Goal: Task Accomplishment & Management: Use online tool/utility

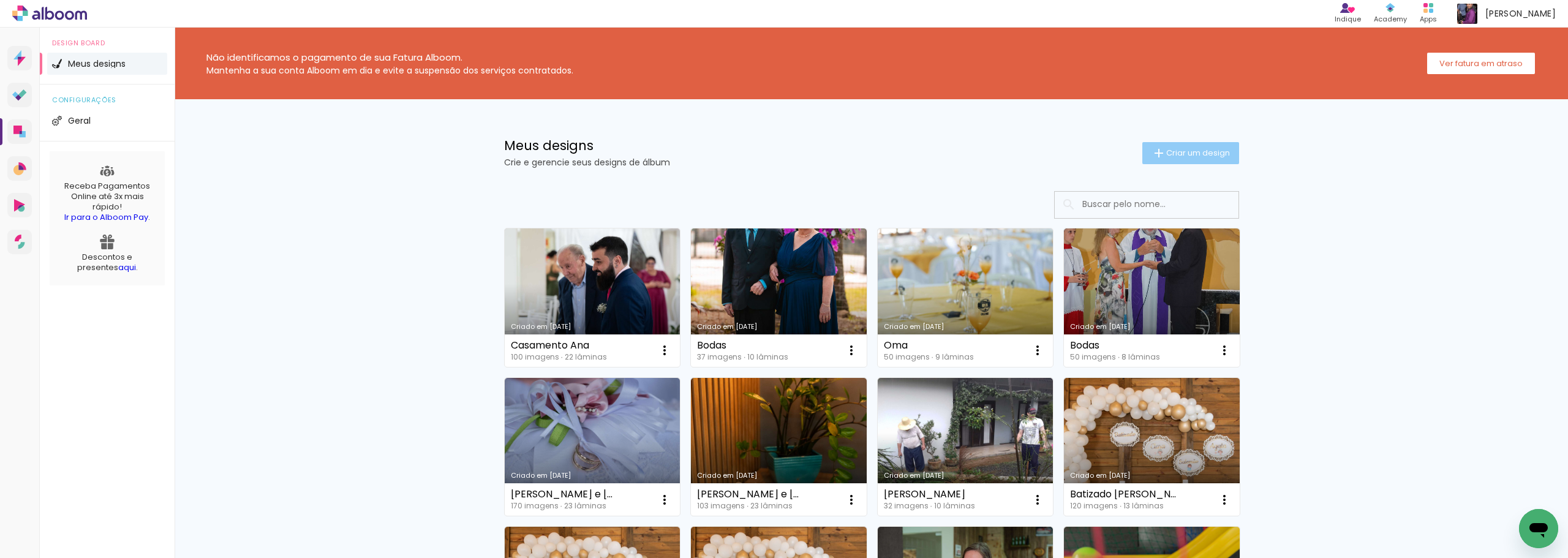
click at [1182, 149] on span "Criar um design" at bounding box center [1198, 153] width 64 height 8
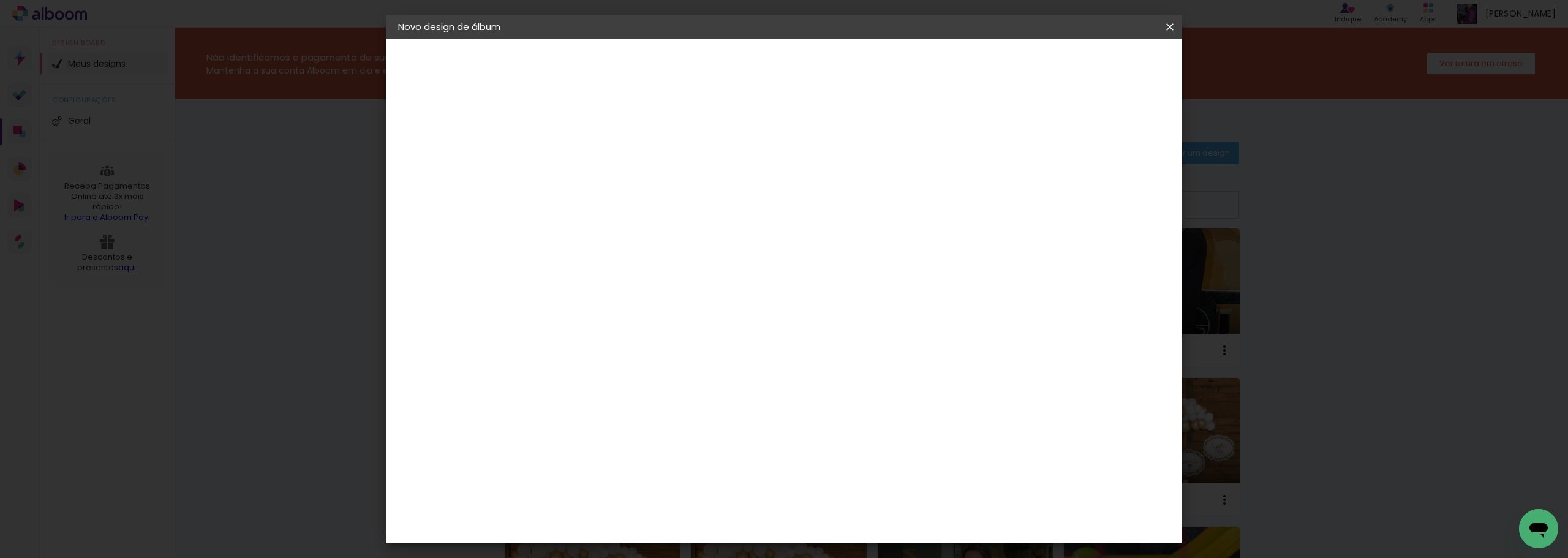
click at [599, 169] on input at bounding box center [599, 165] width 0 height 19
type input "Bodas"
type paper-input "Bodas"
click at [0, 0] on slot "Avançar" at bounding box center [0, 0] width 0 height 0
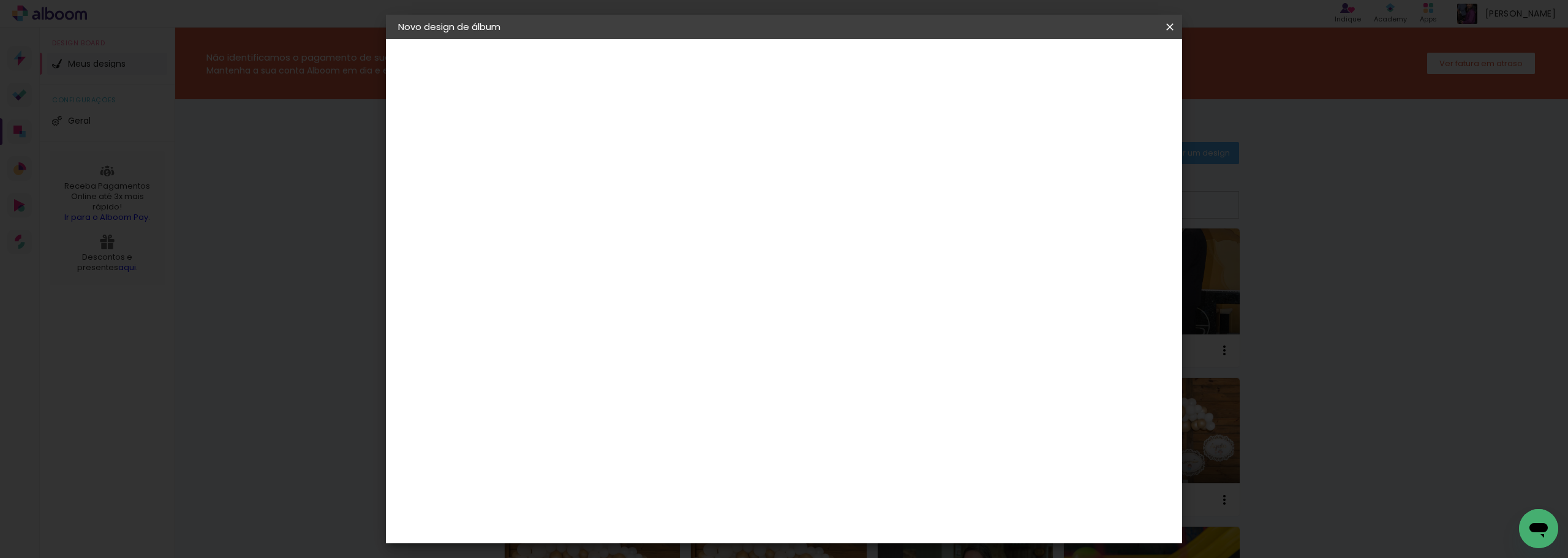
click at [595, 554] on paper-item "SóClick" at bounding box center [630, 567] width 133 height 27
click at [827, 57] on paper-button "Avançar" at bounding box center [797, 65] width 60 height 20
click at [681, 296] on span "20 × 30" at bounding box center [652, 312] width 57 height 33
click at [0, 0] on slot "Avançar" at bounding box center [0, 0] width 0 height 0
click at [1073, 135] on div "Mostrar sangria" at bounding box center [1064, 132] width 81 height 15
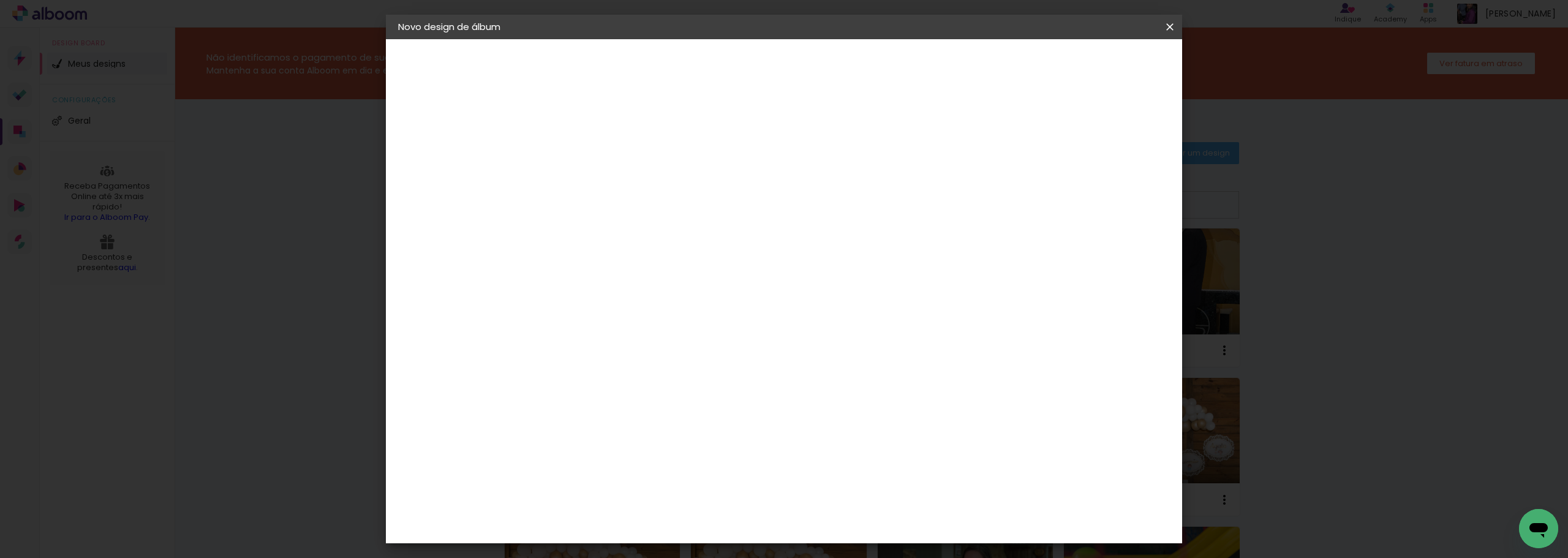
type paper-checkbox "on"
click at [1093, 69] on span "Iniciar design" at bounding box center [1066, 65] width 56 height 9
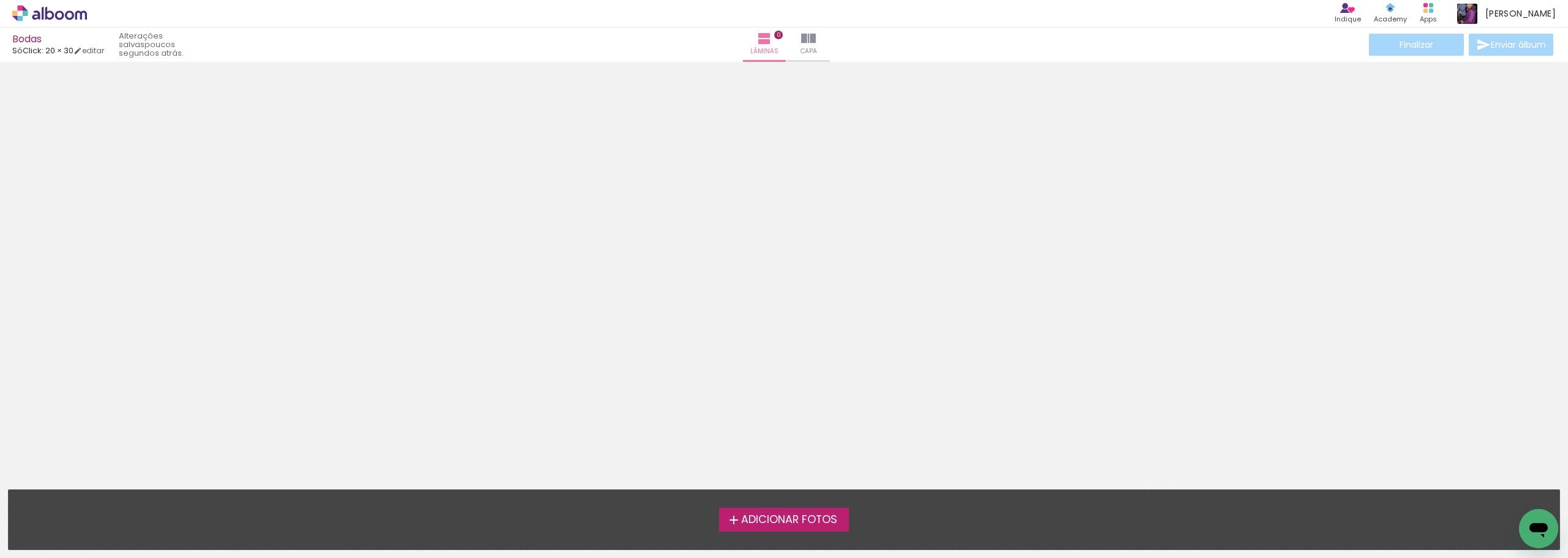
click at [776, 520] on span "Adicionar Fotos" at bounding box center [789, 520] width 96 height 11
click at [0, 0] on input "file" at bounding box center [0, 0] width 0 height 0
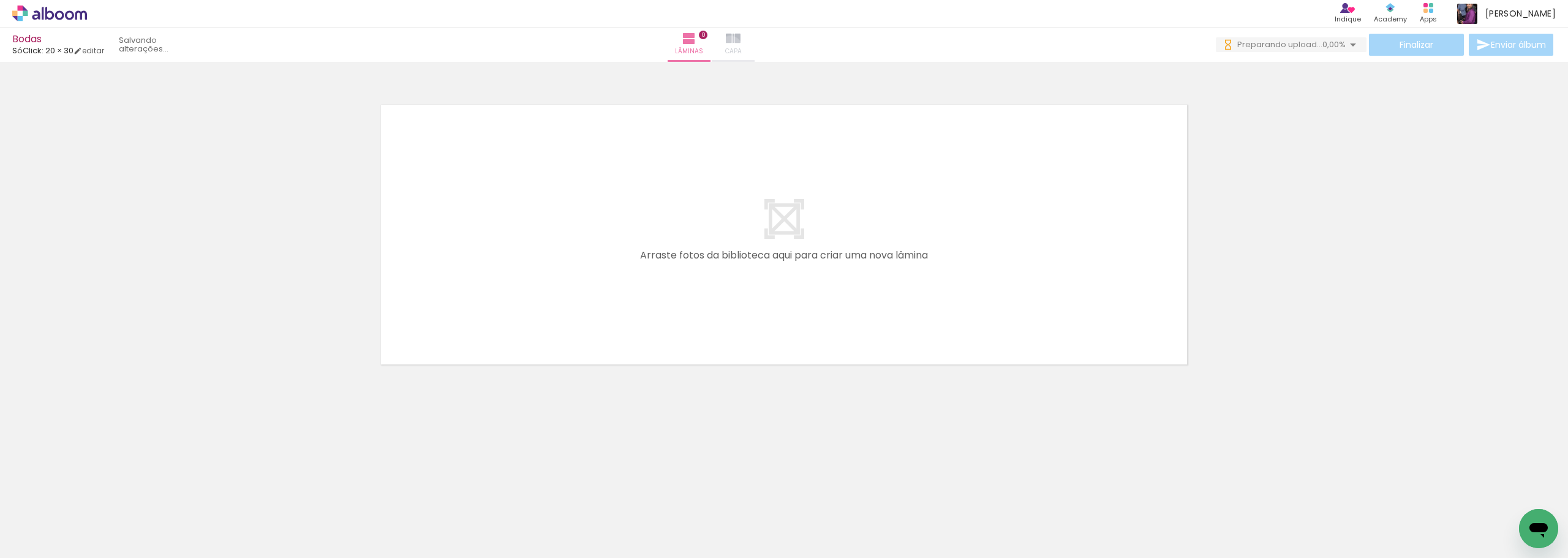
click at [742, 48] on span "Capa" at bounding box center [734, 51] width 16 height 11
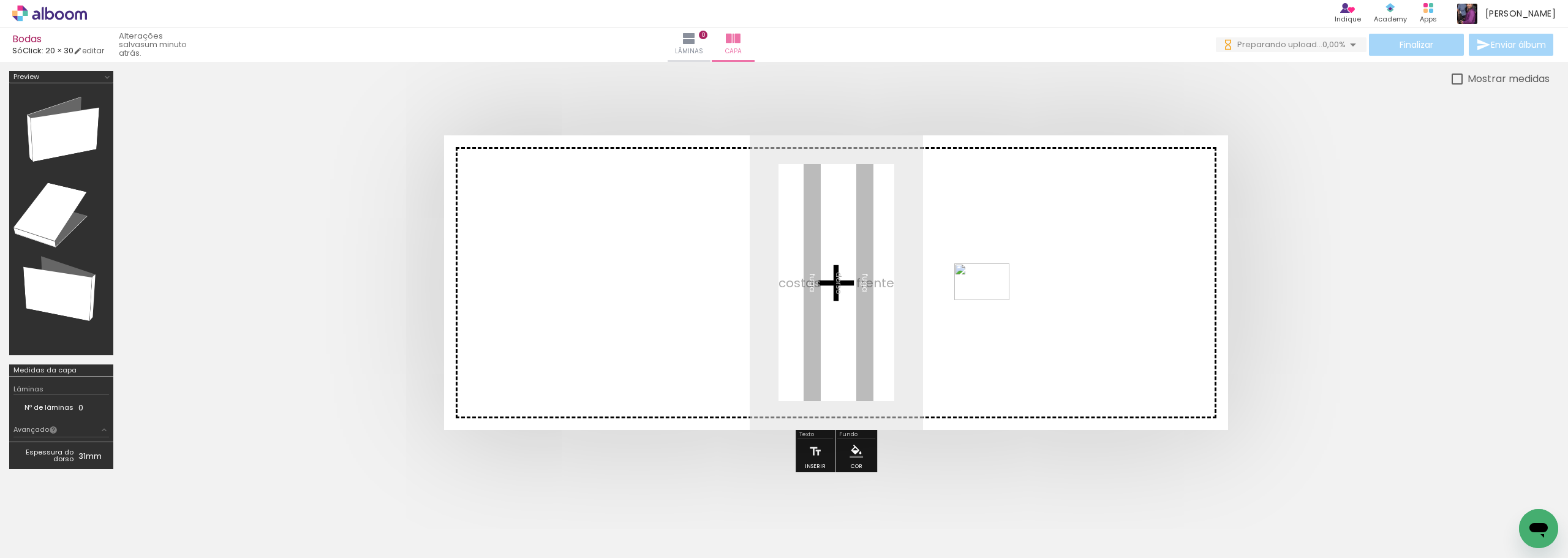
drag, startPoint x: 1389, startPoint y: 511, endPoint x: 991, endPoint y: 299, distance: 450.9
click at [991, 299] on quentale-workspace at bounding box center [784, 279] width 1568 height 558
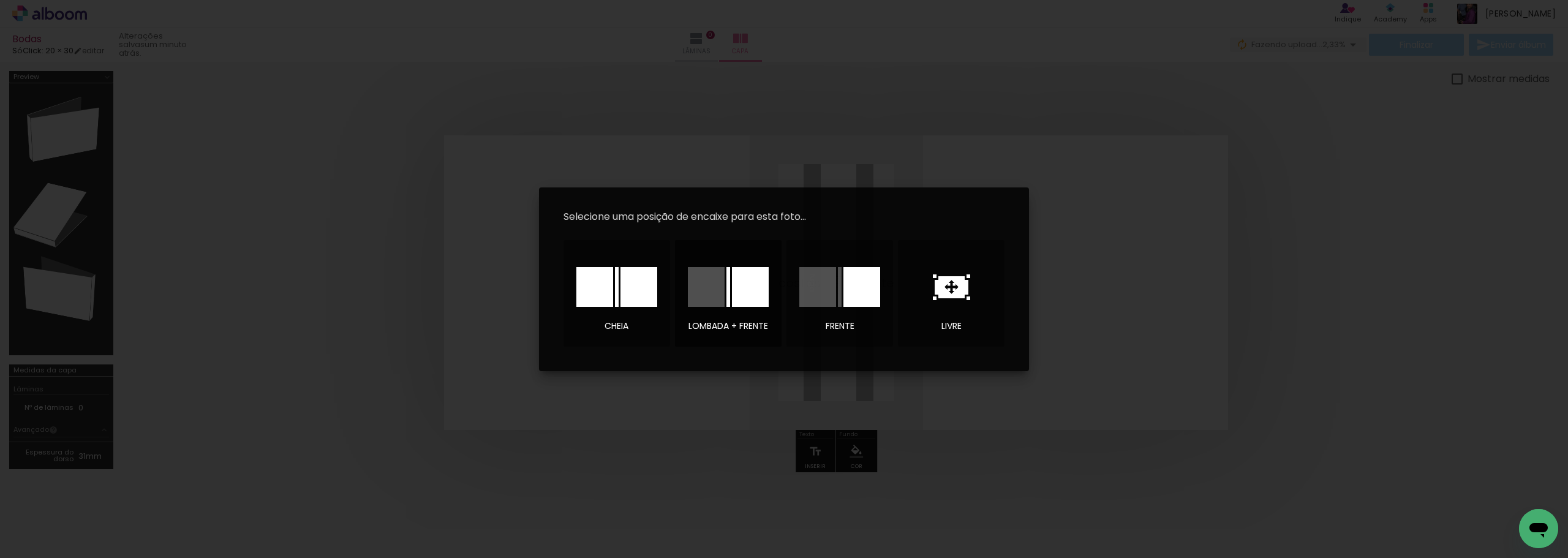
click at [742, 281] on div at bounding box center [750, 287] width 37 height 40
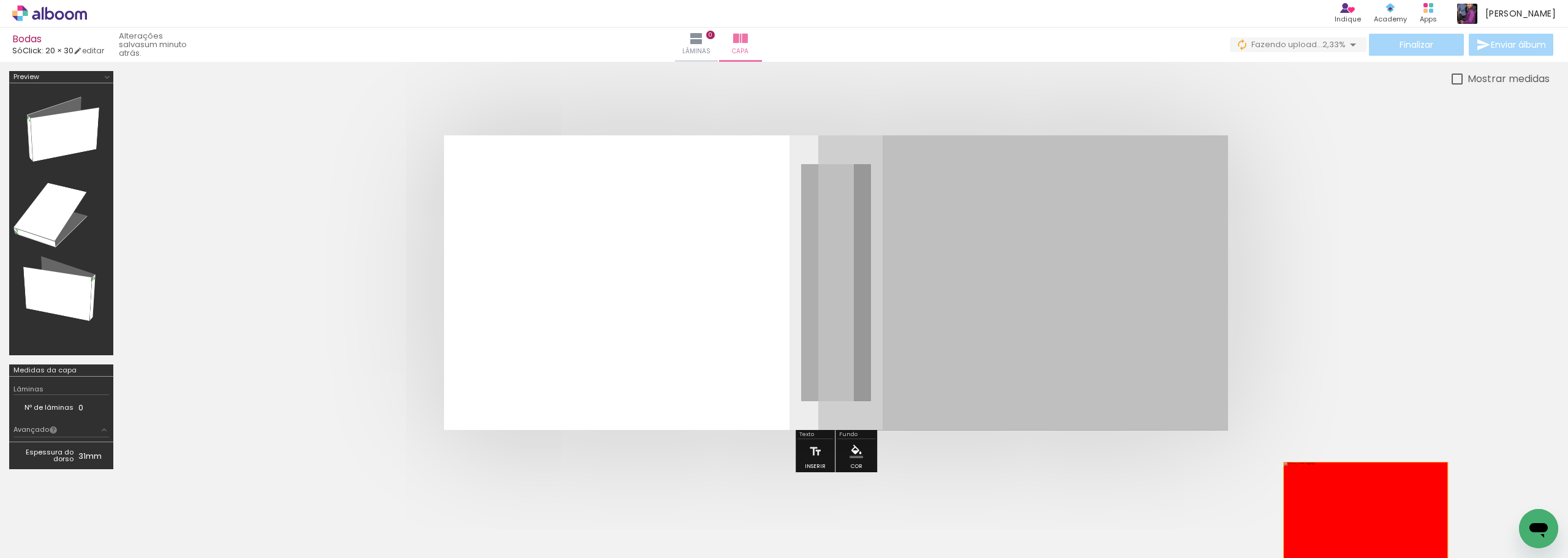
drag, startPoint x: 1023, startPoint y: 275, endPoint x: 1411, endPoint y: 522, distance: 459.9
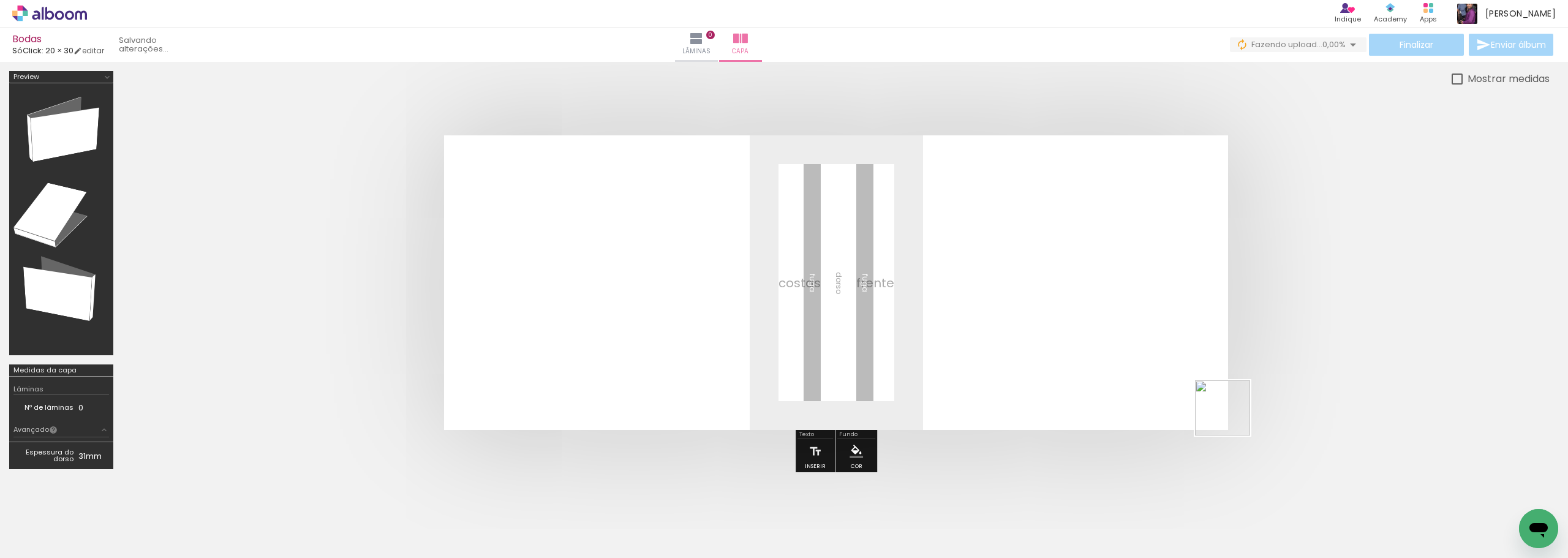
drag, startPoint x: 1507, startPoint y: 520, endPoint x: 964, endPoint y: 291, distance: 589.3
click at [964, 291] on quentale-workspace at bounding box center [784, 279] width 1568 height 558
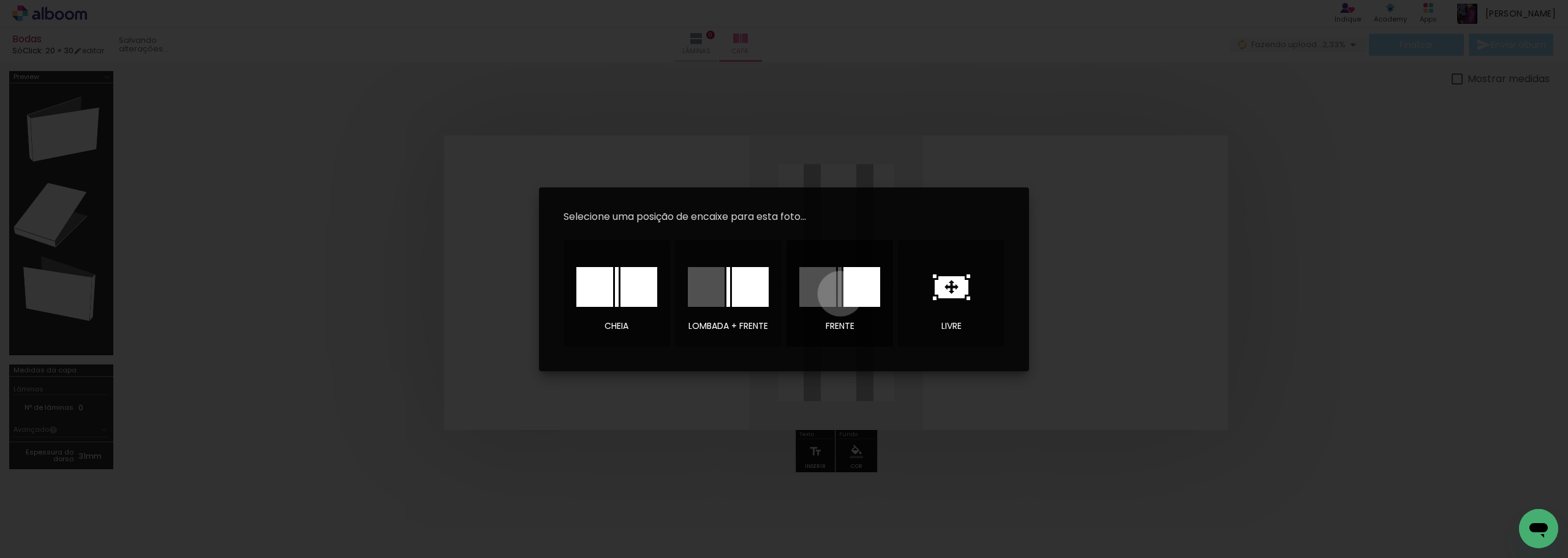
click at [840, 293] on div at bounding box center [840, 287] width 3 height 40
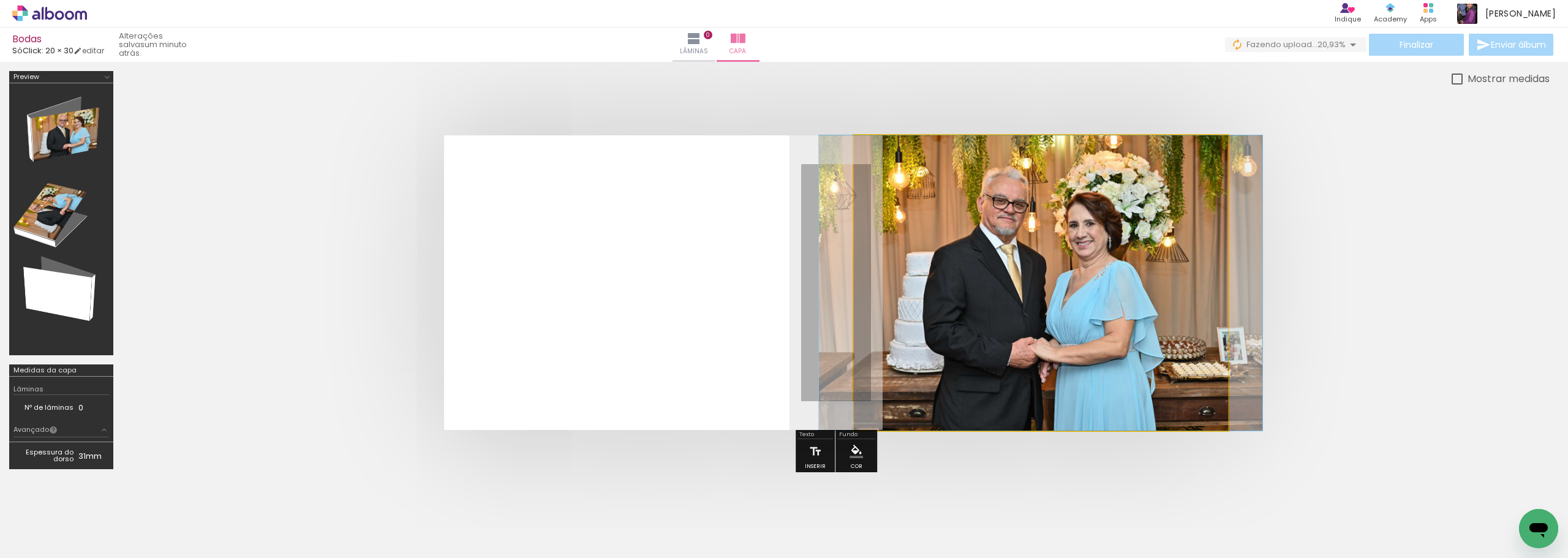
drag, startPoint x: 1099, startPoint y: 288, endPoint x: 1099, endPoint y: 321, distance: 33.0
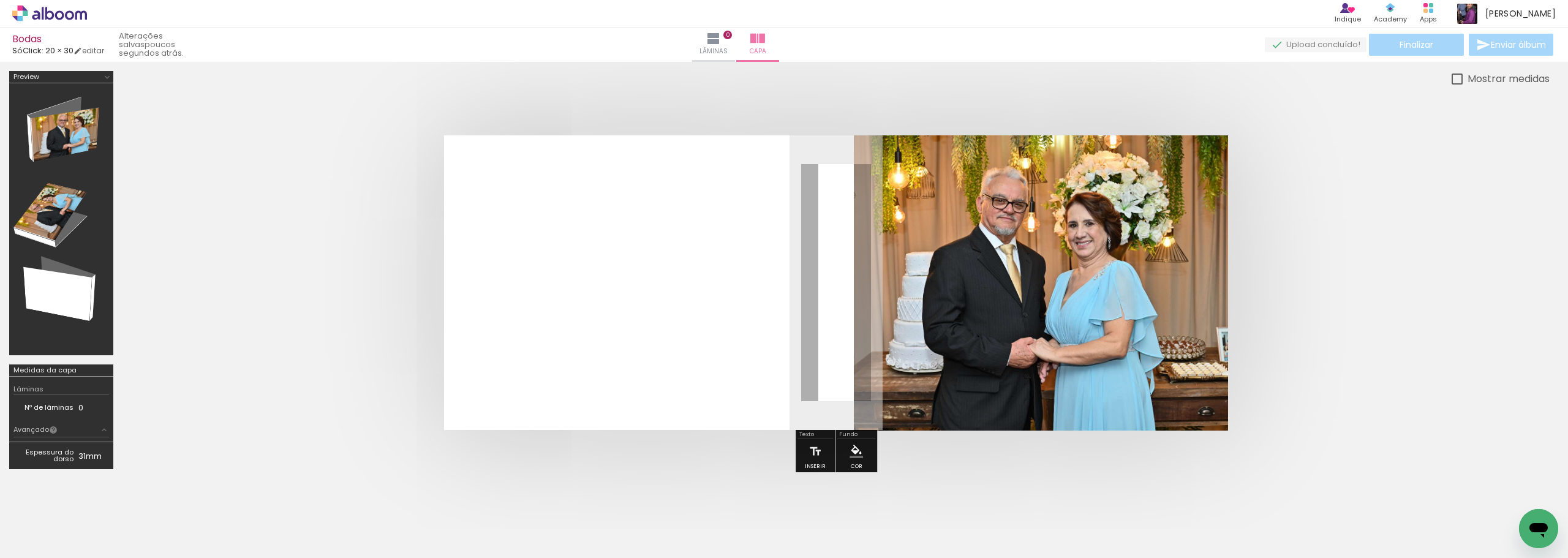
click at [1495, 500] on div at bounding box center [1518, 516] width 61 height 40
click at [1509, 488] on span "Excluir" at bounding box center [1514, 492] width 20 height 9
click at [1498, 492] on iron-icon at bounding box center [1491, 492] width 13 height 13
click at [1514, 519] on div at bounding box center [1518, 516] width 61 height 40
click at [1496, 493] on iron-icon at bounding box center [1491, 492] width 13 height 13
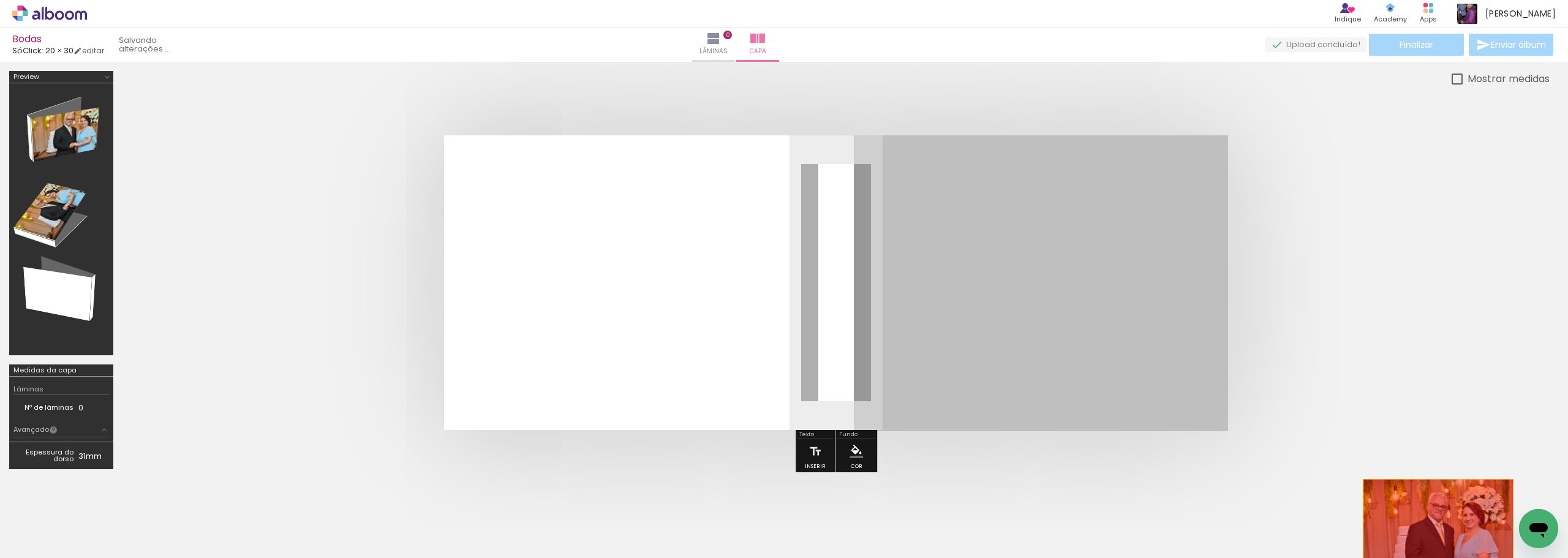
drag, startPoint x: 1016, startPoint y: 253, endPoint x: 1438, endPoint y: 538, distance: 509.2
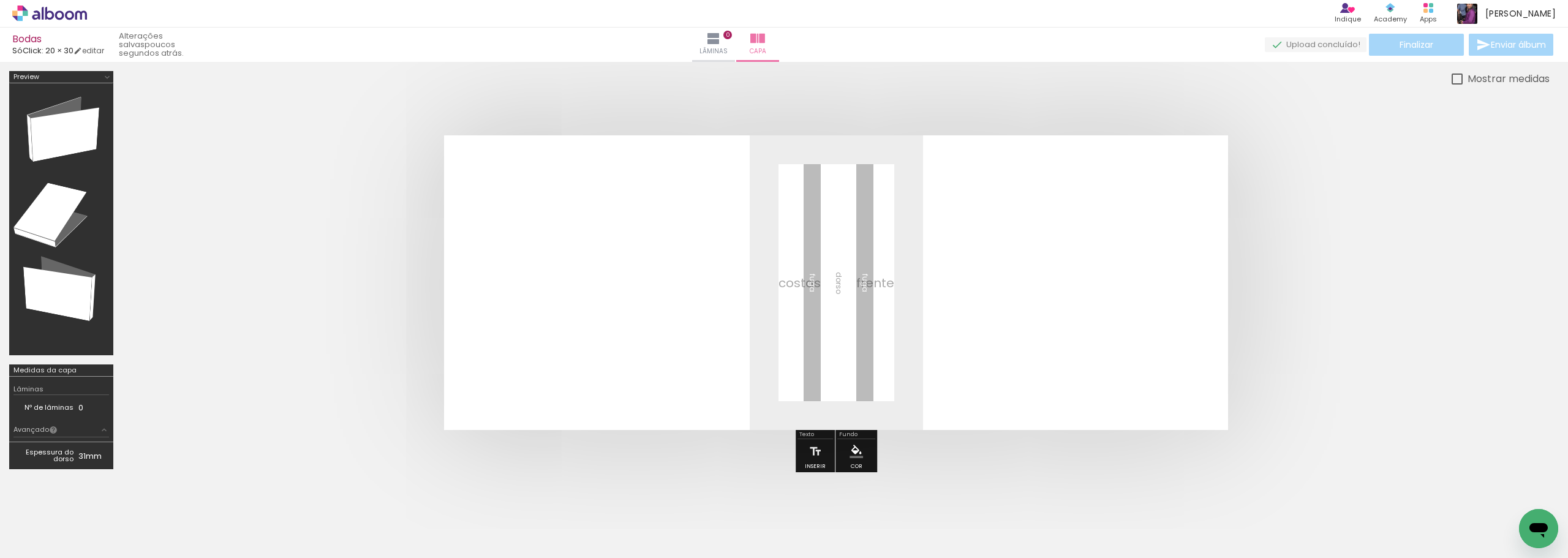
click at [0, 0] on div "Excluir" at bounding box center [0, 0] width 0 height 0
click at [49, 539] on span "Adicionar Fotos" at bounding box center [44, 542] width 37 height 14
click at [0, 0] on input "file" at bounding box center [0, 0] width 0 height 0
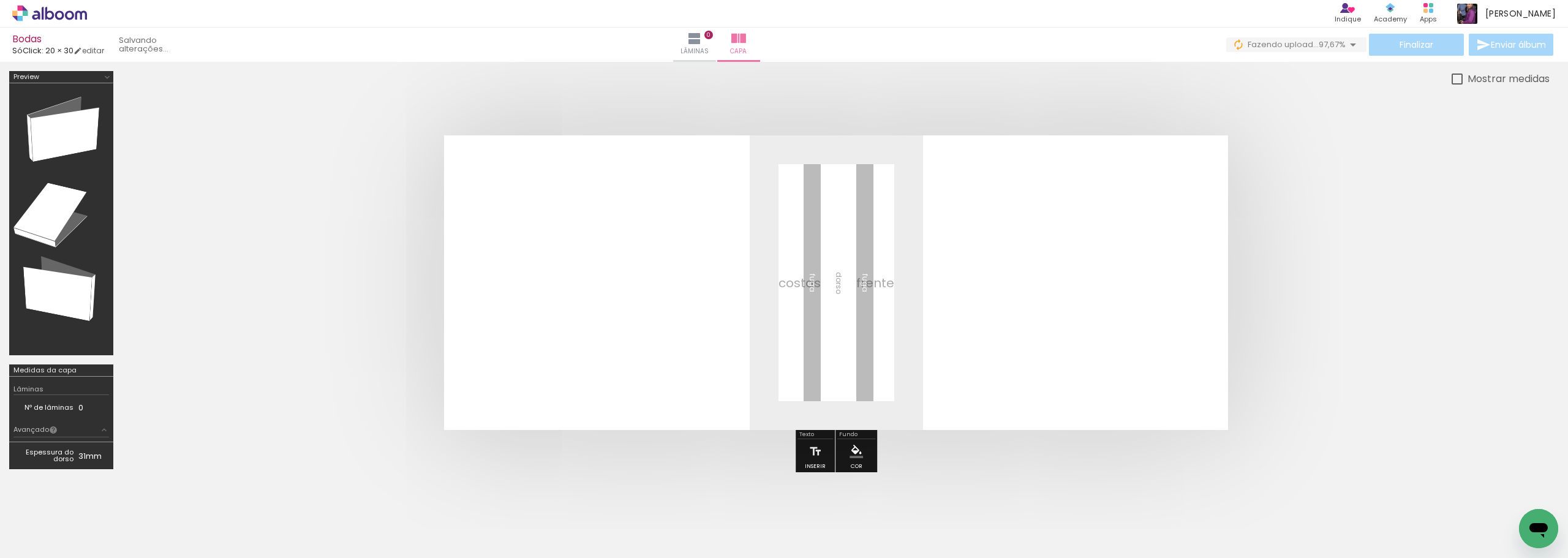
scroll to position [0, 1486]
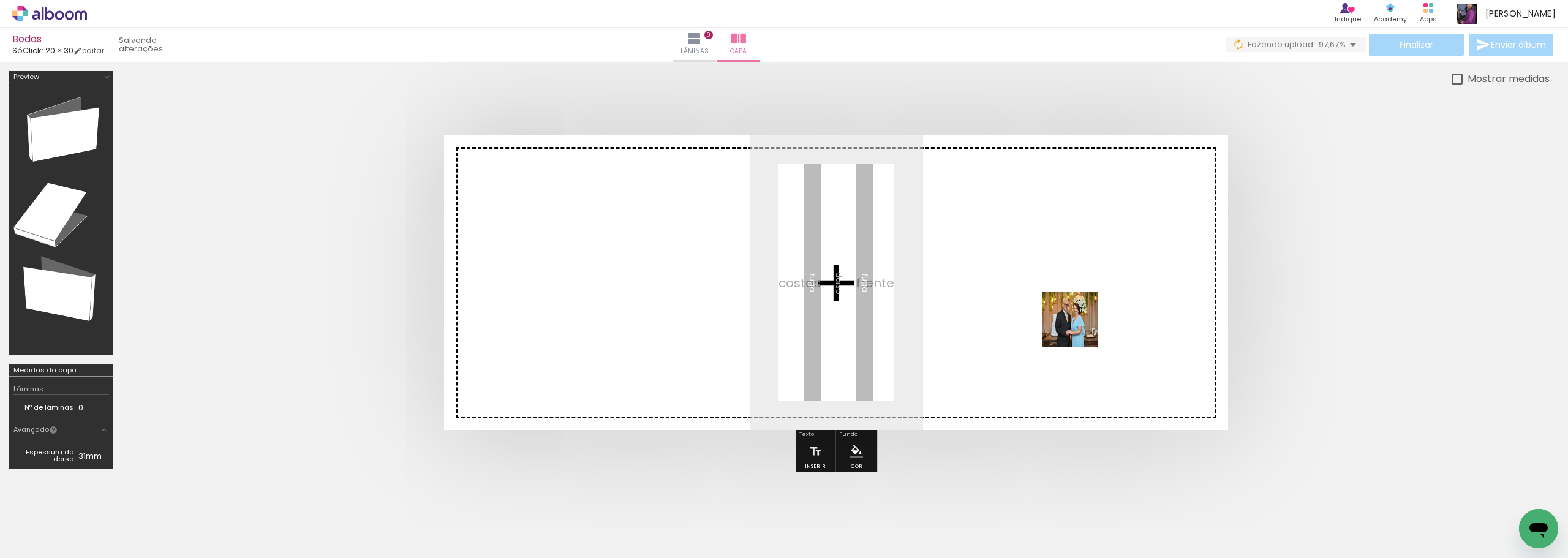
drag, startPoint x: 1523, startPoint y: 513, endPoint x: 1058, endPoint y: 313, distance: 506.2
click at [1058, 313] on quentale-workspace at bounding box center [784, 279] width 1568 height 558
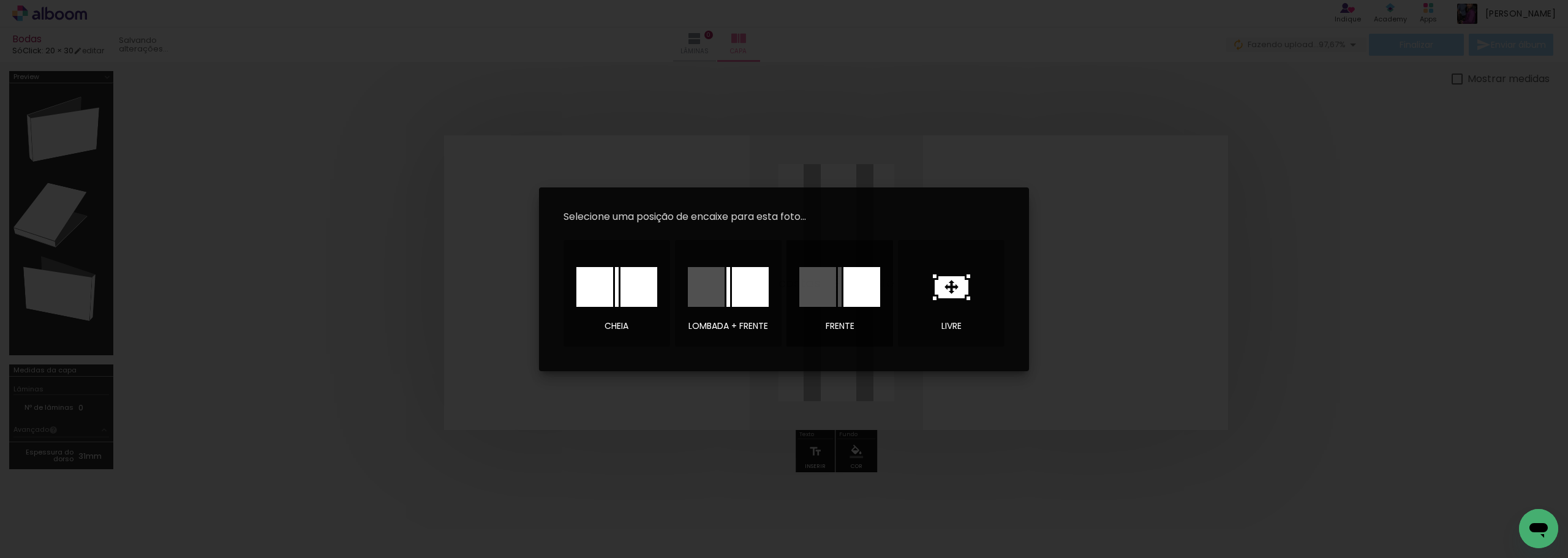
click at [862, 288] on div at bounding box center [862, 287] width 37 height 40
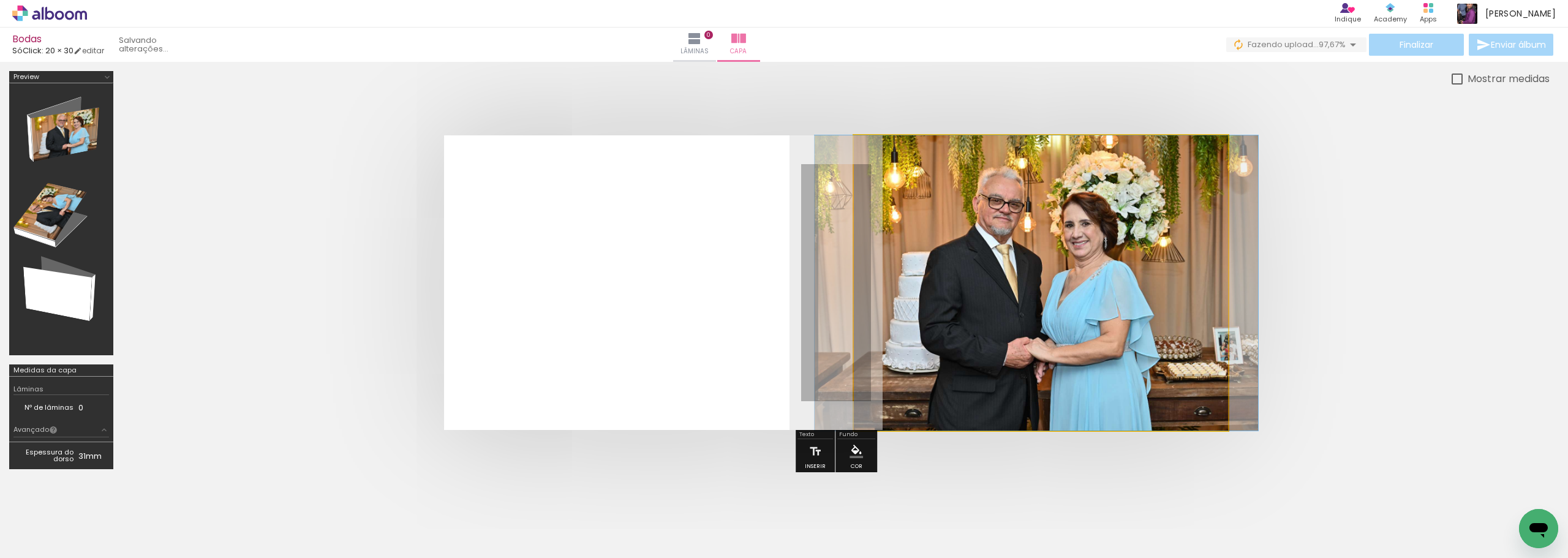
drag, startPoint x: 1065, startPoint y: 264, endPoint x: 1061, endPoint y: 277, distance: 13.6
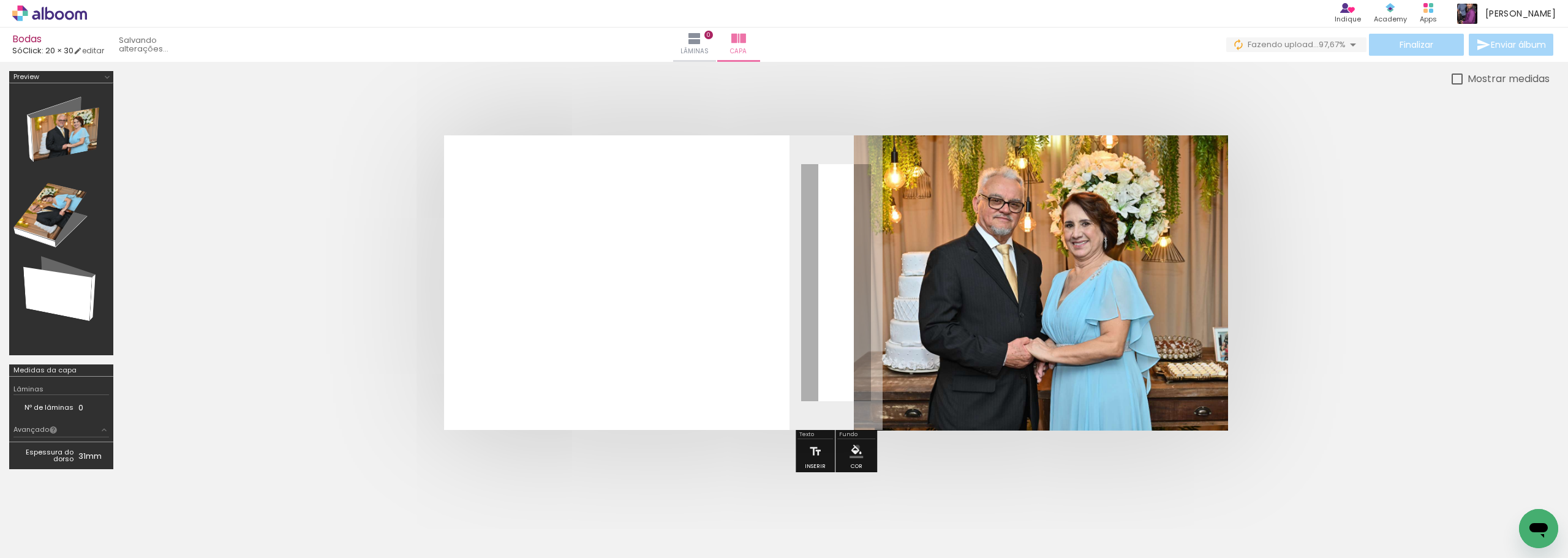
click at [856, 447] on iron-icon "color picker" at bounding box center [857, 451] width 14 height 14
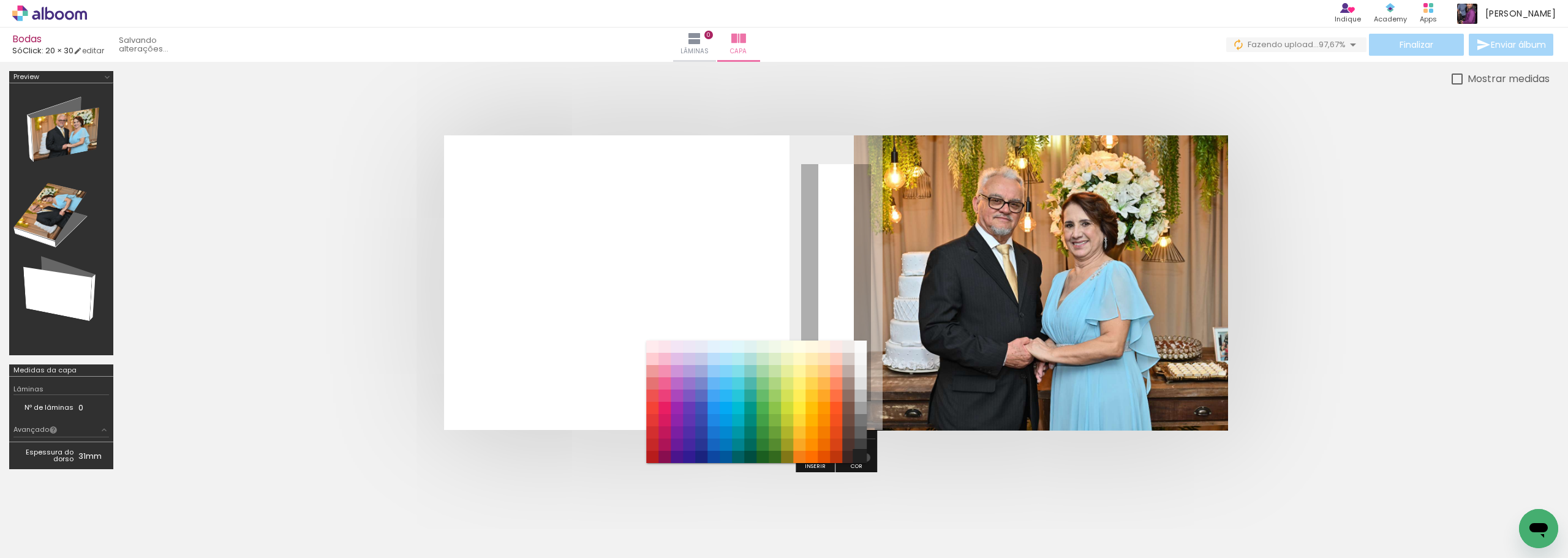
click at [864, 458] on paper-item "#212121" at bounding box center [861, 457] width 12 height 12
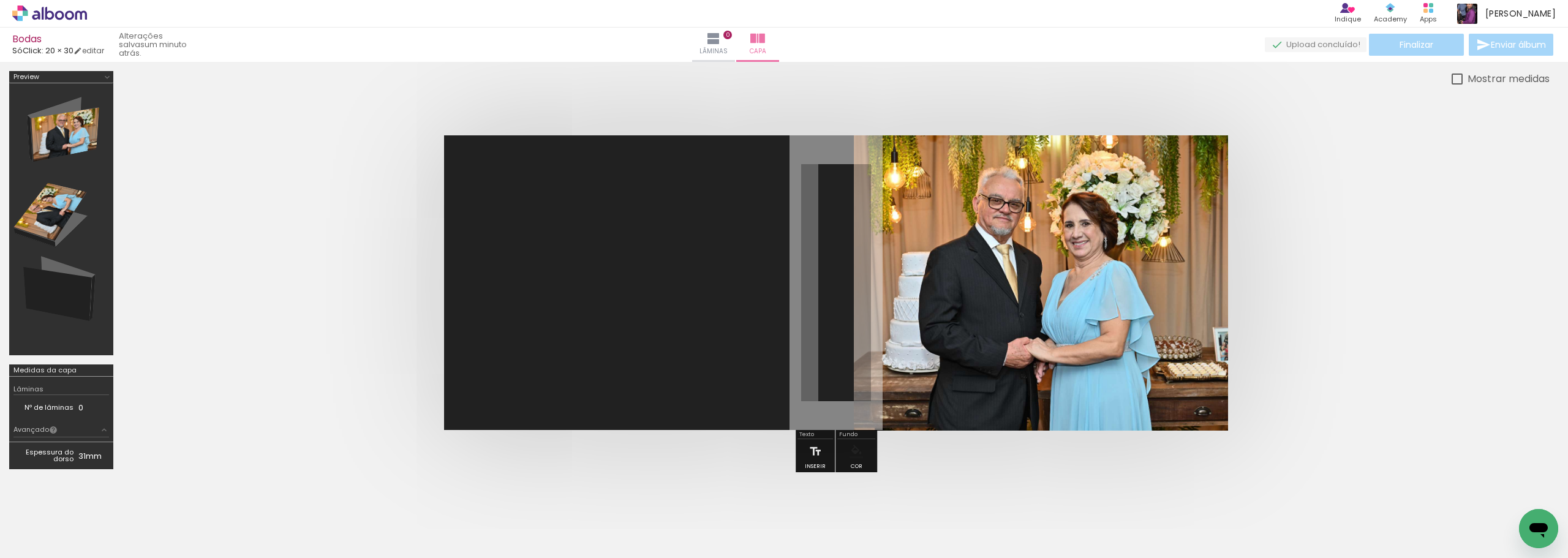
click at [825, 454] on paper-button "Inserir" at bounding box center [815, 455] width 27 height 31
drag, startPoint x: 978, startPoint y: 264, endPoint x: 978, endPoint y: 273, distance: 9.0
click at [978, 273] on quentale-selection at bounding box center [819, 282] width 318 height 47
drag, startPoint x: 982, startPoint y: 277, endPoint x: 826, endPoint y: 400, distance: 198.7
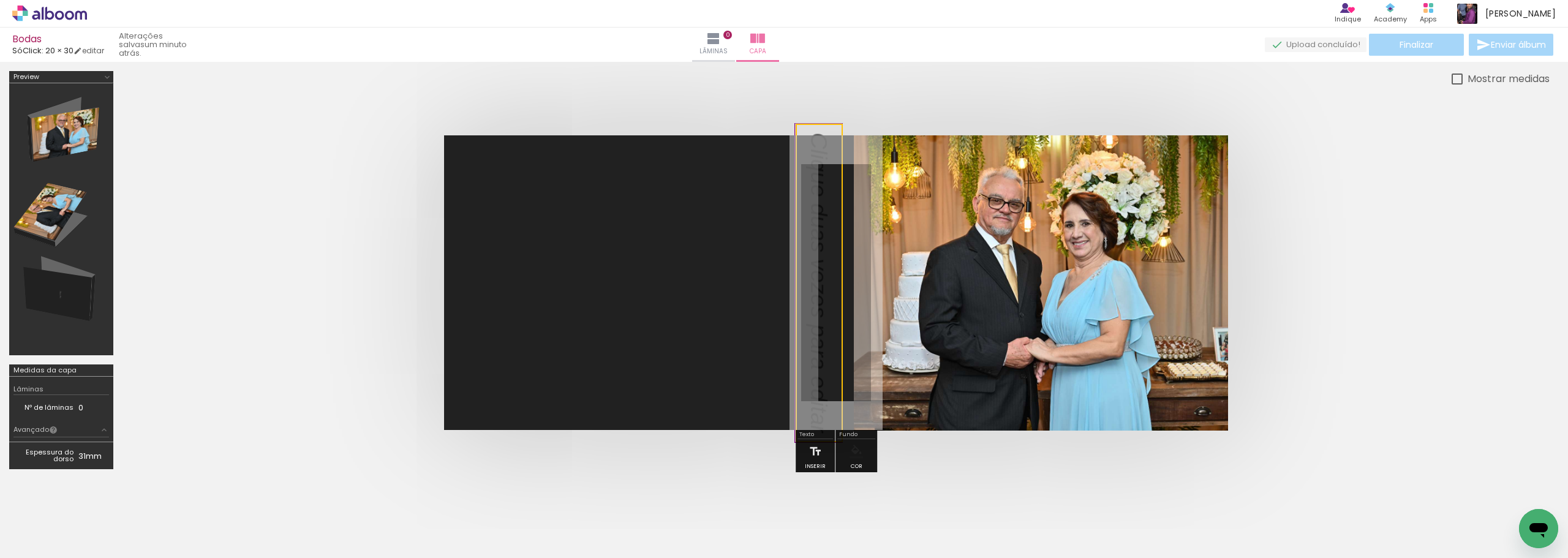
click at [826, 400] on quentale-cover-editor at bounding box center [836, 275] width 1427 height 408
click at [820, 306] on quentale-selection at bounding box center [819, 283] width 47 height 318
type input "Sans Serif"
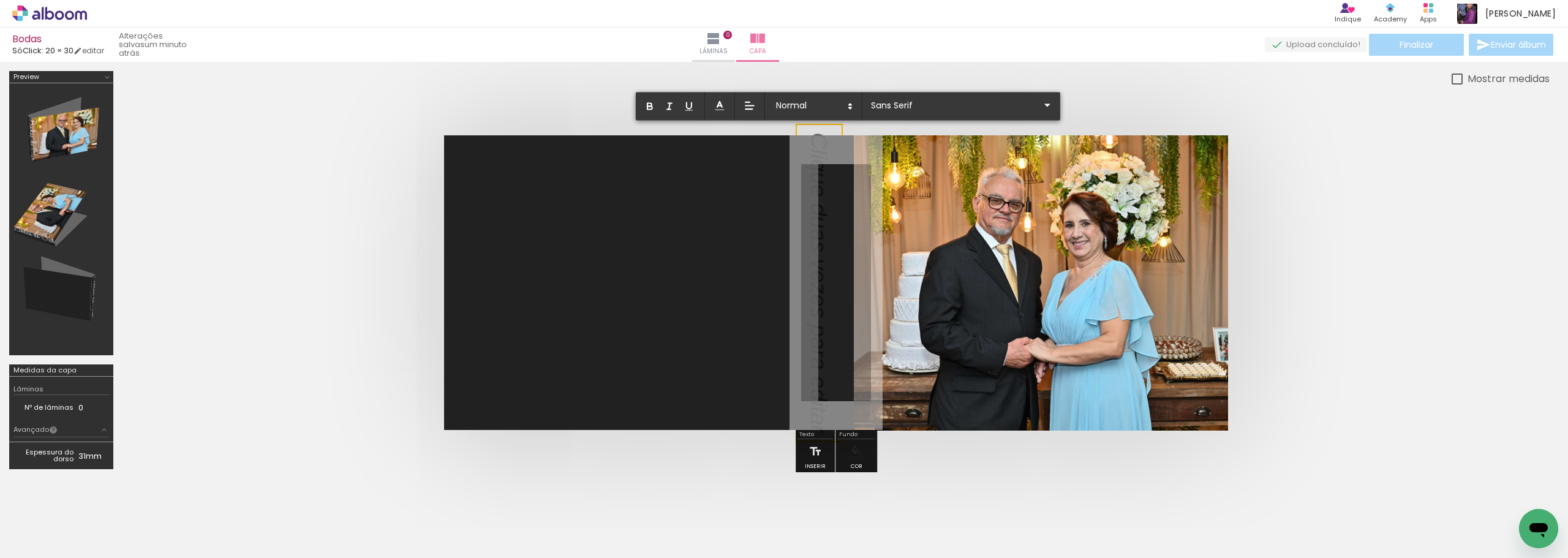
click at [820, 305] on p at bounding box center [812, 283] width 33 height 300
drag, startPoint x: 748, startPoint y: 210, endPoint x: 772, endPoint y: 329, distance: 121.4
click at [772, 329] on album-spread at bounding box center [836, 282] width 784 height 294
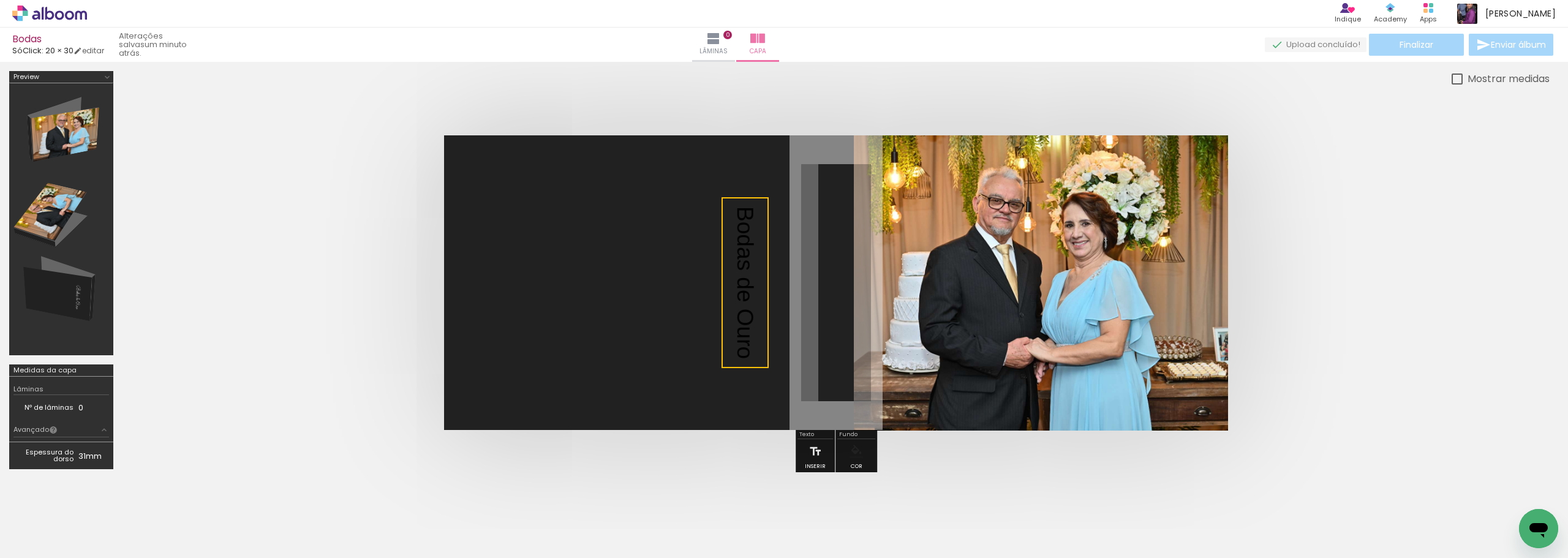
click at [738, 248] on quentale-selection at bounding box center [745, 283] width 47 height 171
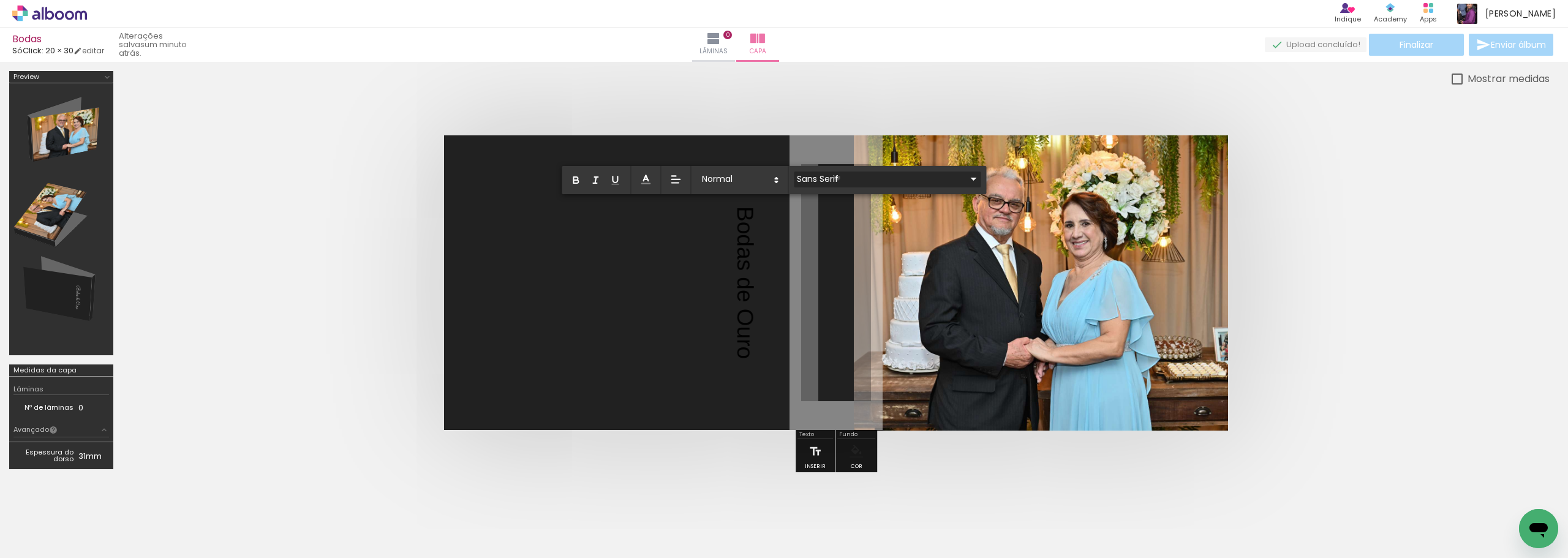
click at [838, 178] on input "Sans Serif" at bounding box center [880, 178] width 172 height 13
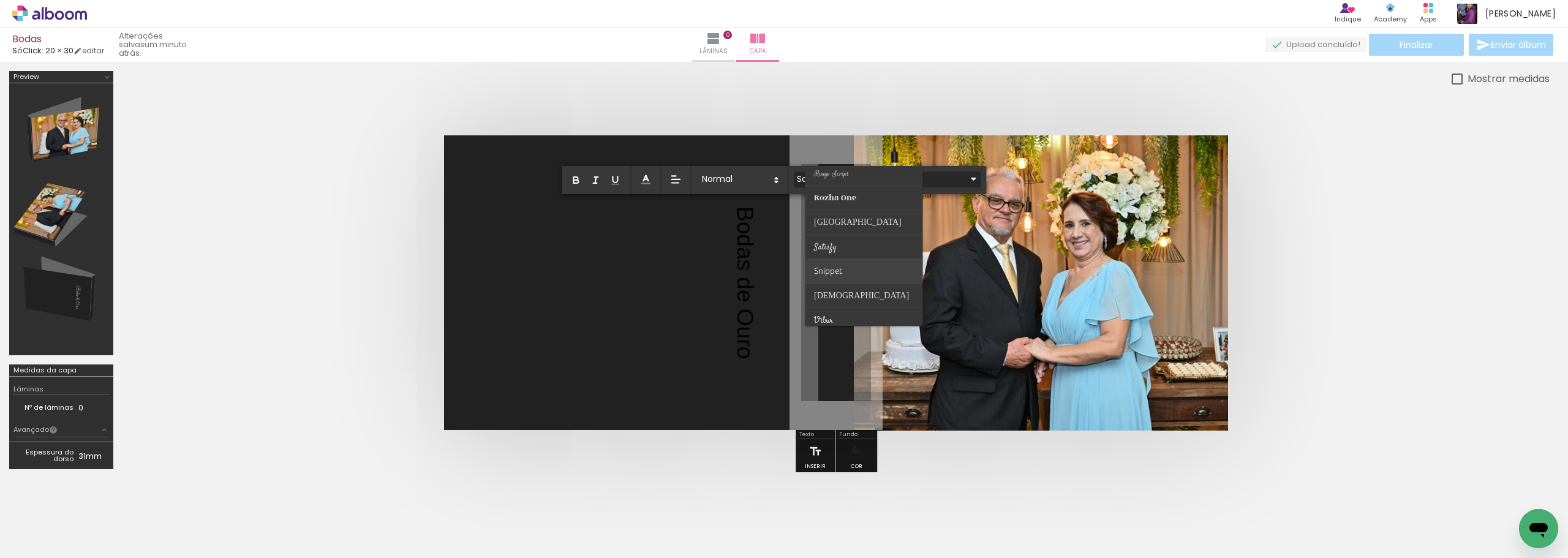
scroll to position [480, 0]
click at [864, 214] on paper-item at bounding box center [864, 216] width 118 height 25
type input "Sacramento"
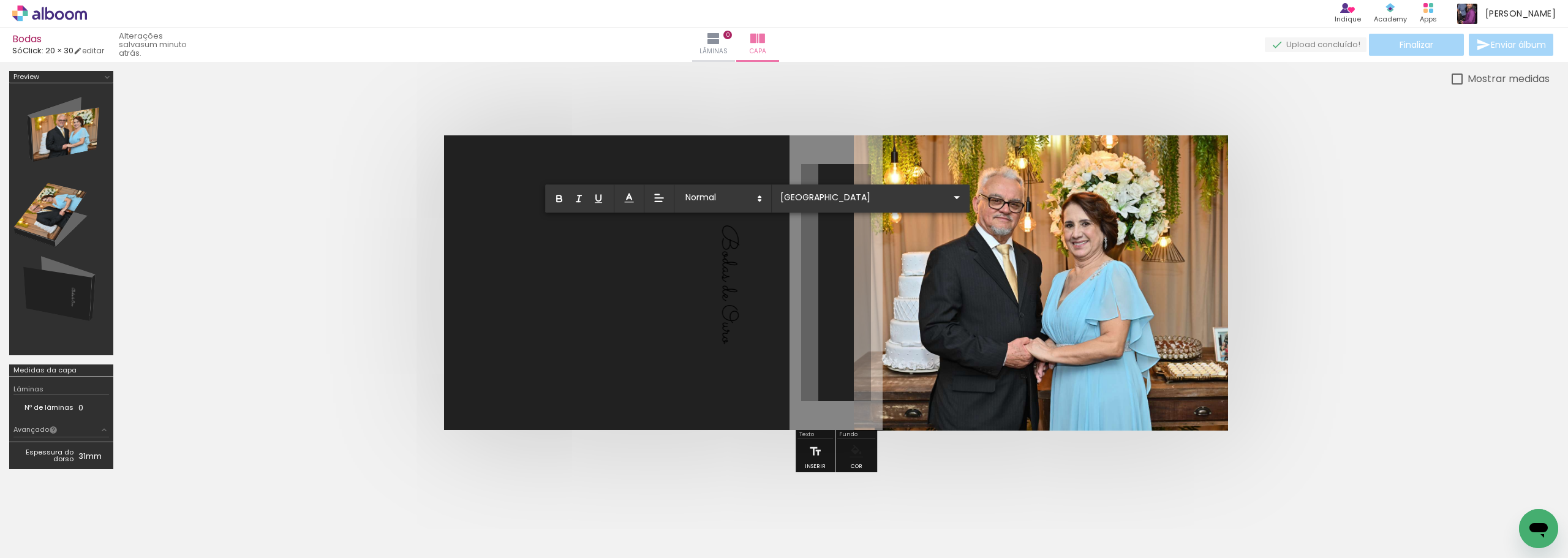
click at [890, 79] on div "Mostrar medidas" at bounding box center [836, 79] width 1427 height 15
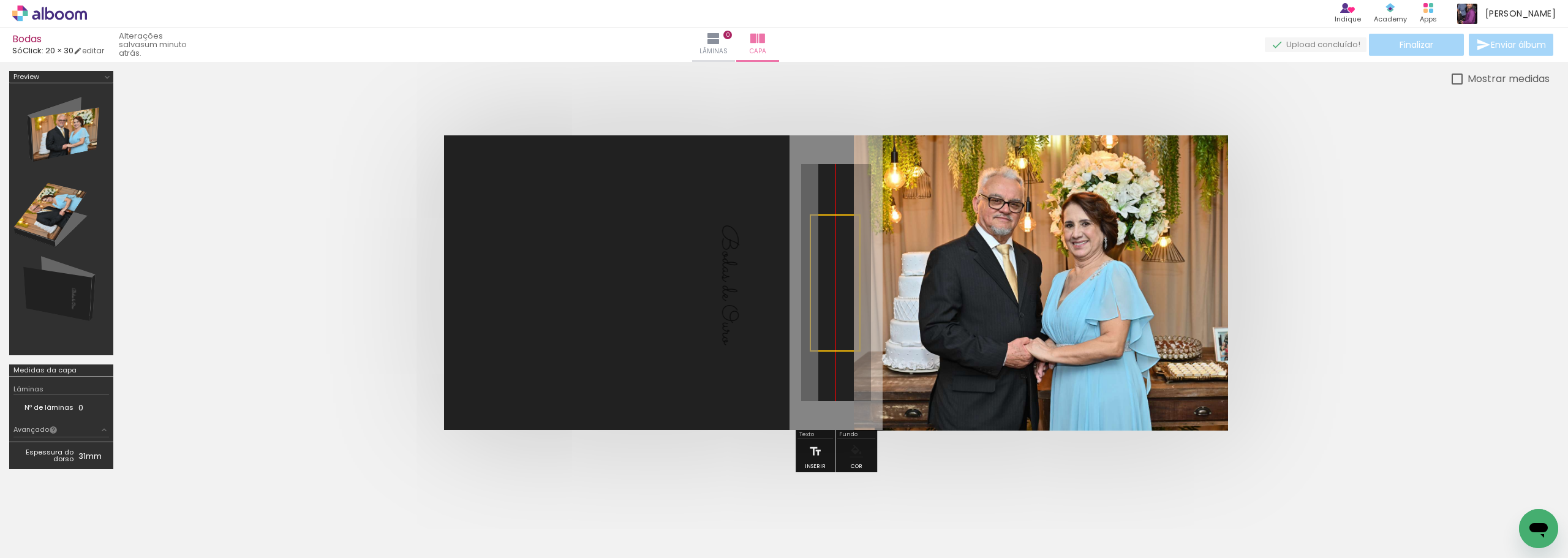
drag, startPoint x: 743, startPoint y: 285, endPoint x: 838, endPoint y: 288, distance: 95.0
click at [838, 288] on quentale-selection at bounding box center [835, 283] width 51 height 137
click at [831, 248] on quentale-selection at bounding box center [835, 283] width 51 height 137
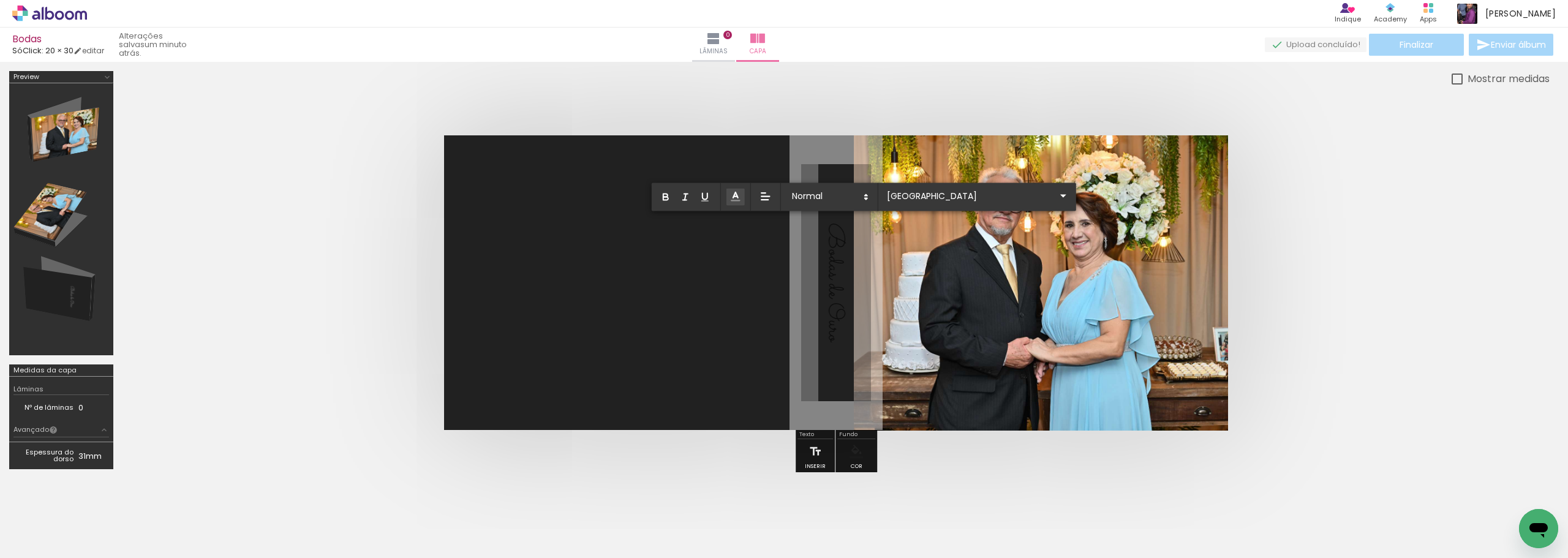
click at [741, 199] on icon at bounding box center [736, 197] width 12 height 12
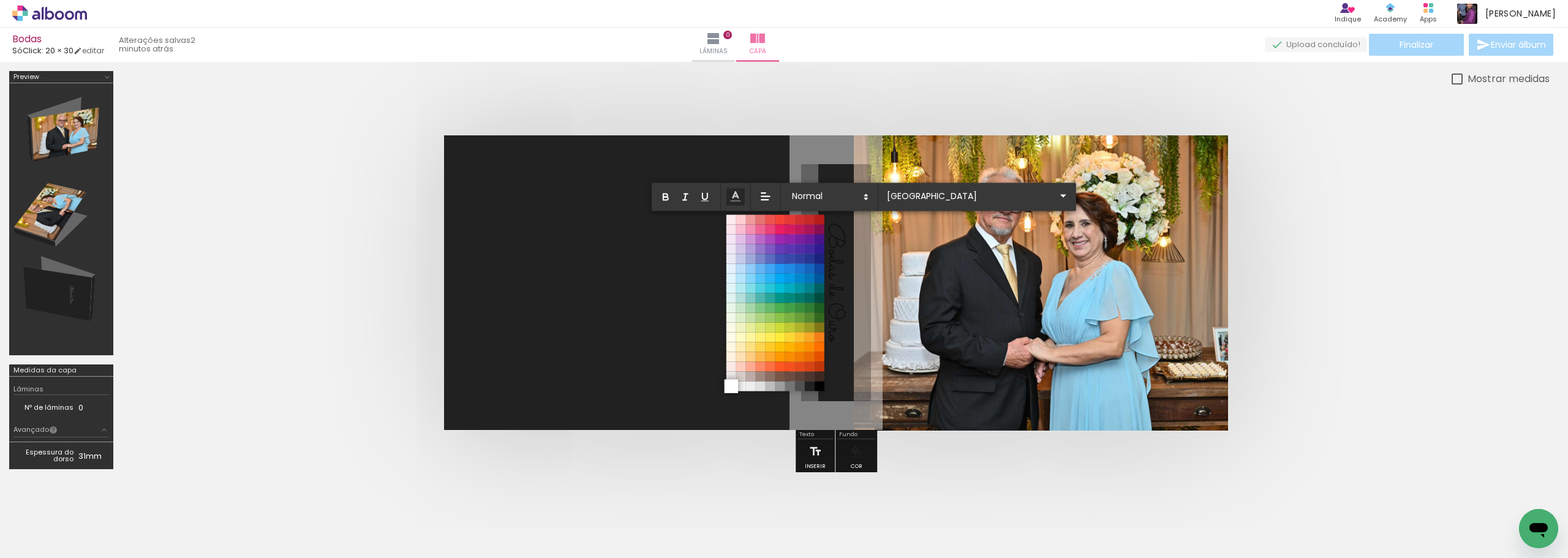
click at [730, 389] on span at bounding box center [732, 386] width 14 height 14
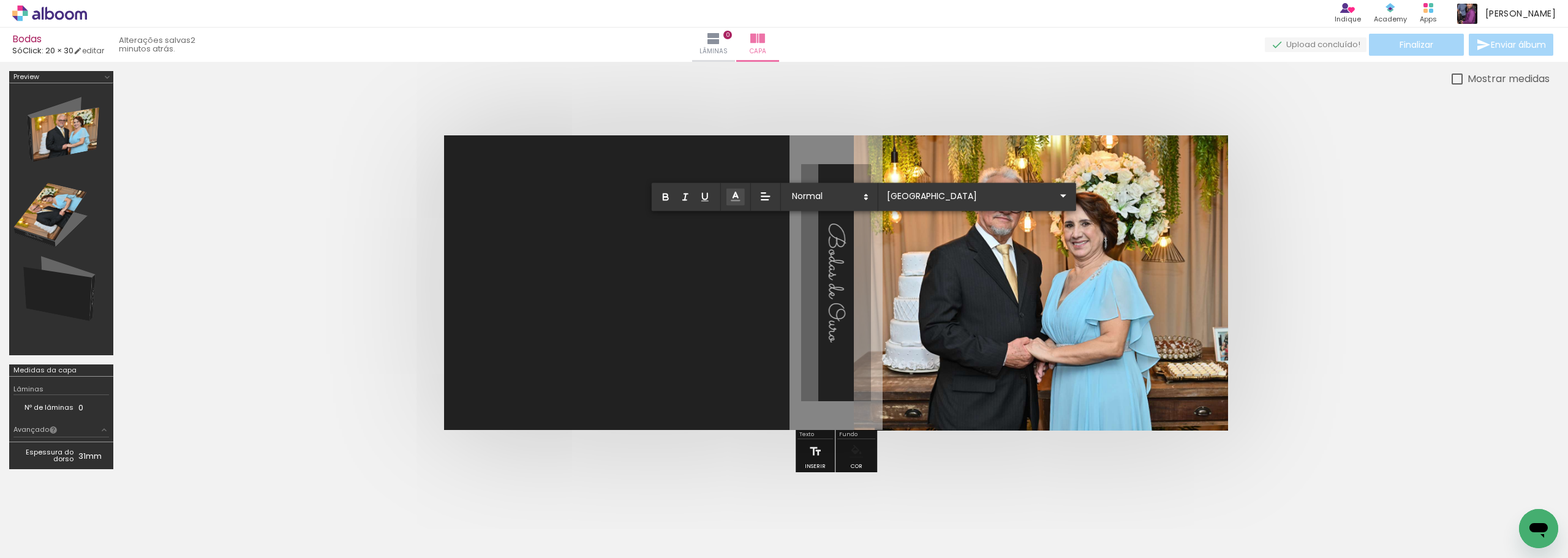
click at [1433, 290] on quentale-cover at bounding box center [836, 282] width 1330 height 294
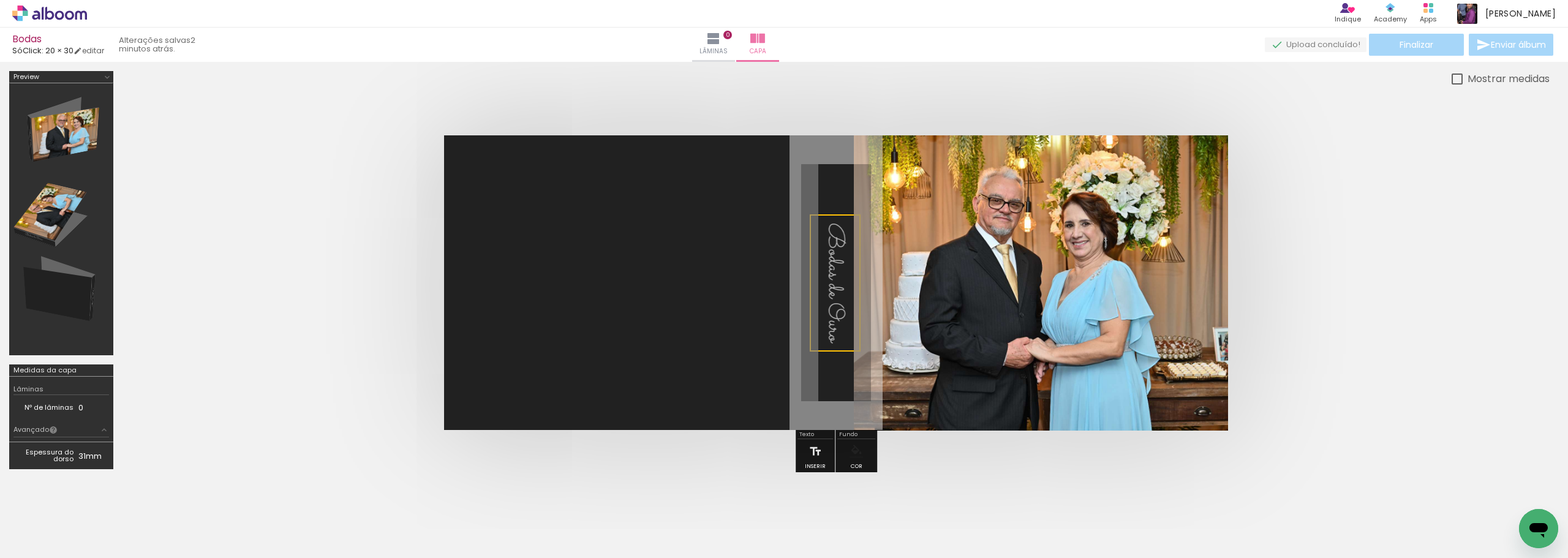
click at [1325, 297] on quentale-cover at bounding box center [836, 282] width 1330 height 294
click at [836, 255] on span "Bodas de Ouro" at bounding box center [834, 282] width 33 height 120
click at [836, 255] on quentale-selection at bounding box center [835, 283] width 51 height 137
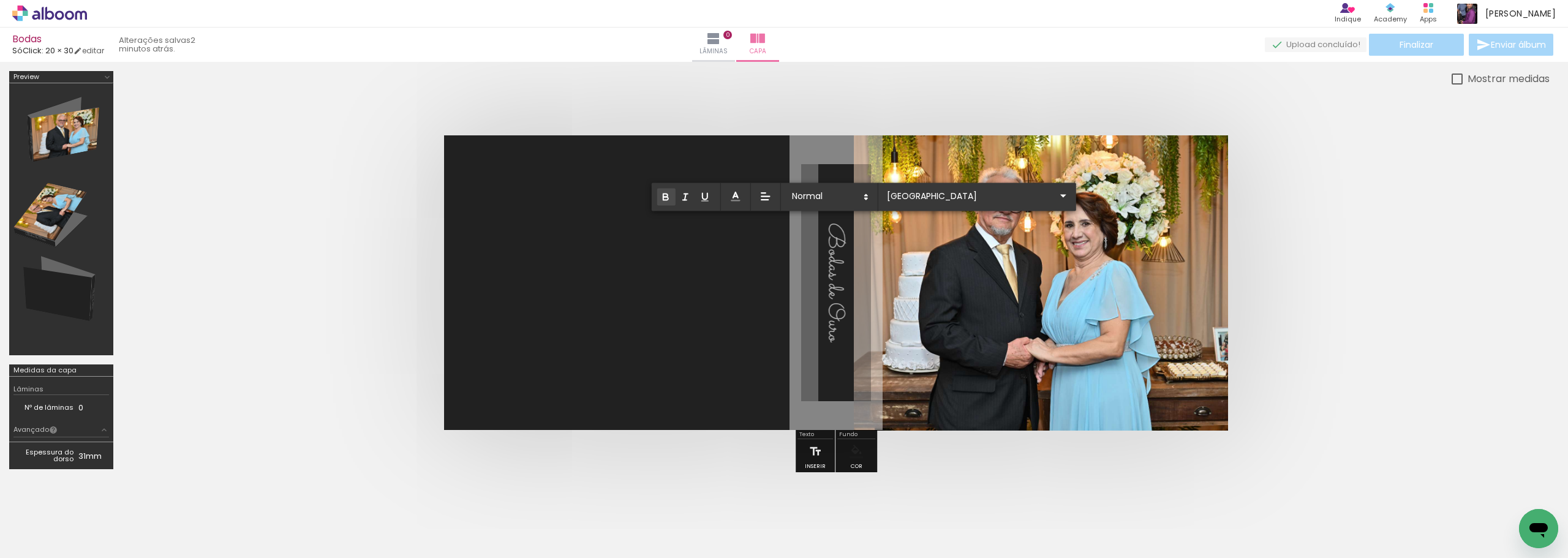
click at [663, 196] on icon "button" at bounding box center [665, 195] width 4 height 3
click at [839, 228] on span "Bodas de Ouro" at bounding box center [834, 282] width 33 height 120
drag, startPoint x: 832, startPoint y: 223, endPoint x: 842, endPoint y: 344, distance: 121.4
click at [842, 344] on album-spread at bounding box center [836, 282] width 784 height 294
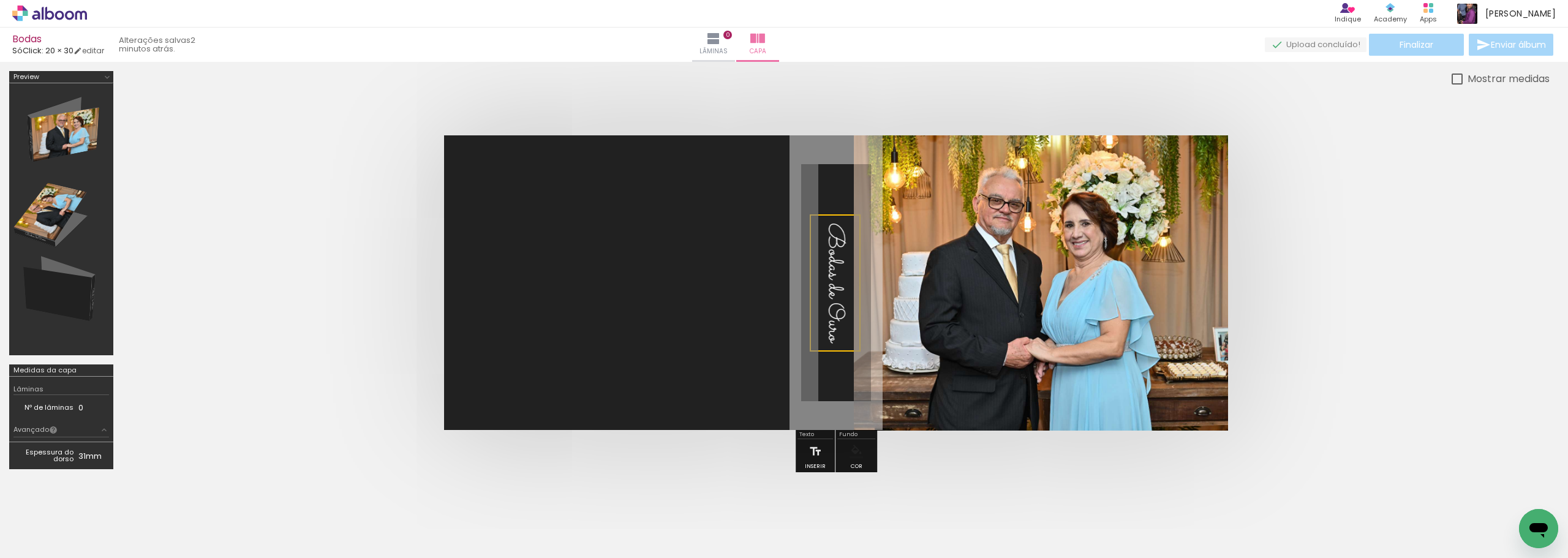
click at [836, 251] on quentale-selection at bounding box center [835, 283] width 51 height 137
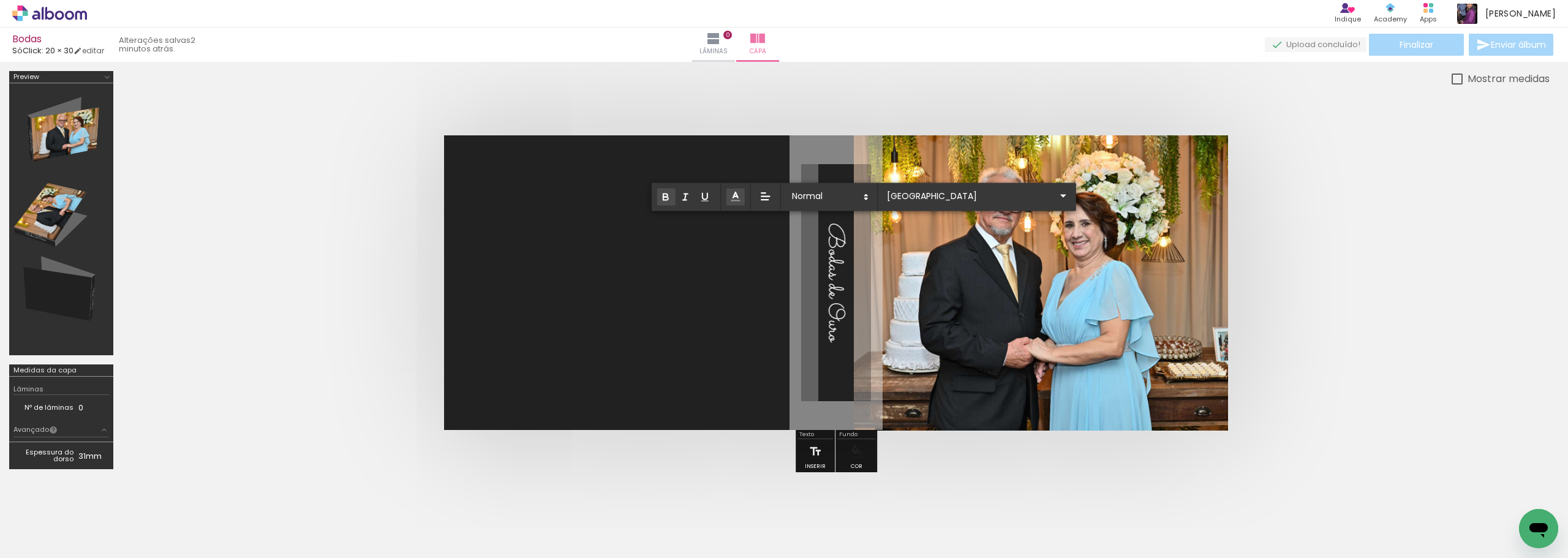
click at [663, 194] on icon "button" at bounding box center [665, 195] width 4 height 3
click at [1308, 247] on quentale-cover at bounding box center [836, 282] width 1330 height 294
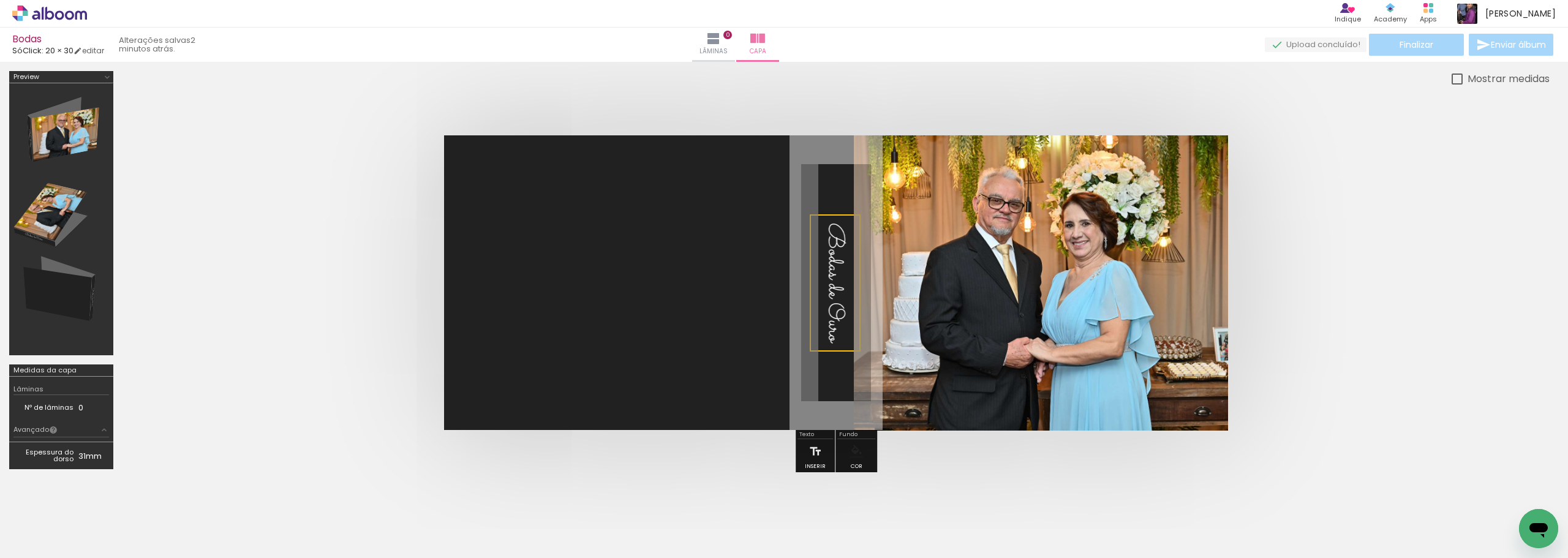
click at [1308, 247] on quentale-cover at bounding box center [836, 282] width 1330 height 294
click at [1299, 276] on quentale-cover at bounding box center [836, 282] width 1330 height 294
click at [1454, 80] on div at bounding box center [1457, 79] width 11 height 11
type paper-checkbox "on"
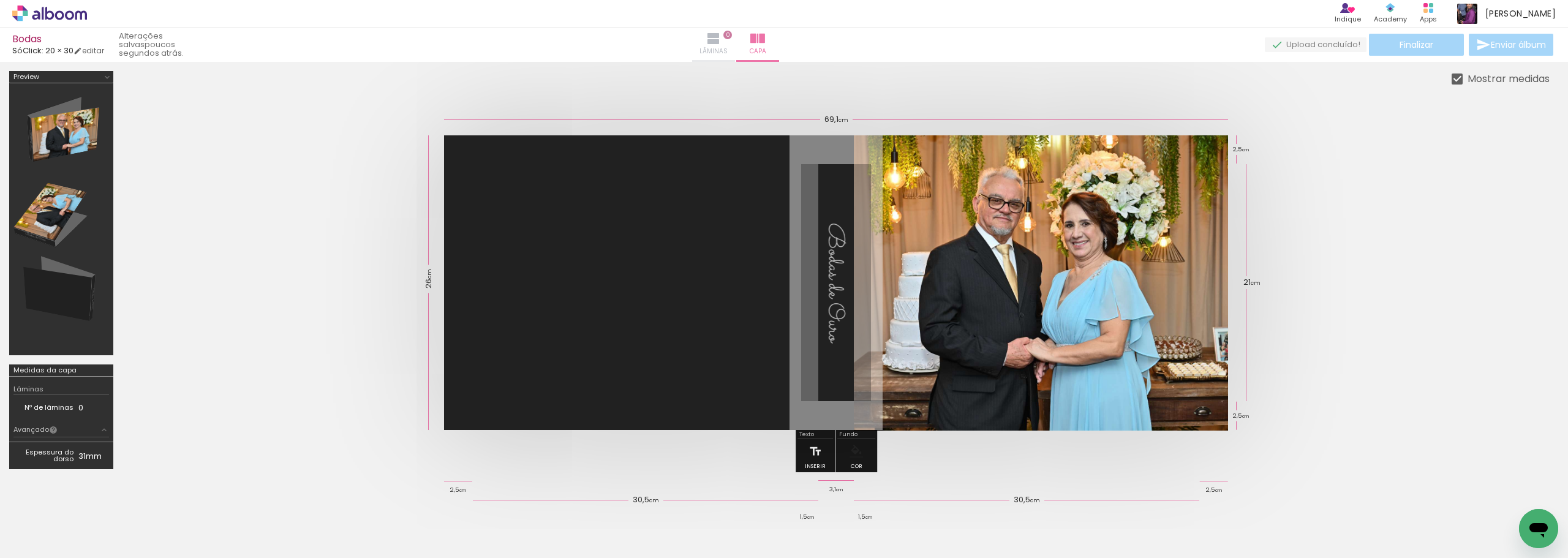
click at [721, 44] on iron-icon at bounding box center [714, 39] width 15 height 15
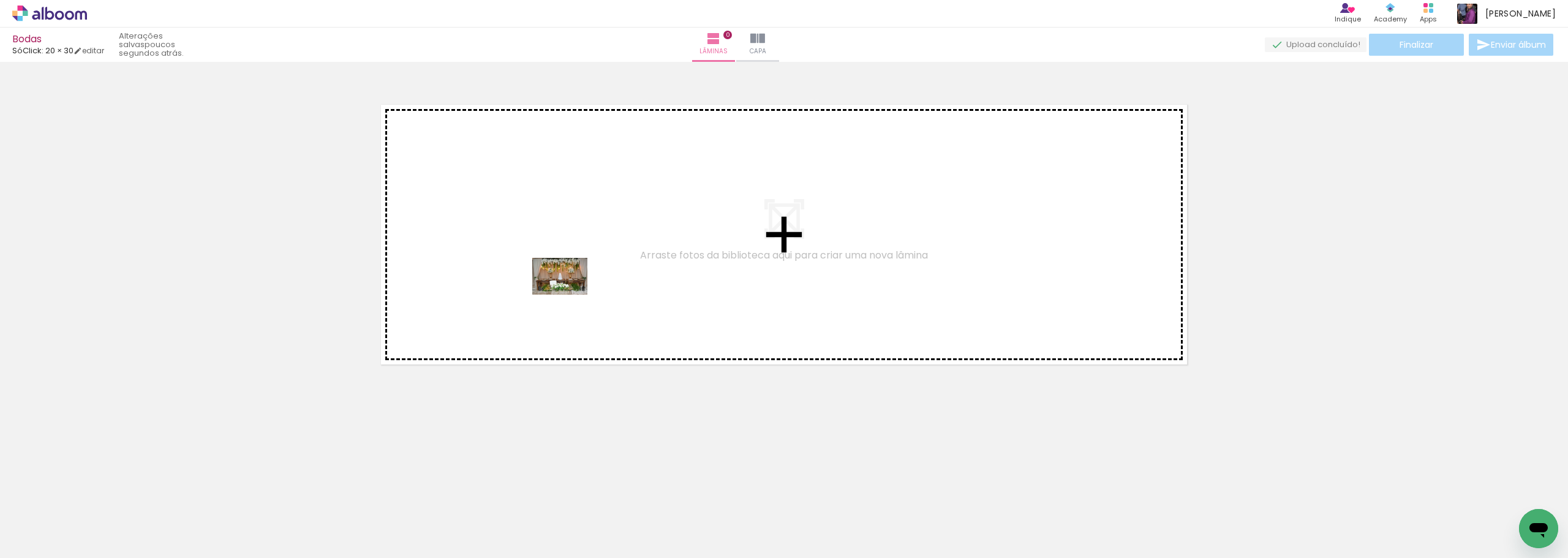
drag, startPoint x: 128, startPoint y: 532, endPoint x: 569, endPoint y: 294, distance: 501.1
click at [569, 294] on quentale-workspace at bounding box center [784, 279] width 1568 height 558
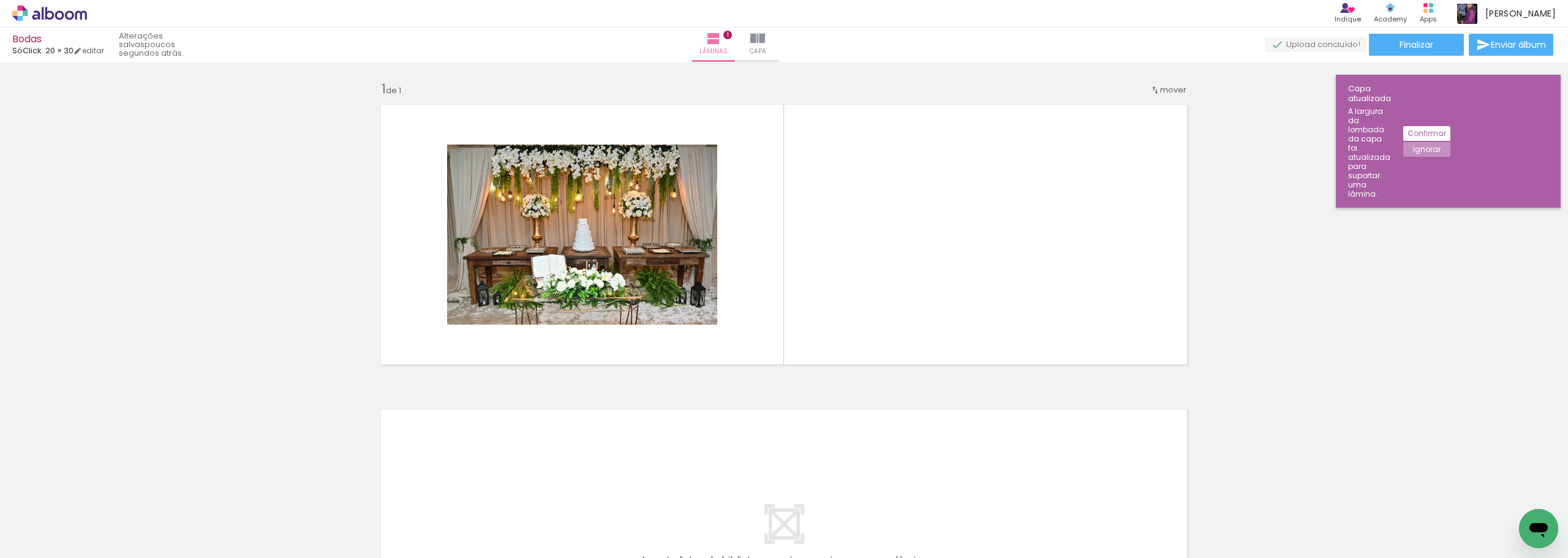
scroll to position [0, 1486]
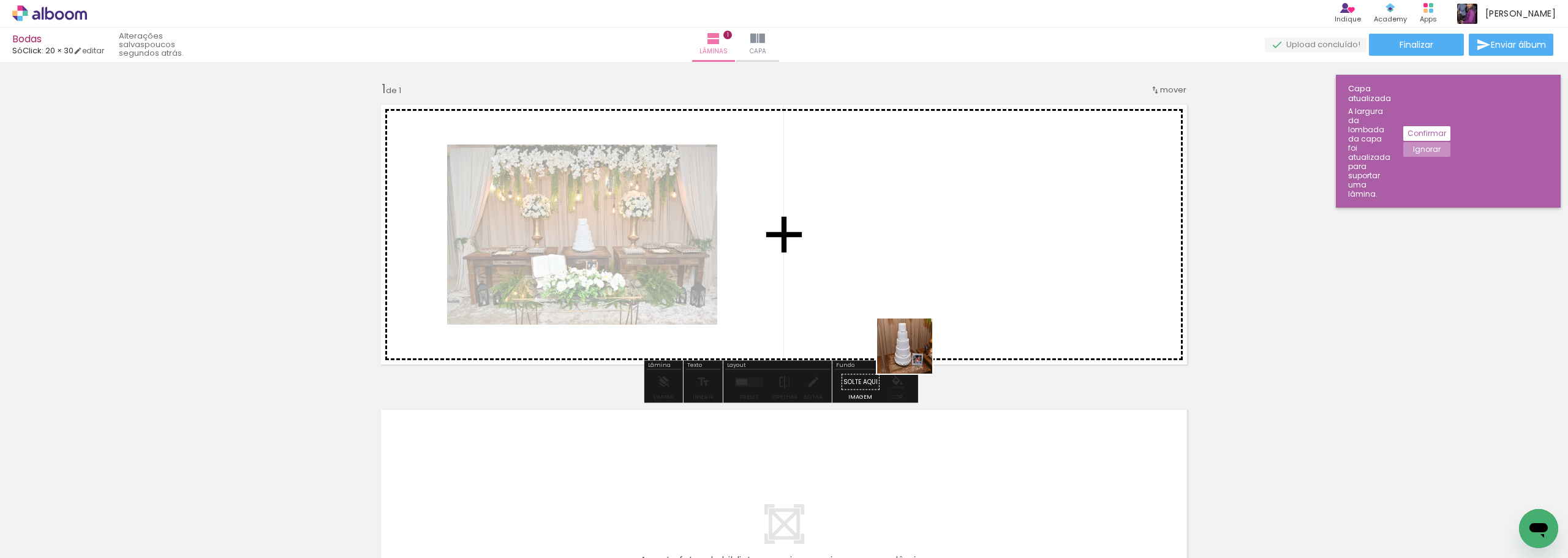
drag, startPoint x: 849, startPoint y: 518, endPoint x: 920, endPoint y: 322, distance: 208.5
click at [920, 322] on quentale-workspace at bounding box center [784, 279] width 1568 height 558
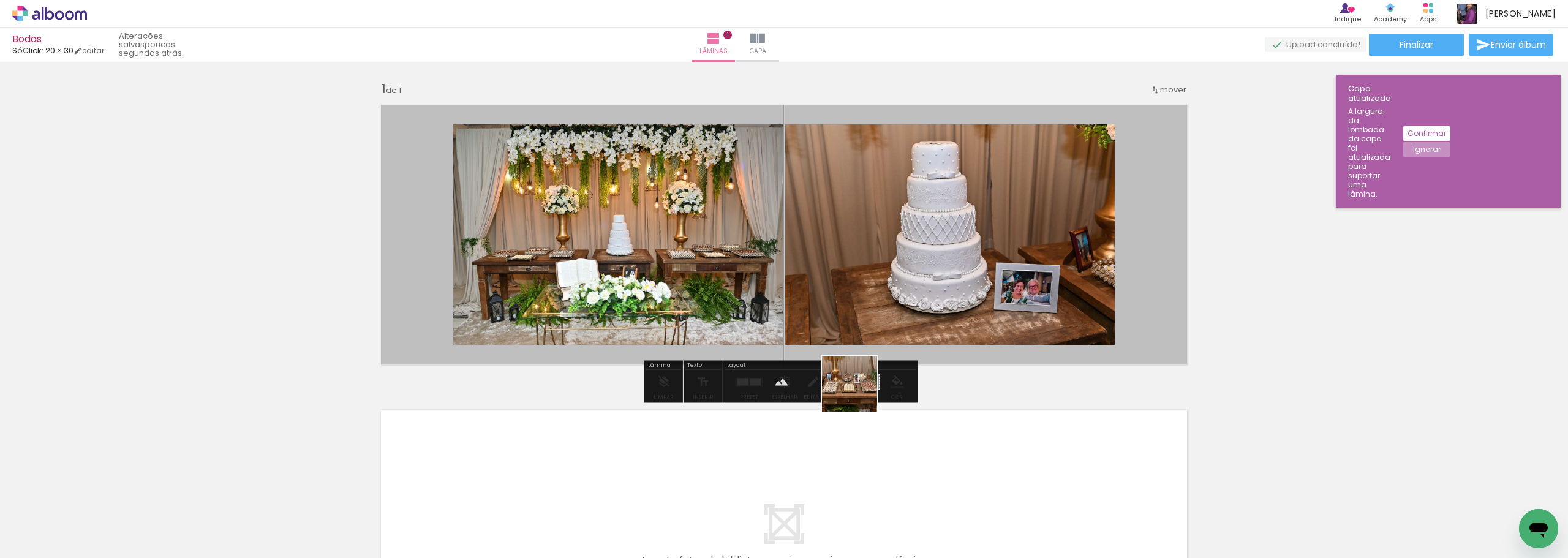
drag, startPoint x: 901, startPoint y: 517, endPoint x: 806, endPoint y: 328, distance: 211.5
click at [808, 328] on quentale-workspace at bounding box center [784, 279] width 1568 height 558
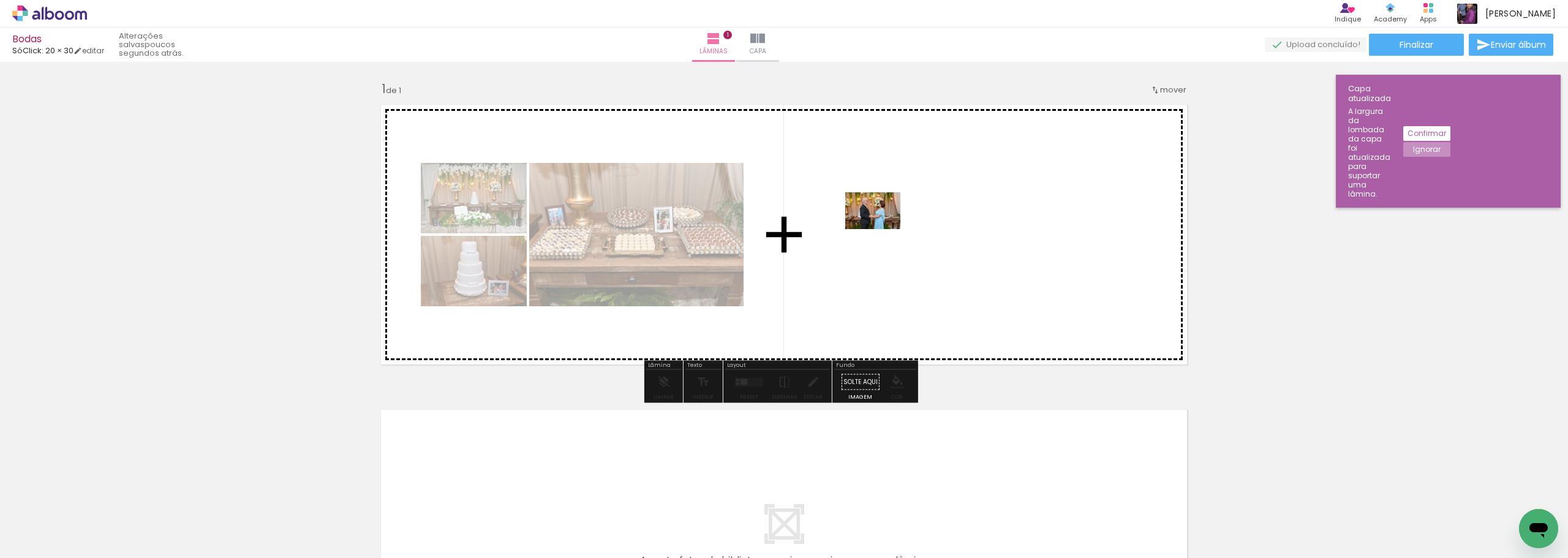
drag, startPoint x: 1453, startPoint y: 526, endPoint x: 884, endPoint y: 226, distance: 643.2
click at [884, 226] on quentale-workspace at bounding box center [784, 279] width 1568 height 558
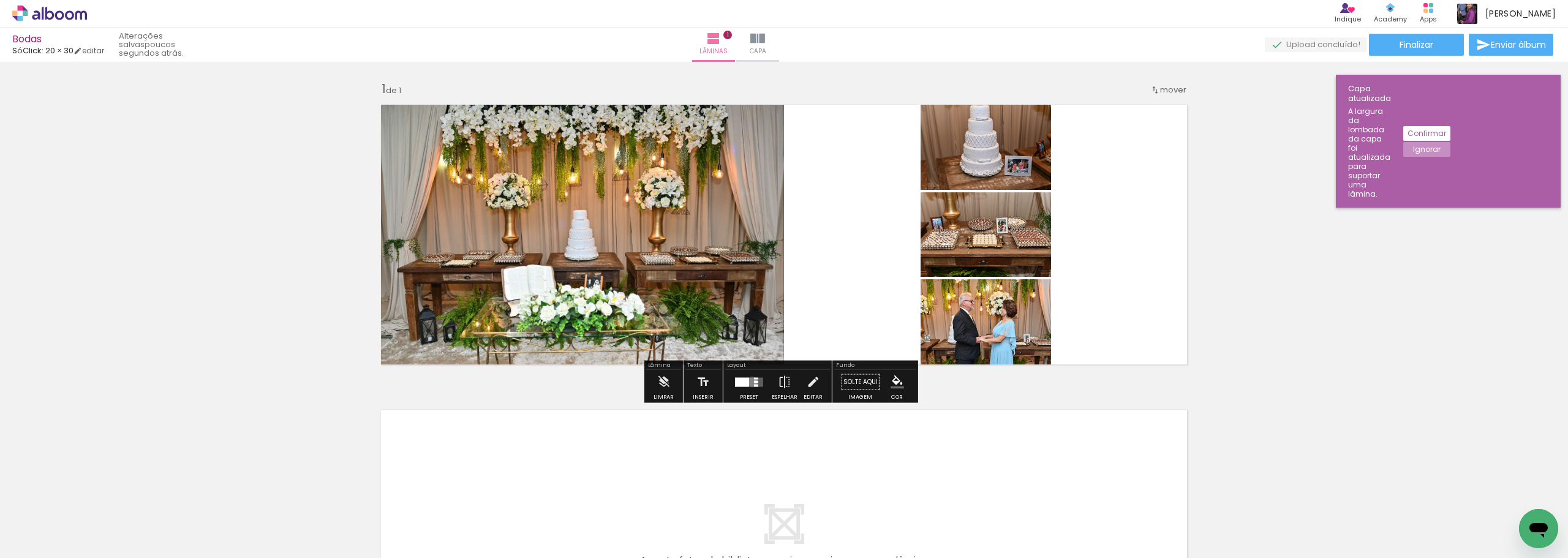
click at [749, 382] on quentale-layouter at bounding box center [749, 381] width 28 height 9
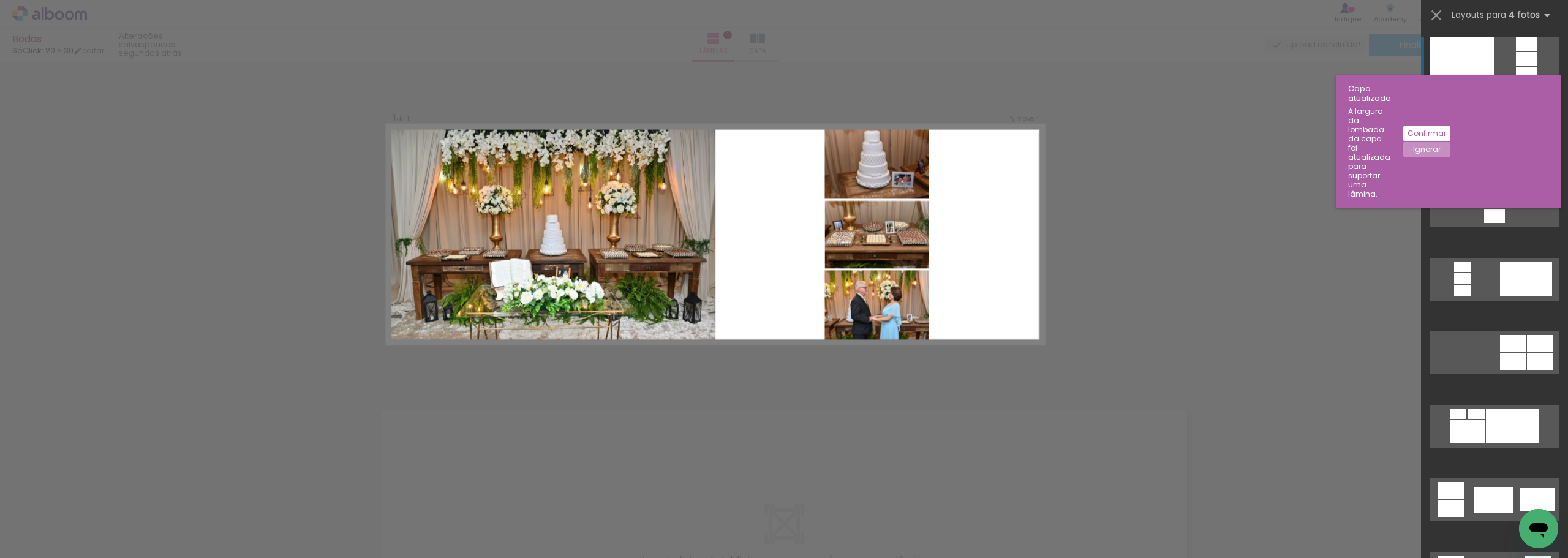
click at [1483, 53] on div at bounding box center [1463, 59] width 64 height 43
click at [1498, 55] on quentale-layouter at bounding box center [1495, 59] width 128 height 43
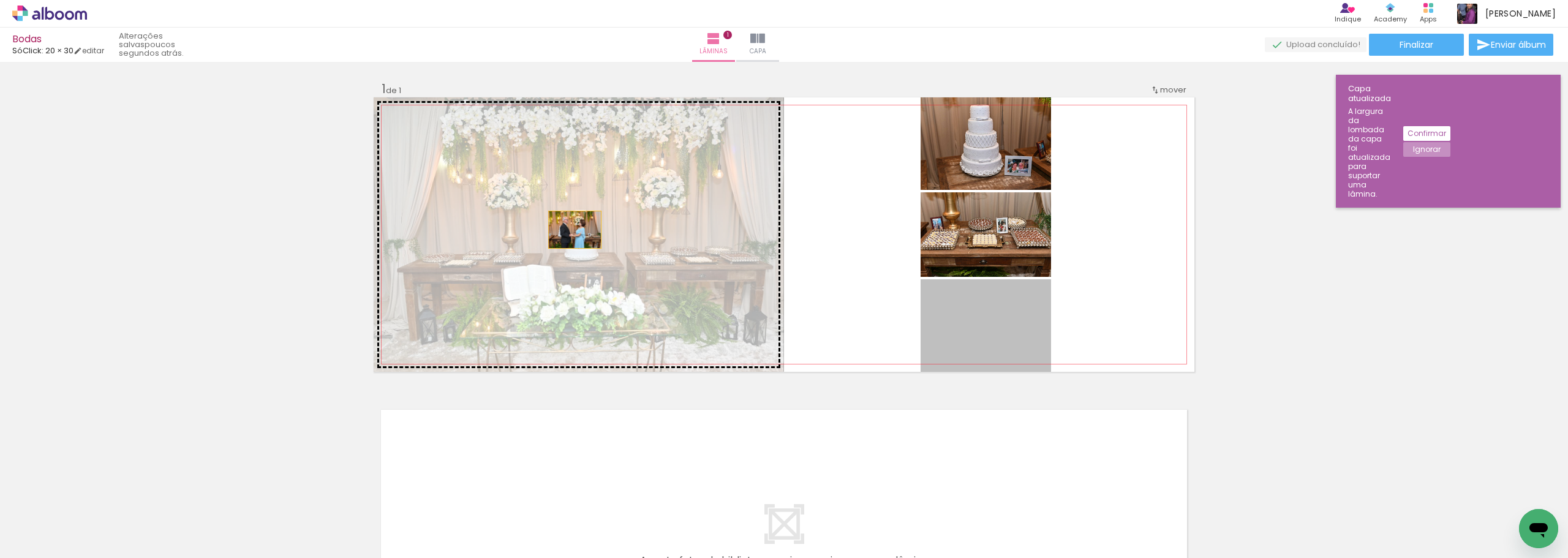
drag, startPoint x: 1008, startPoint y: 322, endPoint x: 568, endPoint y: 229, distance: 449.7
click at [0, 0] on slot at bounding box center [0, 0] width 0 height 0
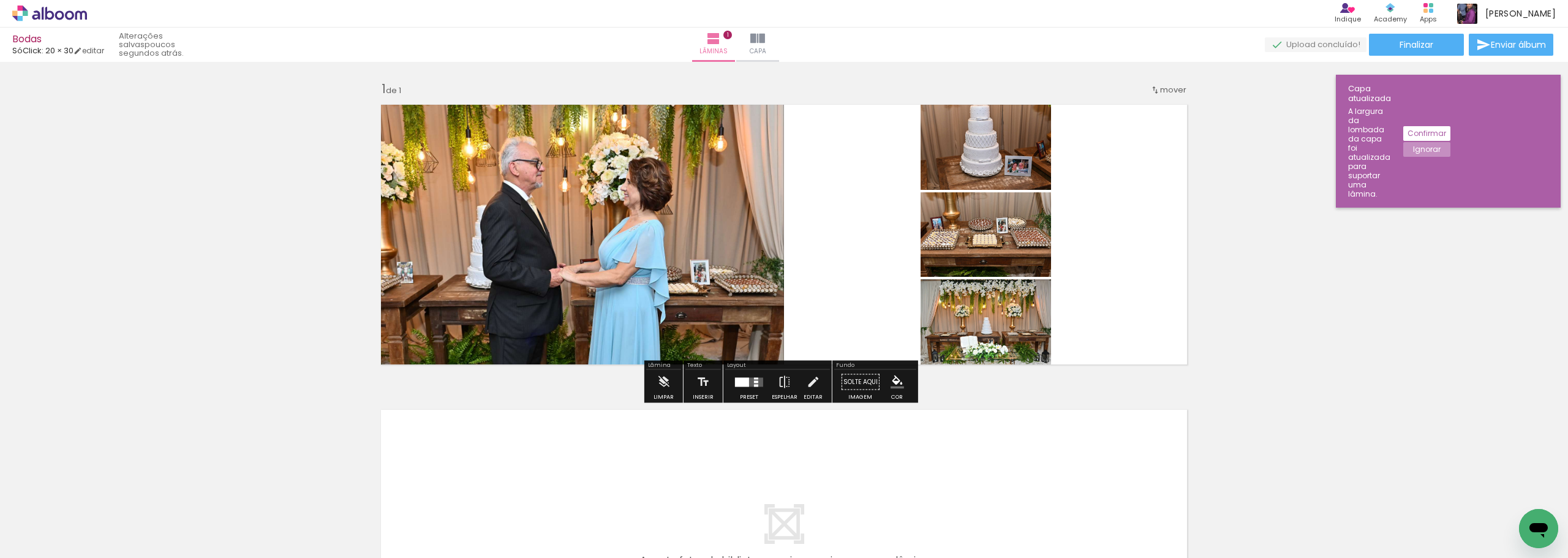
click at [747, 382] on quentale-layouter at bounding box center [749, 381] width 28 height 9
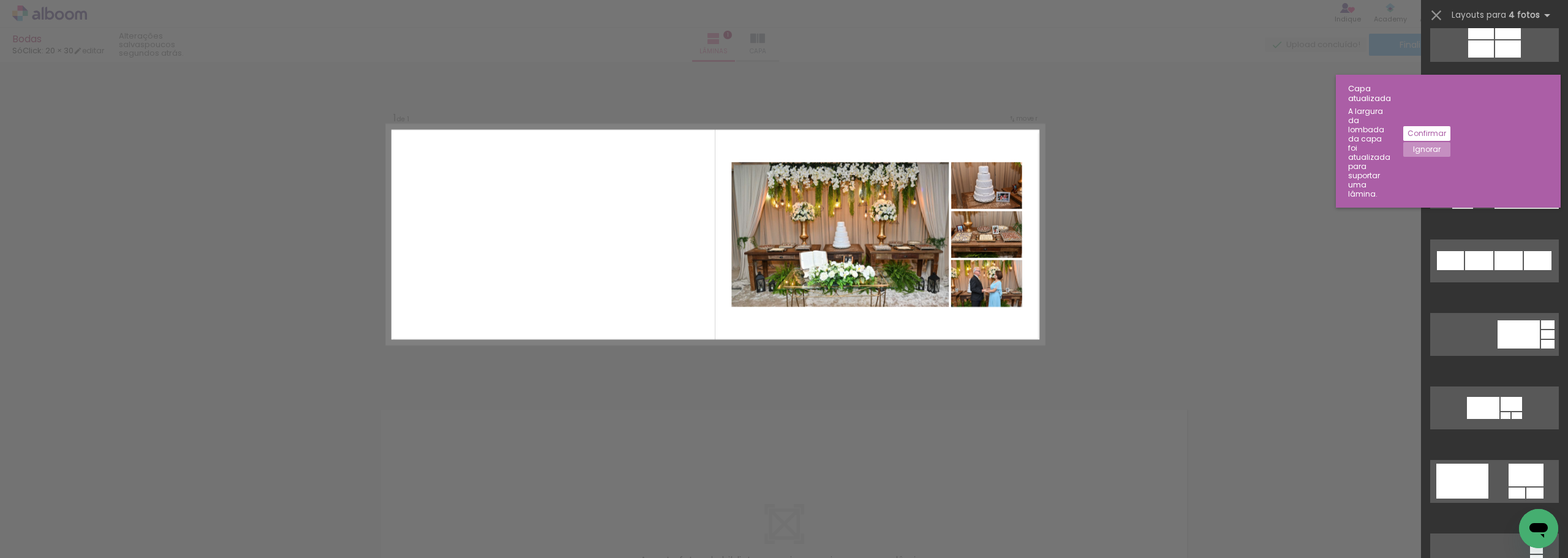
scroll to position [735, 0]
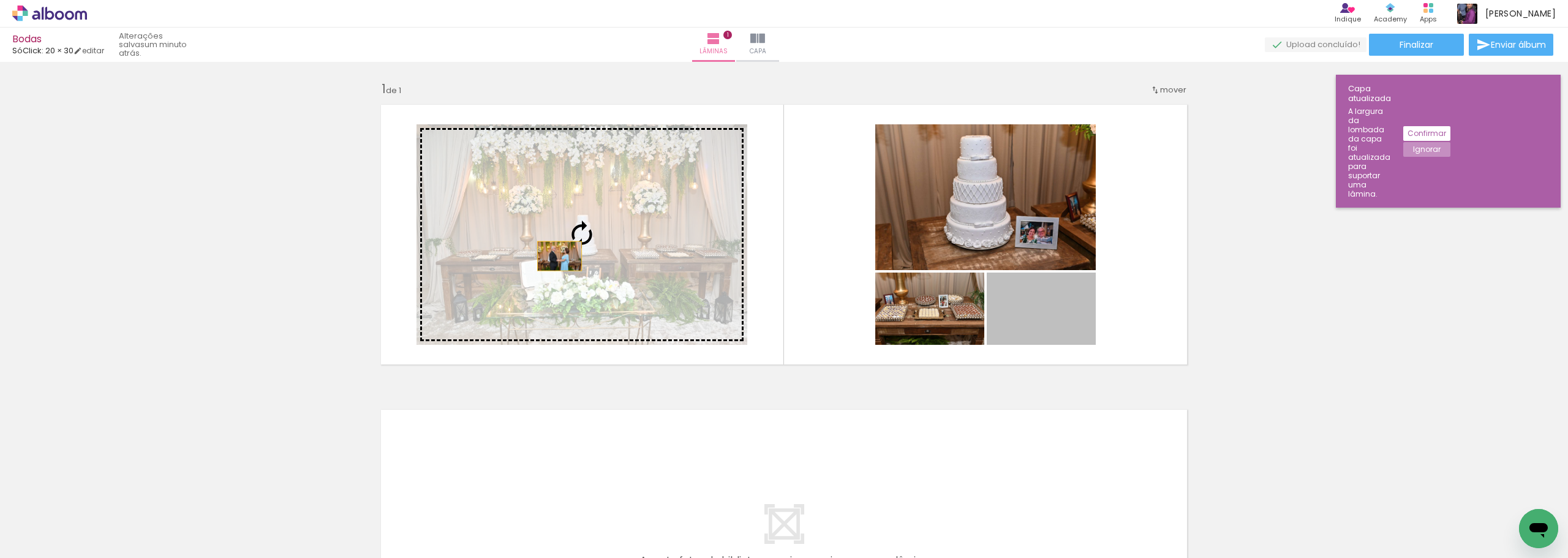
drag, startPoint x: 1049, startPoint y: 318, endPoint x: 555, endPoint y: 256, distance: 497.9
click at [0, 0] on slot at bounding box center [0, 0] width 0 height 0
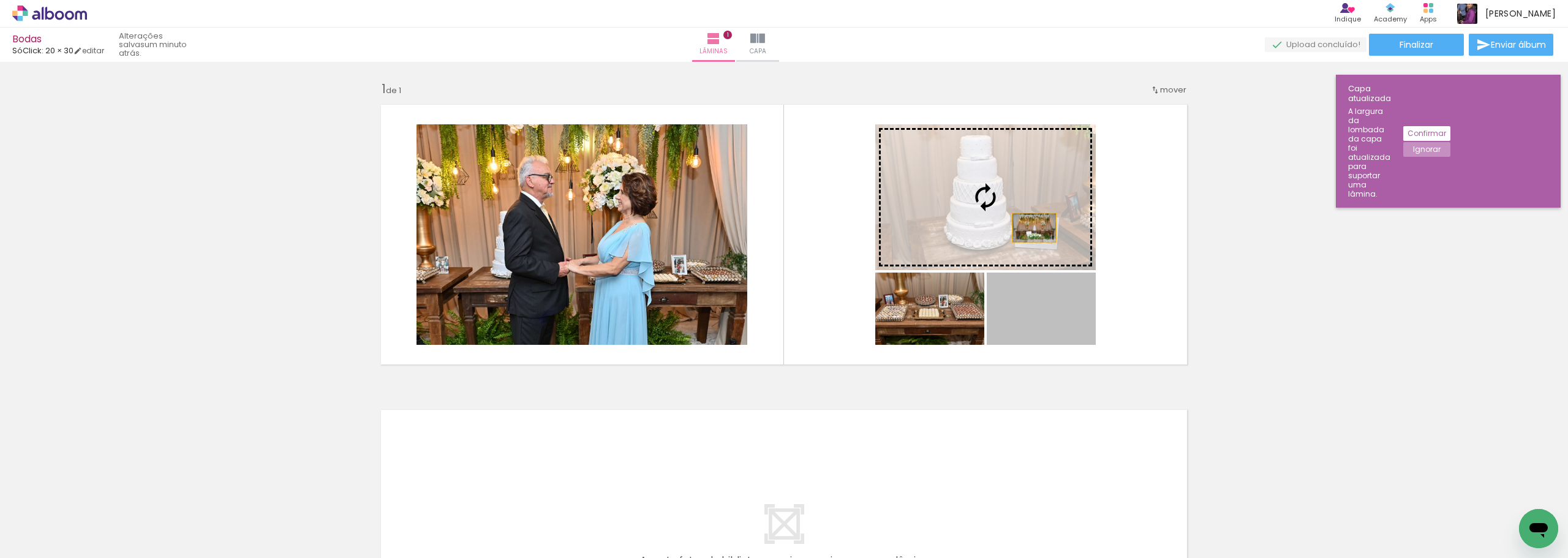
drag, startPoint x: 1073, startPoint y: 325, endPoint x: 1027, endPoint y: 223, distance: 111.9
click at [0, 0] on slot at bounding box center [0, 0] width 0 height 0
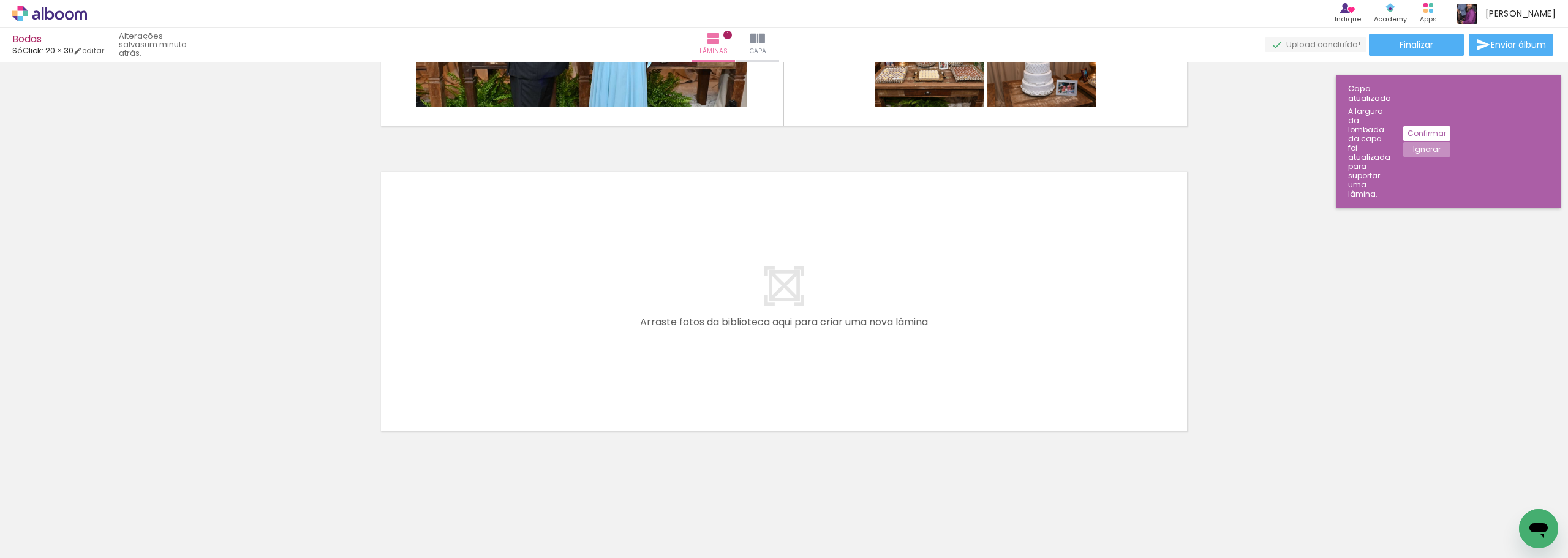
scroll to position [0, 0]
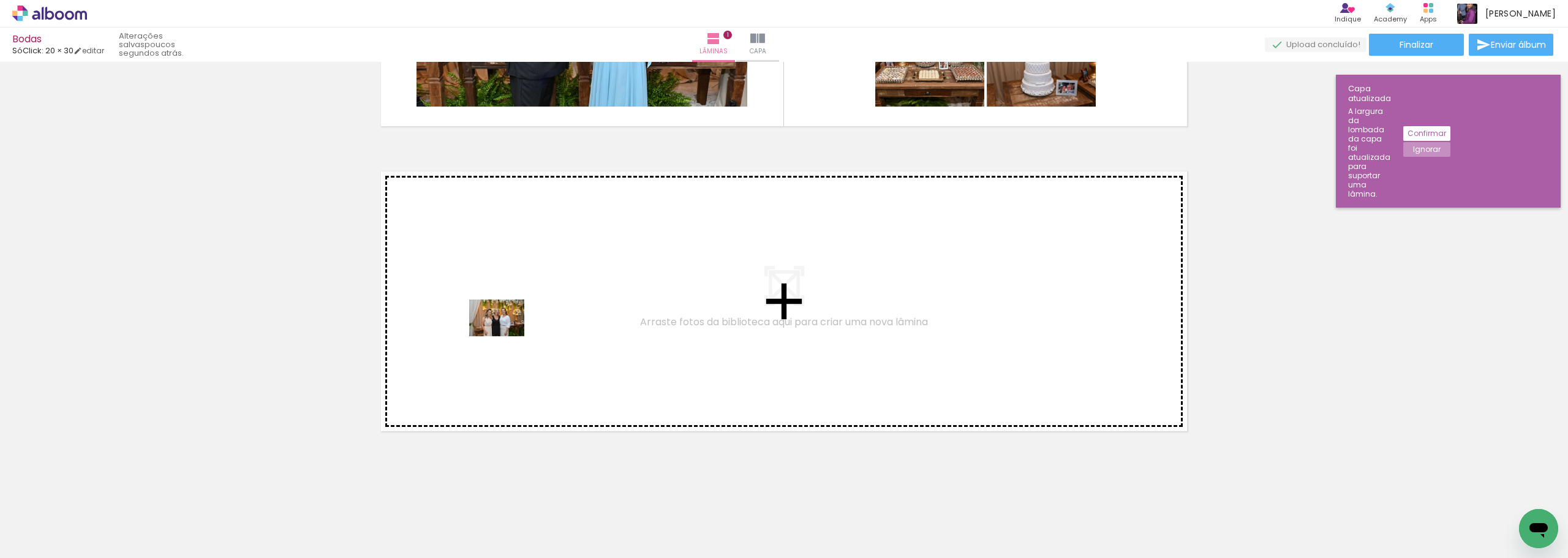
drag, startPoint x: 549, startPoint y: 530, endPoint x: 506, endPoint y: 336, distance: 198.7
click at [506, 336] on quentale-workspace at bounding box center [784, 279] width 1568 height 558
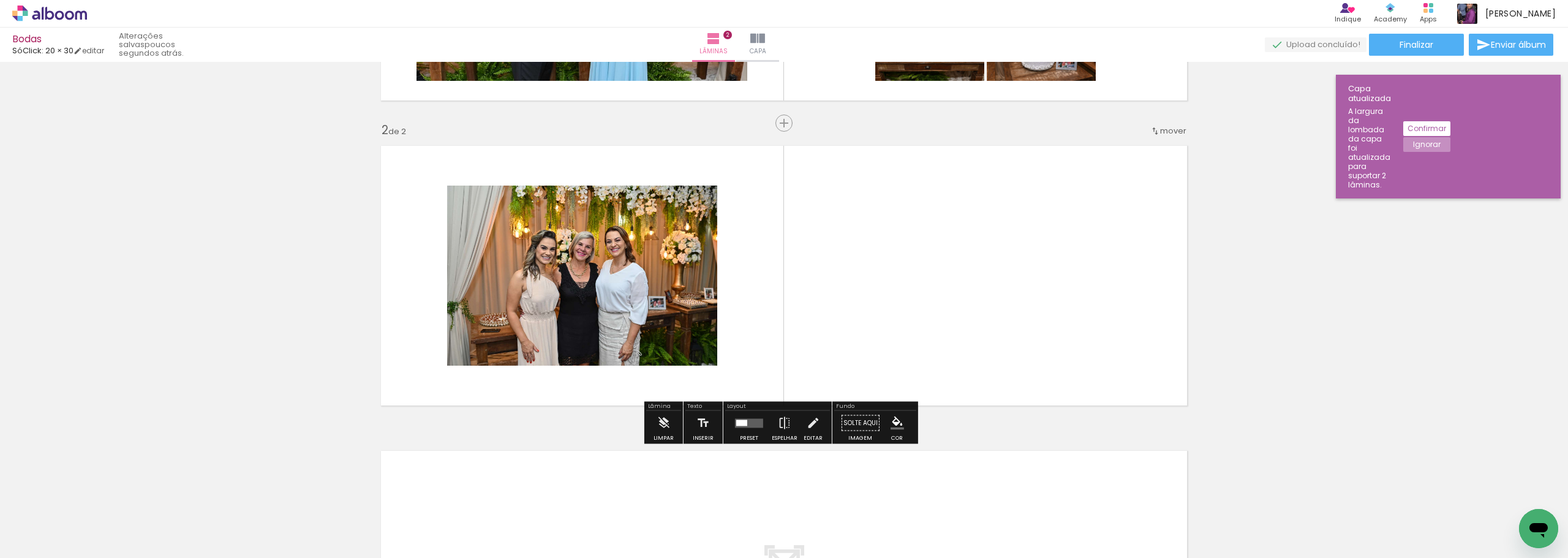
scroll to position [268, 0]
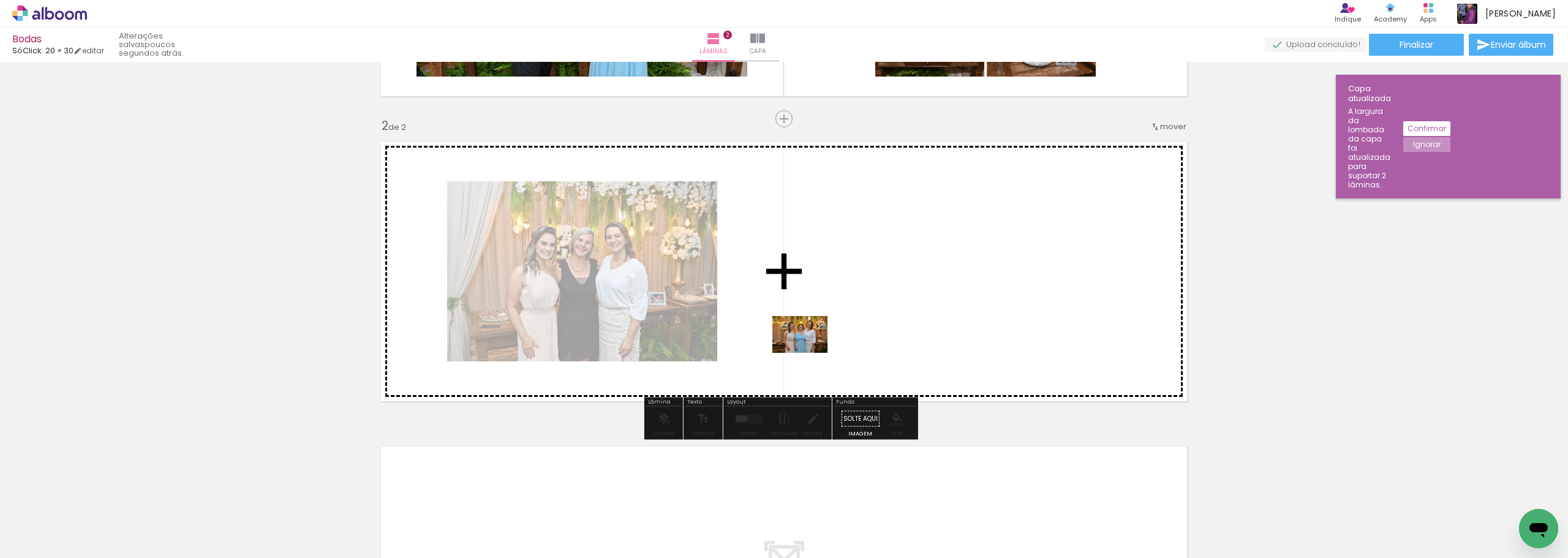
drag, startPoint x: 639, startPoint y: 472, endPoint x: 809, endPoint y: 352, distance: 208.1
click at [809, 352] on quentale-workspace at bounding box center [784, 279] width 1568 height 558
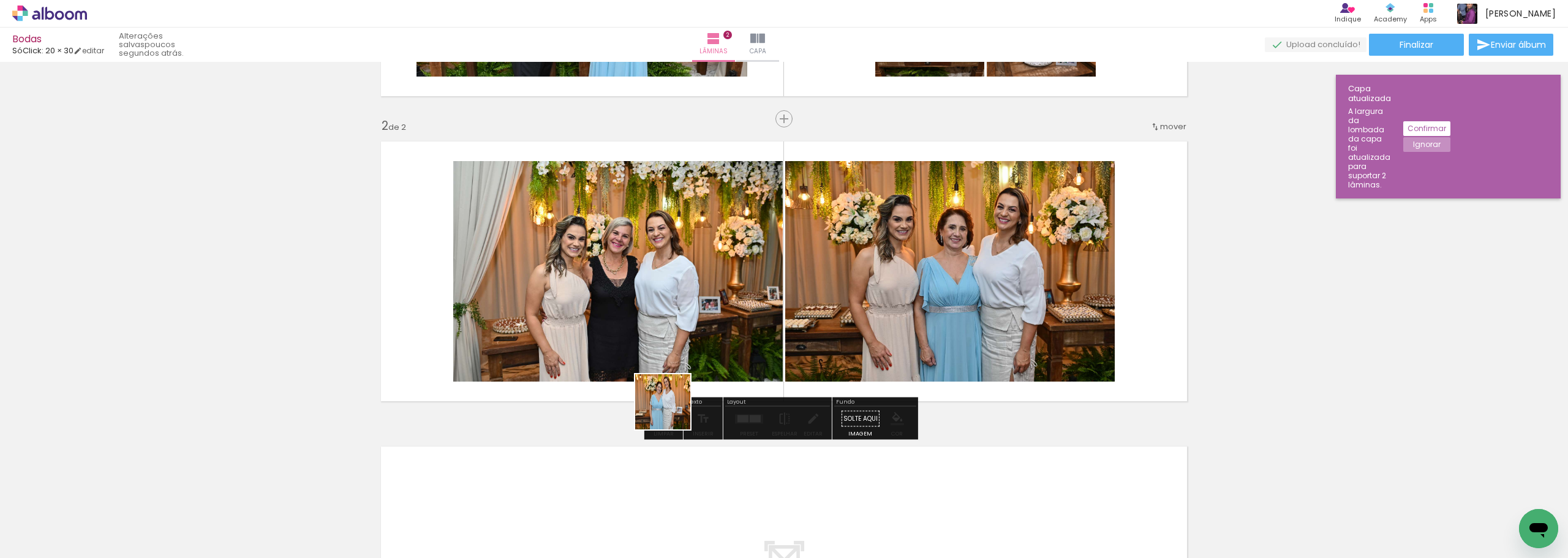
drag, startPoint x: 668, startPoint y: 525, endPoint x: 752, endPoint y: 499, distance: 87.9
click at [678, 329] on quentale-workspace at bounding box center [784, 279] width 1568 height 558
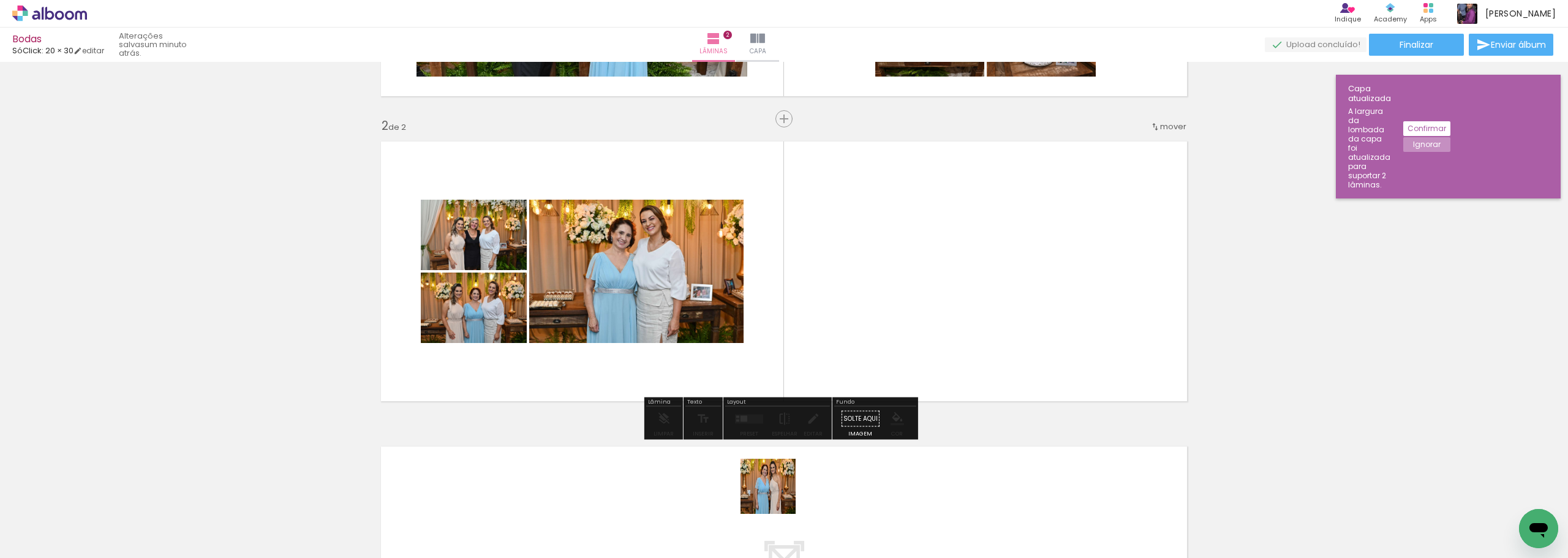
drag, startPoint x: 765, startPoint y: 516, endPoint x: 954, endPoint y: 315, distance: 275.9
click at [954, 315] on quentale-workspace at bounding box center [784, 279] width 1568 height 558
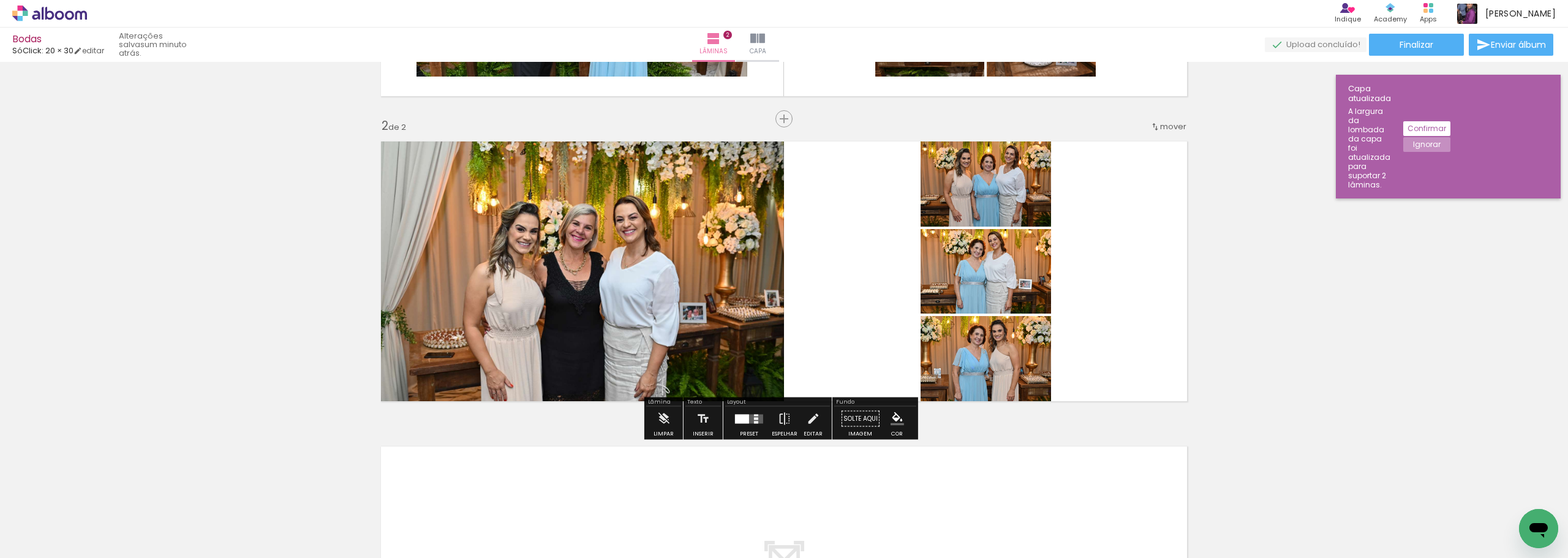
click at [743, 423] on div at bounding box center [749, 419] width 33 height 25
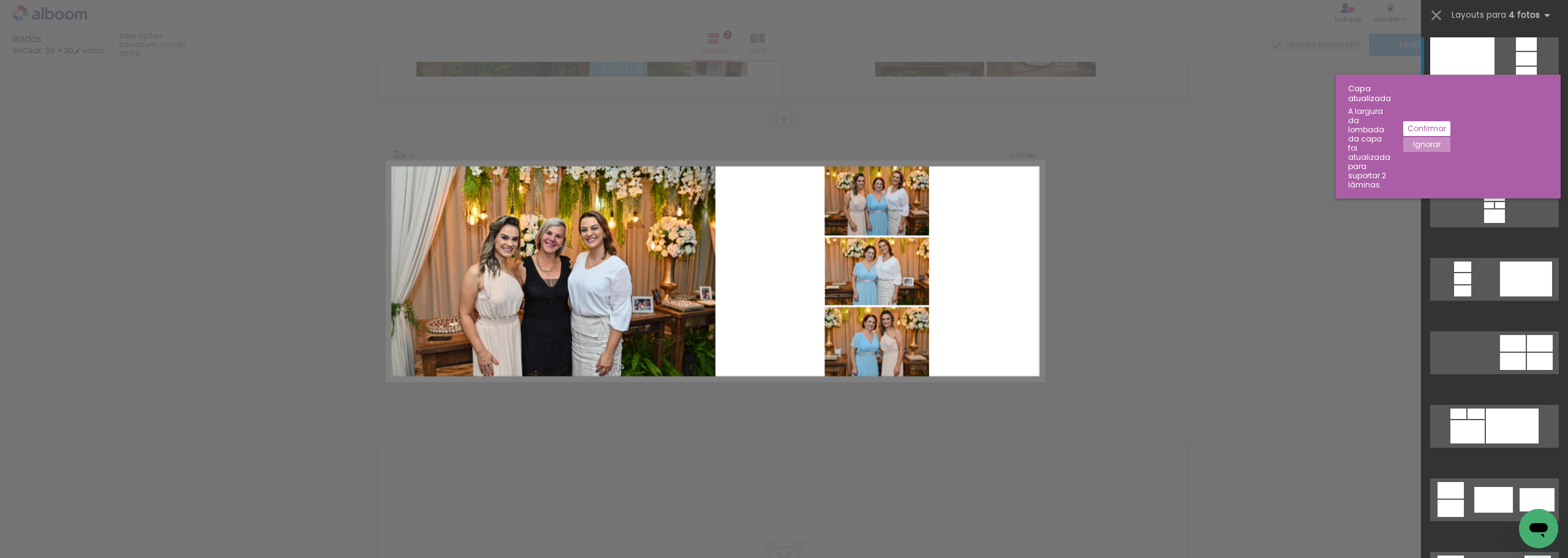
scroll to position [268, 0]
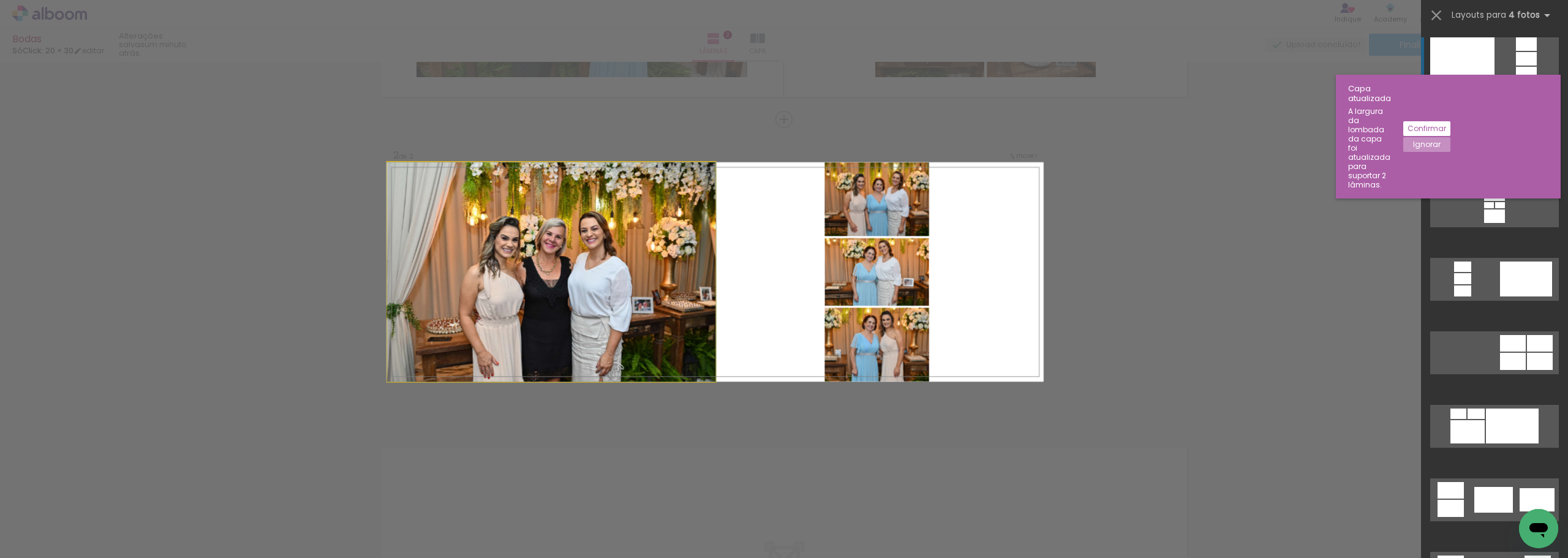
click at [696, 288] on quentale-photo at bounding box center [551, 272] width 329 height 219
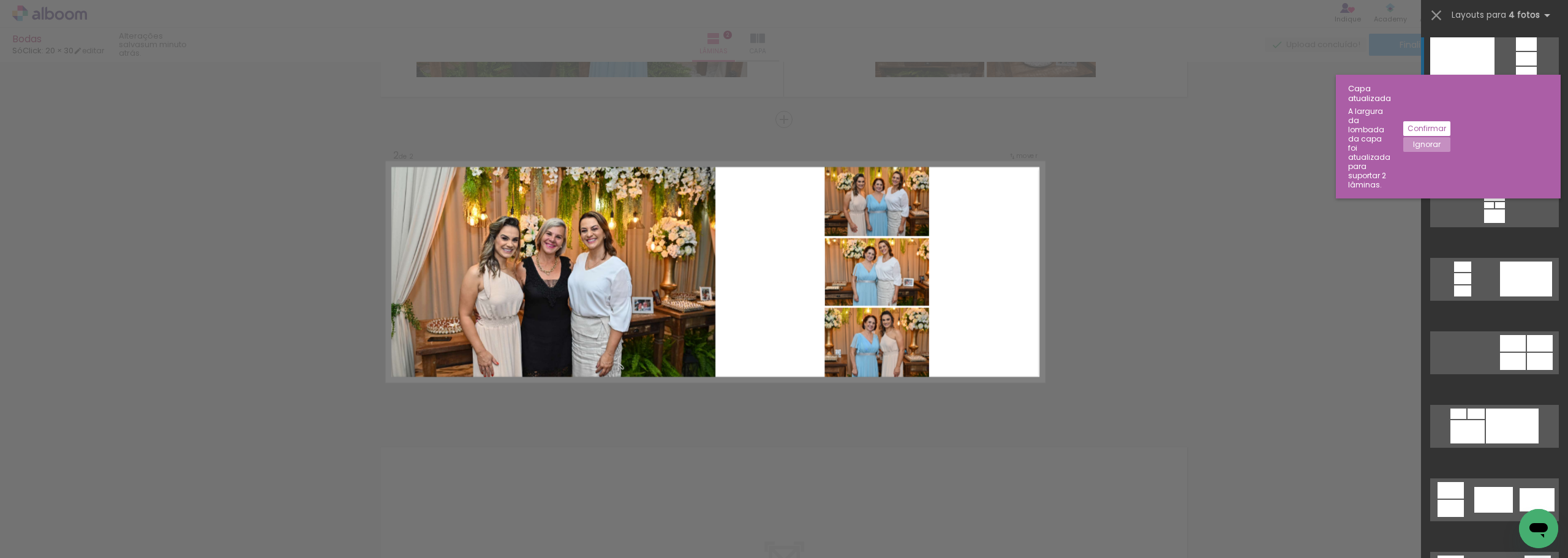
click at [0, 0] on slot "Confirmar" at bounding box center [0, 0] width 0 height 0
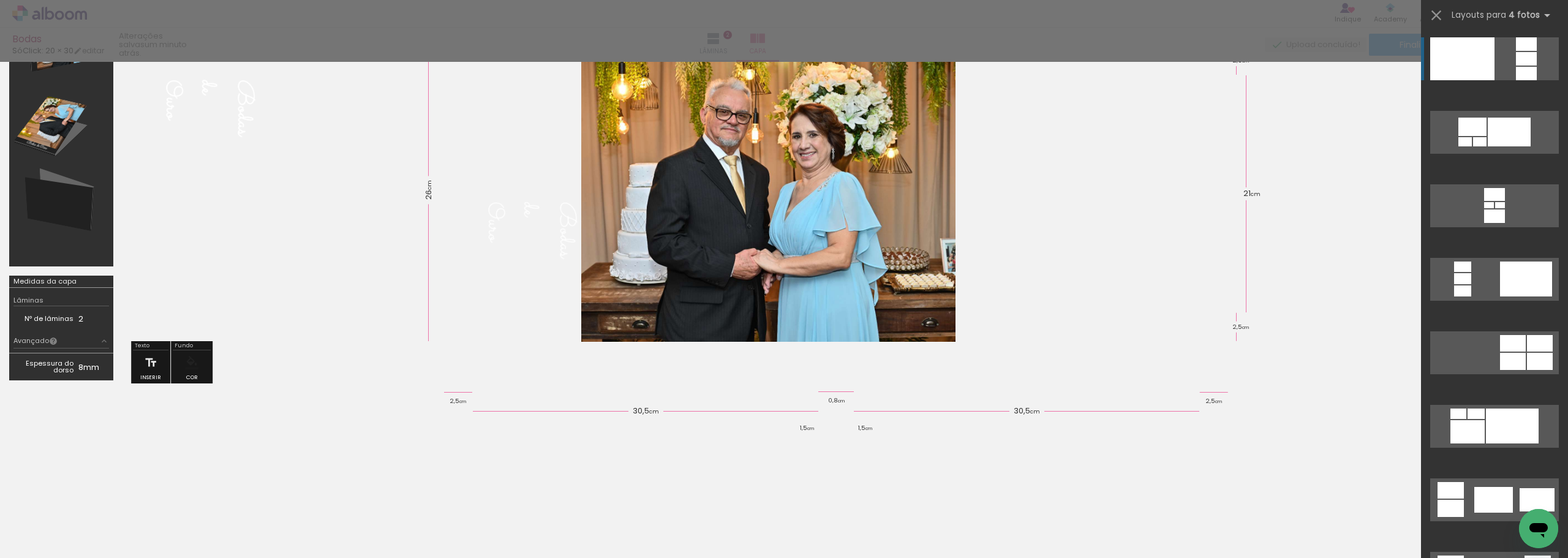
scroll to position [100, 0]
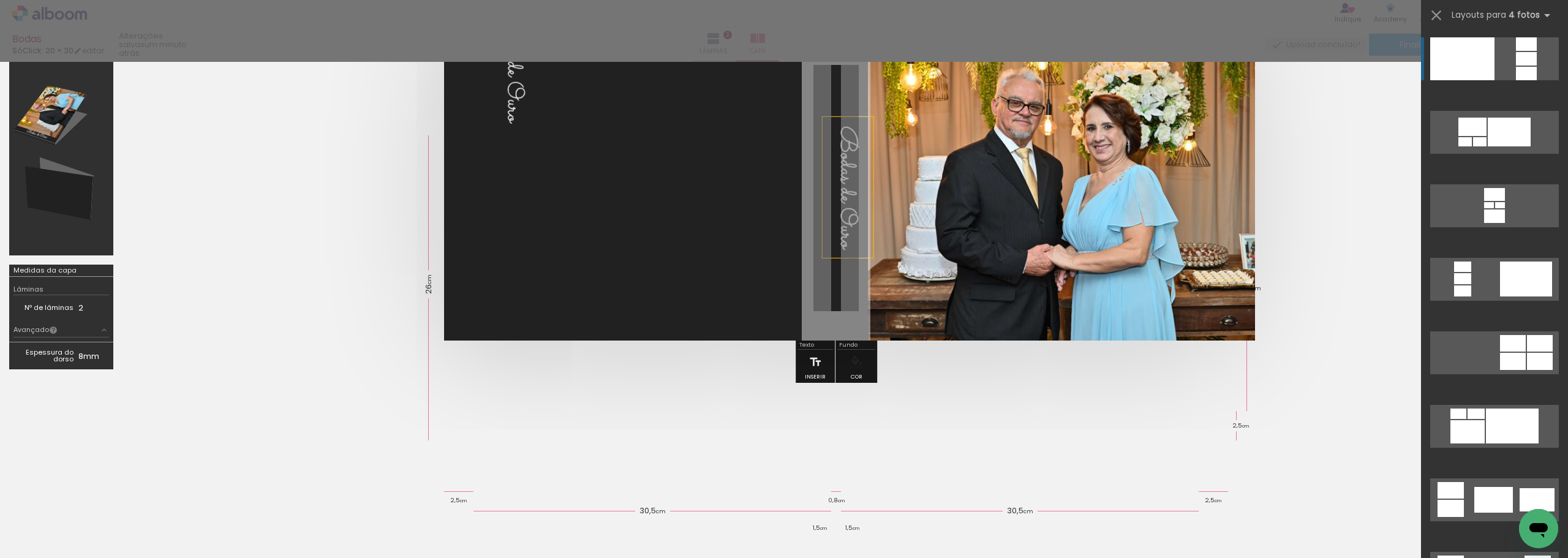
click at [844, 166] on span "Bodas de Ouro" at bounding box center [847, 187] width 34 height 122
click at [829, 126] on span "Bodas de Ouro" at bounding box center [847, 187] width 34 height 122
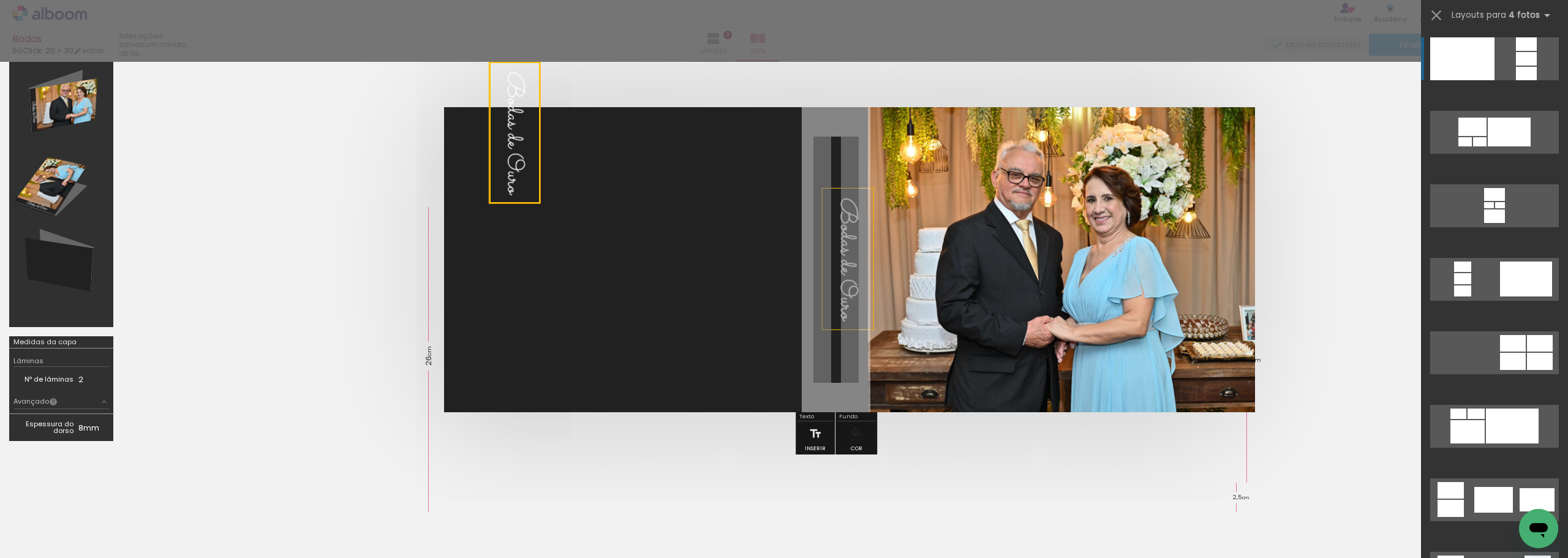
click at [526, 156] on quentale-selection at bounding box center [514, 132] width 51 height 141
click at [542, 128] on quentale-layouter at bounding box center [836, 260] width 784 height 305
click at [507, 164] on quentale-selection at bounding box center [514, 132] width 51 height 141
click at [853, 235] on span "Bodas de Ouro" at bounding box center [847, 259] width 34 height 122
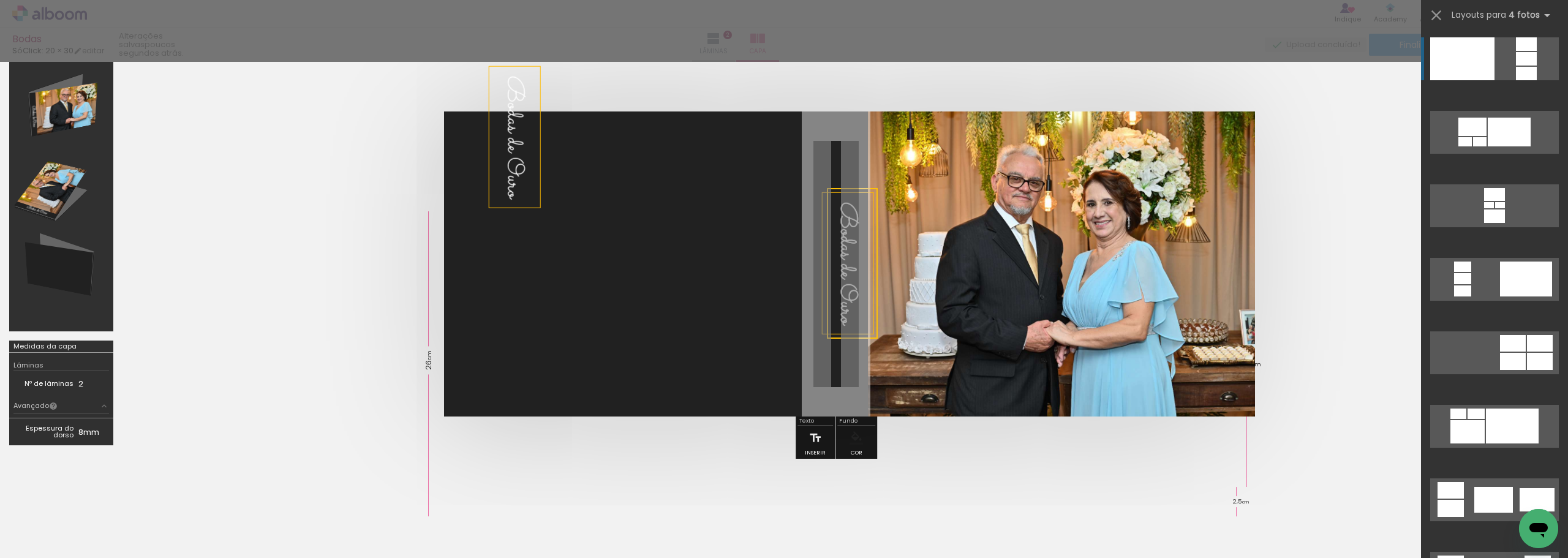
click at [843, 257] on quentale-selection at bounding box center [852, 263] width 51 height 151
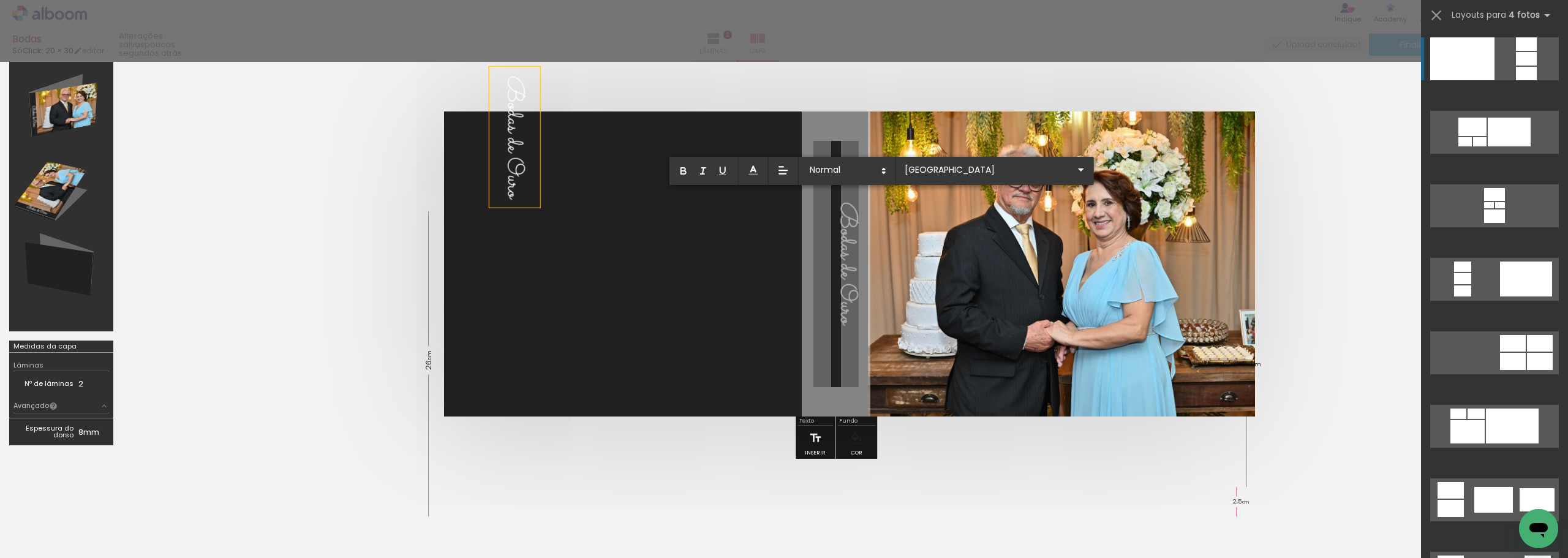
click at [846, 260] on span "Bodas de Ouro" at bounding box center [847, 263] width 34 height 122
click at [855, 248] on span "Bodas de Ouro" at bounding box center [847, 263] width 34 height 122
click at [862, 311] on span "Bodas de Ouro" at bounding box center [847, 263] width 34 height 122
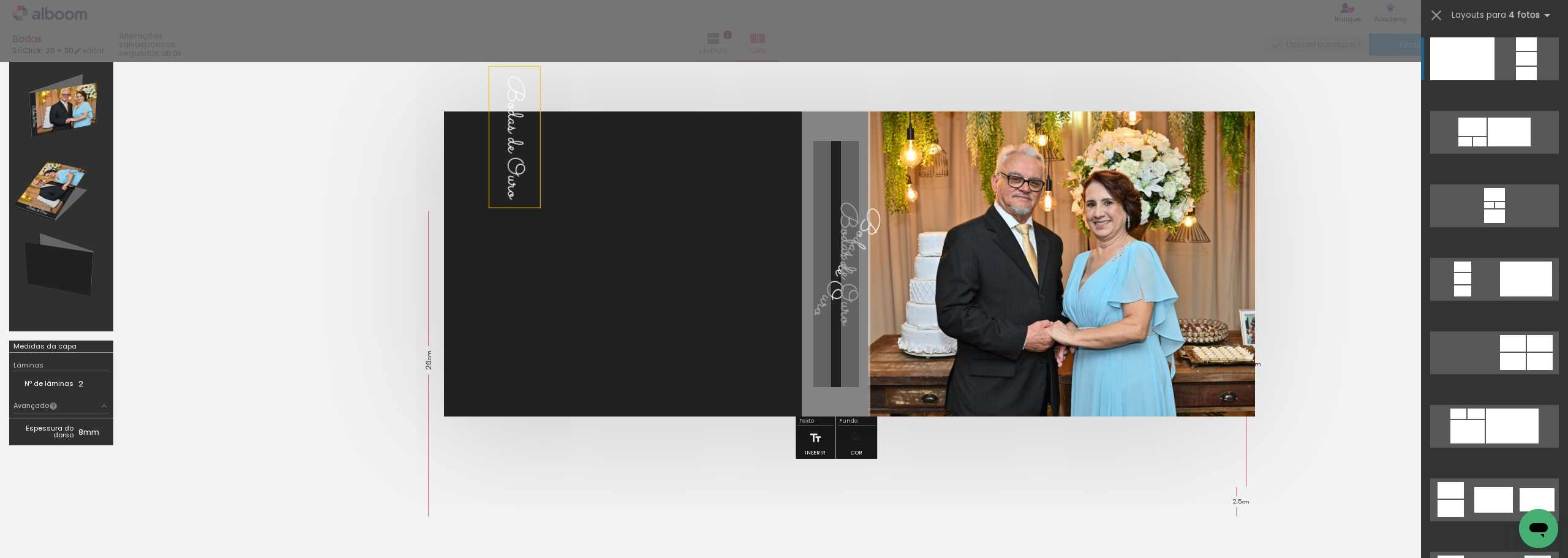
drag, startPoint x: 1017, startPoint y: 280, endPoint x: 883, endPoint y: 298, distance: 135.2
click at [1130, 525] on quentale-workspace at bounding box center [784, 279] width 1568 height 558
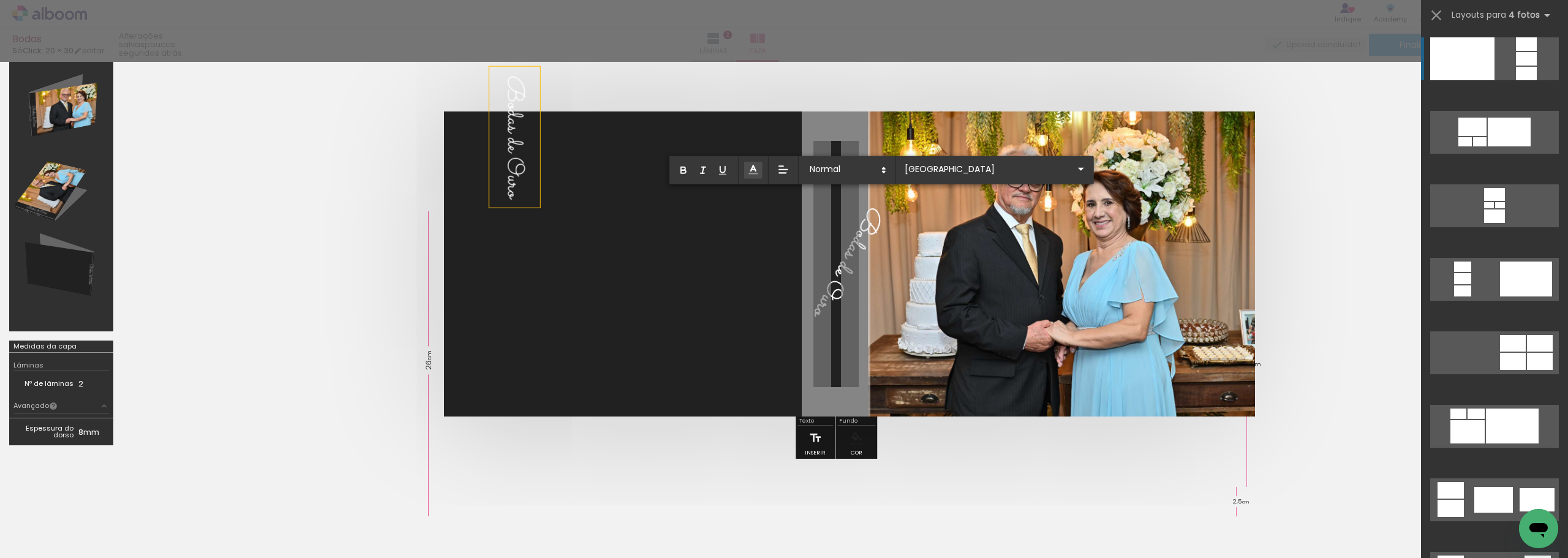
click at [866, 229] on span "Bodas de Ouro" at bounding box center [847, 262] width 88 height 124
click at [844, 266] on span "Bodas de Ouro" at bounding box center [847, 262] width 88 height 124
click at [361, 206] on quentale-cover at bounding box center [836, 264] width 1330 height 305
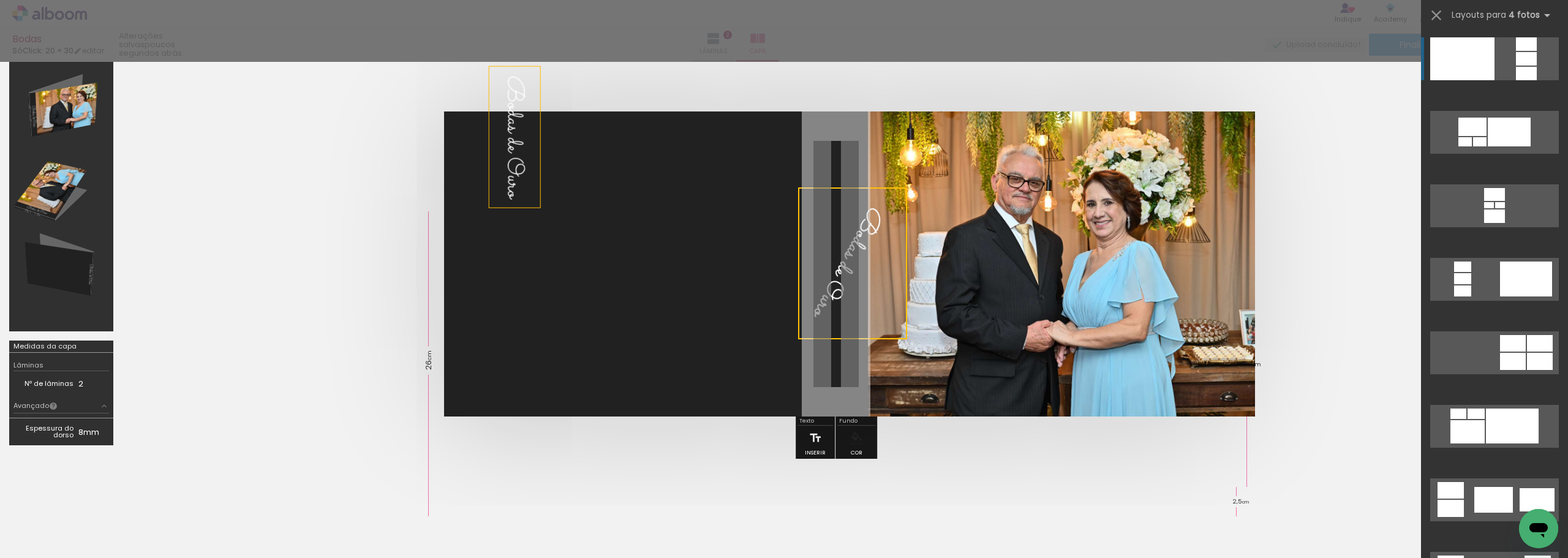
click at [847, 262] on quentale-selection at bounding box center [853, 263] width 109 height 152
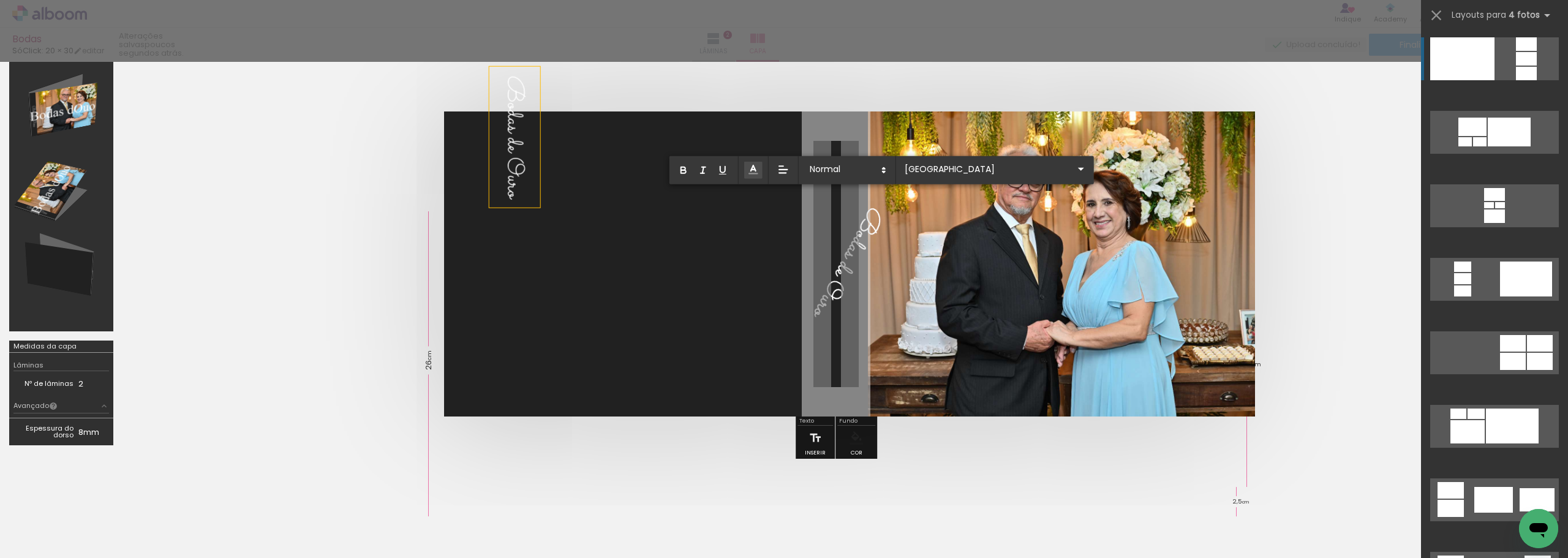
drag, startPoint x: 827, startPoint y: 303, endPoint x: 908, endPoint y: 195, distance: 135.0
click at [908, 195] on album-spread at bounding box center [836, 264] width 784 height 305
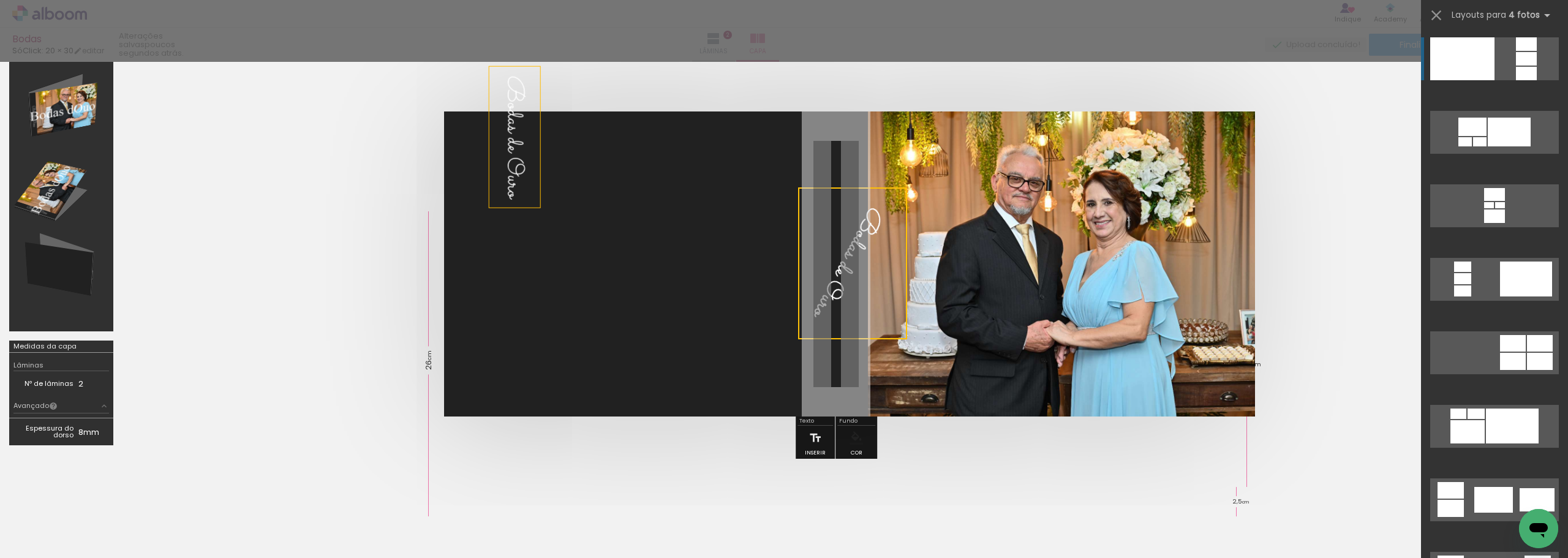
click at [836, 260] on quentale-selection at bounding box center [853, 263] width 109 height 152
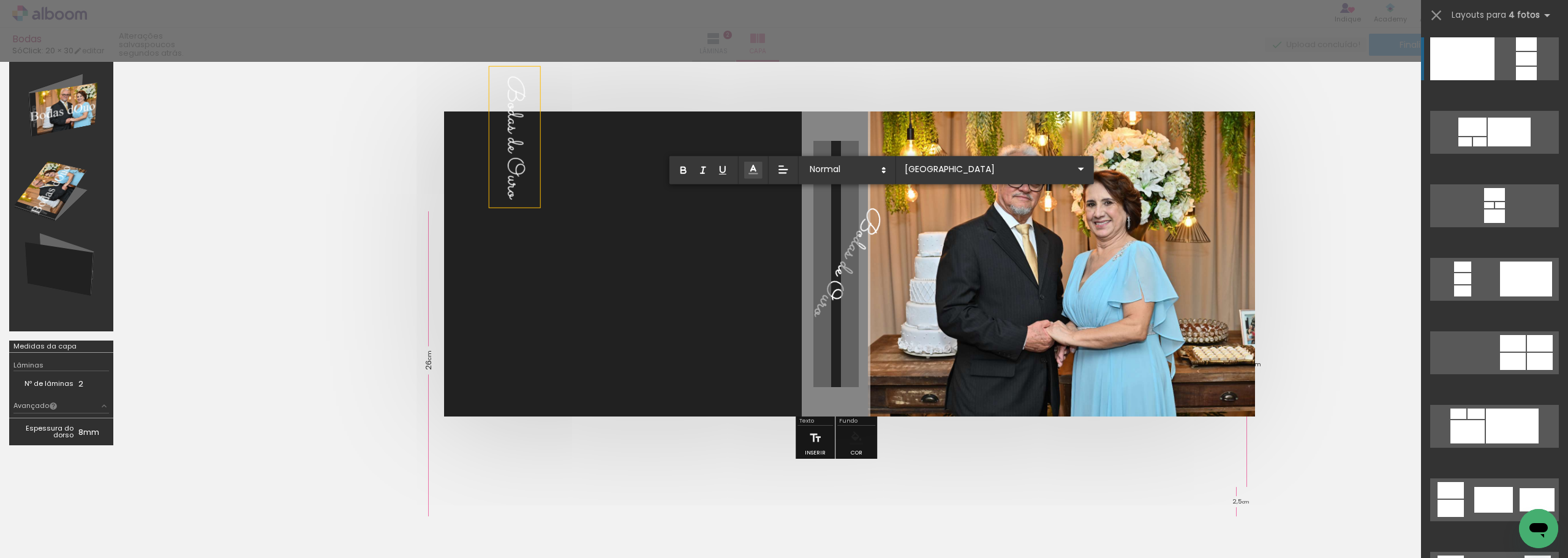
scroll to position [27, 0]
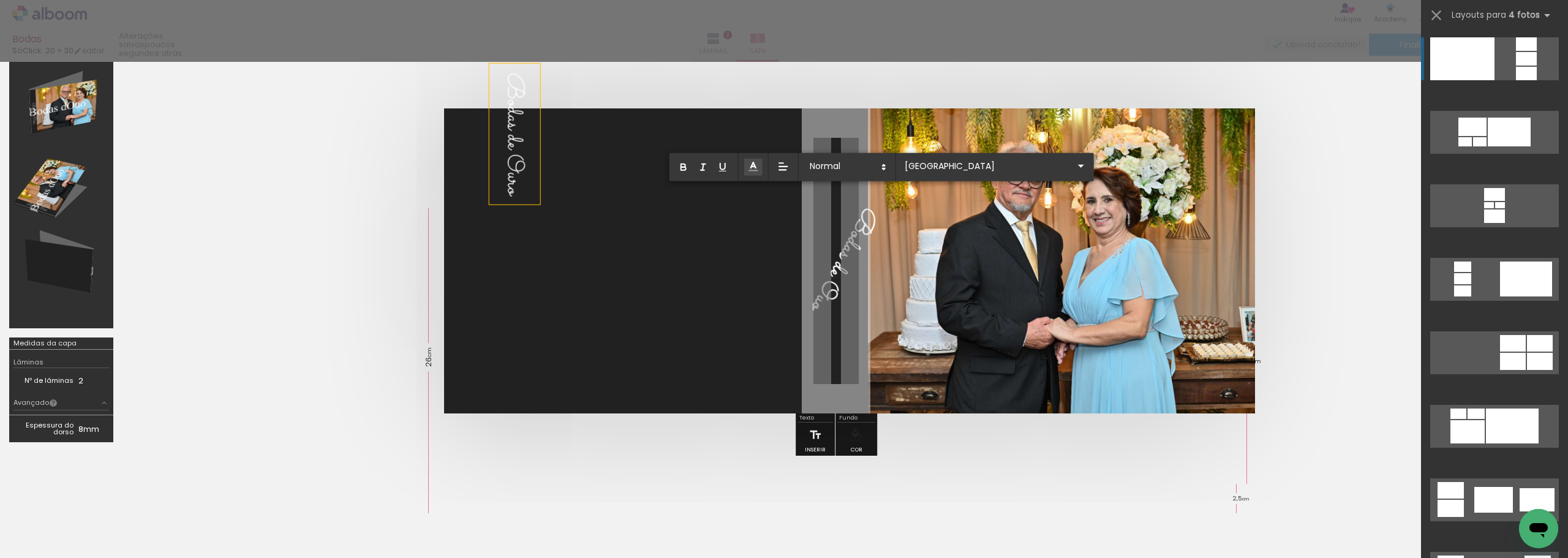
click at [839, 273] on span "Bodas de Ouo" at bounding box center [844, 260] width 85 height 117
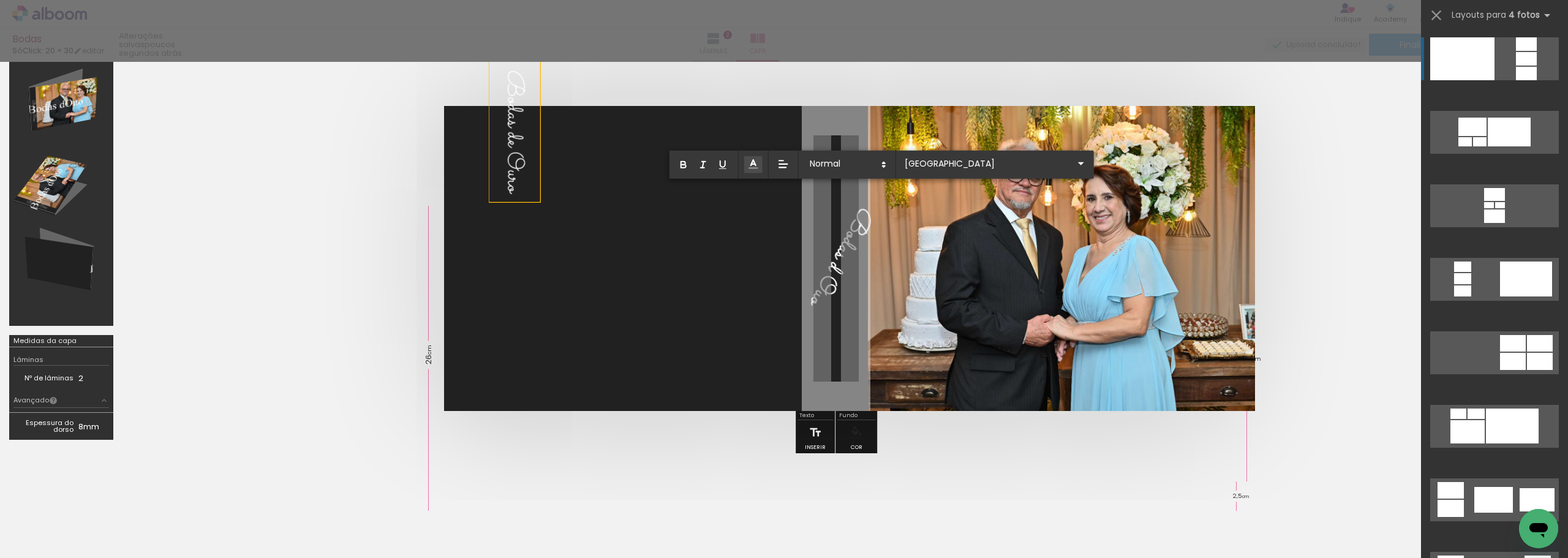
click at [839, 273] on span "Bodas d Ouo" at bounding box center [840, 257] width 82 height 112
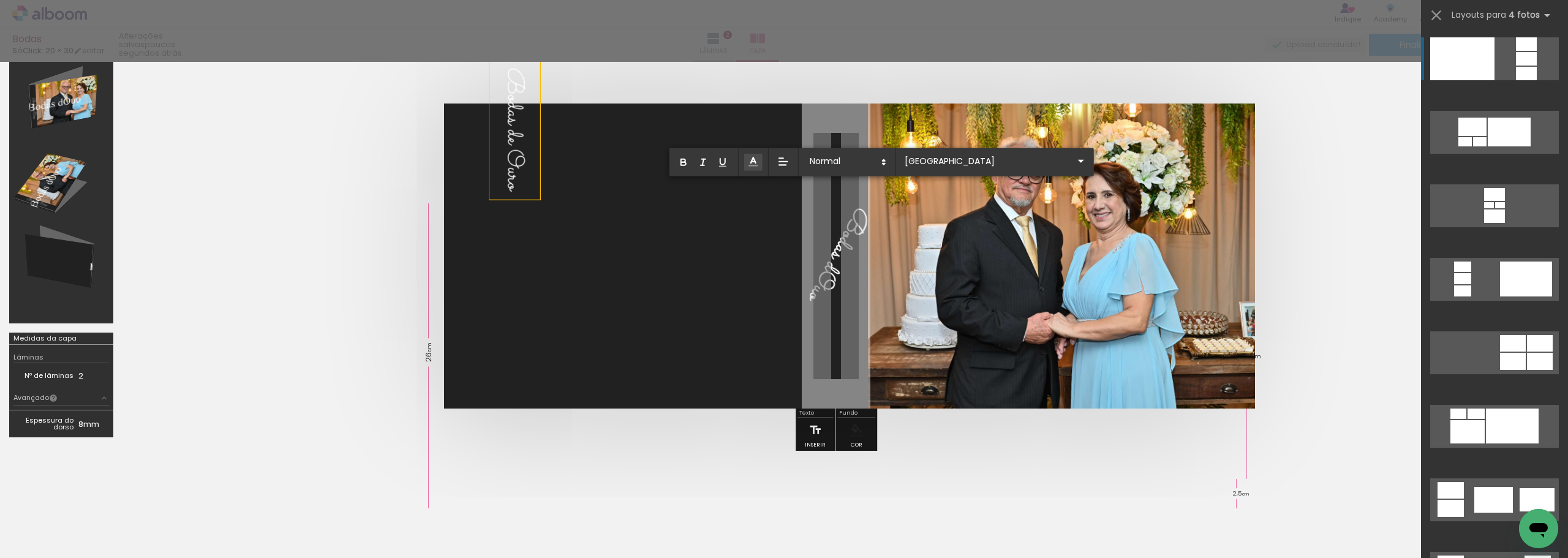
click at [1147, 382] on quentale-layouter at bounding box center [836, 256] width 784 height 305
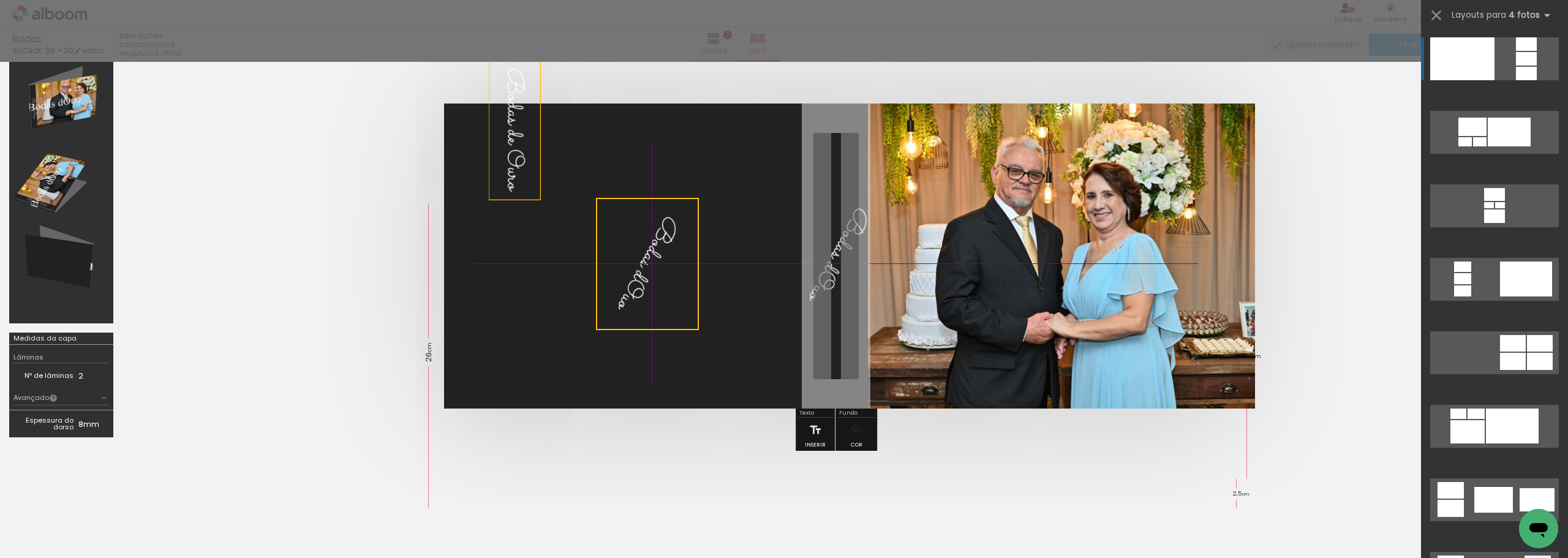
drag, startPoint x: 845, startPoint y: 229, endPoint x: 641, endPoint y: 233, distance: 204.0
click at [641, 233] on quentale-selection at bounding box center [647, 264] width 103 height 132
click at [647, 249] on quentale-selection at bounding box center [647, 264] width 103 height 132
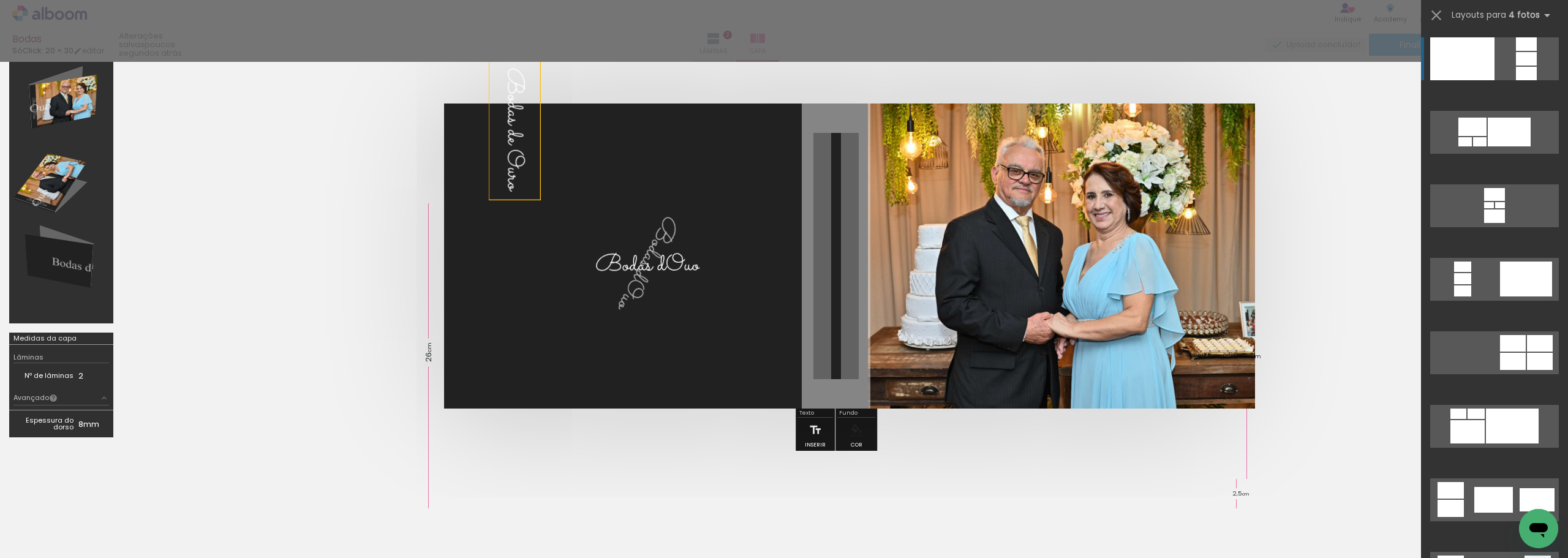
drag, startPoint x: 705, startPoint y: 221, endPoint x: 536, endPoint y: 225, distance: 169.0
click at [536, 225] on quentale-layouter at bounding box center [836, 256] width 784 height 305
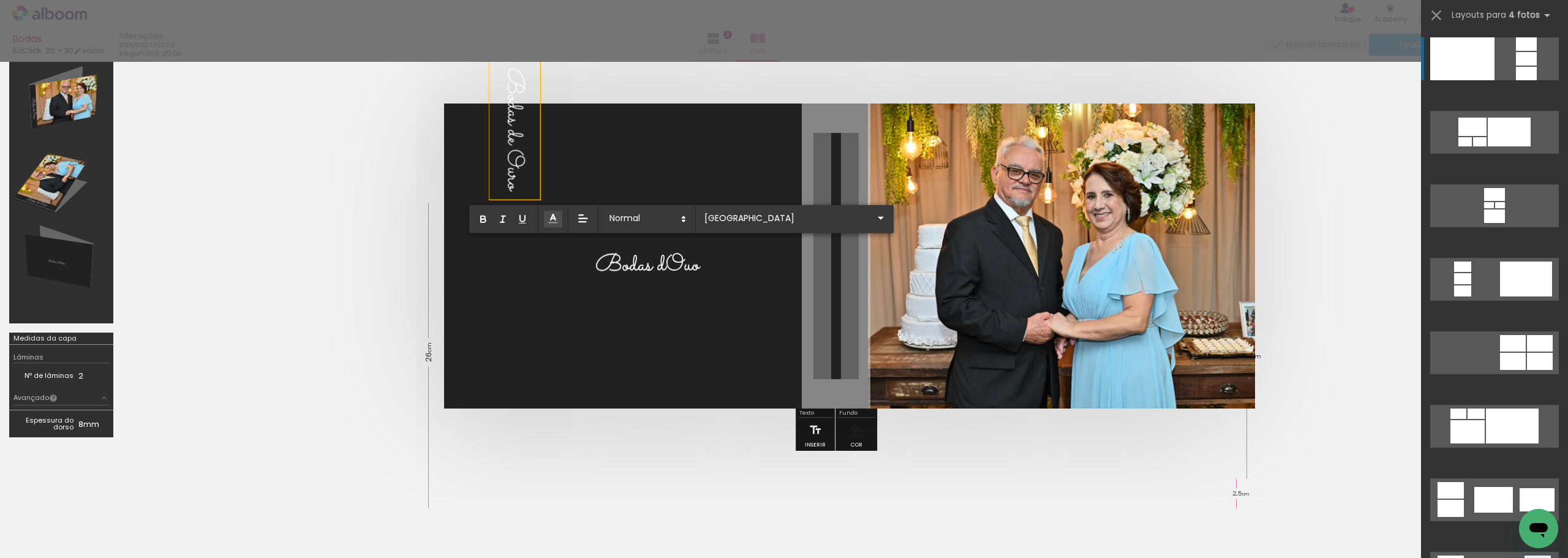
click at [696, 267] on span "Bodas dOuo" at bounding box center [648, 265] width 104 height 35
drag, startPoint x: 692, startPoint y: 265, endPoint x: 590, endPoint y: 261, distance: 102.1
click at [590, 261] on div "Bodas dOuo Bodas de Ouro Bodas dOuo" at bounding box center [836, 256] width 784 height 305
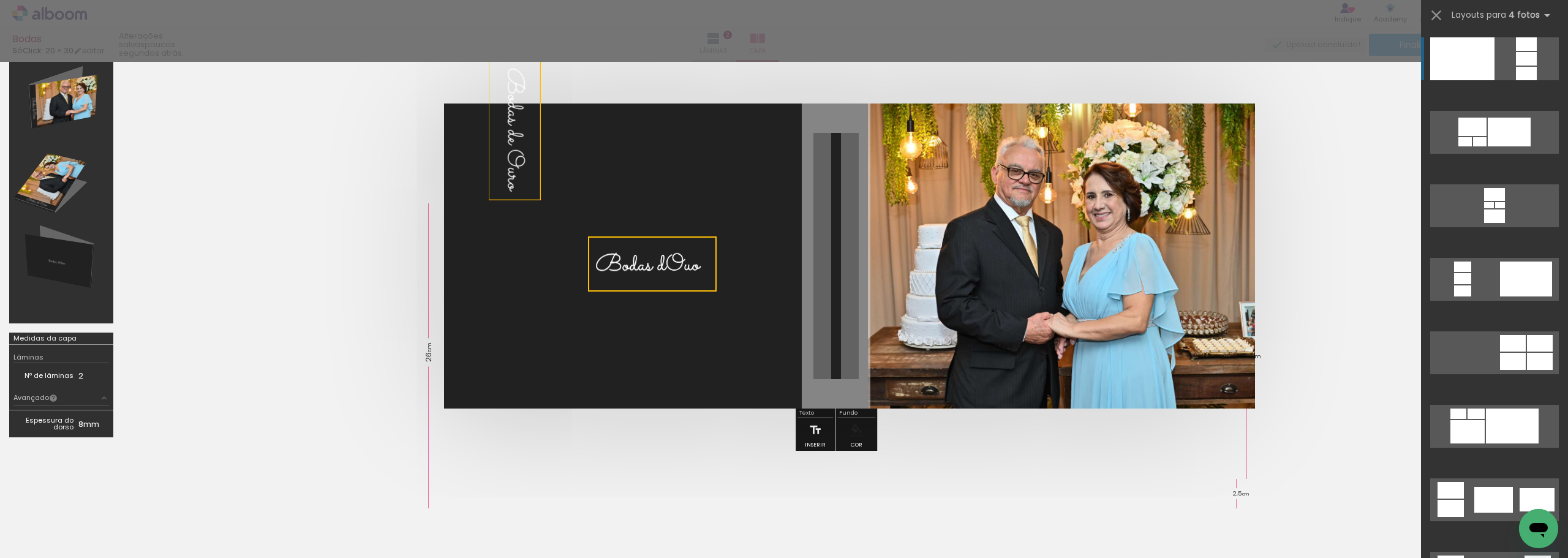
click at [700, 270] on quentale-selection at bounding box center [652, 264] width 128 height 55
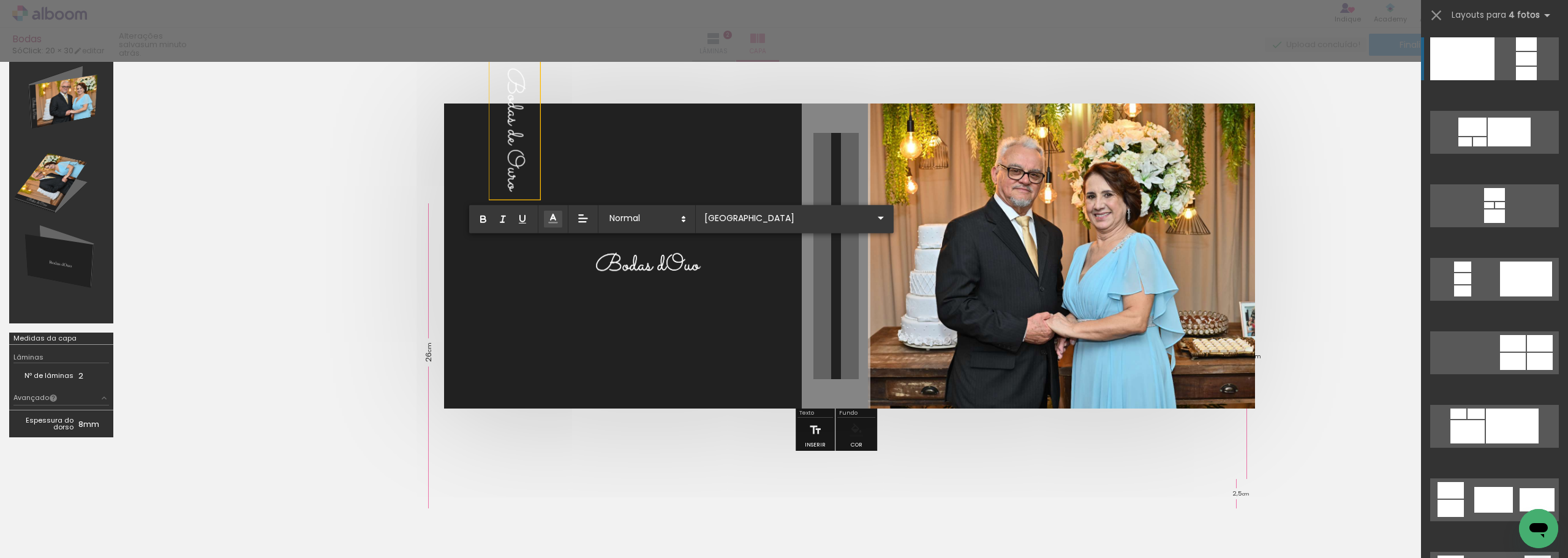
click at [677, 262] on span "Bodas dOuo" at bounding box center [648, 265] width 104 height 35
click at [736, 245] on quentale-layouter at bounding box center [836, 256] width 784 height 305
click at [639, 264] on span "Bodas dOuo" at bounding box center [648, 265] width 104 height 34
click at [874, 219] on iron-icon at bounding box center [881, 218] width 15 height 15
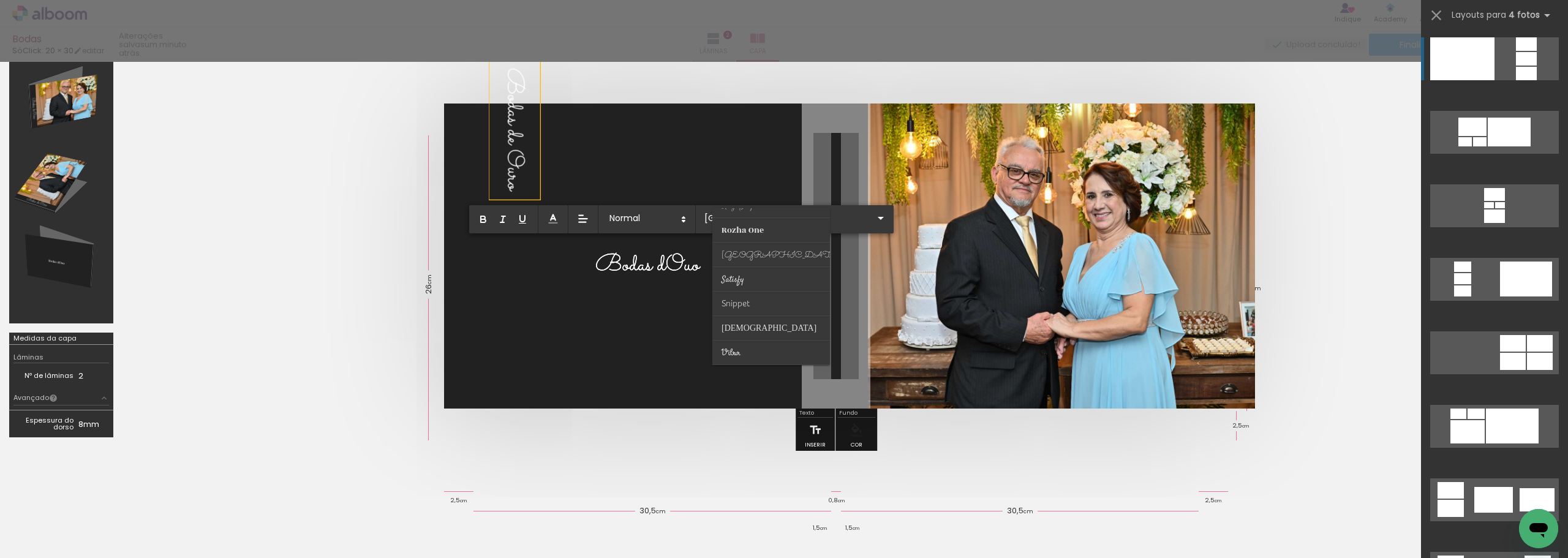
click at [810, 178] on quentale-layouter at bounding box center [836, 256] width 784 height 305
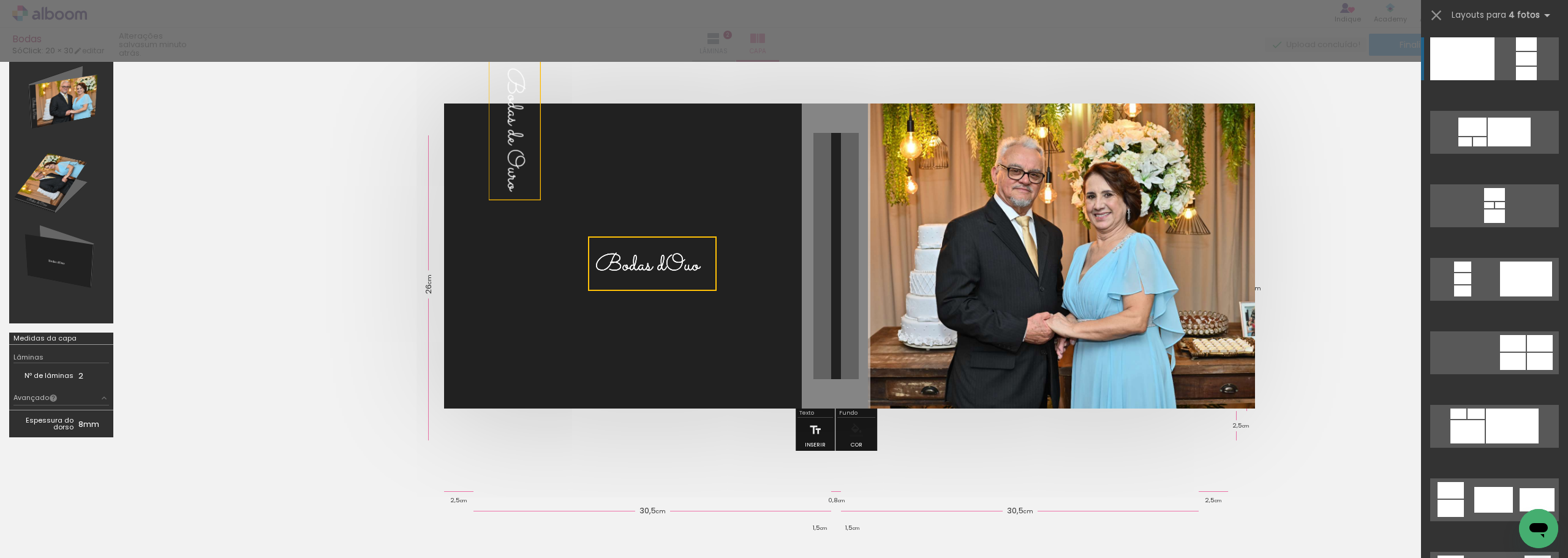
click at [689, 267] on quentale-selection at bounding box center [652, 264] width 128 height 55
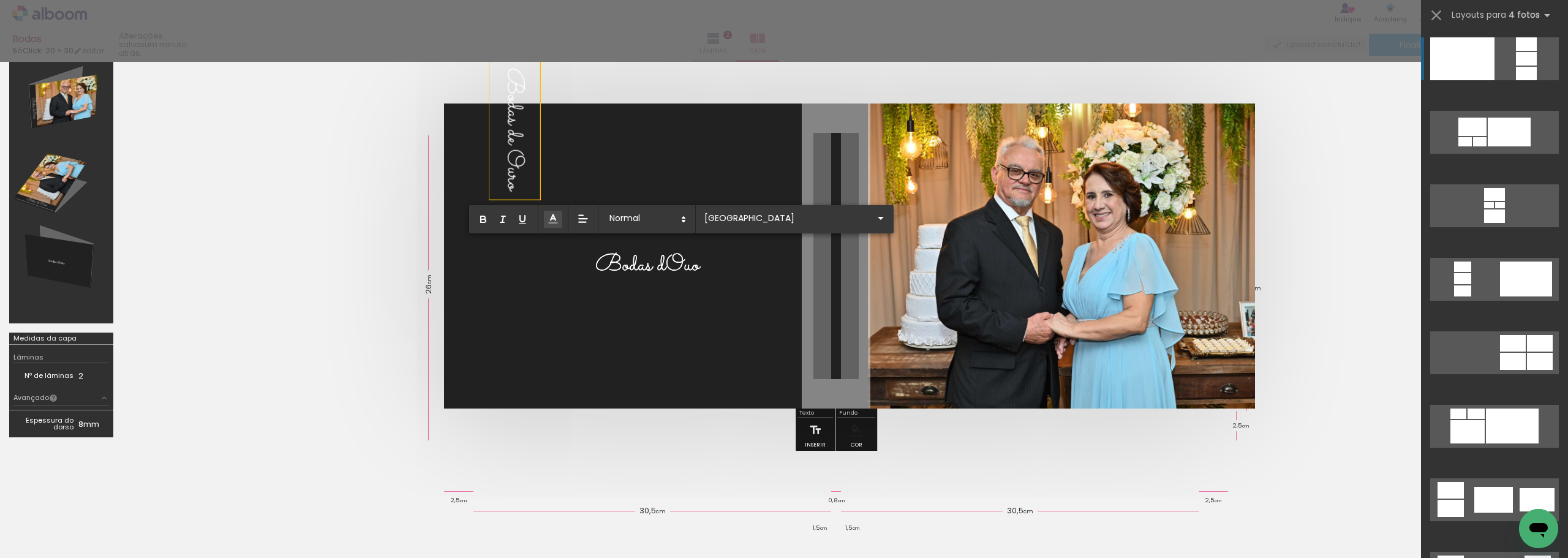
click at [648, 395] on quentale-layouter at bounding box center [836, 256] width 784 height 305
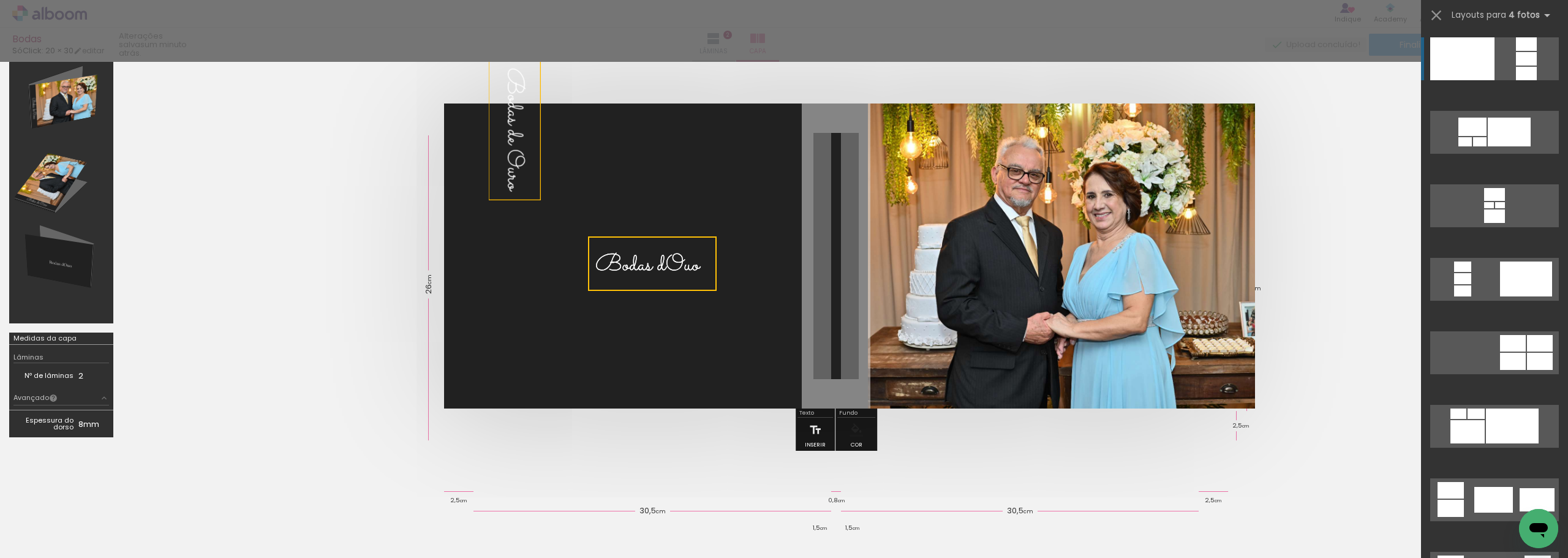
click at [652, 319] on quentale-layouter at bounding box center [836, 256] width 784 height 305
click at [530, 191] on span "Bodas dOuo" at bounding box center [513, 129] width 34 height 122
click at [508, 145] on span "Bodas de Ouro" at bounding box center [513, 129] width 34 height 122
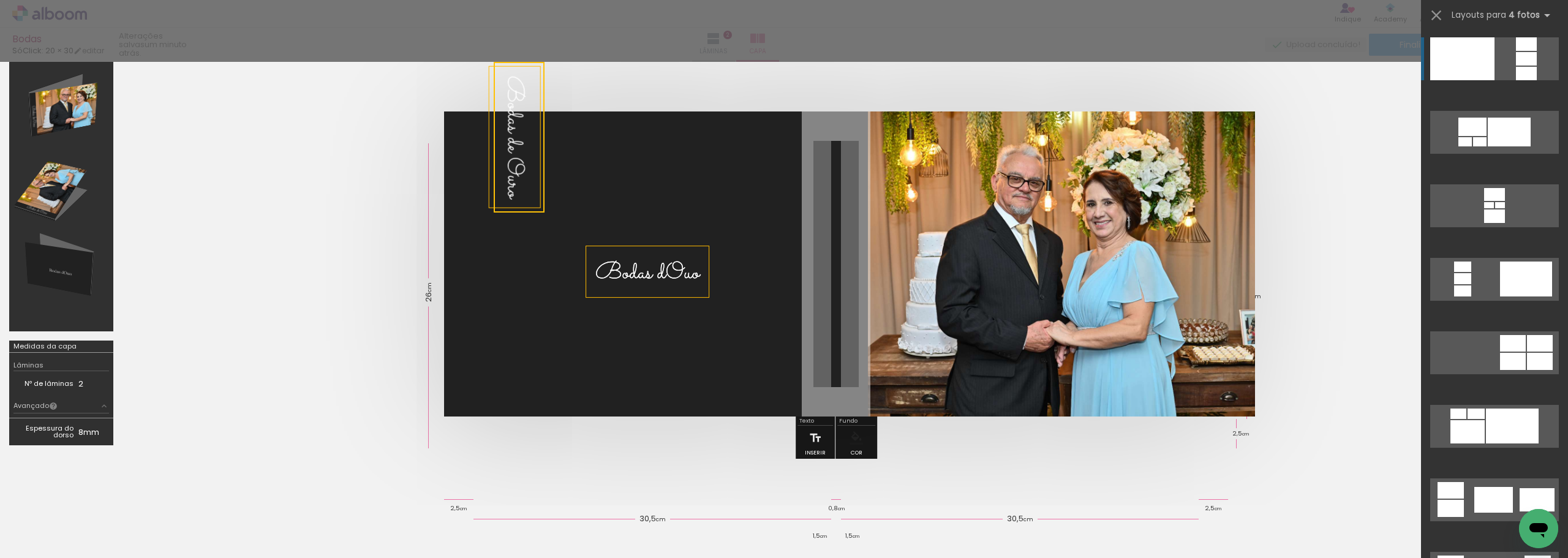
click at [638, 363] on quentale-layouter at bounding box center [836, 264] width 784 height 305
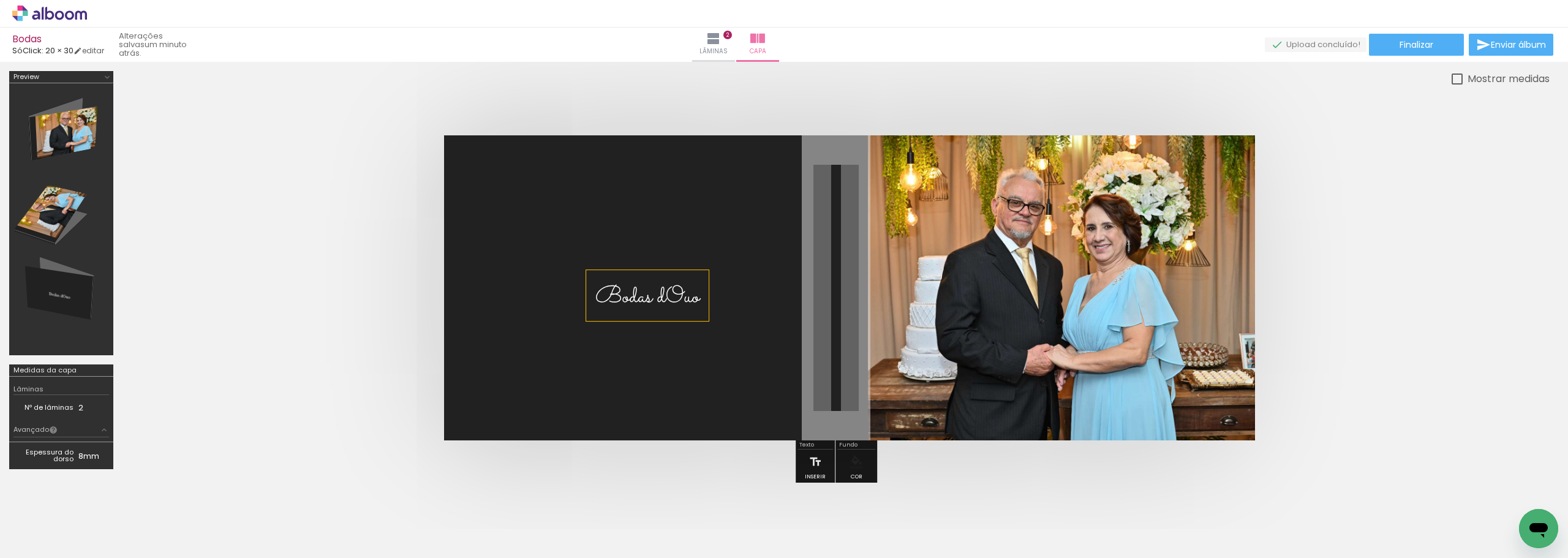
click at [693, 296] on span "Bodas dOuo" at bounding box center [648, 297] width 104 height 34
click at [700, 296] on quentale-selection at bounding box center [648, 295] width 123 height 51
type input "Sacramento"
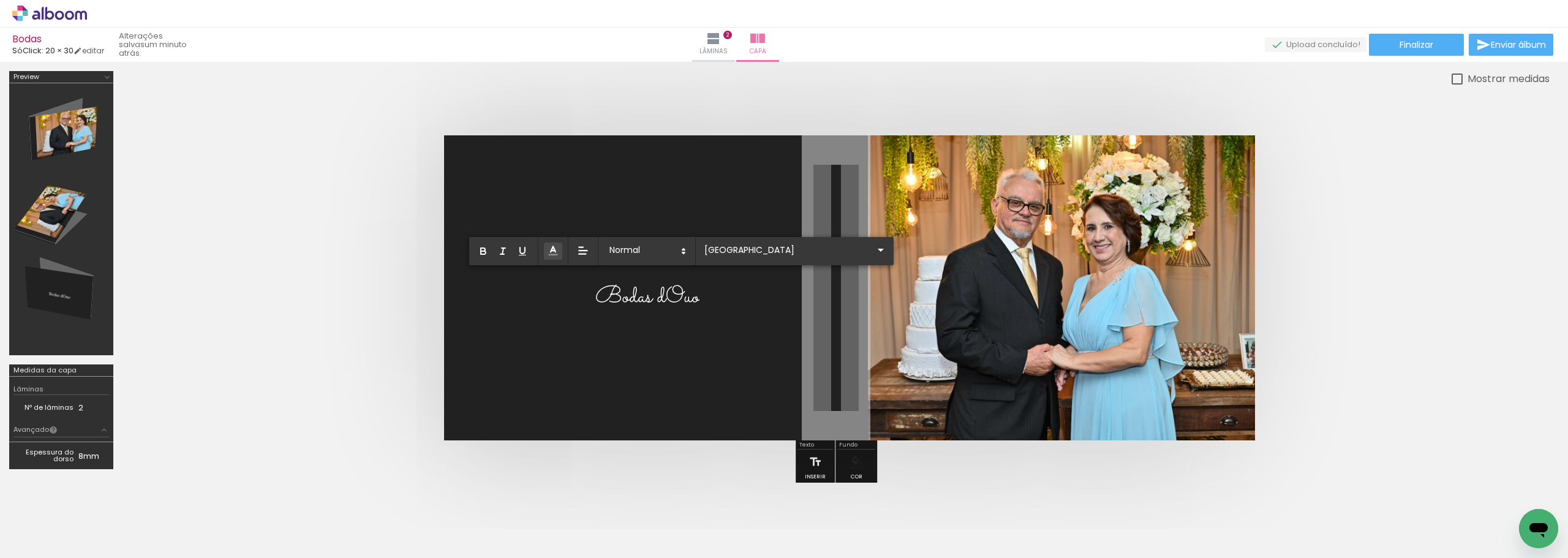
click at [652, 307] on span "Bodas dOuo" at bounding box center [648, 297] width 104 height 34
drag, startPoint x: 592, startPoint y: 290, endPoint x: 661, endPoint y: 292, distance: 69.0
click at [661, 292] on album-spread at bounding box center [836, 288] width 784 height 305
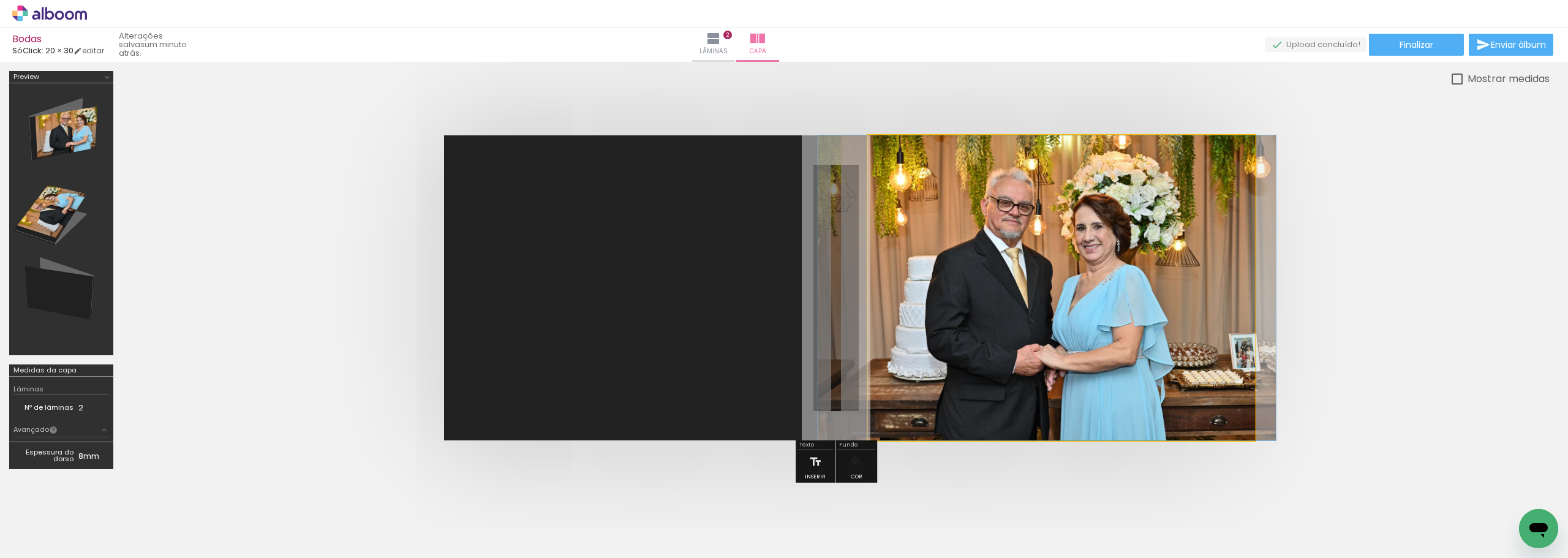
drag, startPoint x: 1056, startPoint y: 264, endPoint x: 1045, endPoint y: 265, distance: 11.0
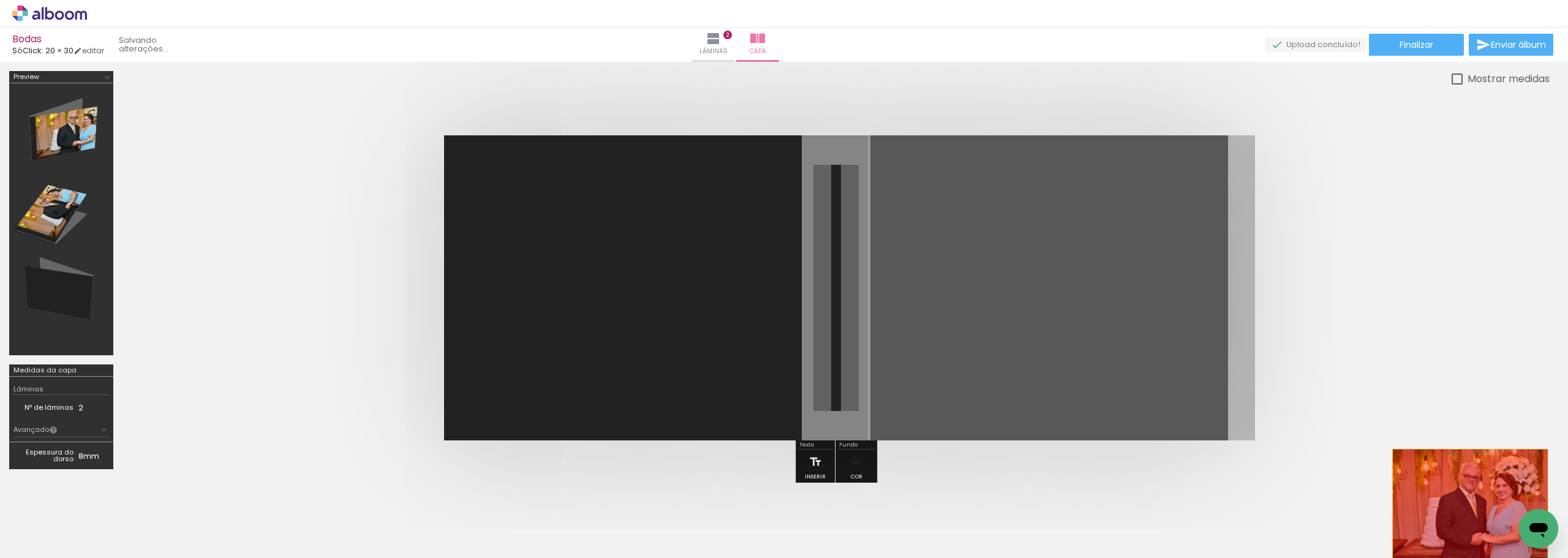
drag, startPoint x: 1053, startPoint y: 264, endPoint x: 1472, endPoint y: 510, distance: 485.9
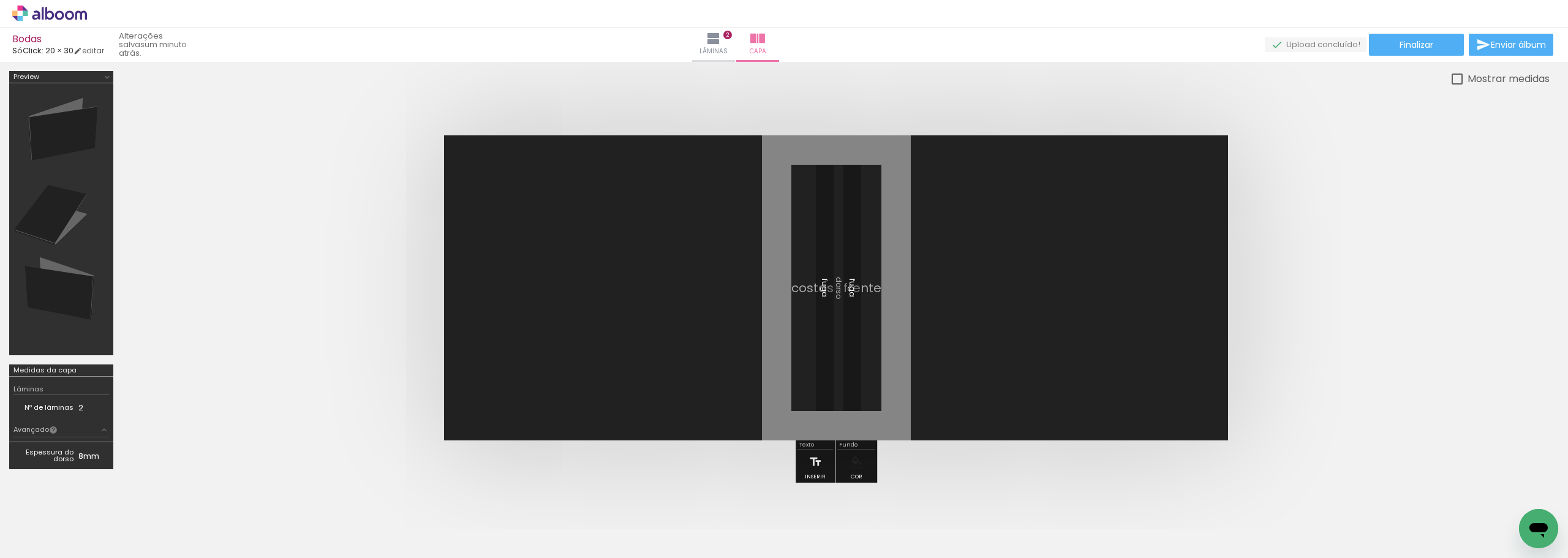
click at [1457, 82] on div at bounding box center [1457, 79] width 11 height 11
type paper-checkbox "on"
click at [721, 43] on iron-icon at bounding box center [714, 39] width 15 height 15
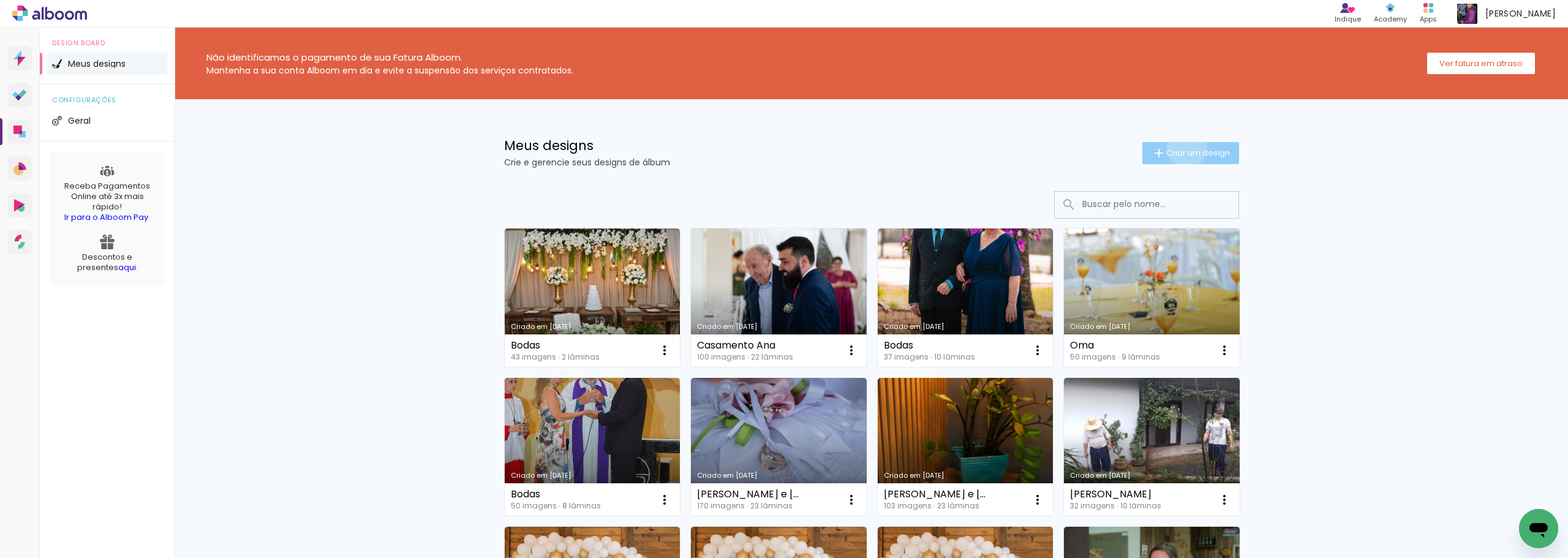
click at [1180, 149] on span "Criar um design" at bounding box center [1198, 153] width 64 height 8
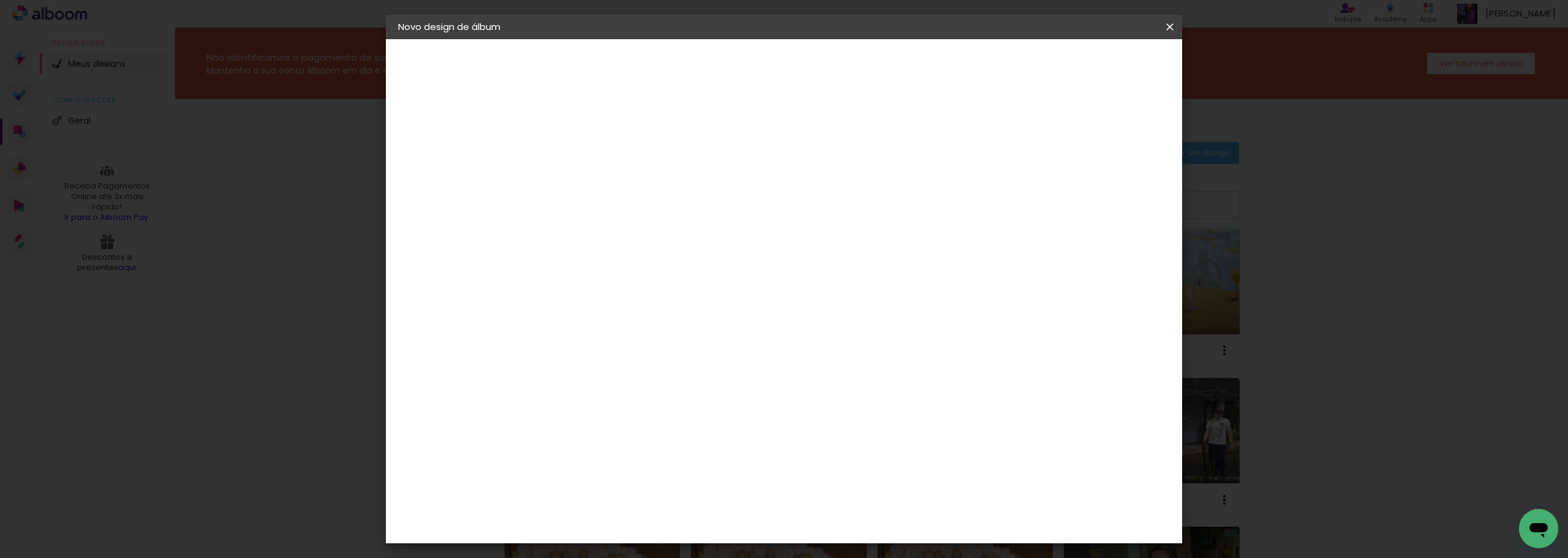
click at [599, 162] on input at bounding box center [599, 165] width 0 height 19
type input "Bodas"
type paper-input "Bodas"
click at [0, 0] on slot "Avançar" at bounding box center [0, 0] width 0 height 0
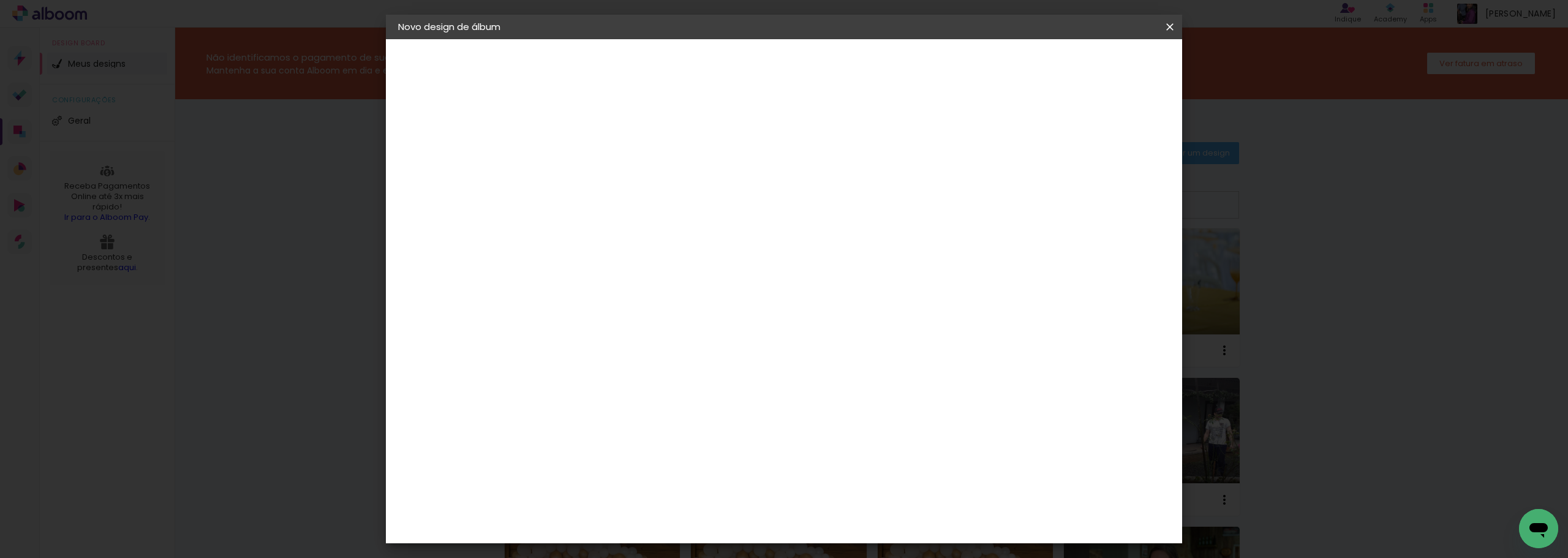
click at [608, 497] on div "SóClick" at bounding box center [607, 502] width 35 height 10
click at [0, 0] on slot "Avançar" at bounding box center [0, 0] width 0 height 0
click at [681, 296] on span "20 × 30" at bounding box center [652, 312] width 57 height 33
click at [0, 0] on slot "Avançar" at bounding box center [0, 0] width 0 height 0
click at [1092, 141] on div "mm Mostrar sangria" at bounding box center [835, 132] width 542 height 27
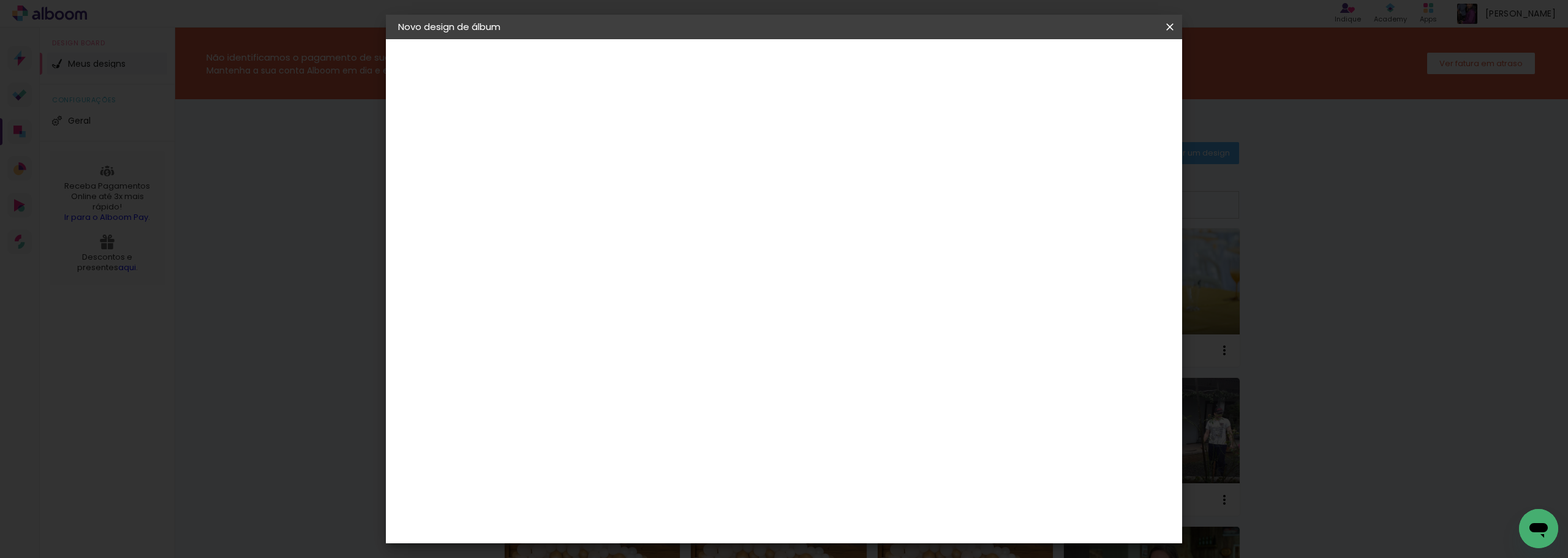
click at [0, 0] on slot "Mostrar sangria" at bounding box center [0, 0] width 0 height 0
type paper-checkbox "on"
click at [1093, 67] on span "Iniciar design" at bounding box center [1066, 65] width 56 height 9
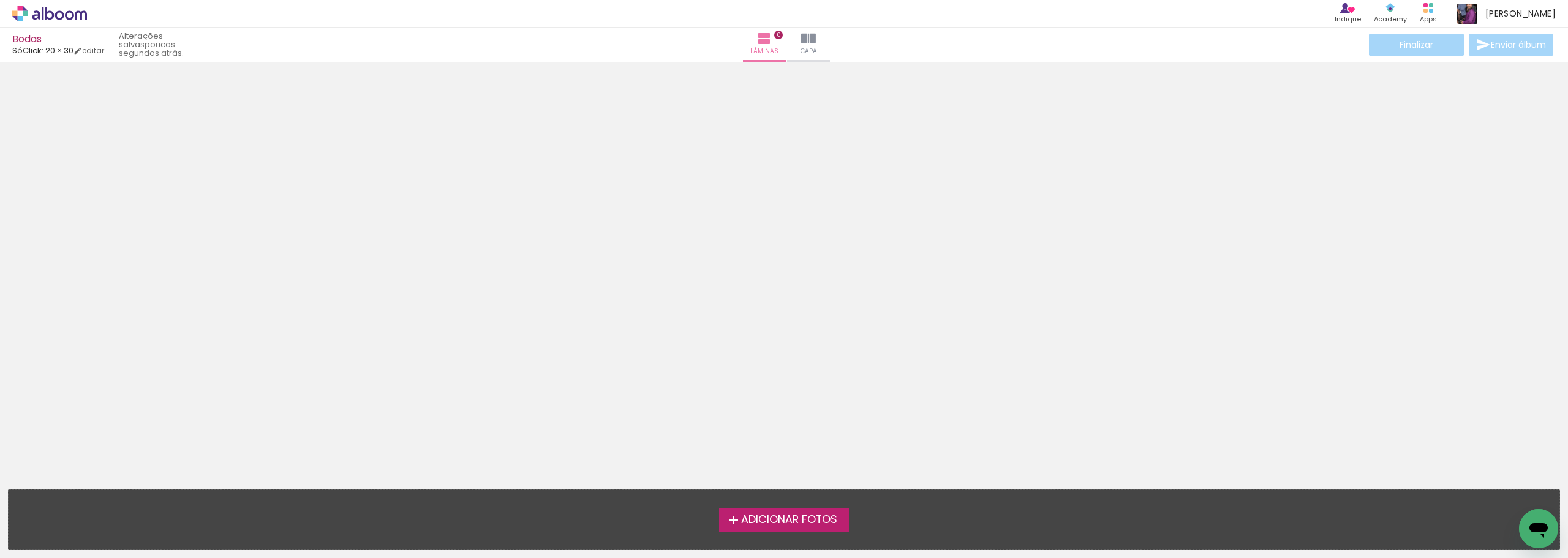
click at [765, 516] on span "Adicionar Fotos" at bounding box center [789, 520] width 96 height 11
click at [0, 0] on input "file" at bounding box center [0, 0] width 0 height 0
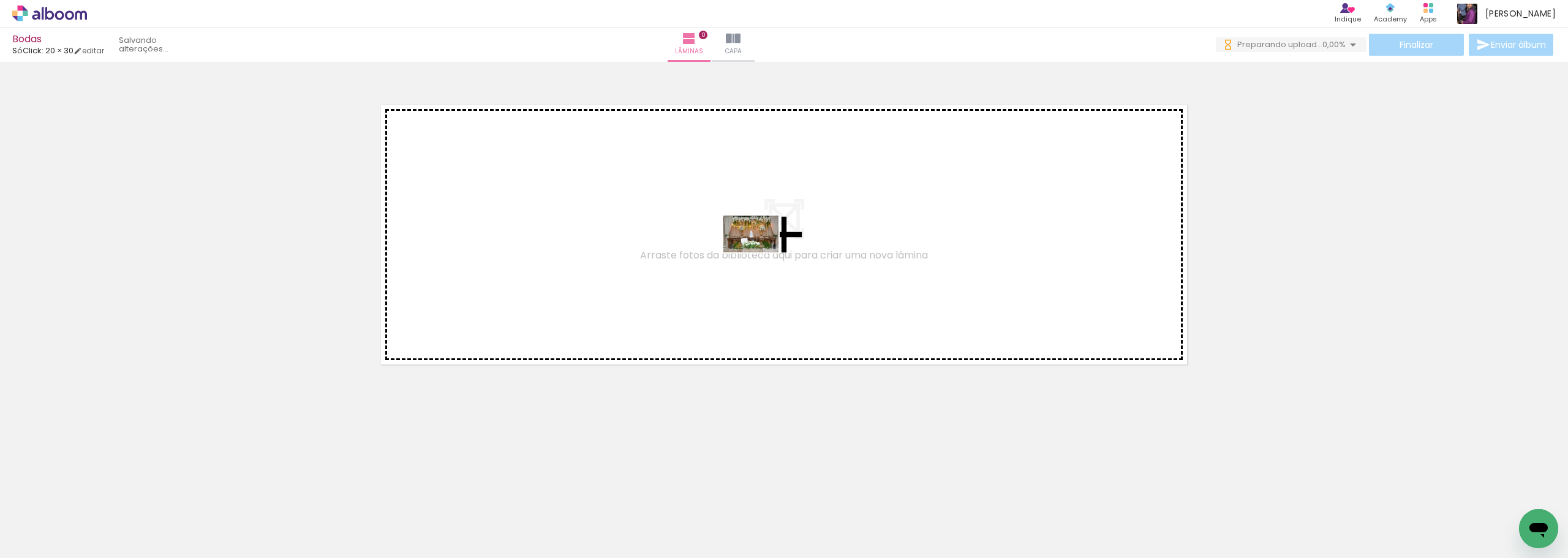
drag, startPoint x: 131, startPoint y: 525, endPoint x: 756, endPoint y: 249, distance: 683.2
click at [756, 249] on quentale-workspace at bounding box center [784, 279] width 1568 height 558
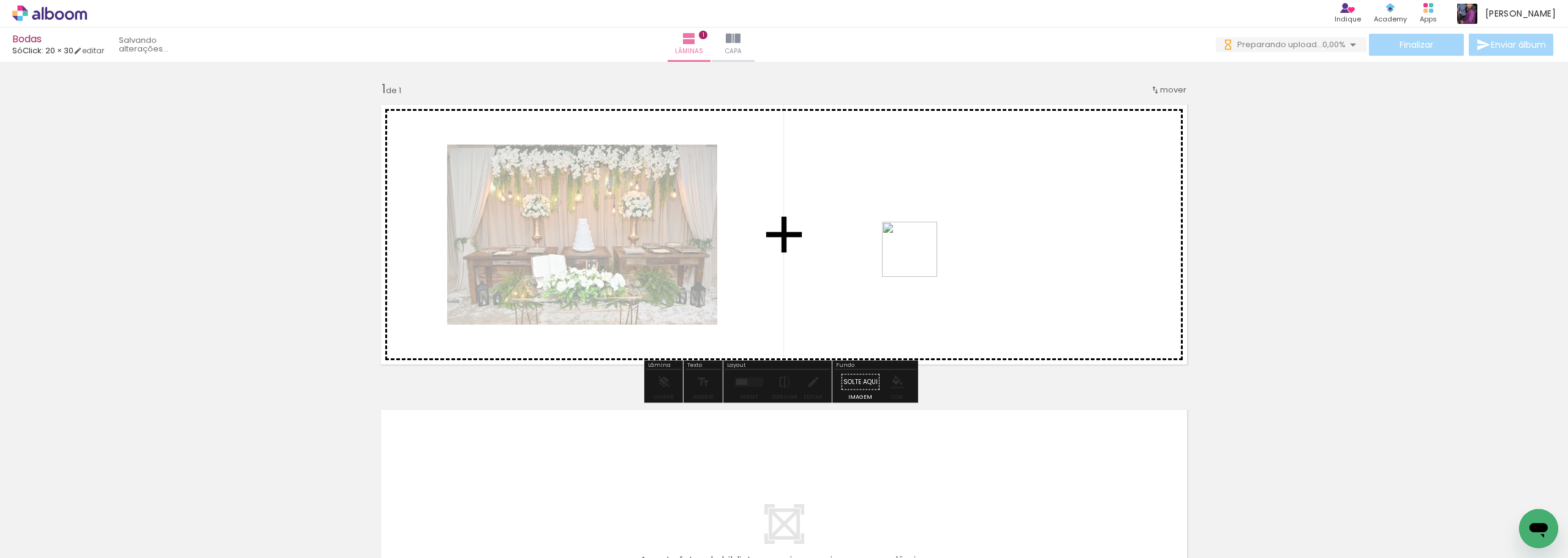
drag, startPoint x: 829, startPoint y: 525, endPoint x: 919, endPoint y: 258, distance: 281.8
click at [919, 258] on quentale-workspace at bounding box center [784, 279] width 1568 height 558
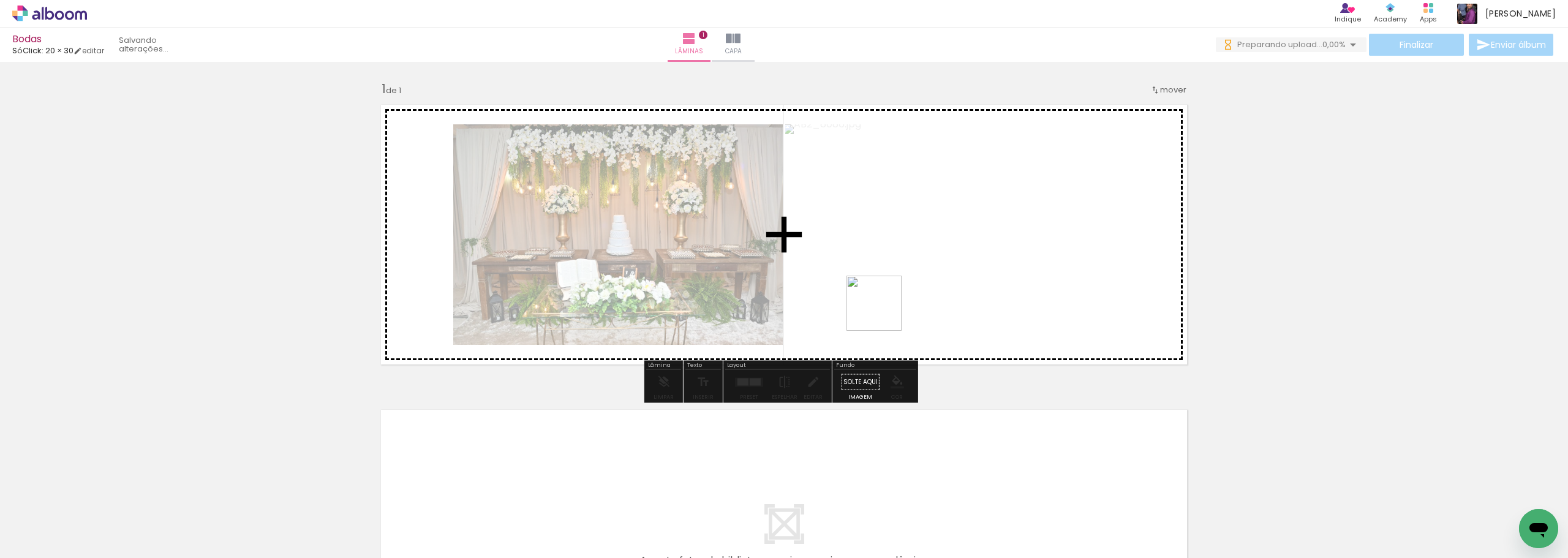
drag, startPoint x: 905, startPoint y: 518, endPoint x: 883, endPoint y: 312, distance: 207.2
click at [883, 312] on quentale-workspace at bounding box center [784, 279] width 1568 height 558
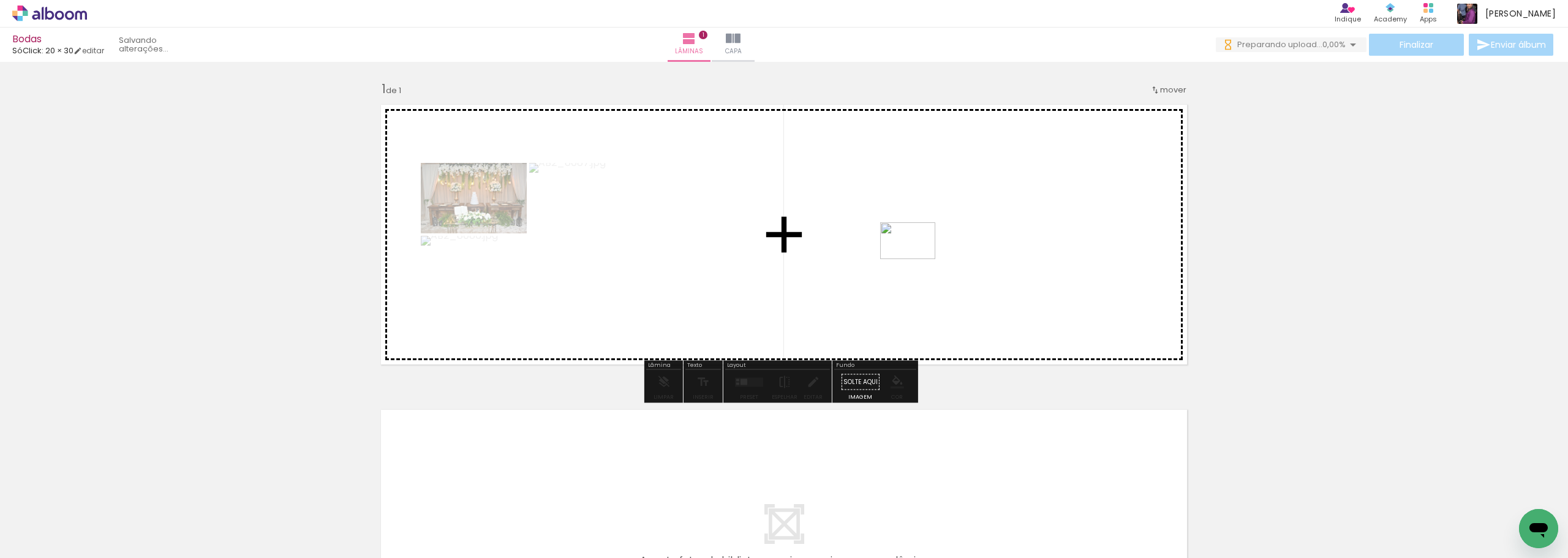
drag, startPoint x: 980, startPoint y: 522, endPoint x: 917, endPoint y: 259, distance: 270.4
click at [917, 259] on quentale-workspace at bounding box center [784, 279] width 1568 height 558
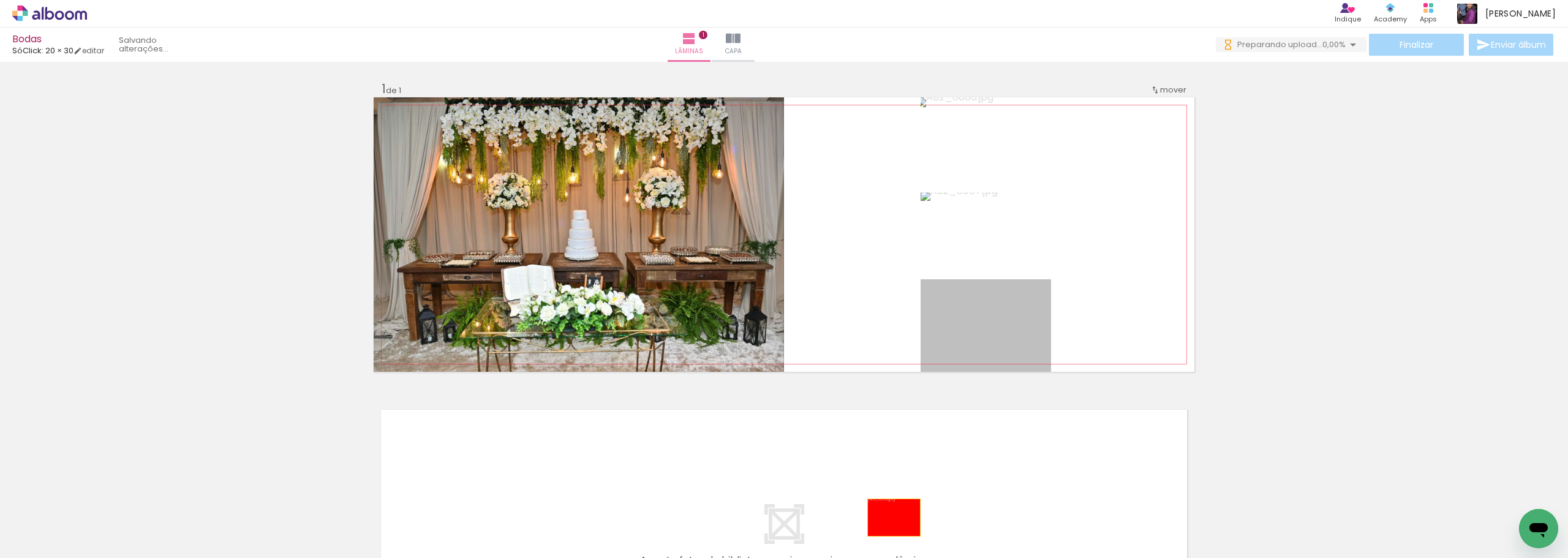
drag, startPoint x: 1001, startPoint y: 322, endPoint x: 890, endPoint y: 518, distance: 225.2
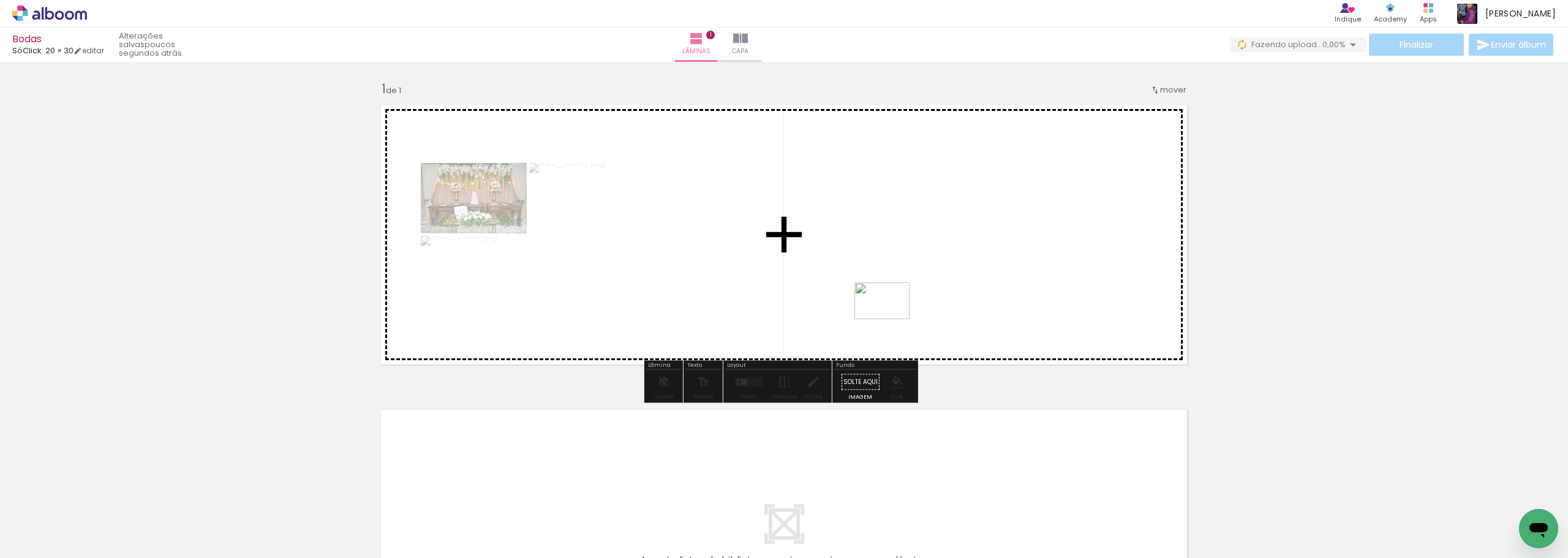
drag, startPoint x: 1451, startPoint y: 525, endPoint x: 892, endPoint y: 319, distance: 595.7
click at [892, 319] on quentale-workspace at bounding box center [784, 279] width 1568 height 558
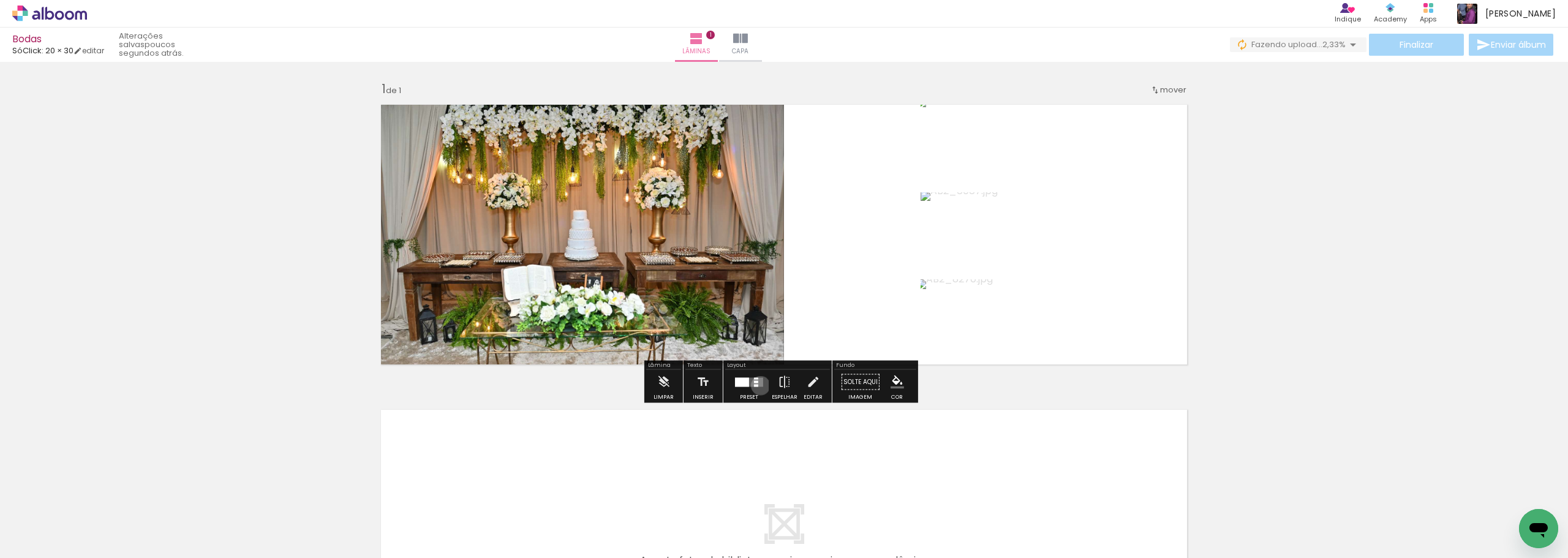
click at [758, 385] on quentale-layouter at bounding box center [749, 381] width 28 height 9
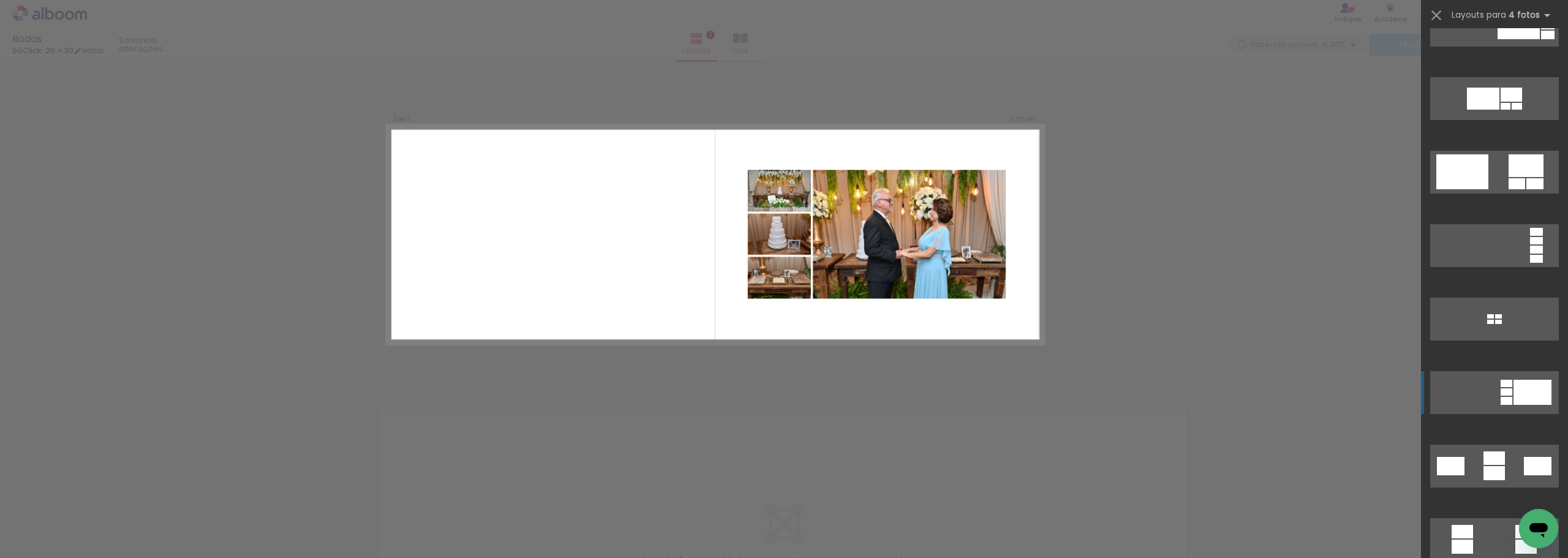
scroll to position [1000, 0]
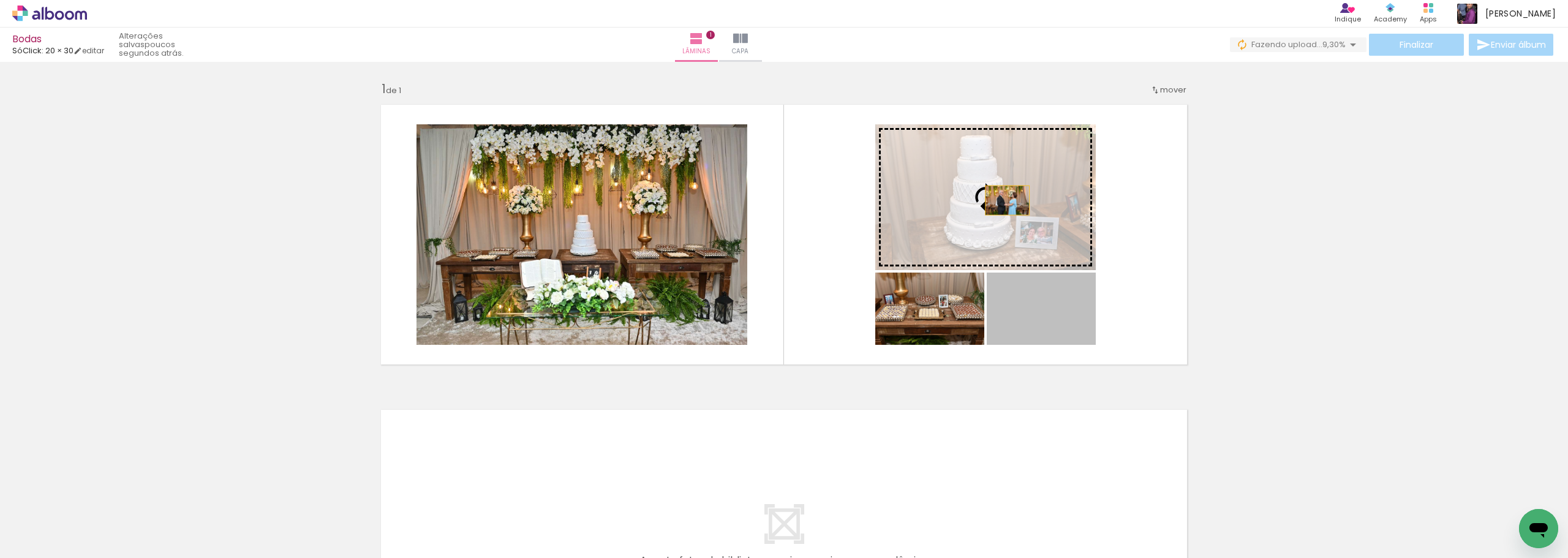
drag, startPoint x: 1054, startPoint y: 323, endPoint x: 999, endPoint y: 193, distance: 141.2
click at [0, 0] on slot at bounding box center [0, 0] width 0 height 0
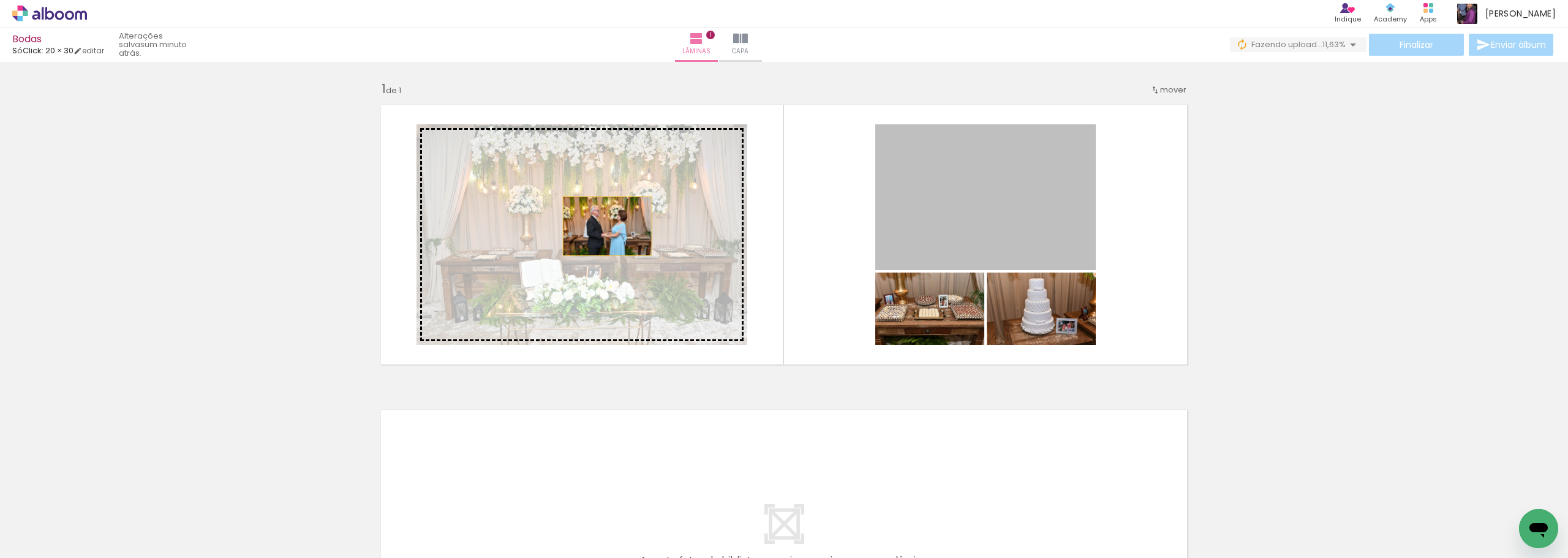
drag, startPoint x: 962, startPoint y: 213, endPoint x: 603, endPoint y: 226, distance: 359.2
click at [0, 0] on slot at bounding box center [0, 0] width 0 height 0
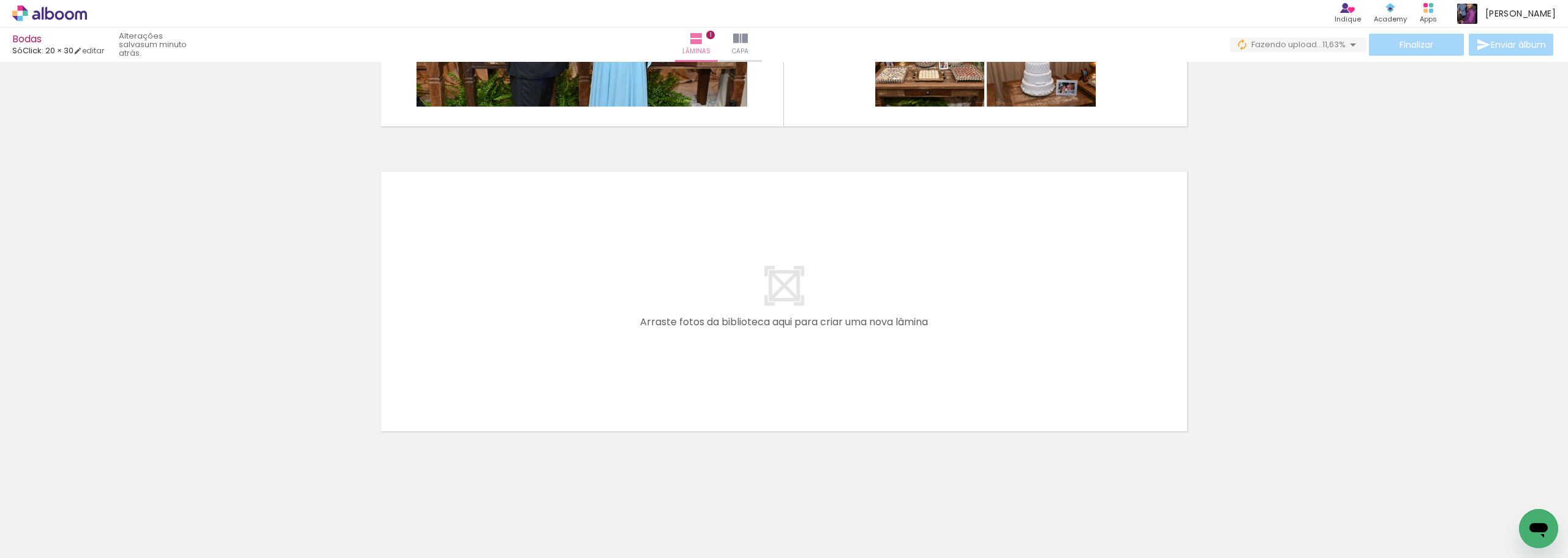
scroll to position [0, 0]
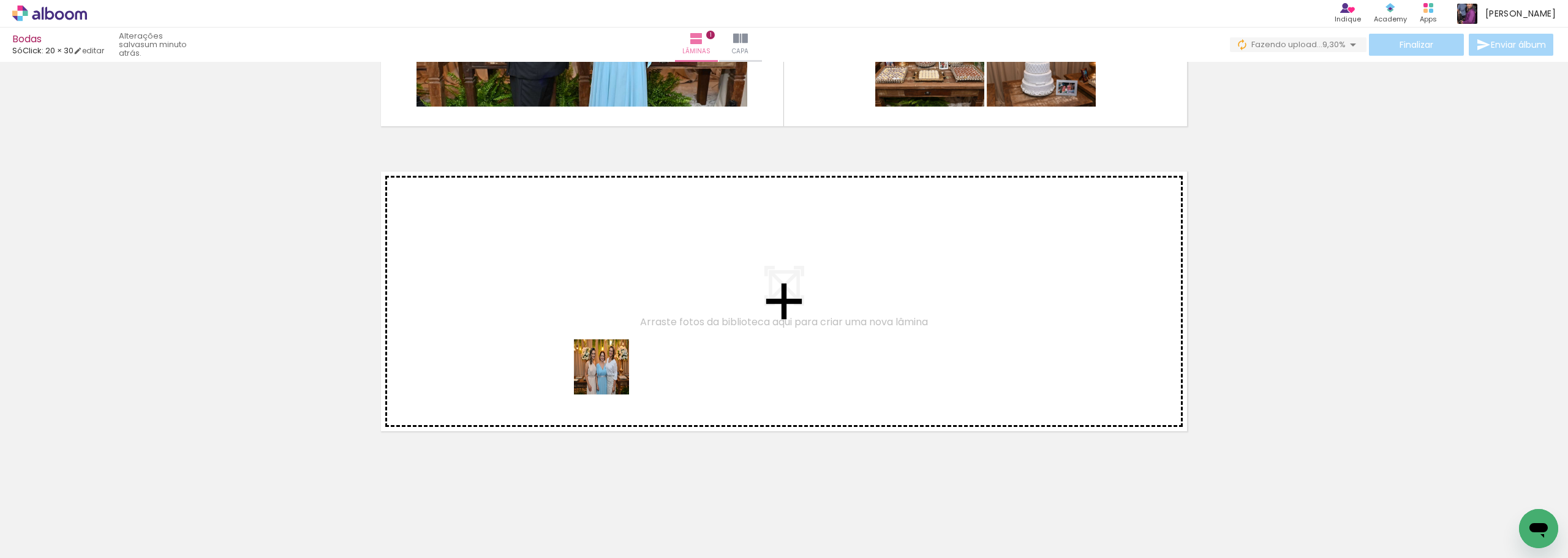
drag, startPoint x: 614, startPoint y: 518, endPoint x: 611, endPoint y: 370, distance: 148.0
click at [611, 370] on quentale-workspace at bounding box center [784, 279] width 1568 height 558
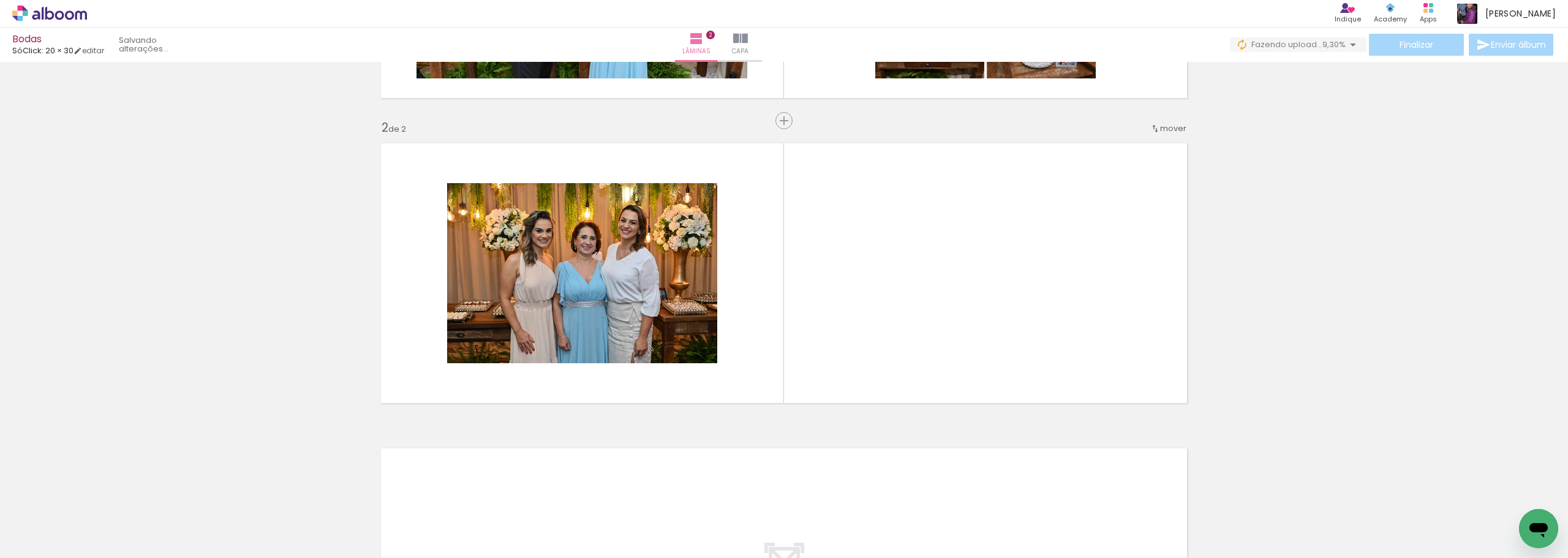
scroll to position [268, 0]
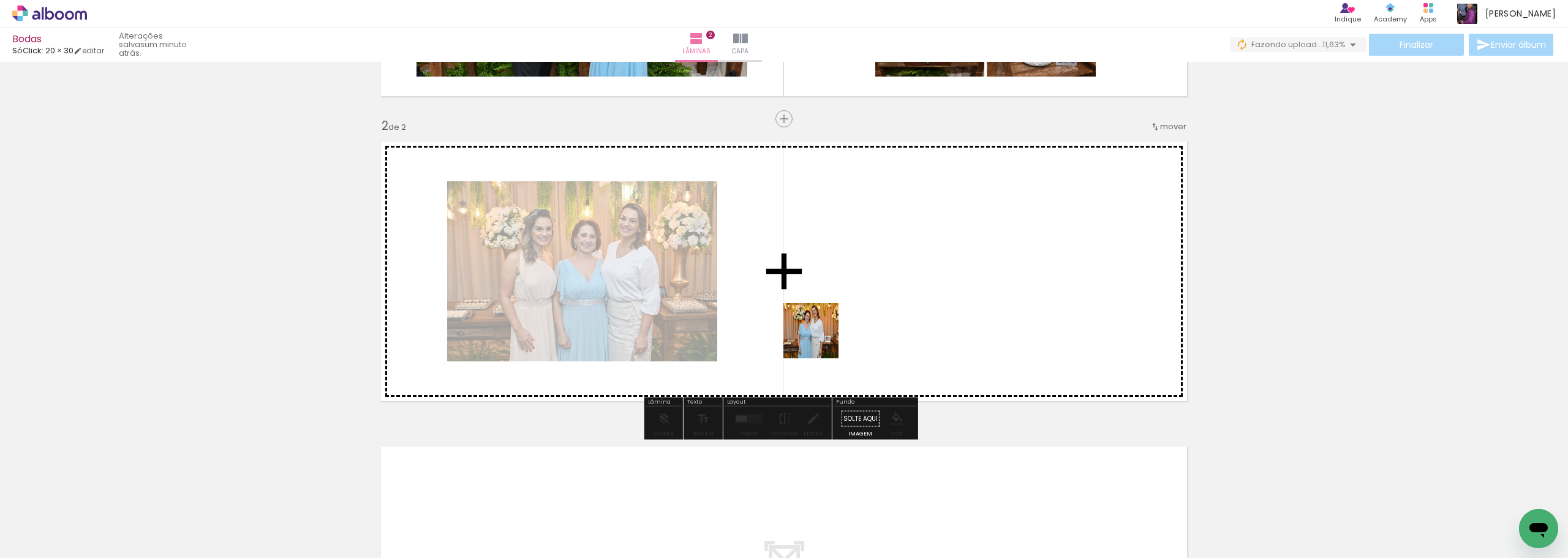
drag, startPoint x: 702, startPoint y: 492, endPoint x: 799, endPoint y: 403, distance: 131.6
click at [830, 329] on quentale-workspace at bounding box center [784, 279] width 1568 height 558
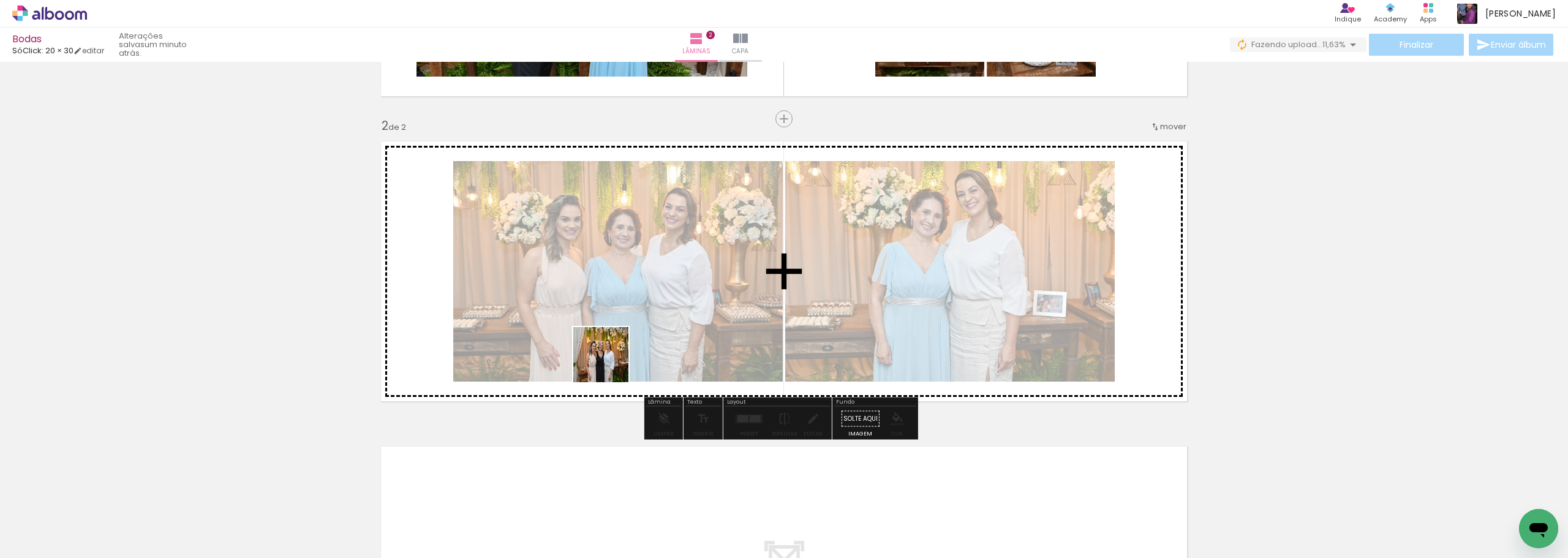
drag, startPoint x: 548, startPoint y: 525, endPoint x: 710, endPoint y: 460, distance: 174.6
click at [612, 358] on quentale-workspace at bounding box center [784, 279] width 1568 height 558
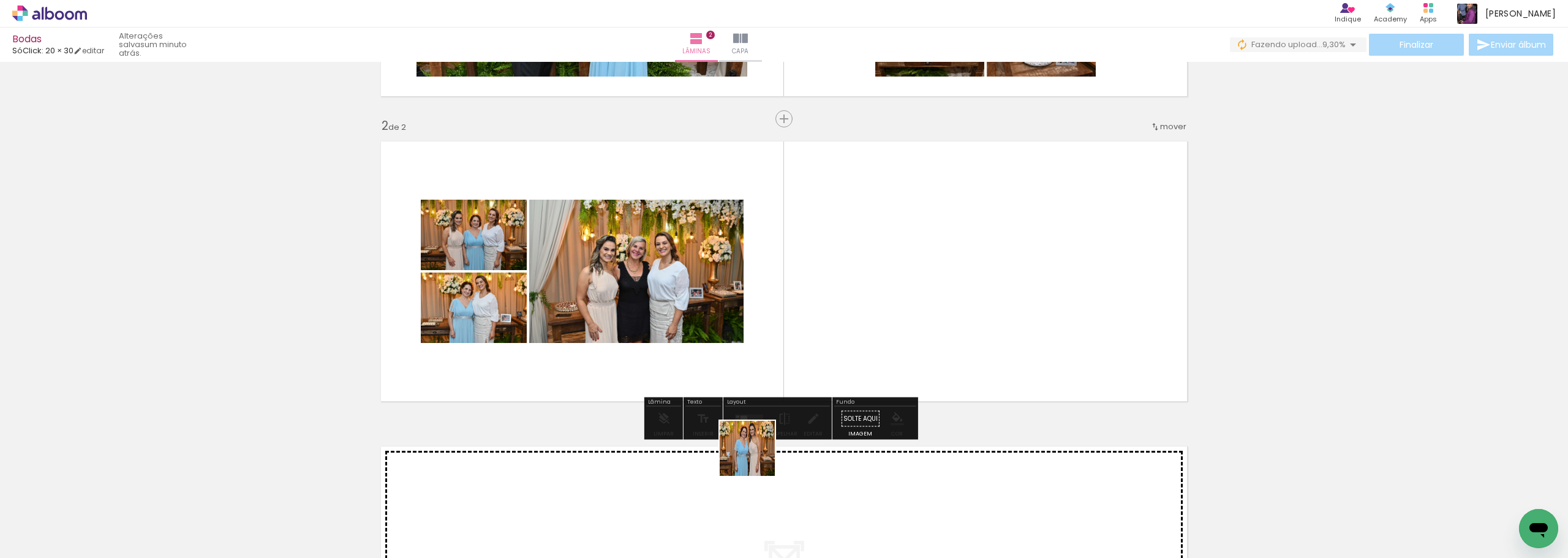
drag, startPoint x: 744, startPoint y: 489, endPoint x: 829, endPoint y: 334, distance: 176.8
click at [826, 336] on quentale-workspace at bounding box center [784, 279] width 1568 height 558
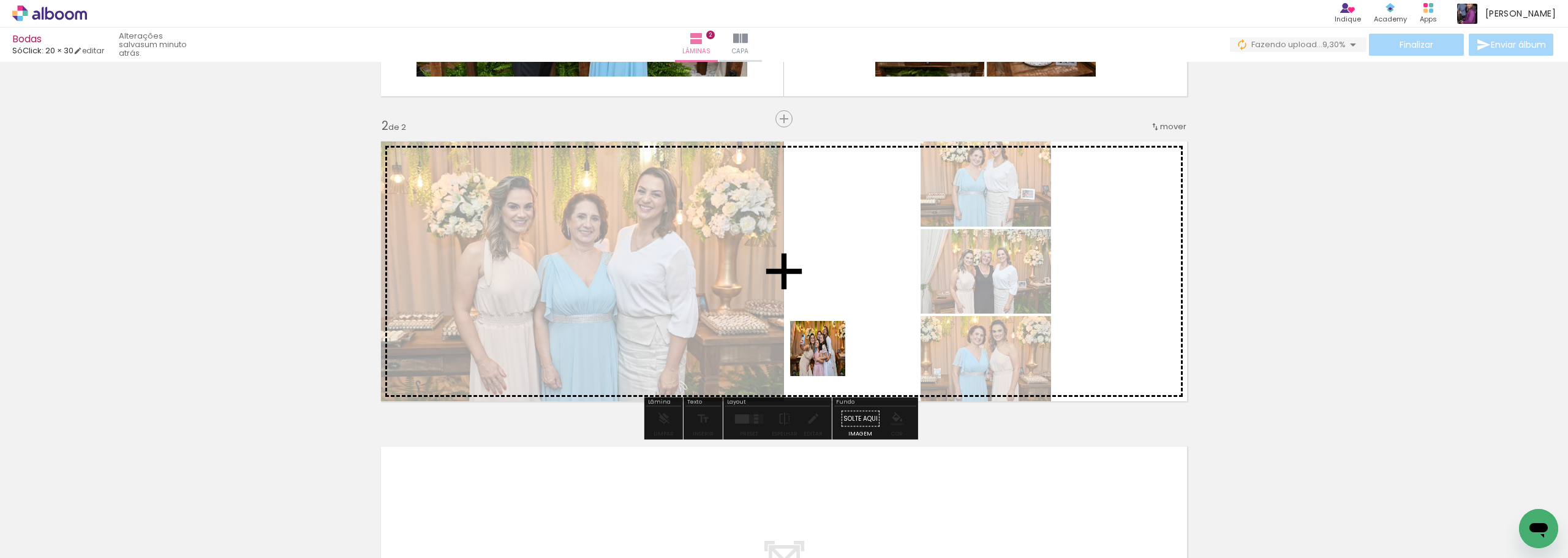
drag, startPoint x: 827, startPoint y: 358, endPoint x: 827, endPoint y: 324, distance: 34.0
click at [827, 324] on quentale-workspace at bounding box center [784, 279] width 1568 height 558
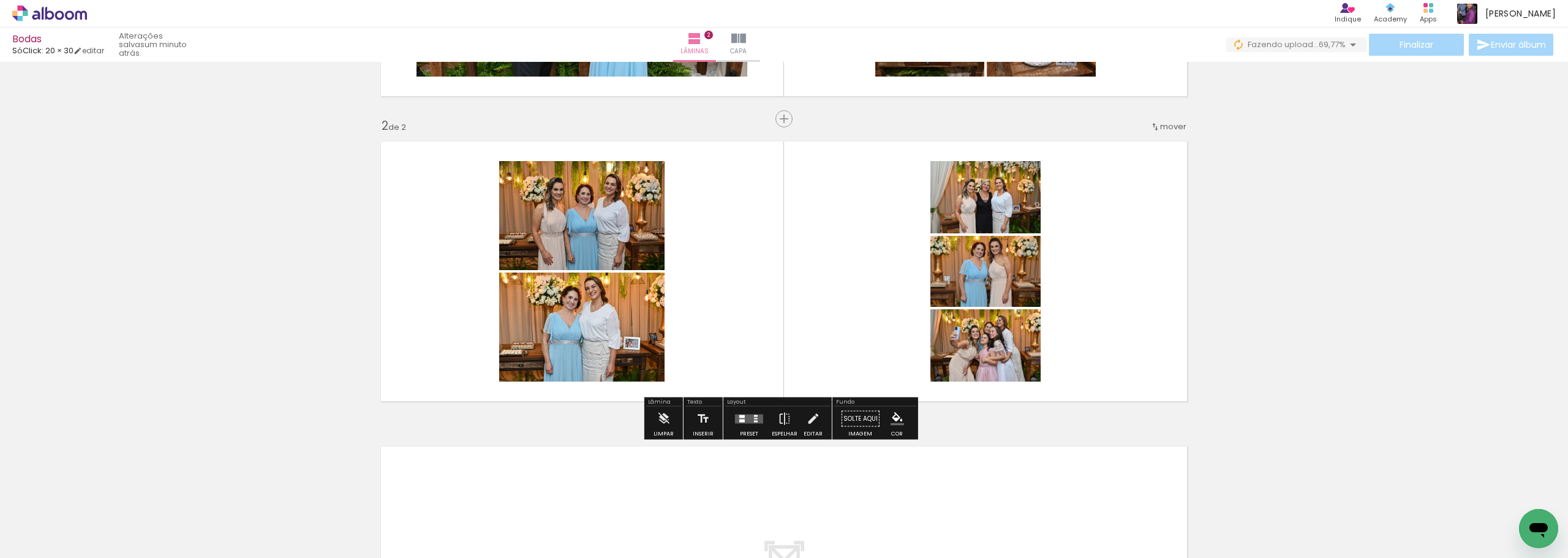
click at [743, 418] on quentale-layouter at bounding box center [749, 418] width 28 height 9
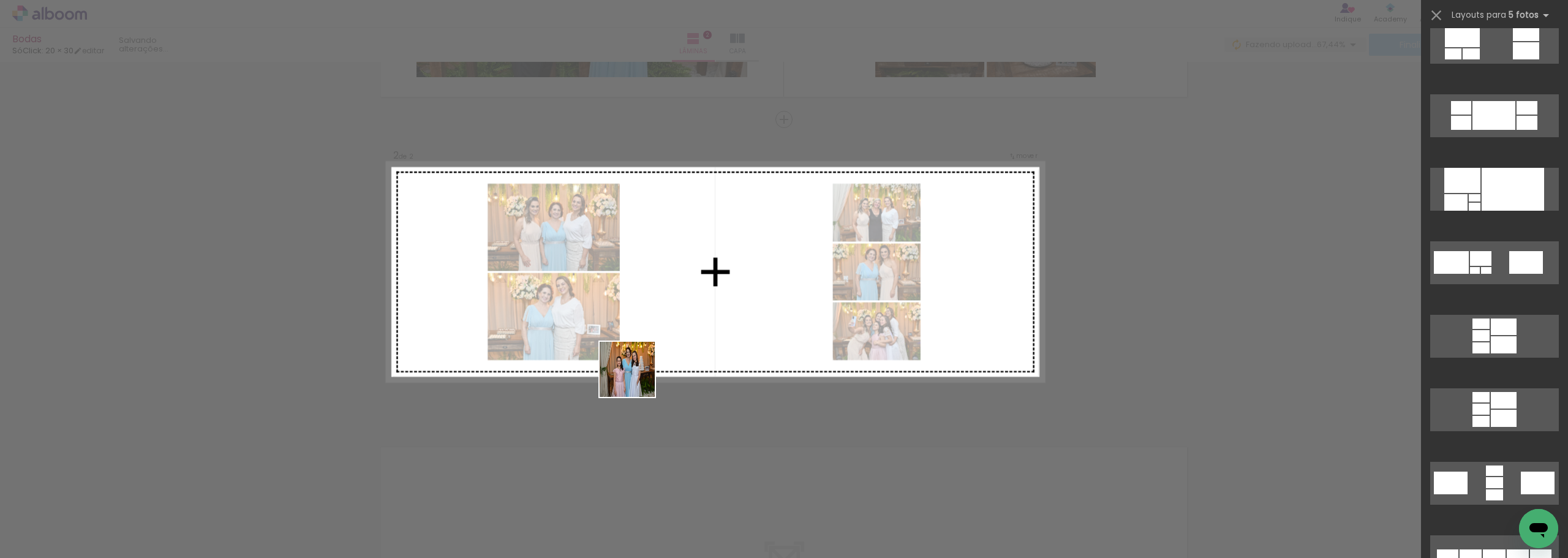
scroll to position [0, 0]
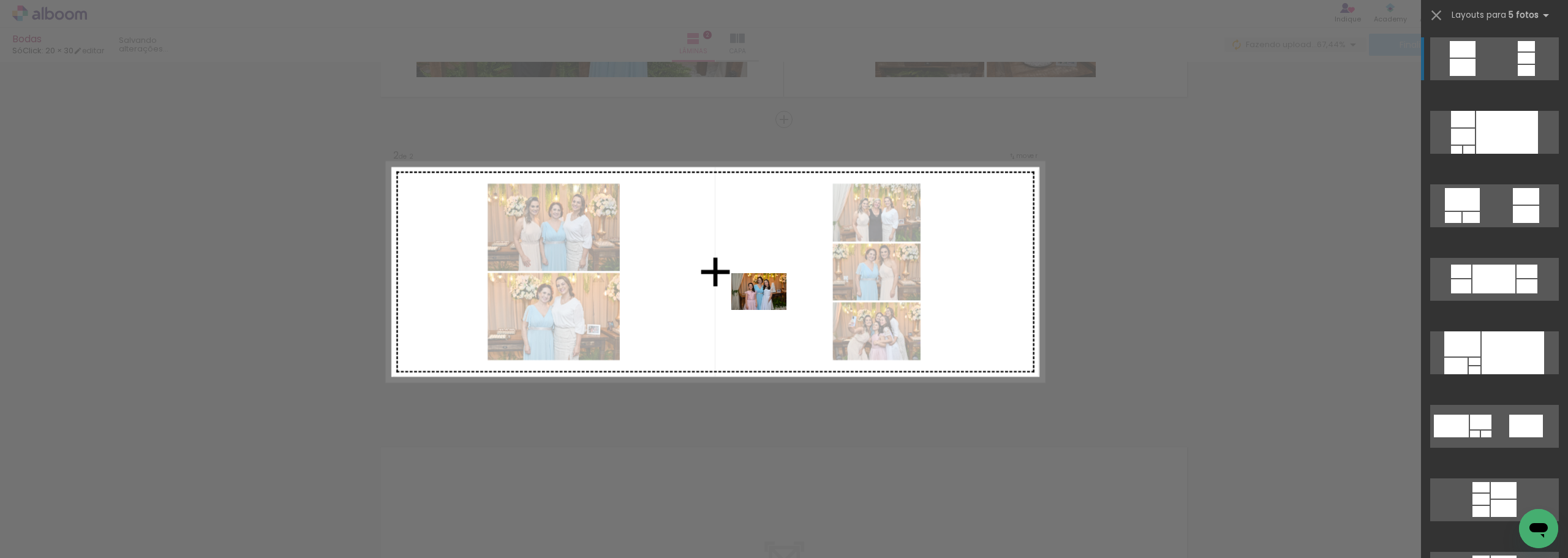
drag, startPoint x: 210, startPoint y: 517, endPoint x: 780, endPoint y: 307, distance: 607.5
click at [780, 307] on quentale-workspace at bounding box center [784, 279] width 1568 height 558
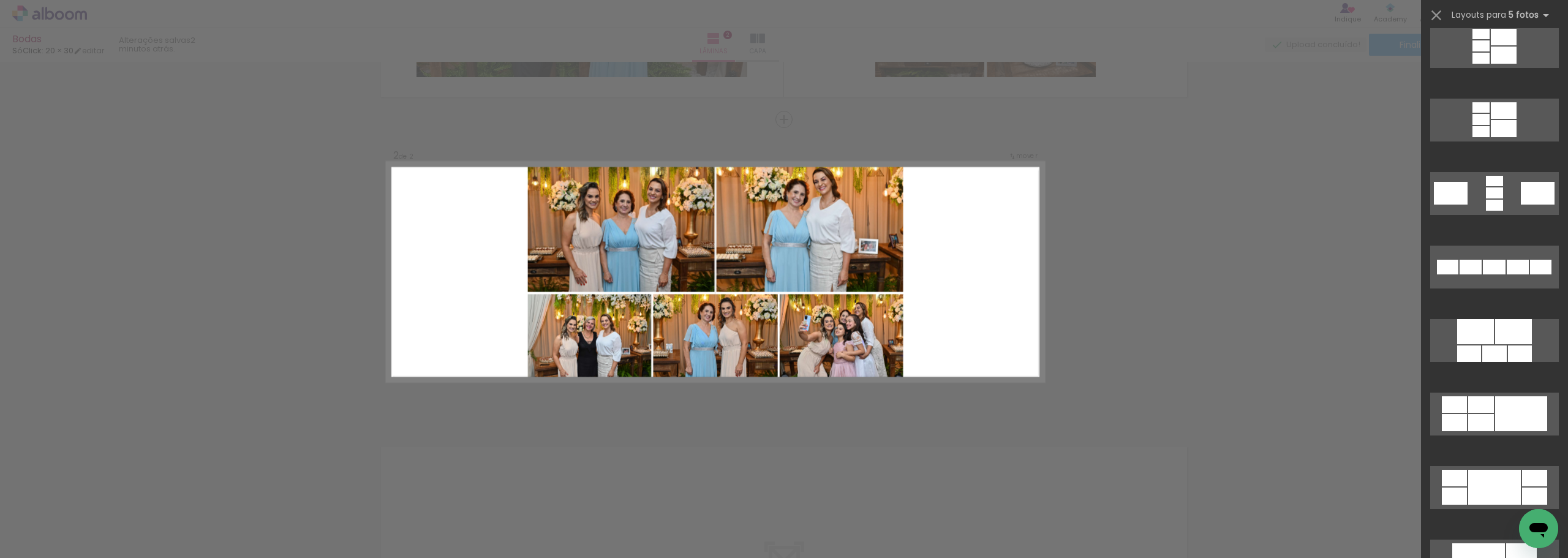
scroll to position [470, 0]
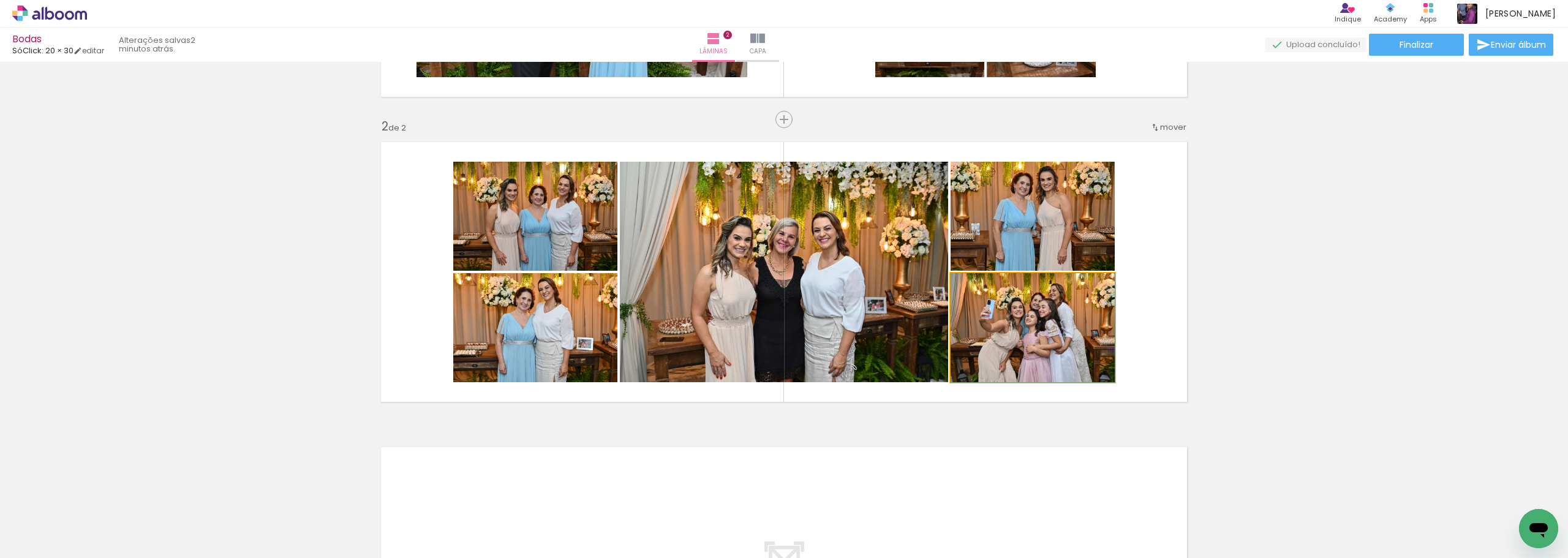
drag, startPoint x: 1041, startPoint y: 335, endPoint x: 838, endPoint y: 316, distance: 203.9
click at [0, 0] on slot at bounding box center [0, 0] width 0 height 0
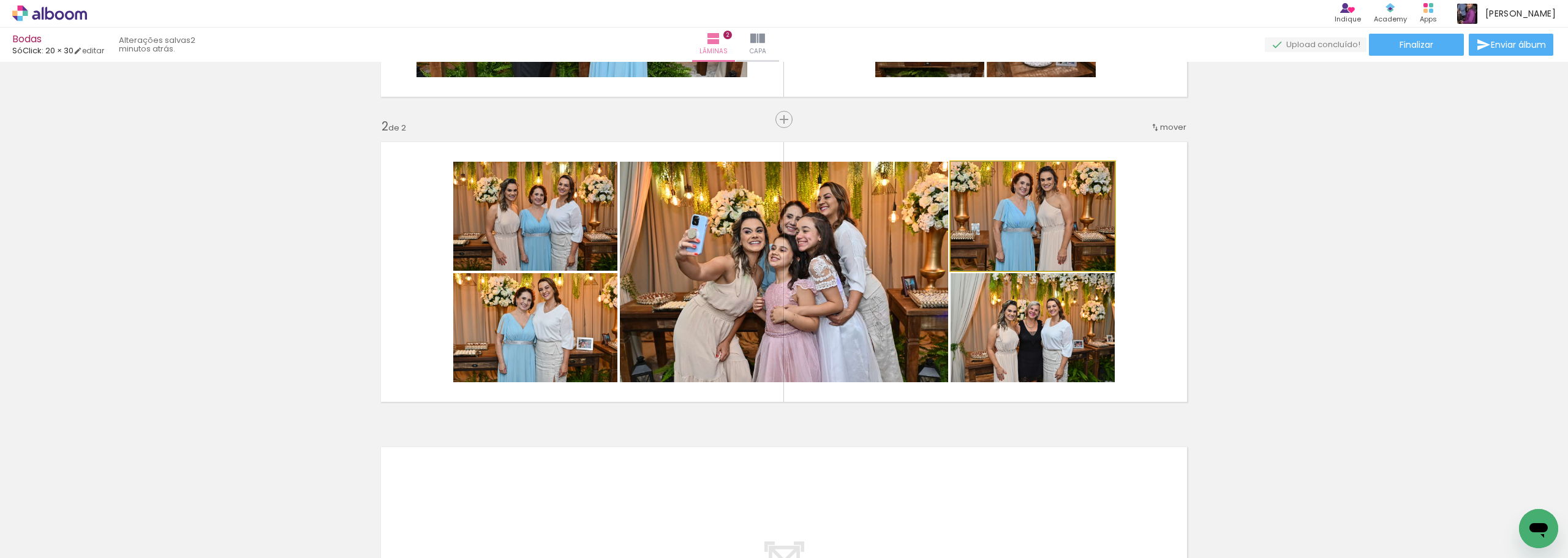
drag, startPoint x: 1033, startPoint y: 221, endPoint x: 997, endPoint y: 214, distance: 36.7
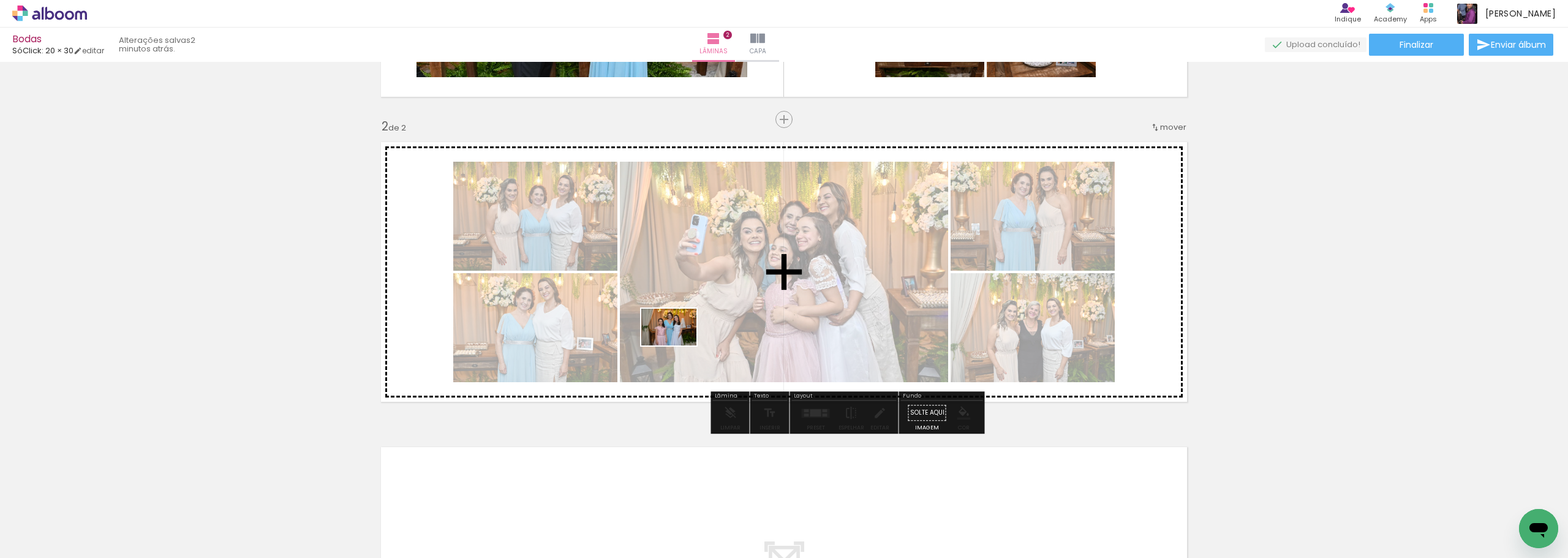
drag, startPoint x: 197, startPoint y: 530, endPoint x: 678, endPoint y: 346, distance: 515.0
click at [678, 346] on quentale-workspace at bounding box center [784, 279] width 1568 height 558
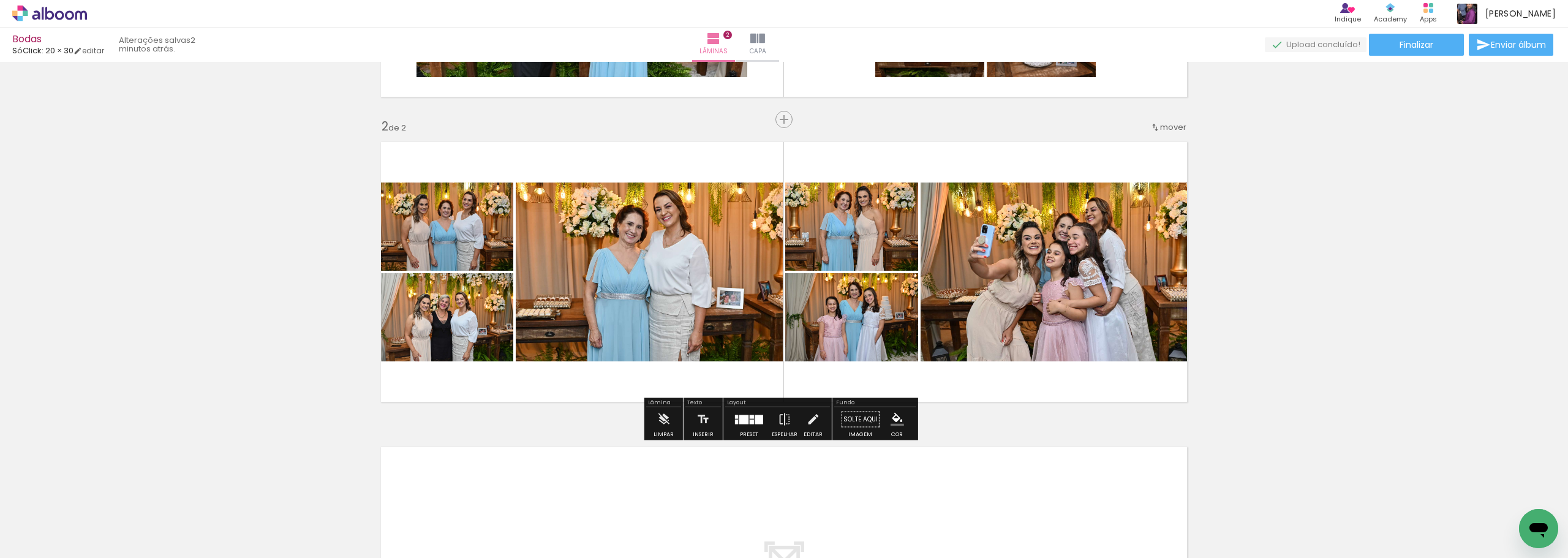
click at [756, 415] on div at bounding box center [760, 419] width 8 height 9
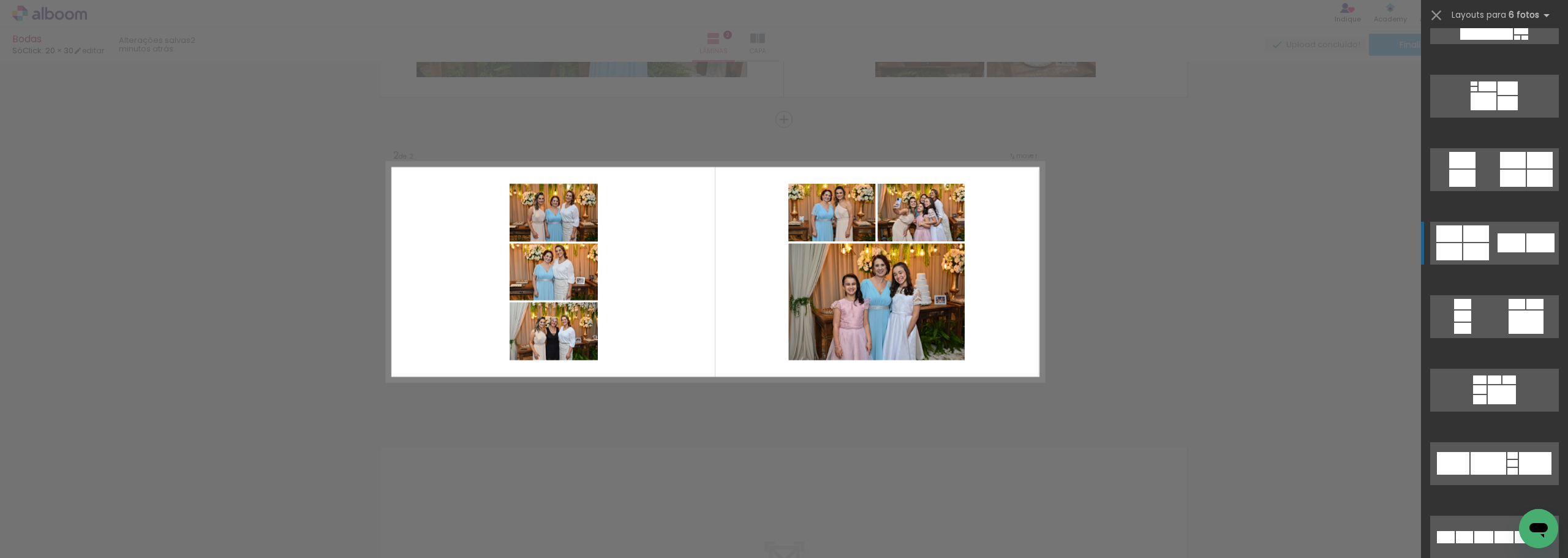
scroll to position [1531, 0]
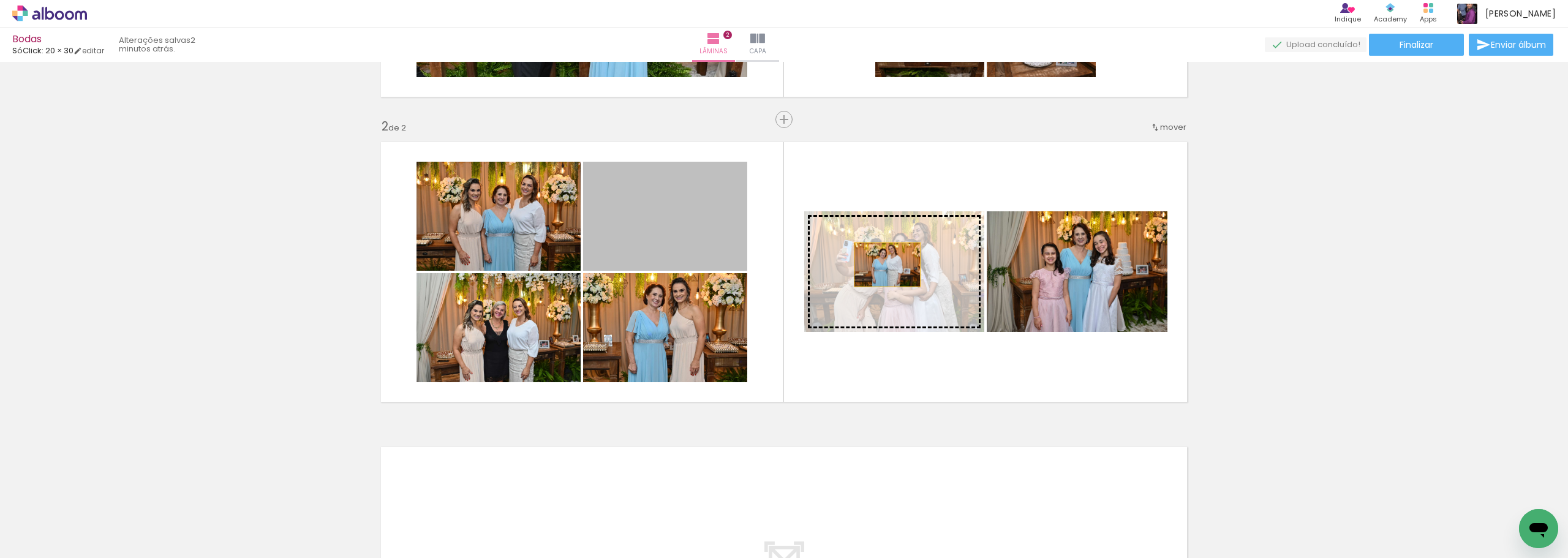
drag, startPoint x: 659, startPoint y: 228, endPoint x: 883, endPoint y: 264, distance: 226.9
click at [0, 0] on slot at bounding box center [0, 0] width 0 height 0
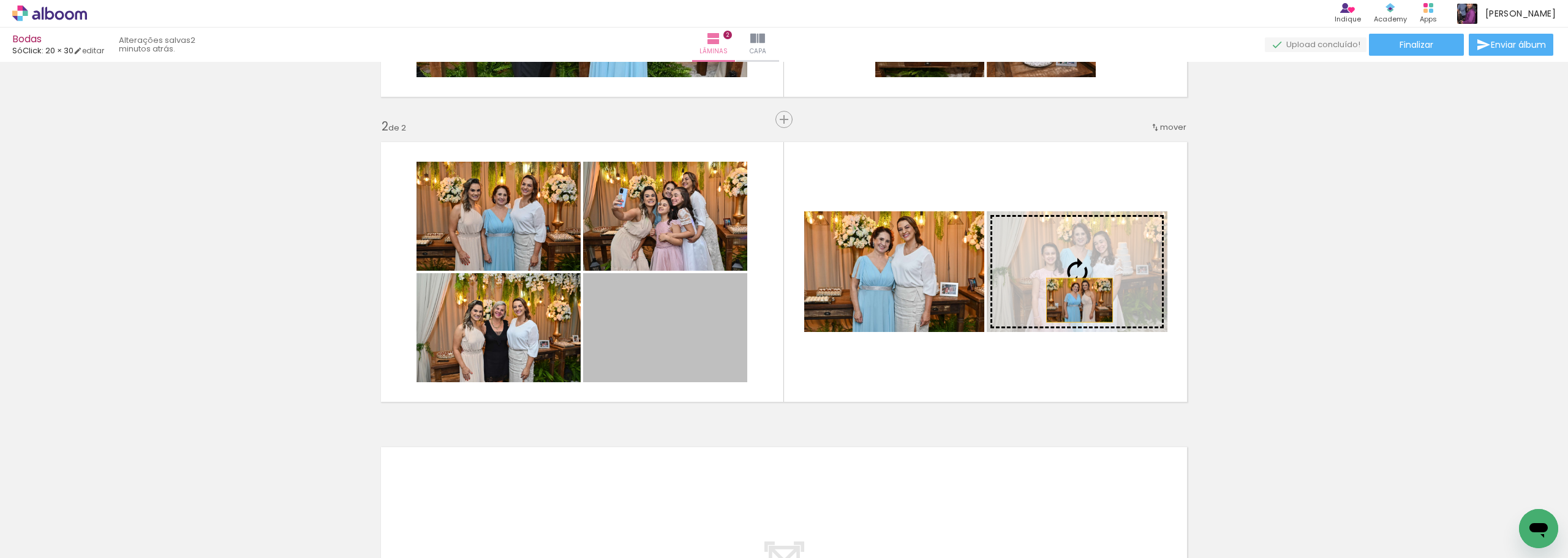
drag, startPoint x: 695, startPoint y: 328, endPoint x: 1077, endPoint y: 292, distance: 383.7
click at [0, 0] on slot at bounding box center [0, 0] width 0 height 0
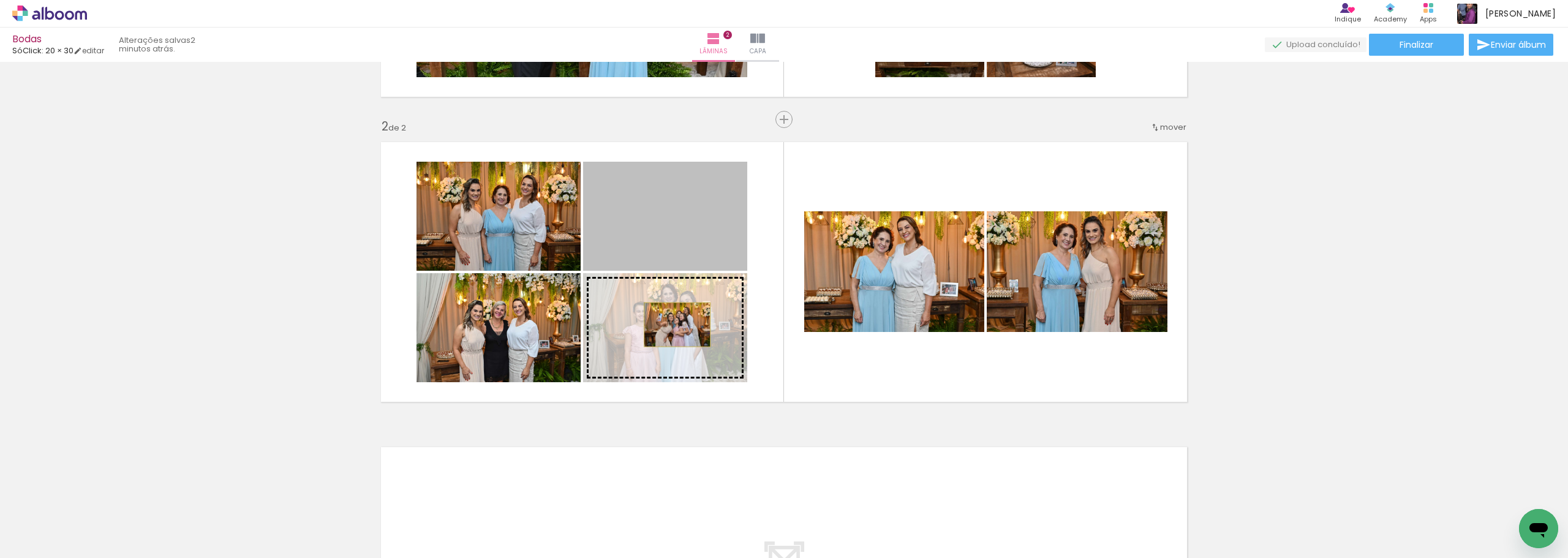
drag, startPoint x: 665, startPoint y: 222, endPoint x: 673, endPoint y: 324, distance: 102.3
click at [0, 0] on slot at bounding box center [0, 0] width 0 height 0
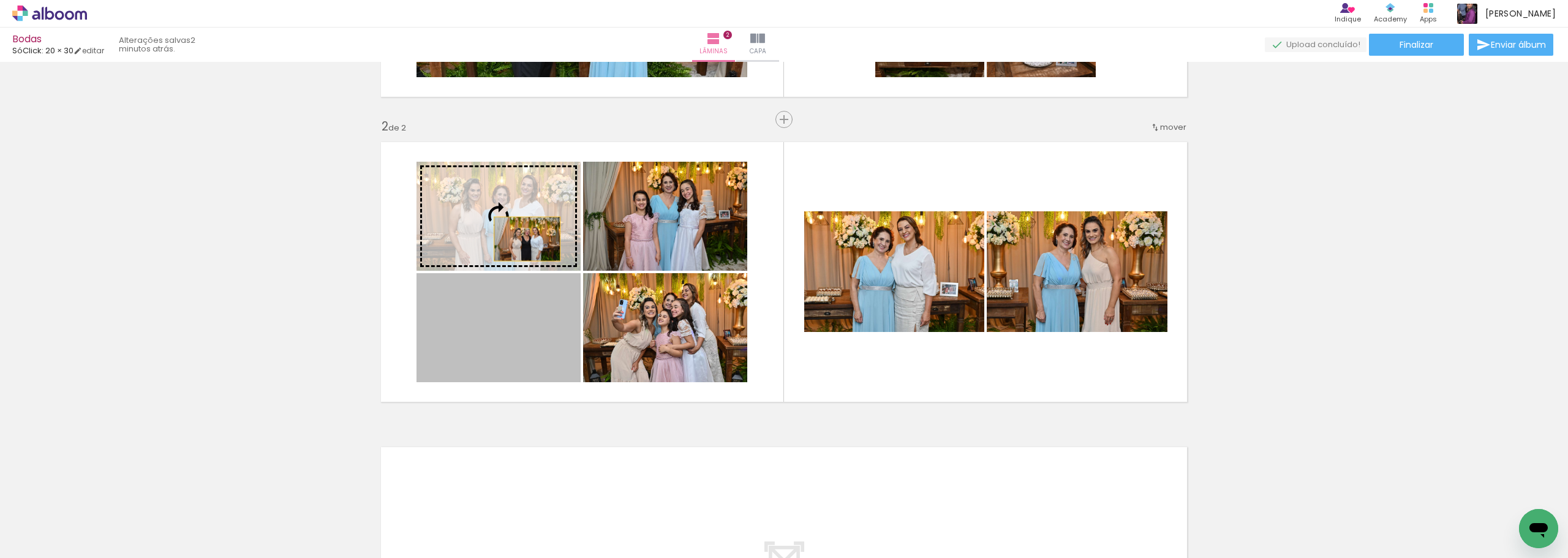
drag, startPoint x: 537, startPoint y: 335, endPoint x: 523, endPoint y: 239, distance: 97.0
click at [0, 0] on slot at bounding box center [0, 0] width 0 height 0
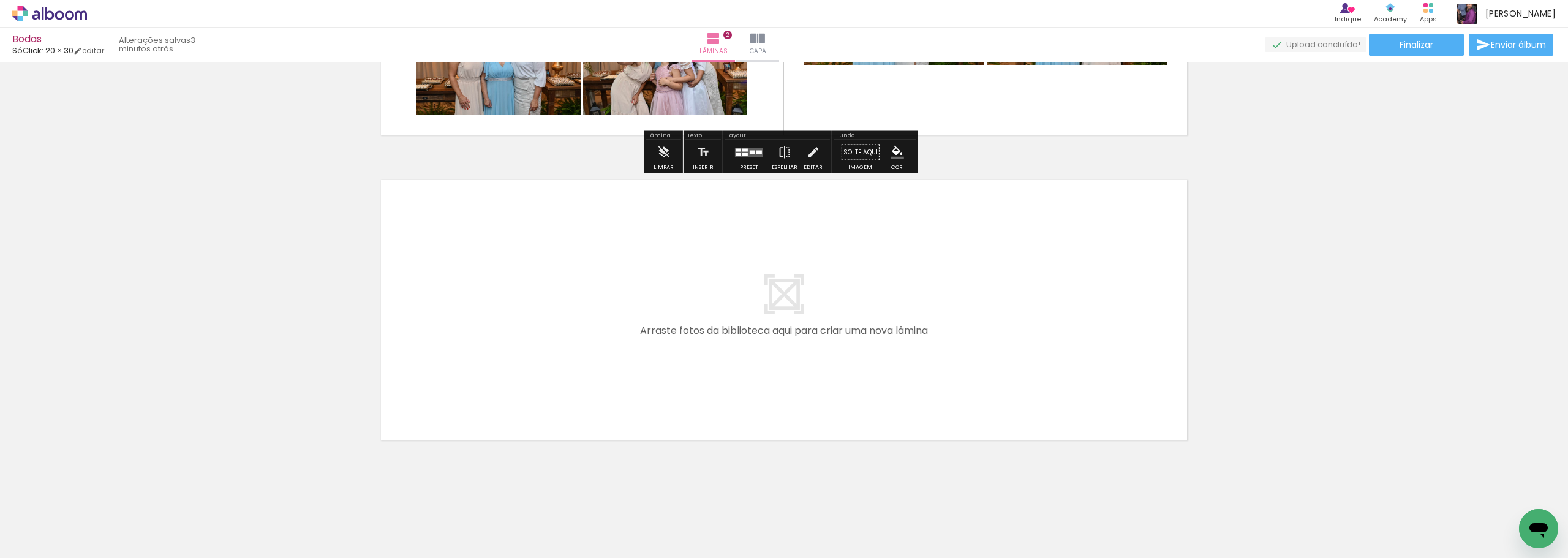
scroll to position [543, 0]
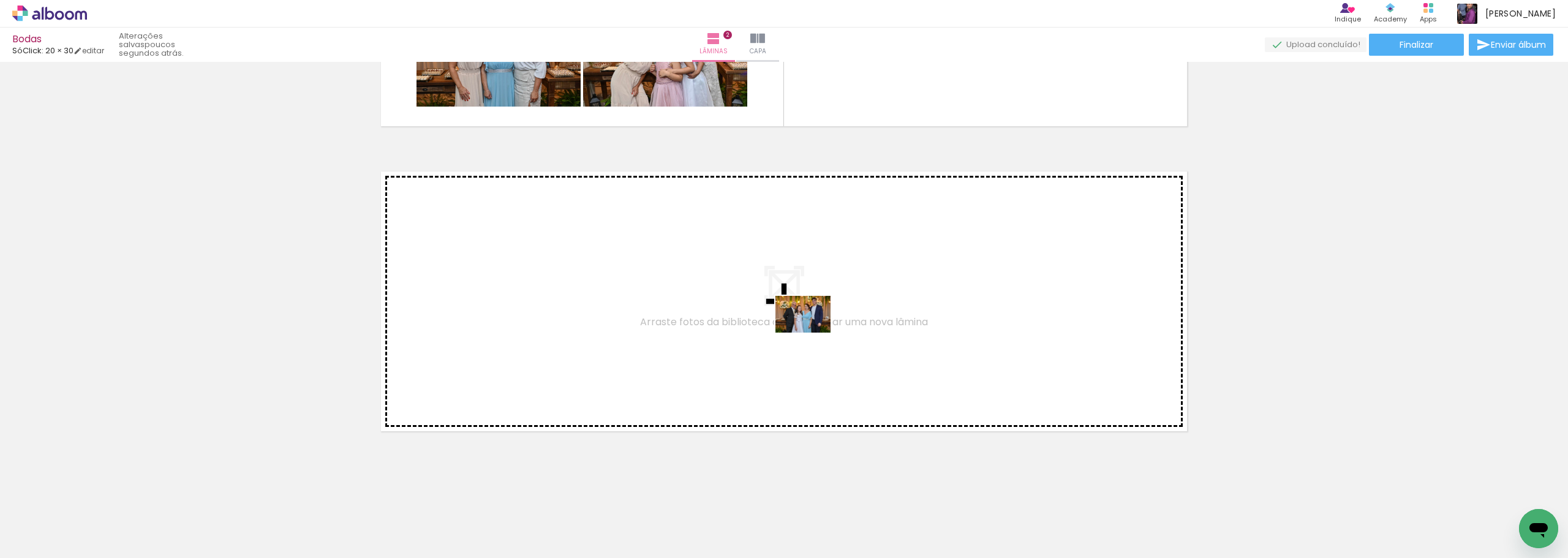
drag, startPoint x: 946, startPoint y: 527, endPoint x: 812, endPoint y: 333, distance: 235.8
click at [812, 333] on quentale-workspace at bounding box center [784, 279] width 1568 height 558
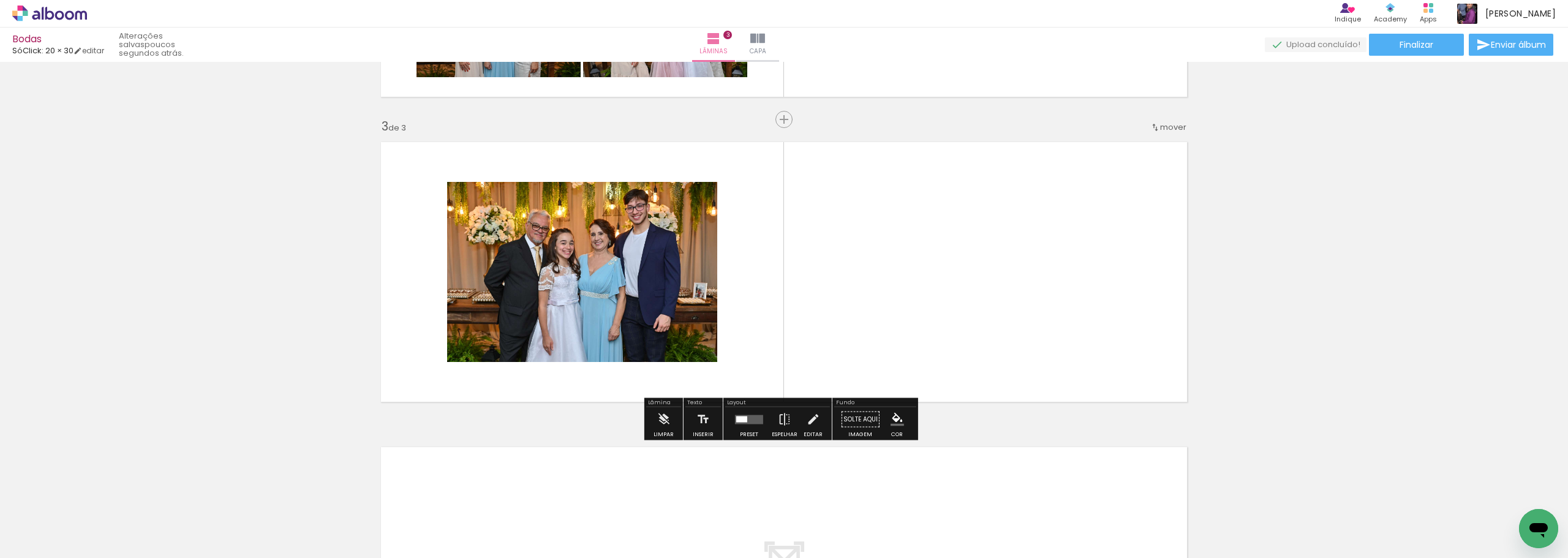
scroll to position [573, 0]
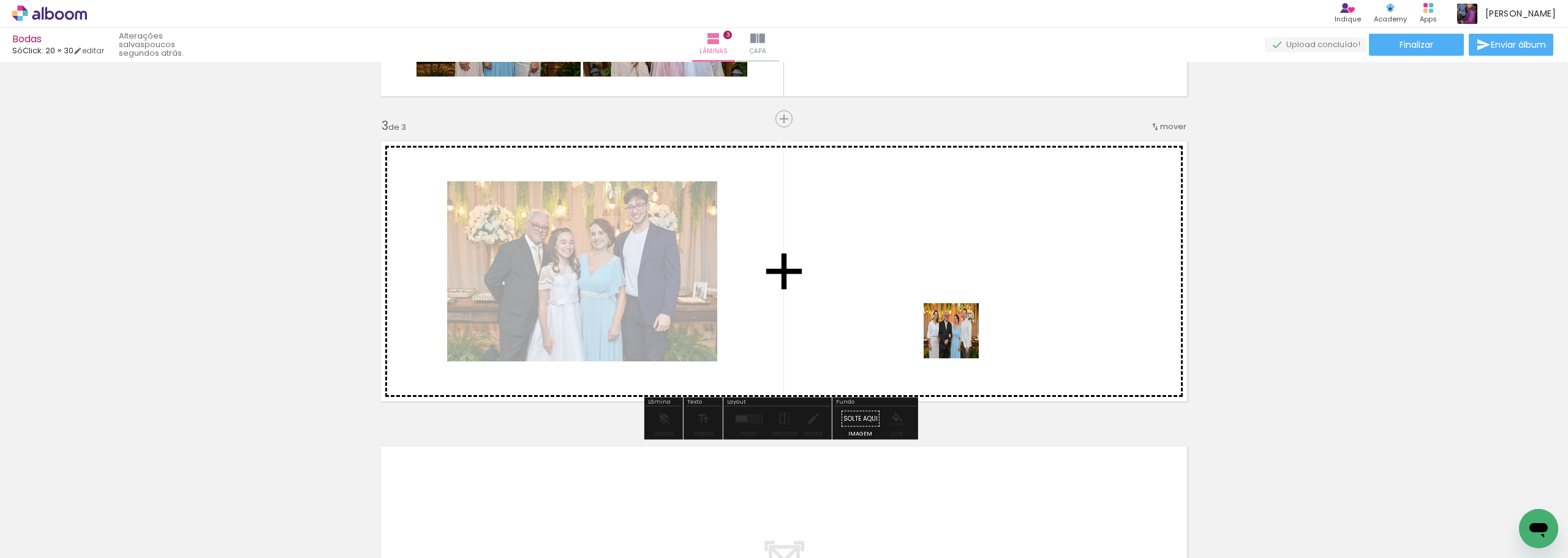
drag, startPoint x: 1050, startPoint y: 524, endPoint x: 959, endPoint y: 340, distance: 205.3
click at [959, 340] on quentale-workspace at bounding box center [784, 279] width 1568 height 558
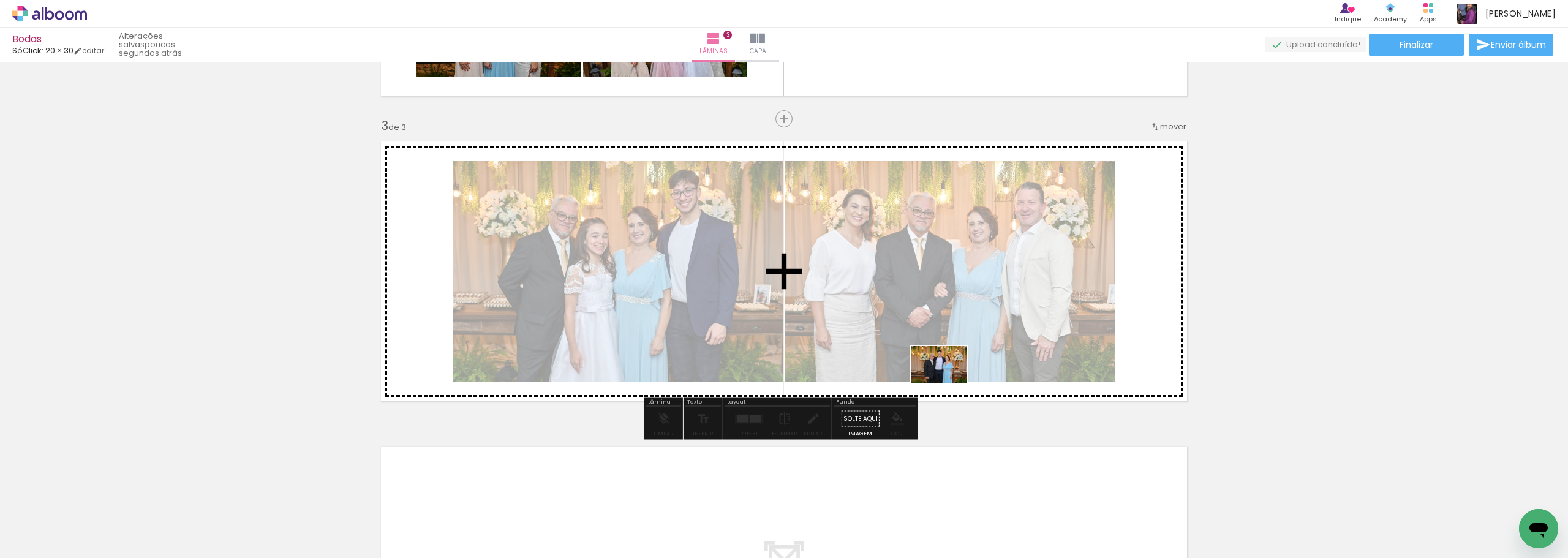
drag, startPoint x: 1088, startPoint y: 525, endPoint x: 948, endPoint y: 382, distance: 200.1
click at [948, 382] on quentale-workspace at bounding box center [784, 279] width 1568 height 558
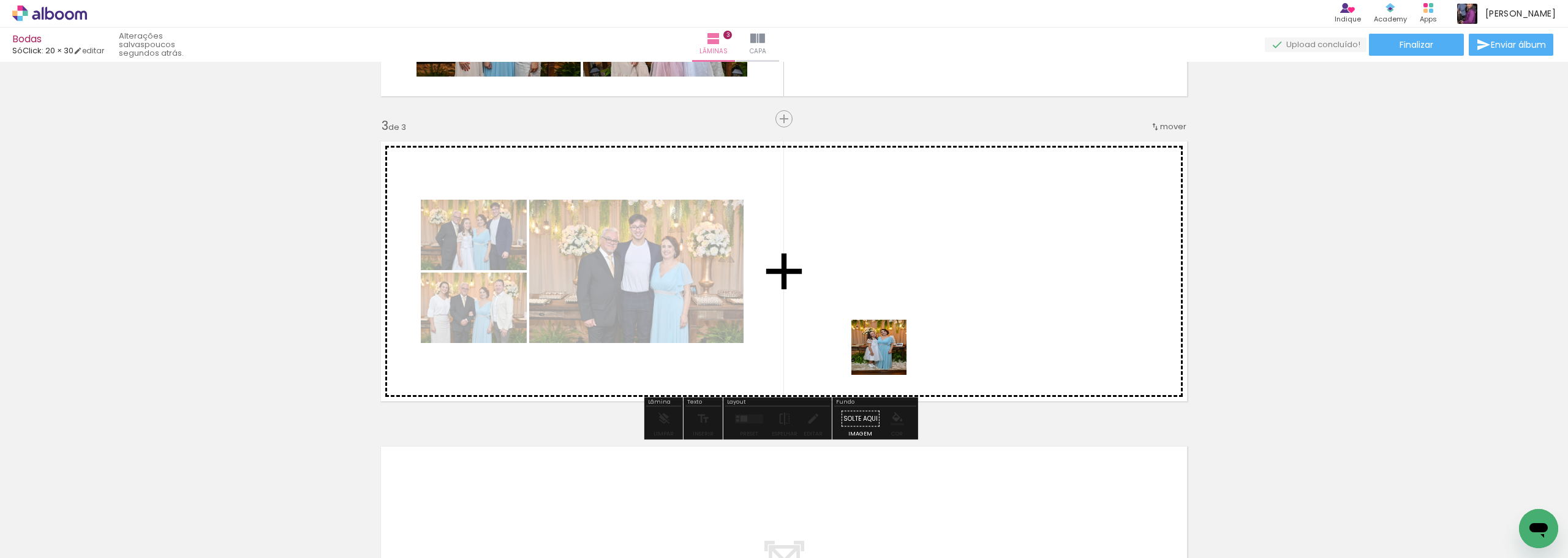
drag, startPoint x: 884, startPoint y: 527, endPoint x: 888, endPoint y: 346, distance: 181.0
click at [888, 346] on quentale-workspace at bounding box center [784, 279] width 1568 height 558
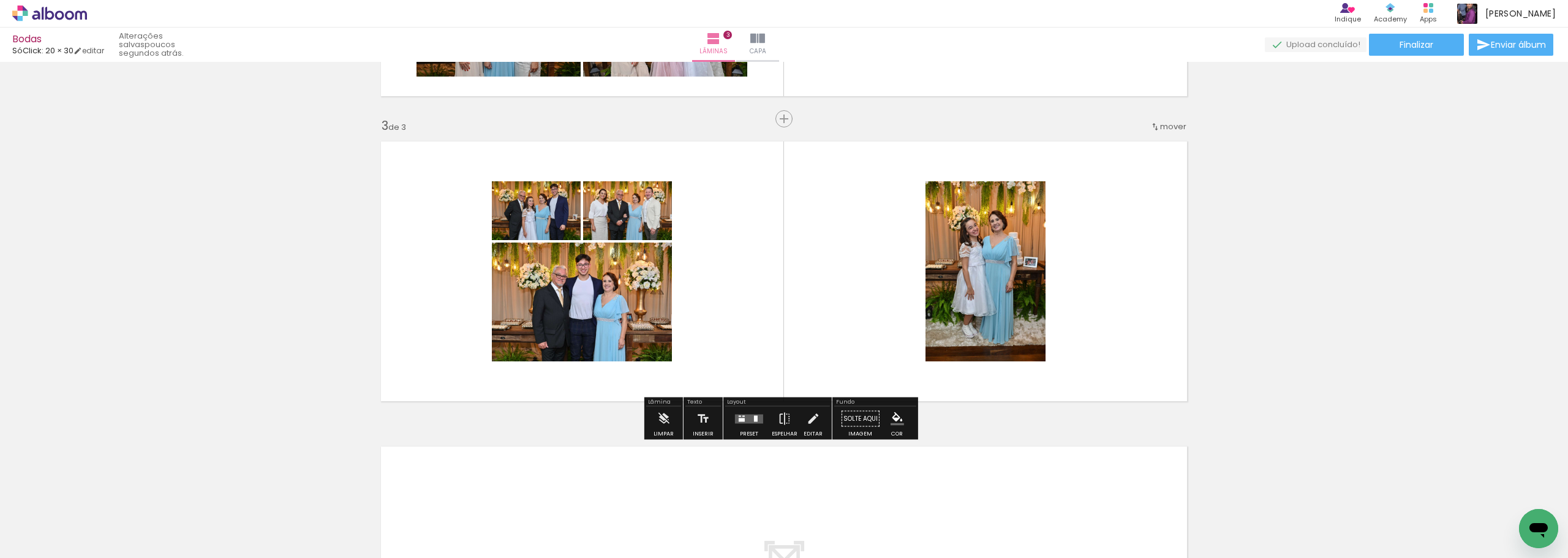
click at [749, 421] on quentale-layouter at bounding box center [749, 418] width 28 height 9
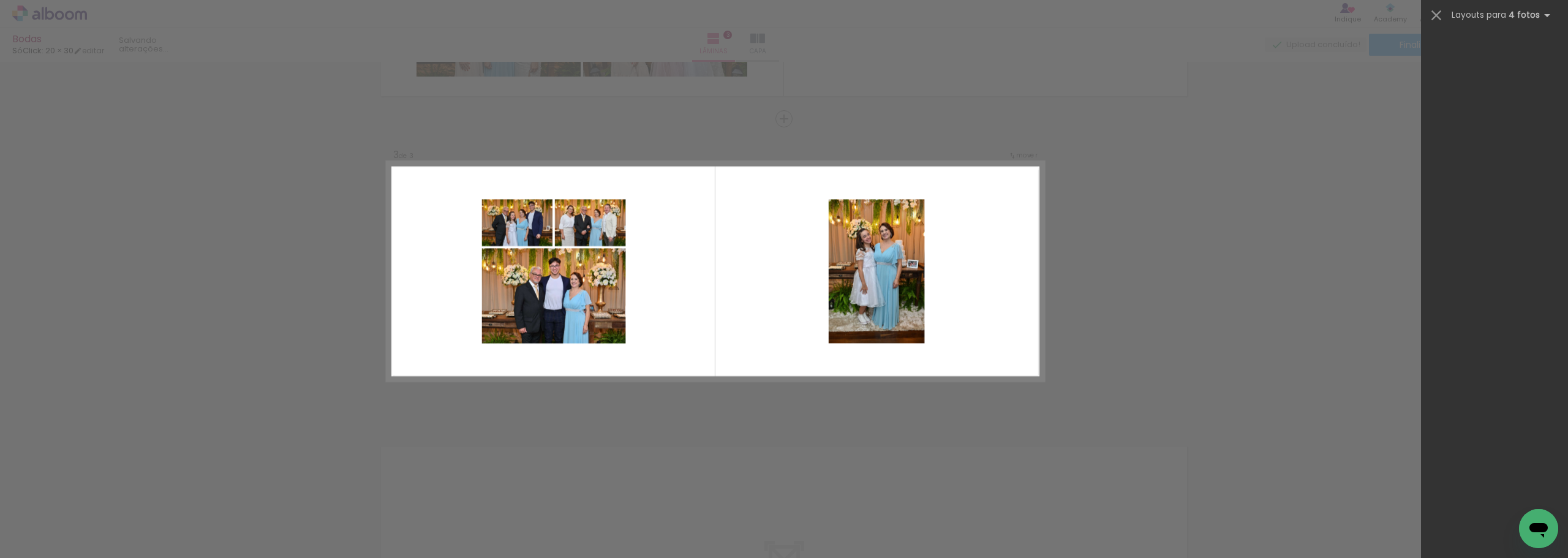
scroll to position [0, 0]
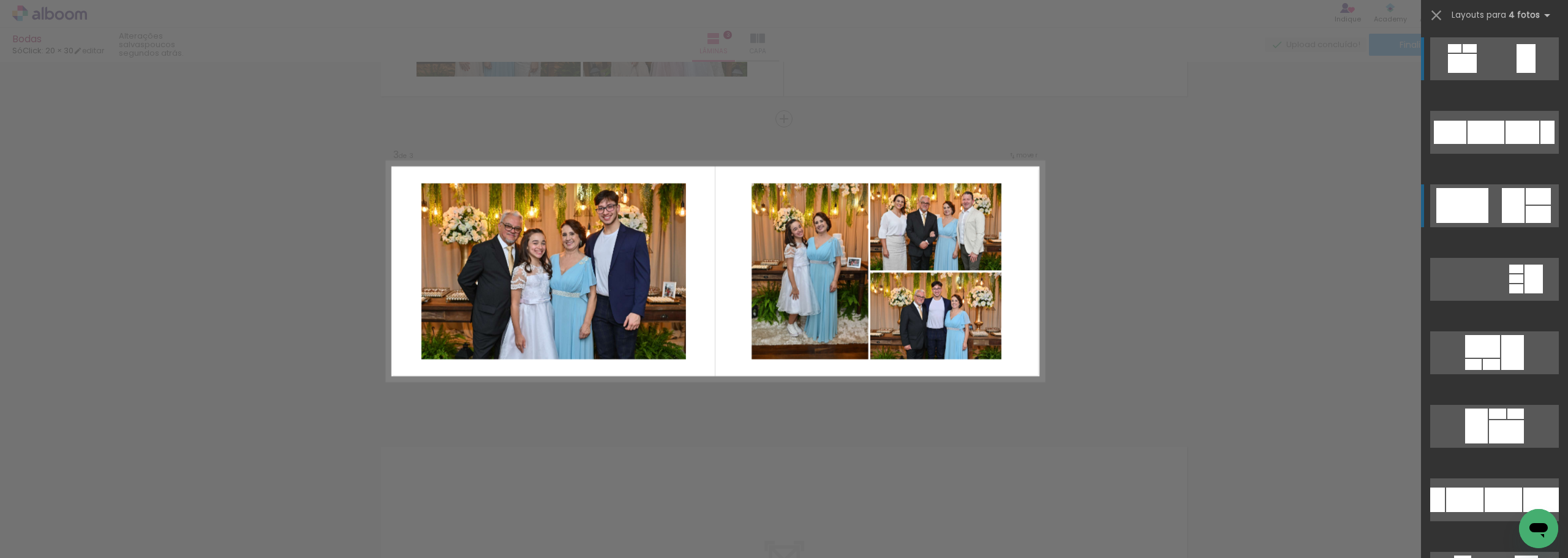
click at [1495, 154] on quentale-layouter at bounding box center [1495, 132] width 128 height 43
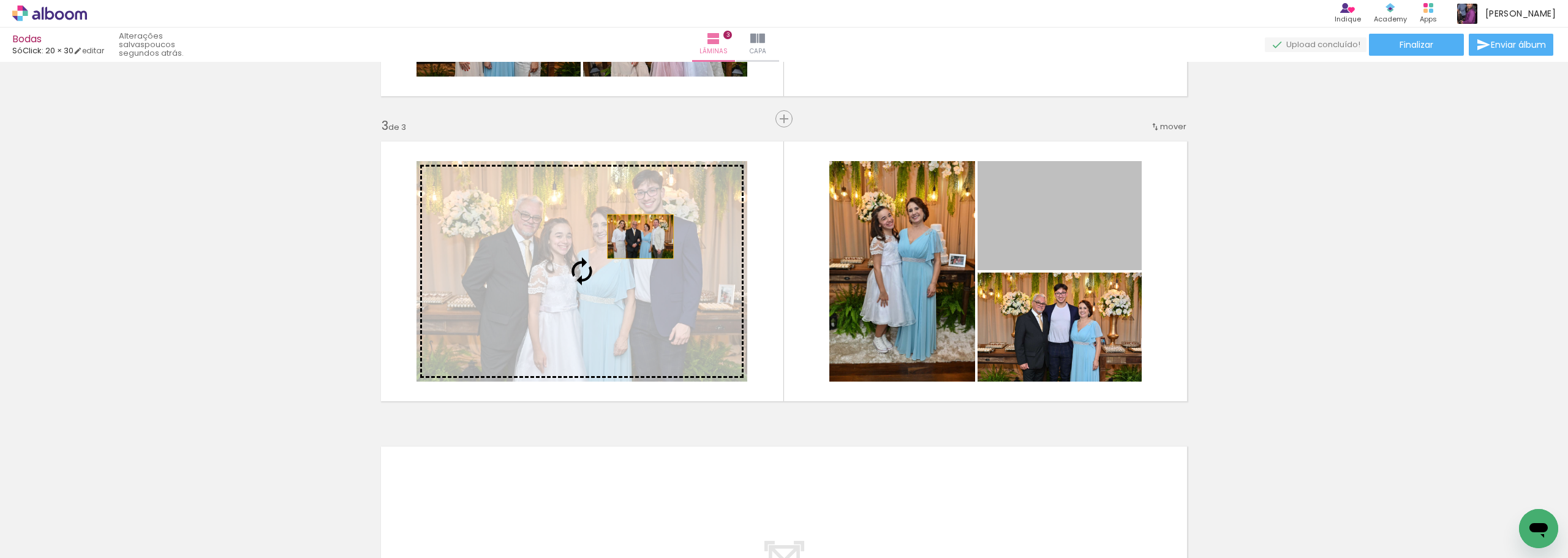
drag, startPoint x: 1107, startPoint y: 235, endPoint x: 616, endPoint y: 236, distance: 491.0
click at [0, 0] on slot at bounding box center [0, 0] width 0 height 0
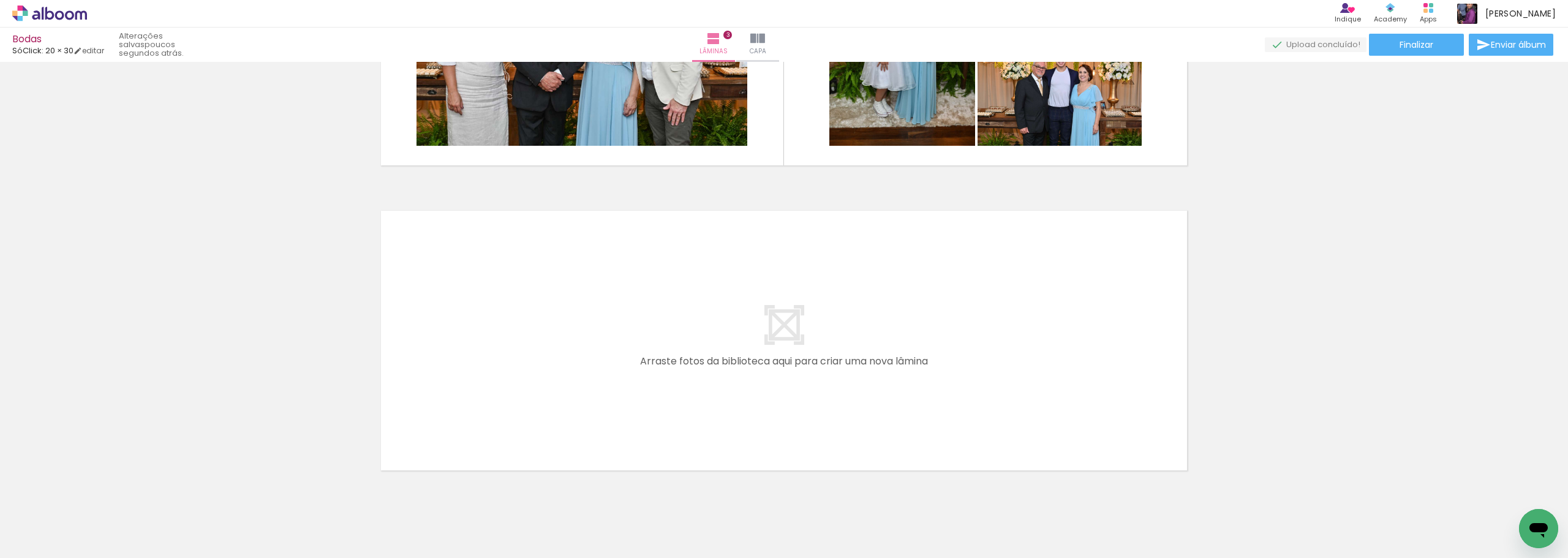
scroll to position [838, 0]
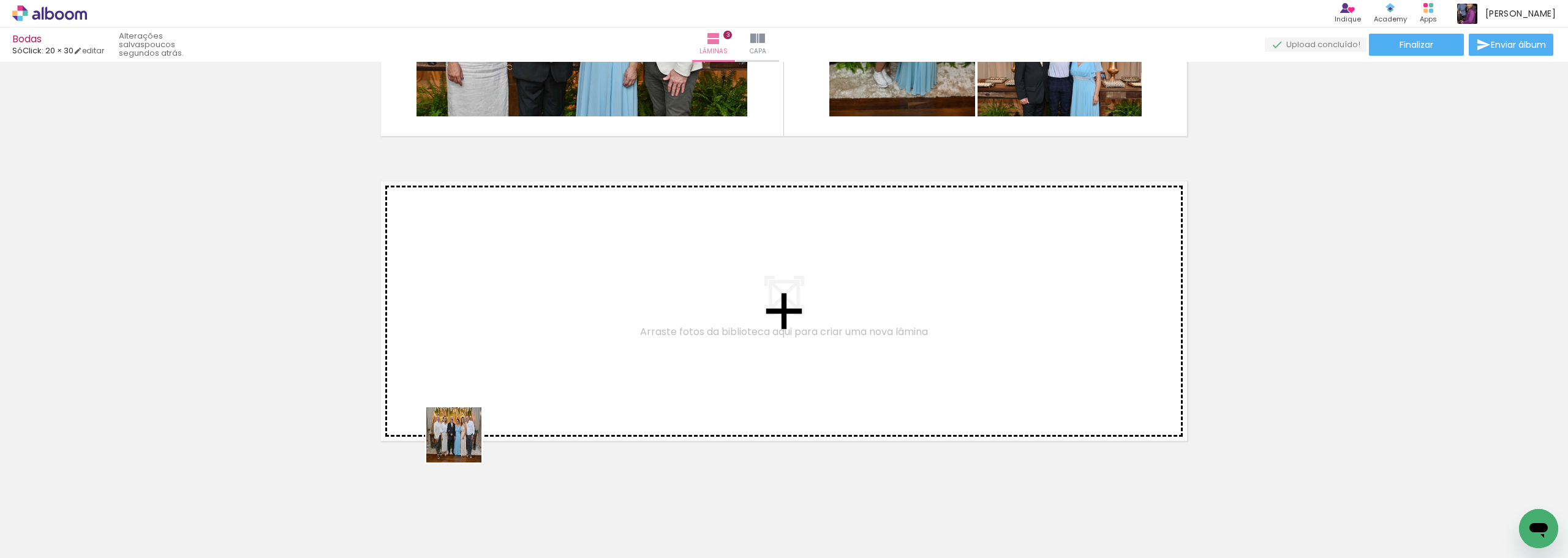
drag, startPoint x: 461, startPoint y: 481, endPoint x: 467, endPoint y: 378, distance: 103.2
click at [467, 378] on quentale-workspace at bounding box center [784, 279] width 1568 height 558
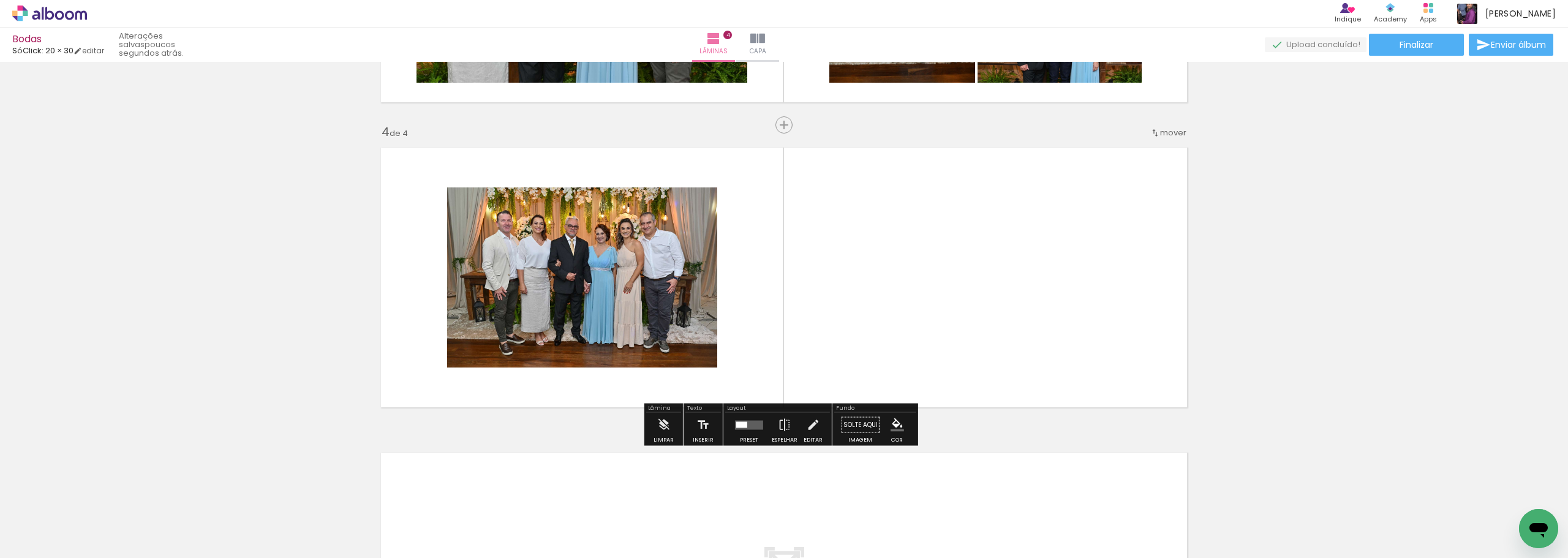
scroll to position [878, 0]
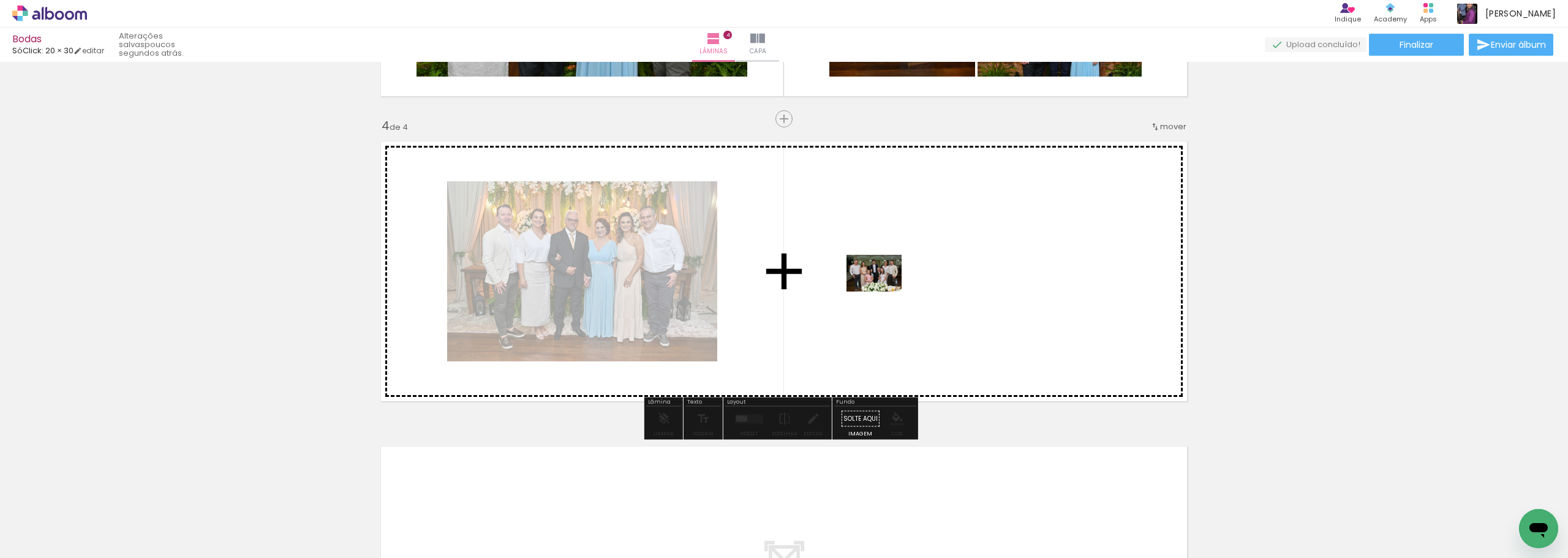
drag, startPoint x: 249, startPoint y: 521, endPoint x: 883, endPoint y: 292, distance: 674.1
click at [883, 292] on quentale-workspace at bounding box center [784, 279] width 1568 height 558
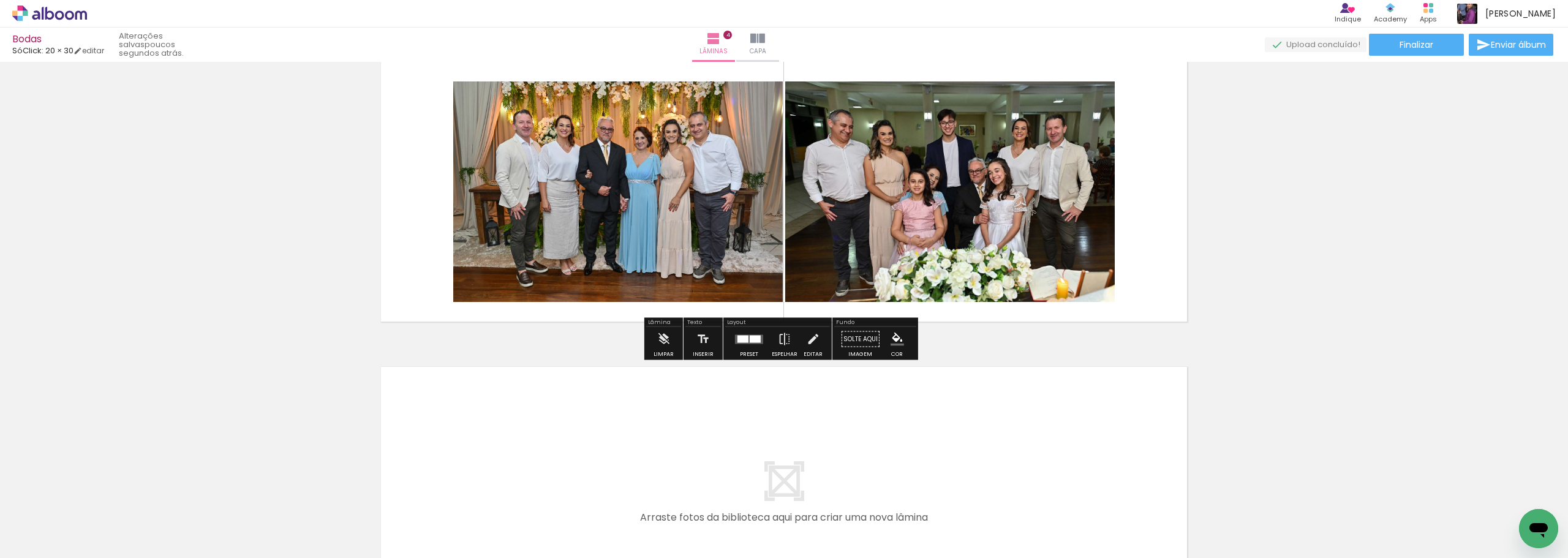
scroll to position [960, 0]
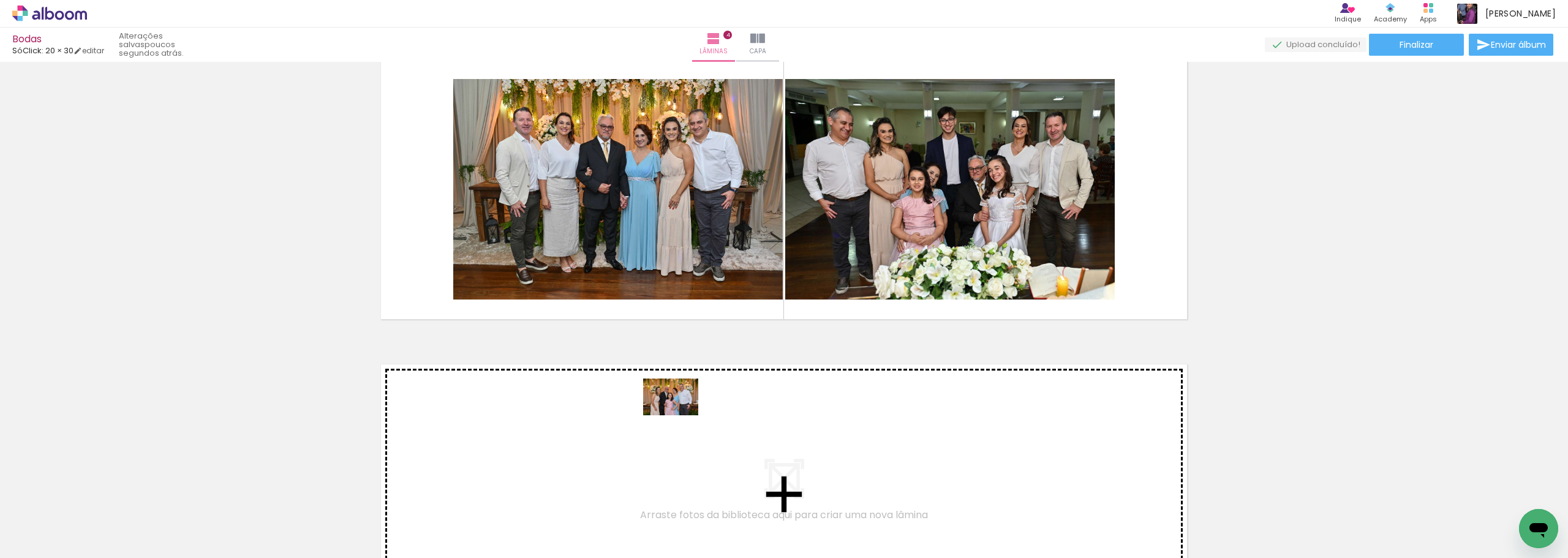
drag, startPoint x: 1245, startPoint y: 518, endPoint x: 680, endPoint y: 415, distance: 574.3
click at [680, 415] on quentale-workspace at bounding box center [784, 279] width 1568 height 558
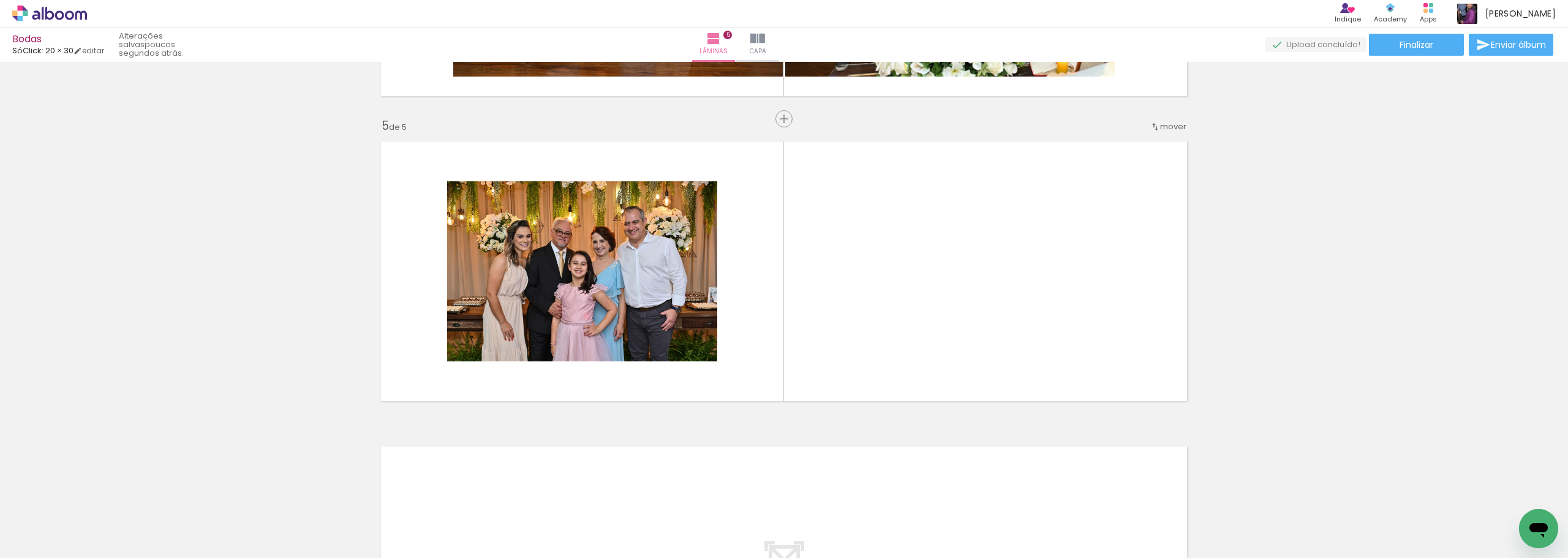
scroll to position [0, 370]
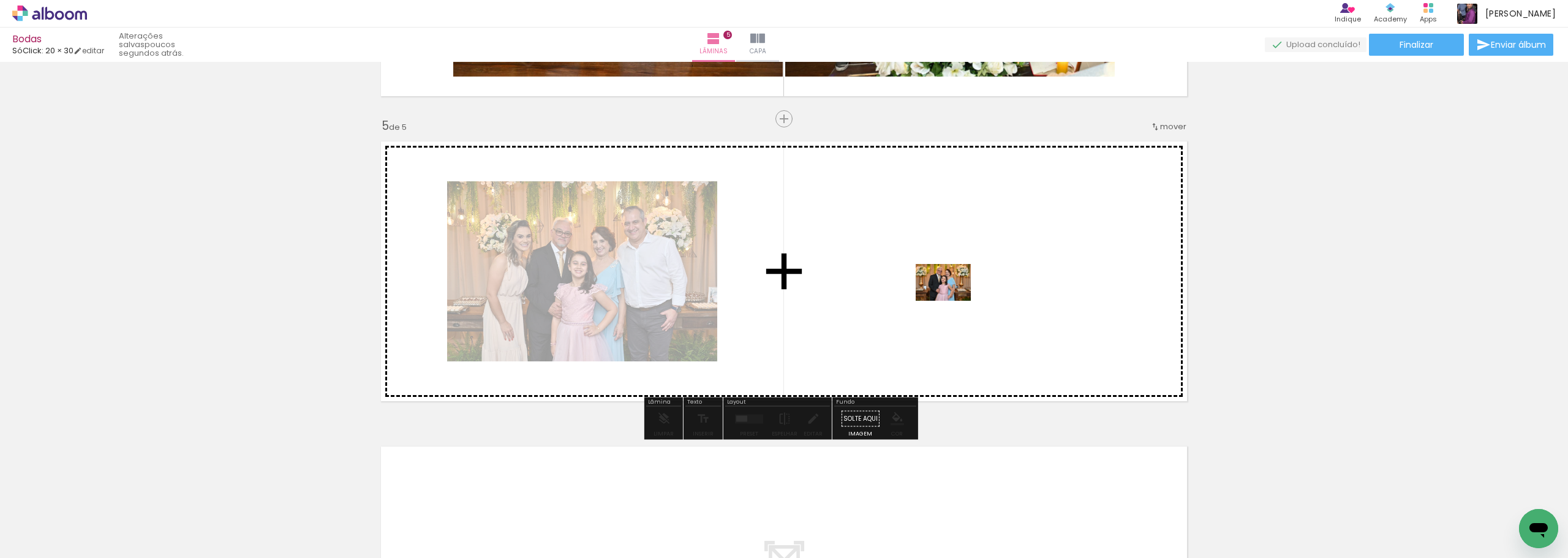
drag, startPoint x: 935, startPoint y: 525, endPoint x: 952, endPoint y: 301, distance: 224.6
click at [952, 301] on quentale-workspace at bounding box center [784, 279] width 1568 height 558
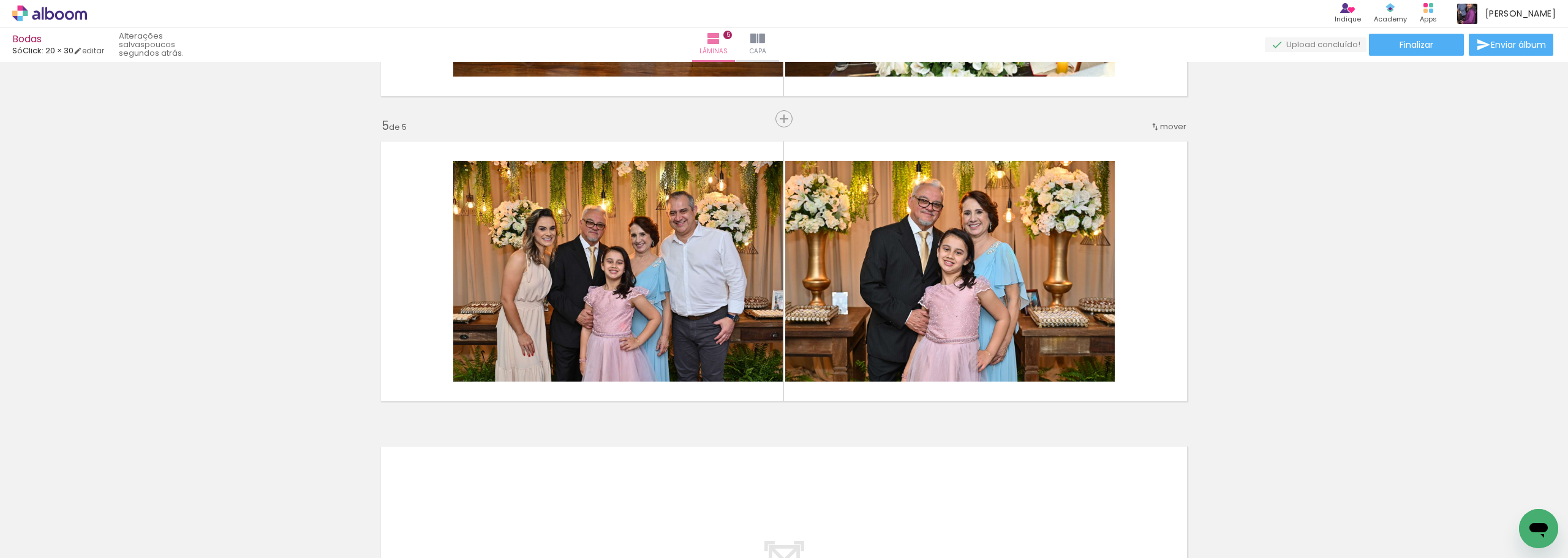
scroll to position [0, 1486]
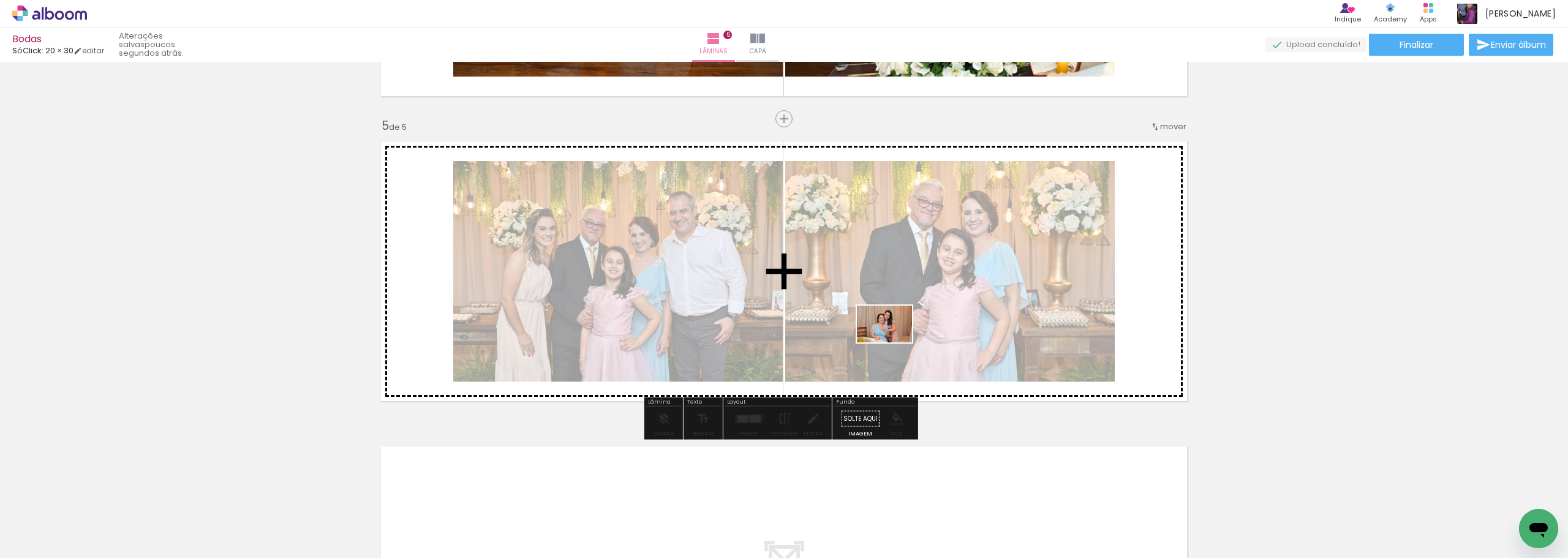
drag, startPoint x: 1254, startPoint y: 528, endPoint x: 890, endPoint y: 341, distance: 409.2
click at [890, 341] on quentale-workspace at bounding box center [784, 279] width 1568 height 558
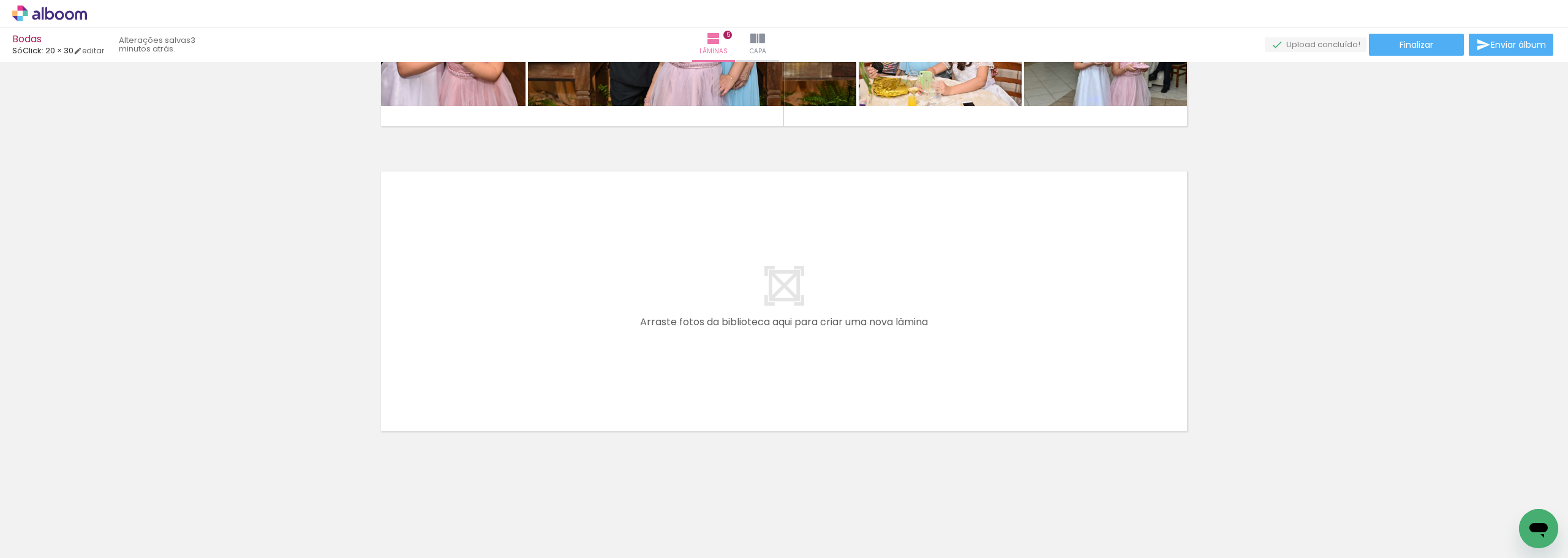
scroll to position [0, 842]
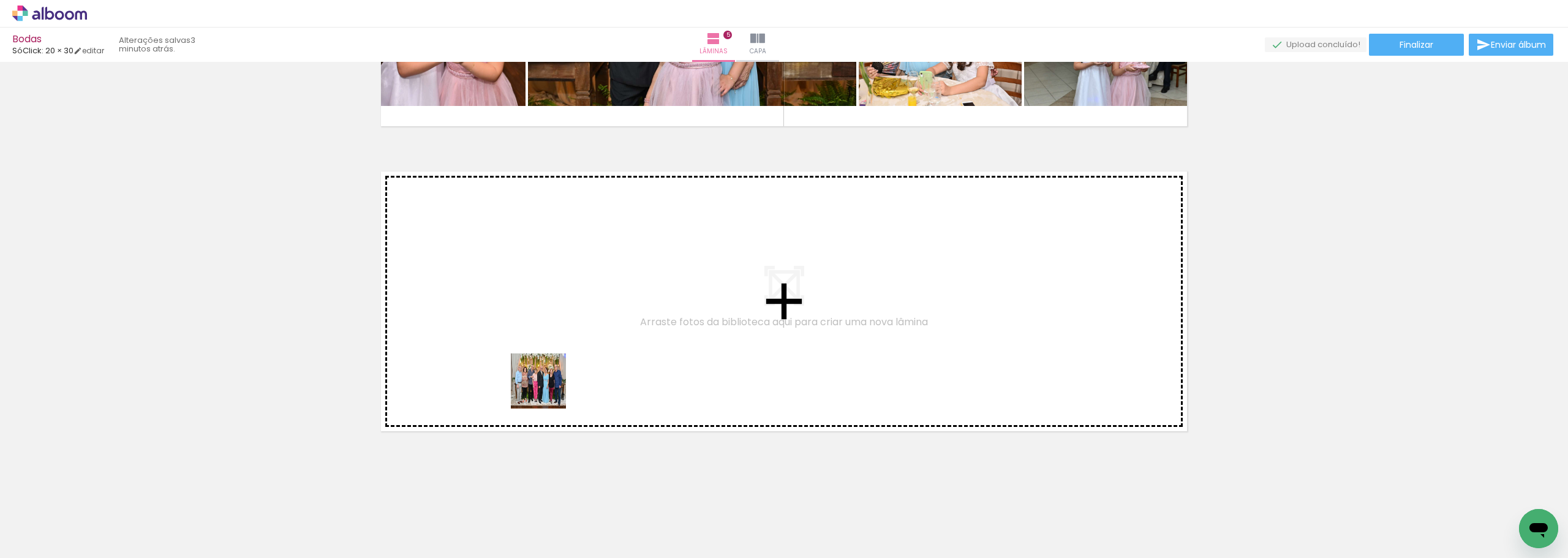
drag, startPoint x: 524, startPoint y: 527, endPoint x: 548, endPoint y: 390, distance: 139.1
click at [548, 390] on quentale-workspace at bounding box center [784, 279] width 1568 height 558
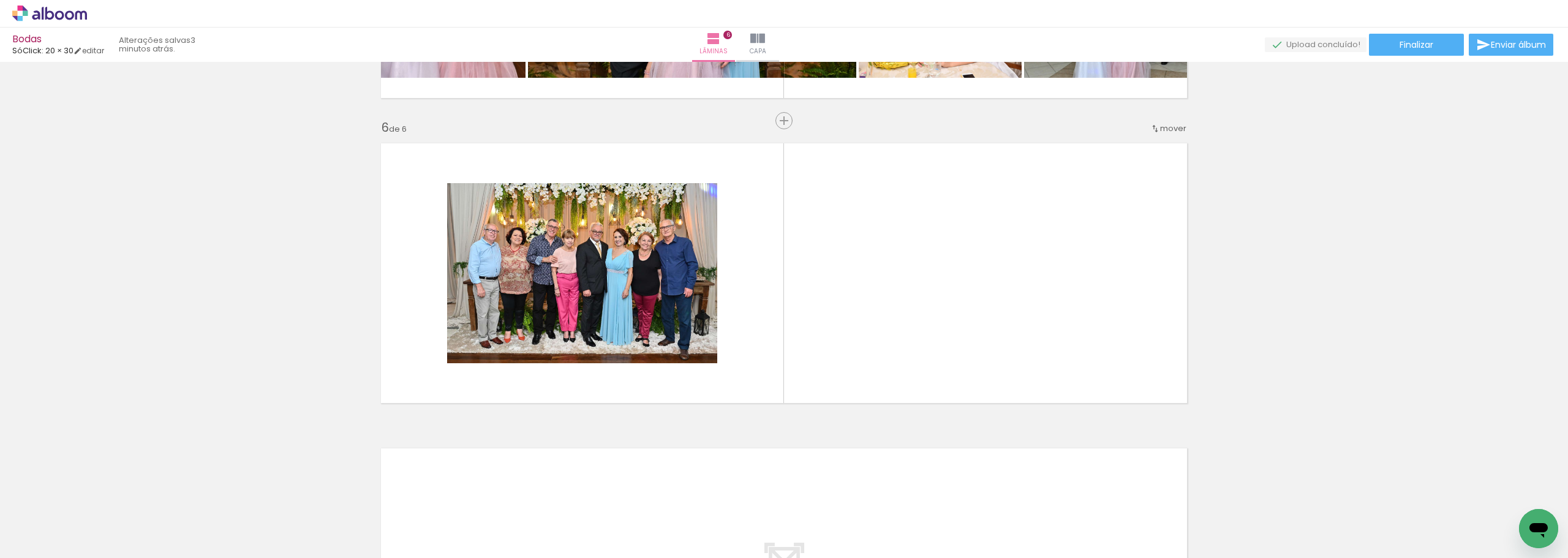
scroll to position [1488, 0]
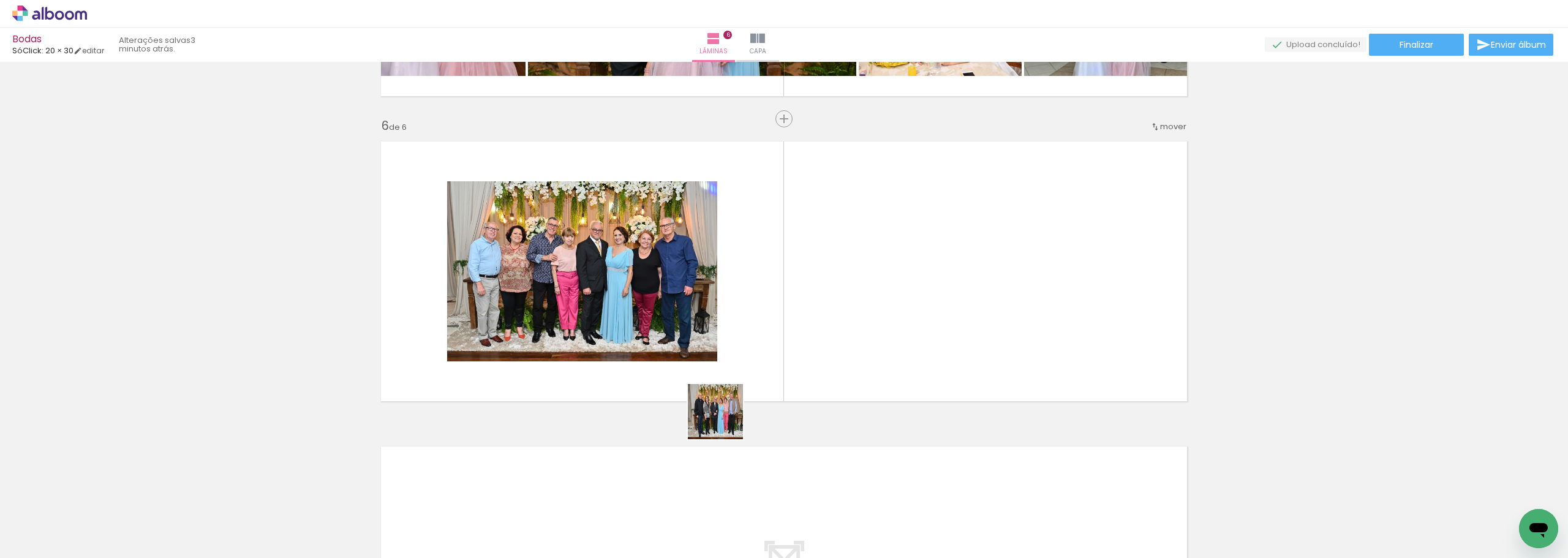
drag, startPoint x: 725, startPoint y: 421, endPoint x: 856, endPoint y: 335, distance: 156.7
click at [856, 335] on quentale-workspace at bounding box center [784, 279] width 1568 height 558
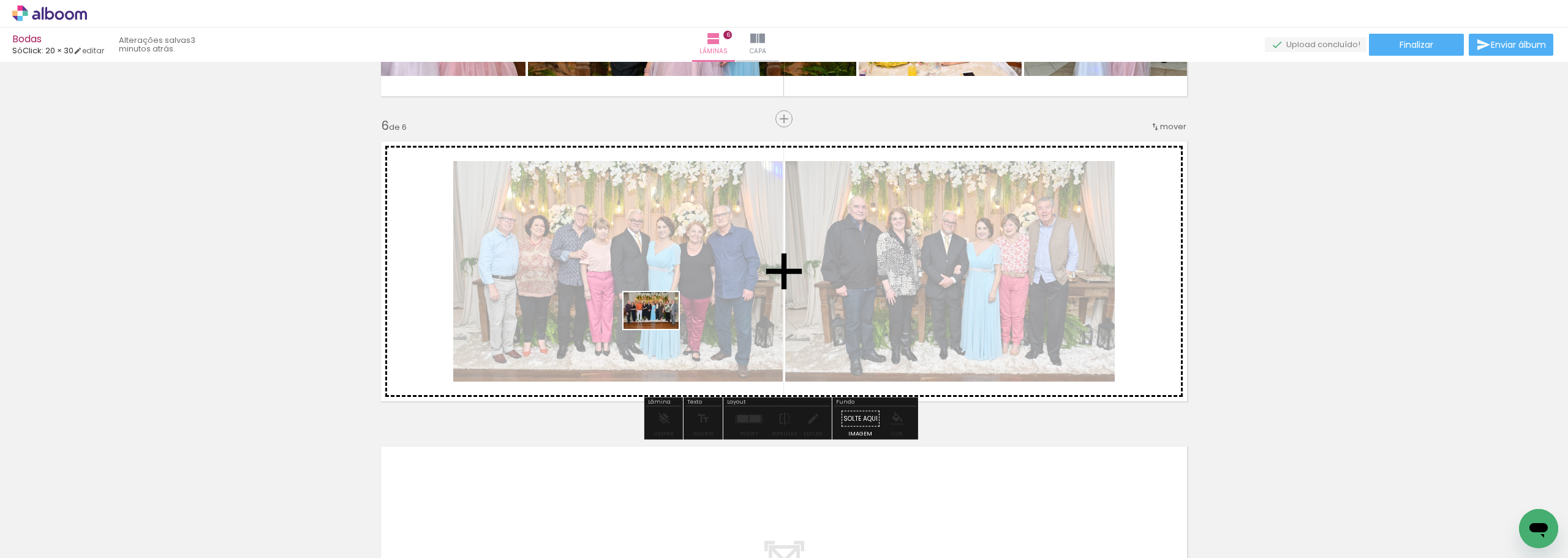
drag, startPoint x: 661, startPoint y: 527, endPoint x: 661, endPoint y: 329, distance: 198.0
click at [661, 329] on quentale-workspace at bounding box center [784, 279] width 1568 height 558
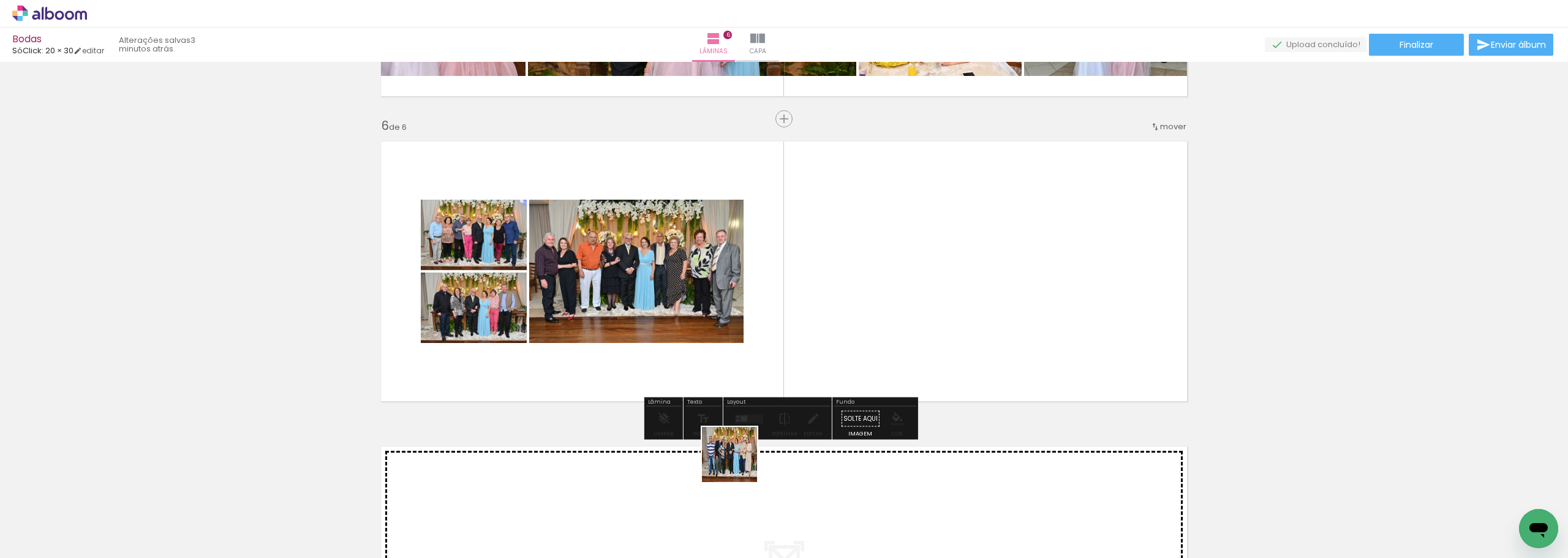
drag, startPoint x: 725, startPoint y: 515, endPoint x: 762, endPoint y: 362, distance: 157.4
click at [762, 362] on quentale-workspace at bounding box center [784, 279] width 1568 height 558
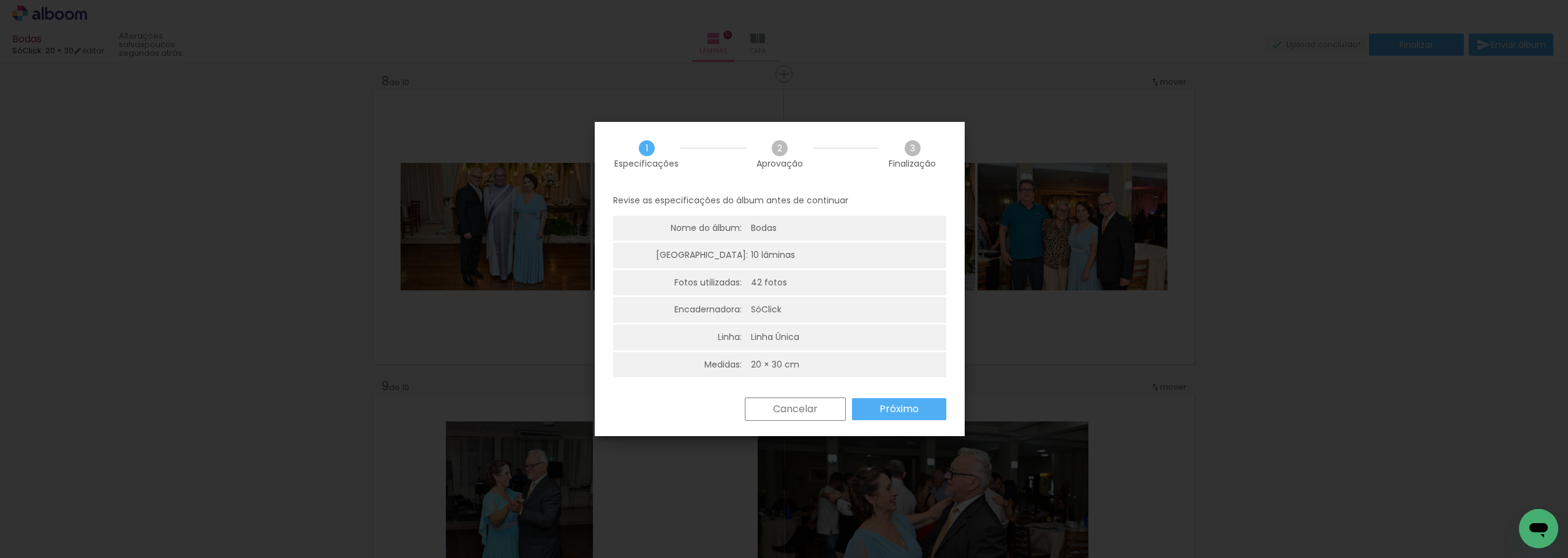
scroll to position [0, 1486]
click at [825, 415] on paper-button "Cancelar" at bounding box center [795, 409] width 101 height 23
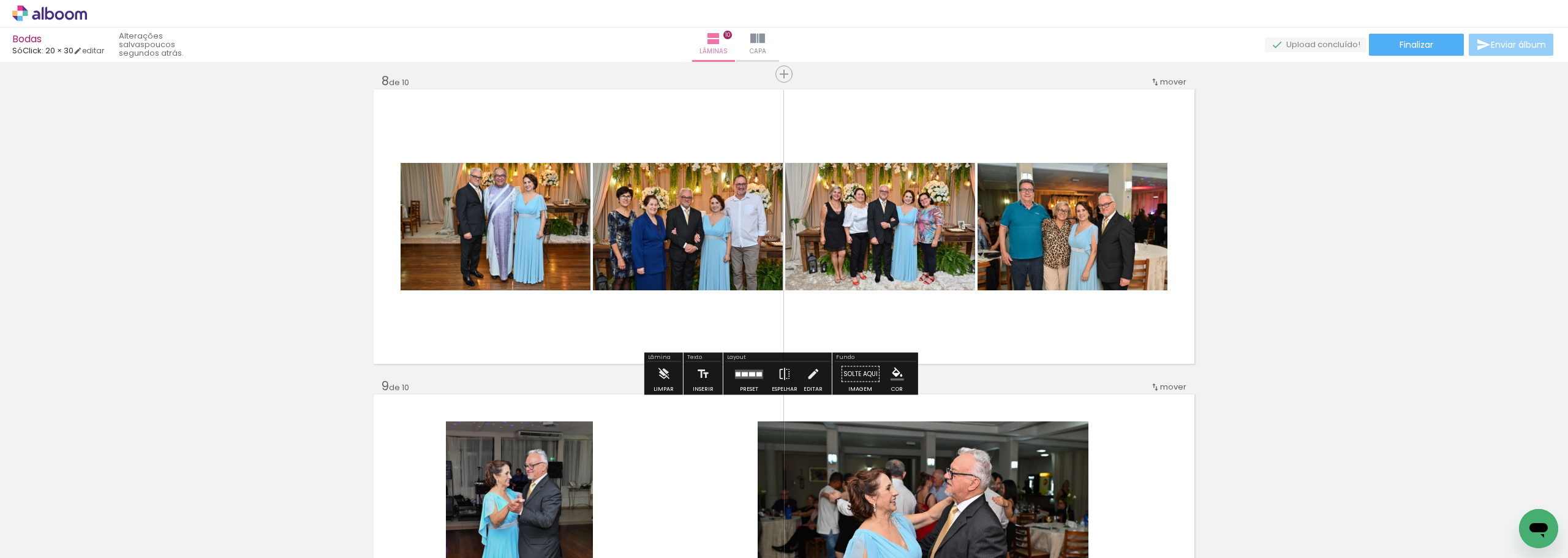
click at [1517, 44] on span "Enviar álbum" at bounding box center [1518, 44] width 55 height 9
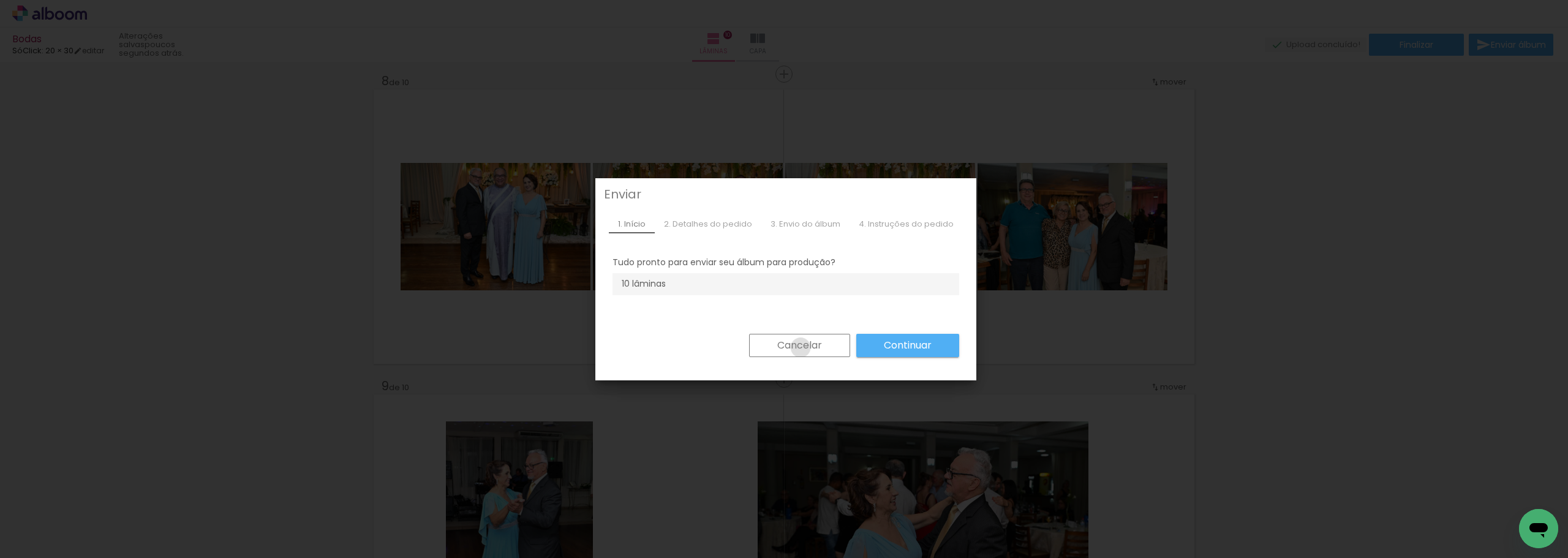
click at [0, 0] on slot "Cancelar" at bounding box center [0, 0] width 0 height 0
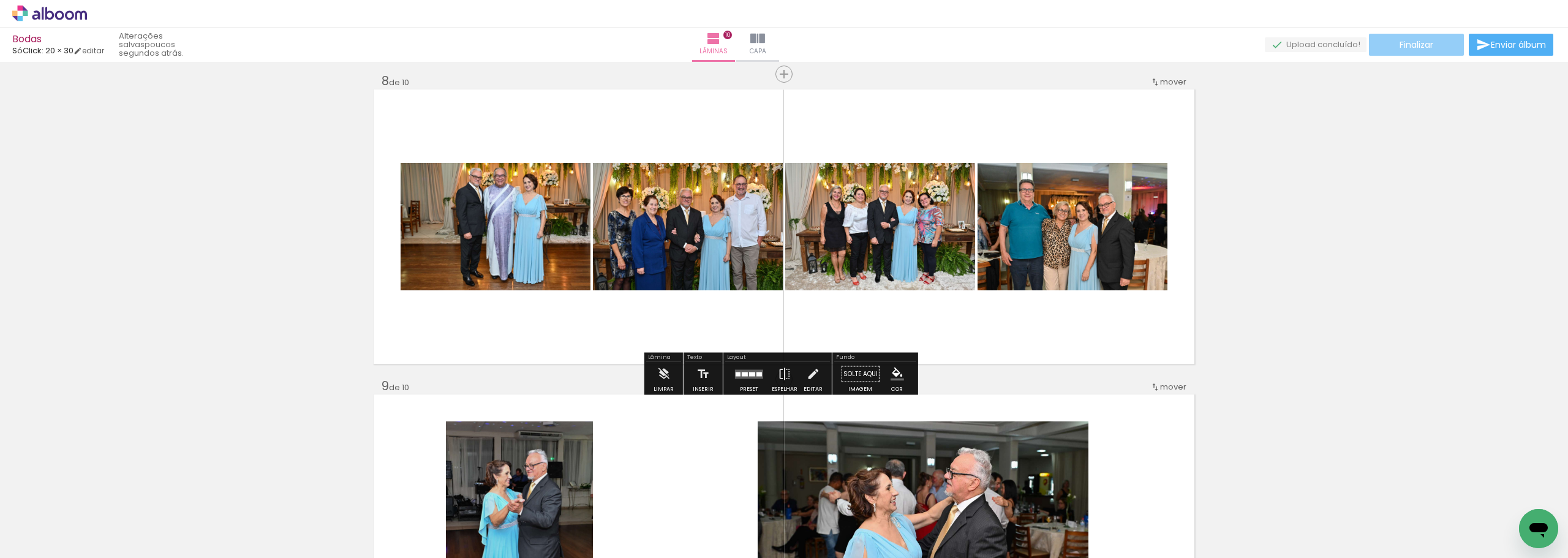
click at [1411, 38] on paper-button "Finalizar" at bounding box center [1416, 44] width 95 height 22
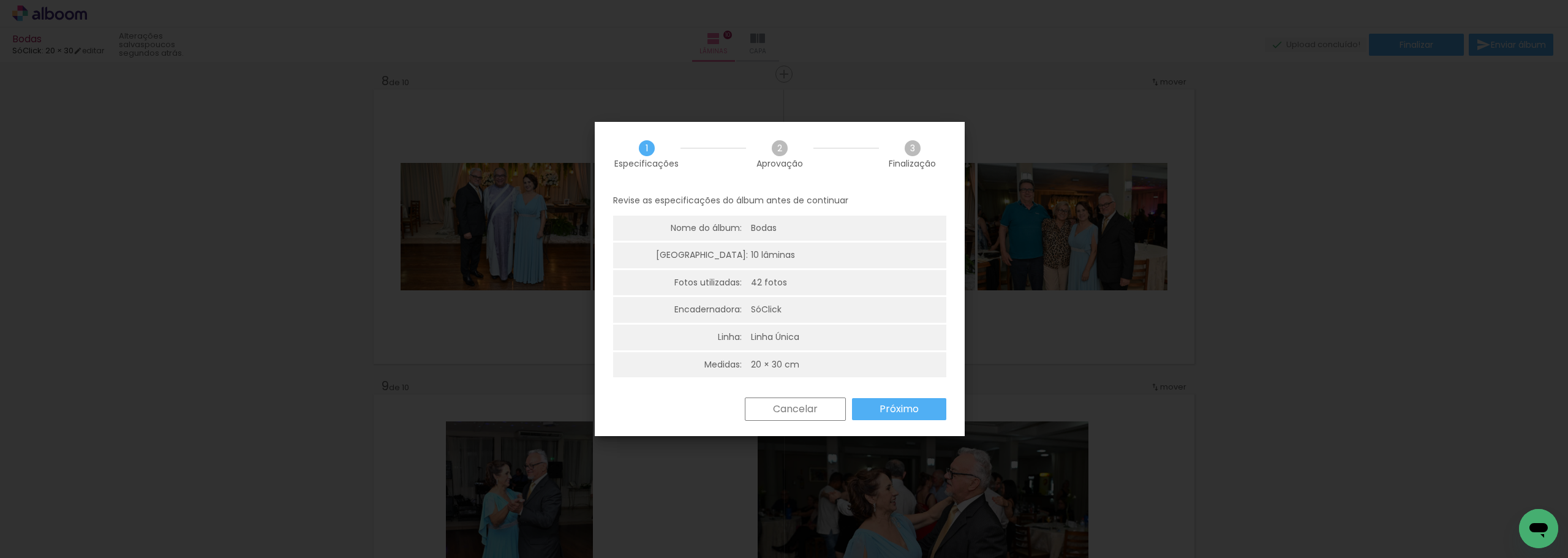
click at [1308, 184] on iron-overlay-backdrop at bounding box center [784, 279] width 1568 height 558
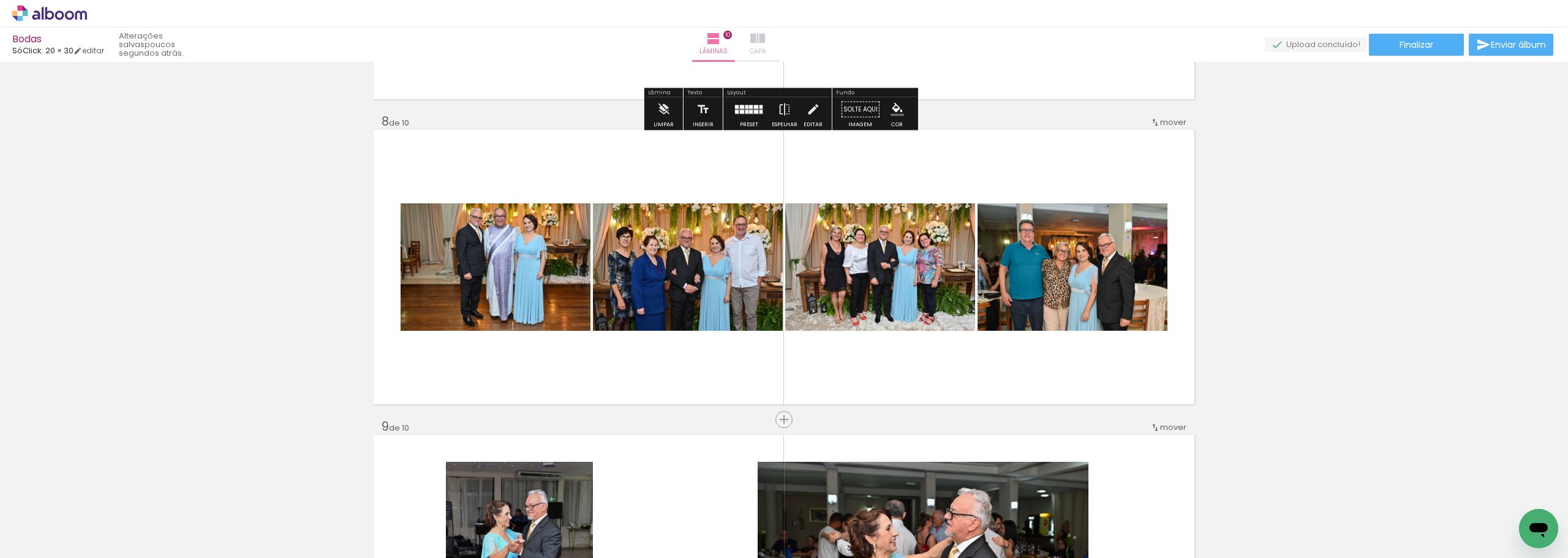
click at [765, 40] on iron-icon at bounding box center [758, 39] width 15 height 15
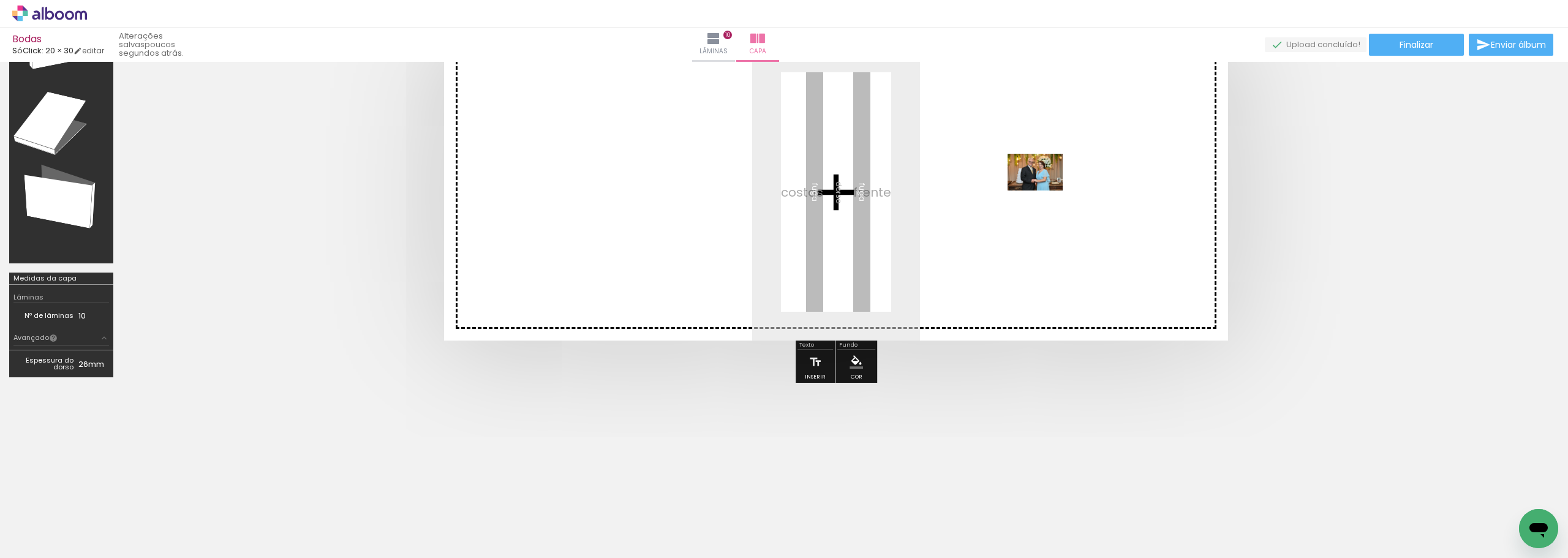
drag, startPoint x: 1505, startPoint y: 515, endPoint x: 1045, endPoint y: 191, distance: 562.7
click at [1045, 191] on quentale-workspace at bounding box center [784, 279] width 1568 height 558
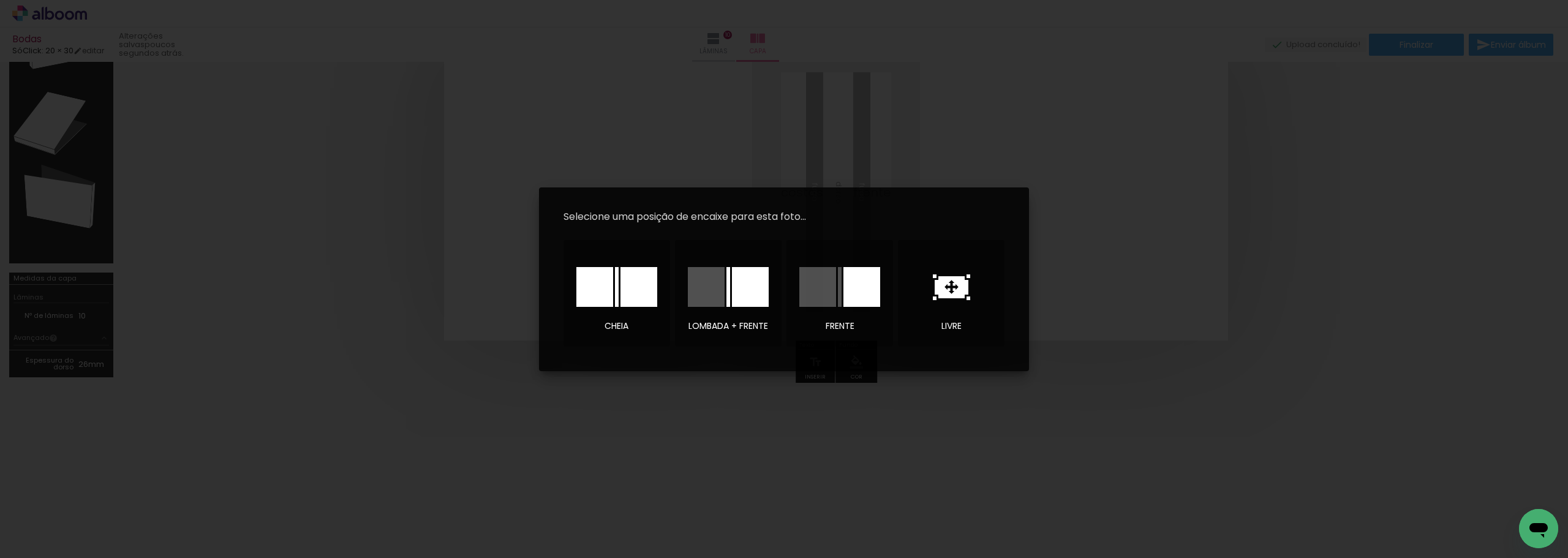
scroll to position [89, 0]
click at [862, 285] on div at bounding box center [862, 287] width 37 height 40
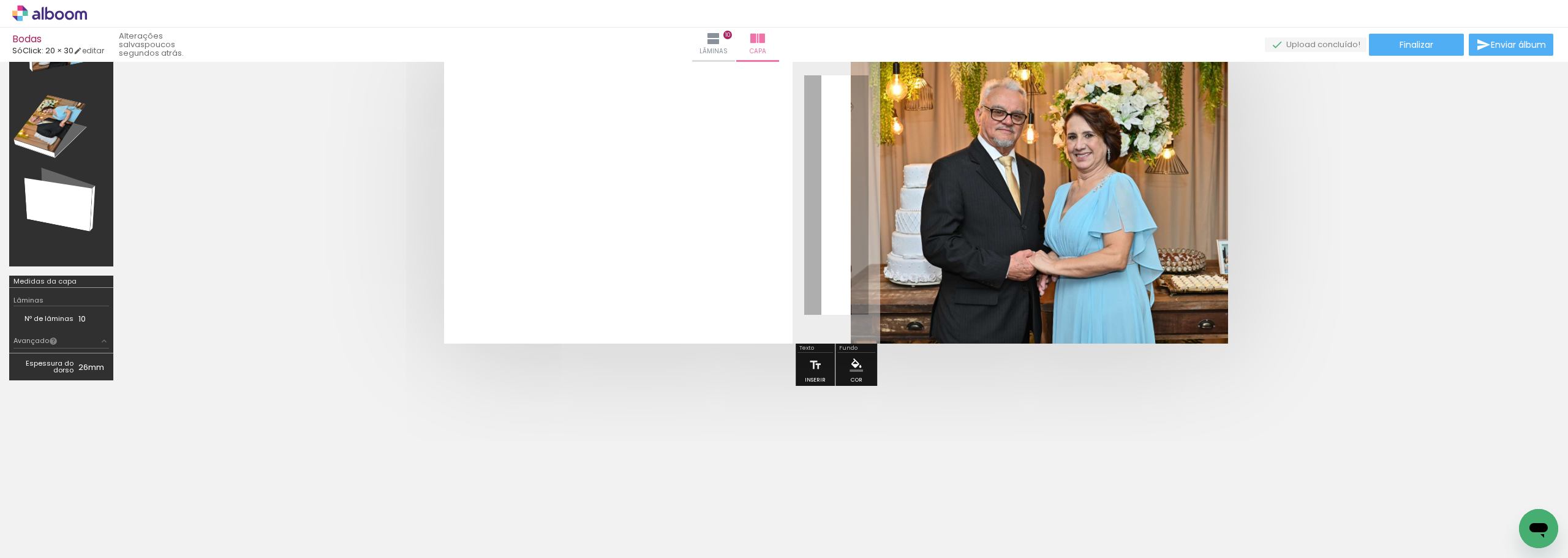
click at [862, 363] on paper-menu-button "#ffebee #ffcdd2 #ef9a9a #e57373 #ef5350 #f44336 #e53935 #d32f2f #c62828 #b71c1c…" at bounding box center [856, 365] width 23 height 23
click at [855, 364] on iron-icon "color picker" at bounding box center [857, 365] width 14 height 14
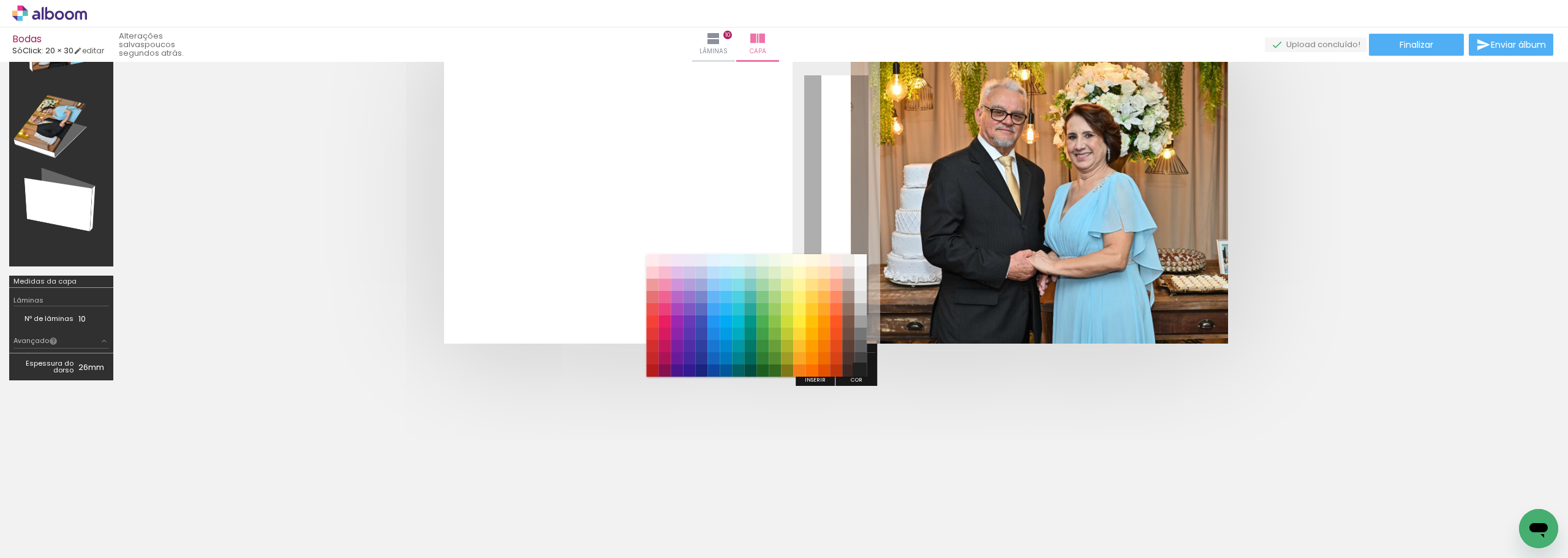
click at [859, 370] on paper-item "#212121" at bounding box center [861, 370] width 12 height 12
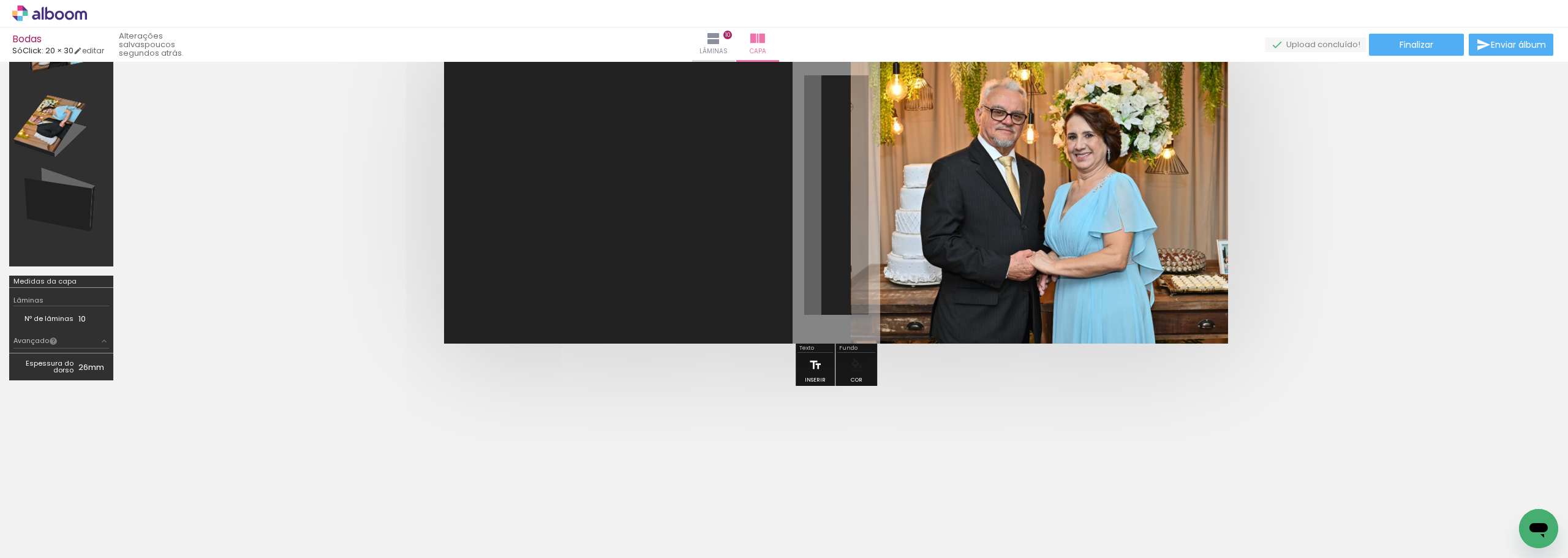
click at [815, 361] on iron-icon at bounding box center [816, 365] width 14 height 25
click at [795, 184] on quentale-selection at bounding box center [820, 184] width 321 height 47
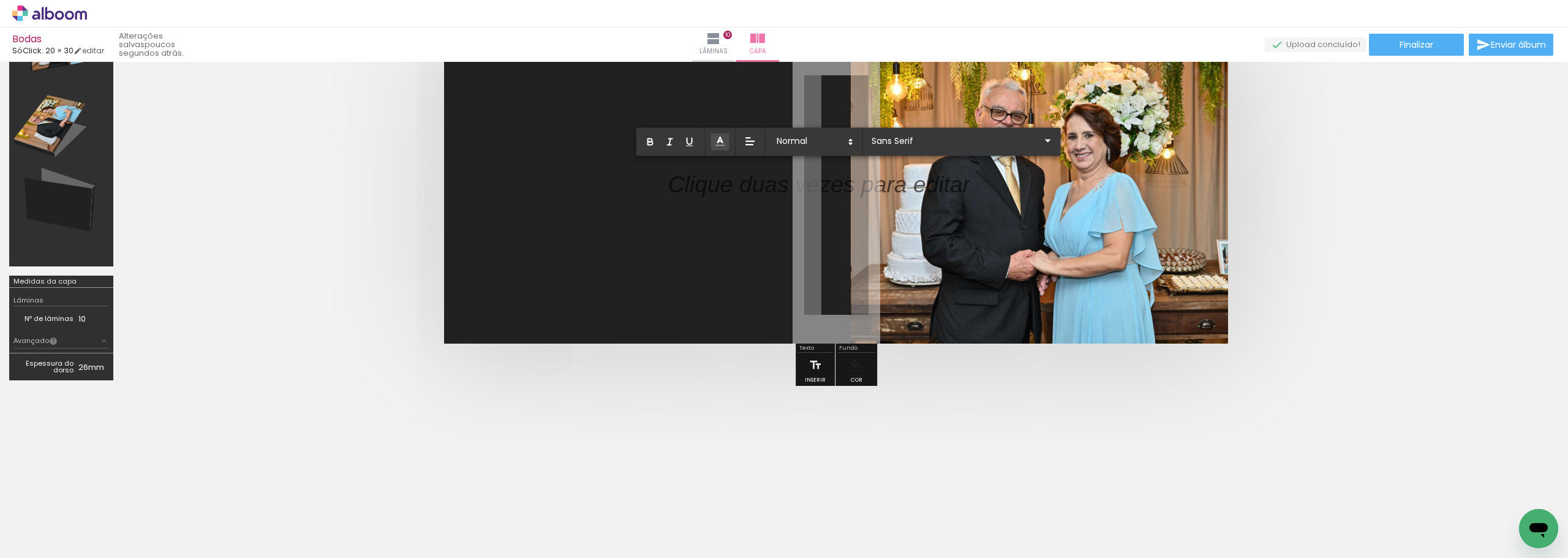
click at [717, 139] on icon at bounding box center [720, 141] width 12 height 12
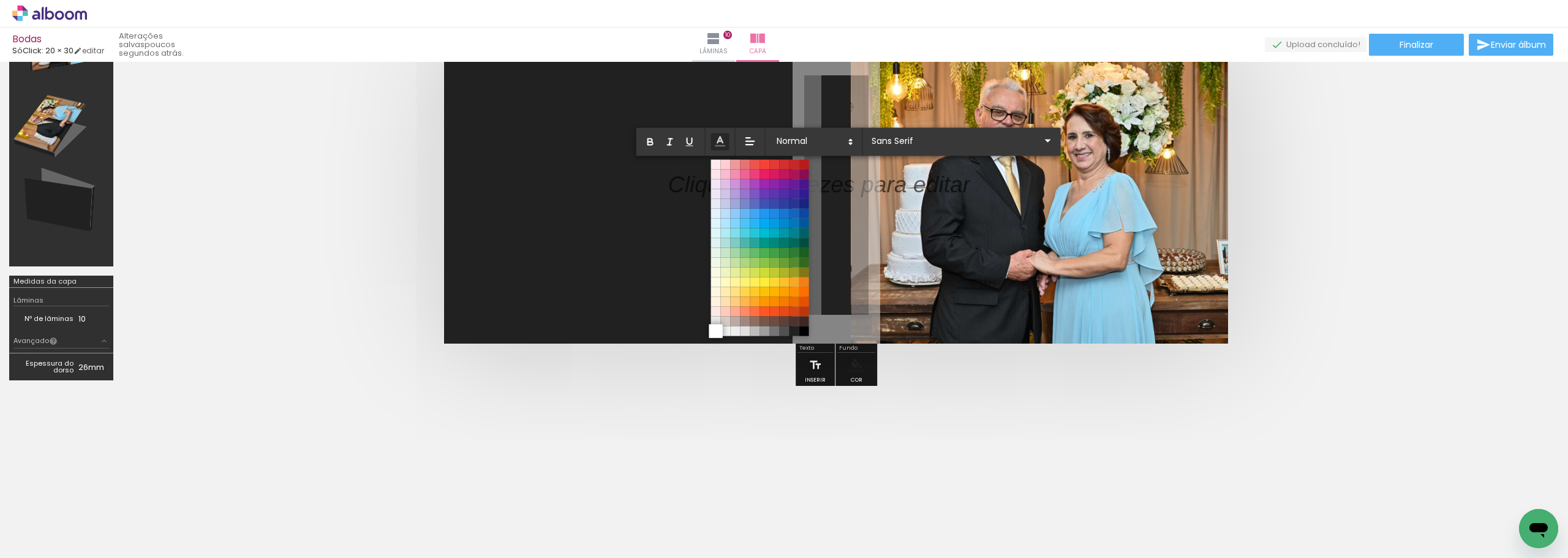
click at [714, 335] on span at bounding box center [715, 331] width 14 height 14
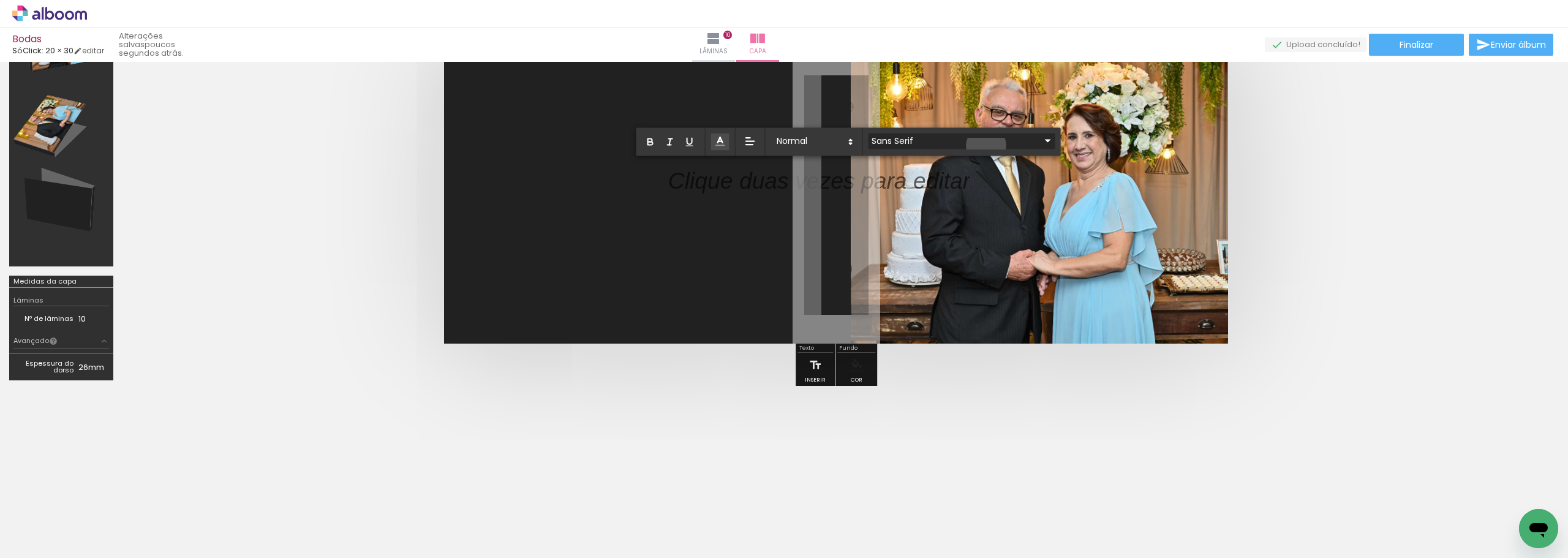
click at [1041, 145] on iron-icon at bounding box center [1048, 141] width 15 height 15
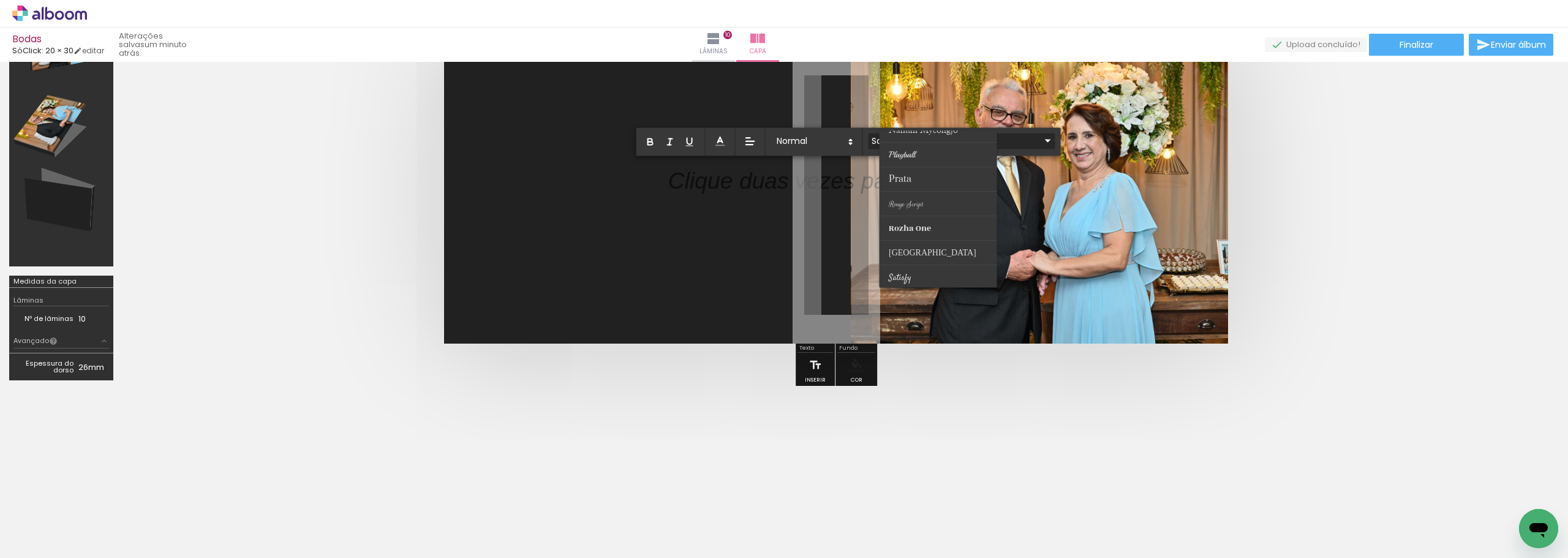
scroll to position [411, 0]
click at [946, 244] on paper-item at bounding box center [939, 247] width 118 height 25
type input "[GEOGRAPHIC_DATA]"
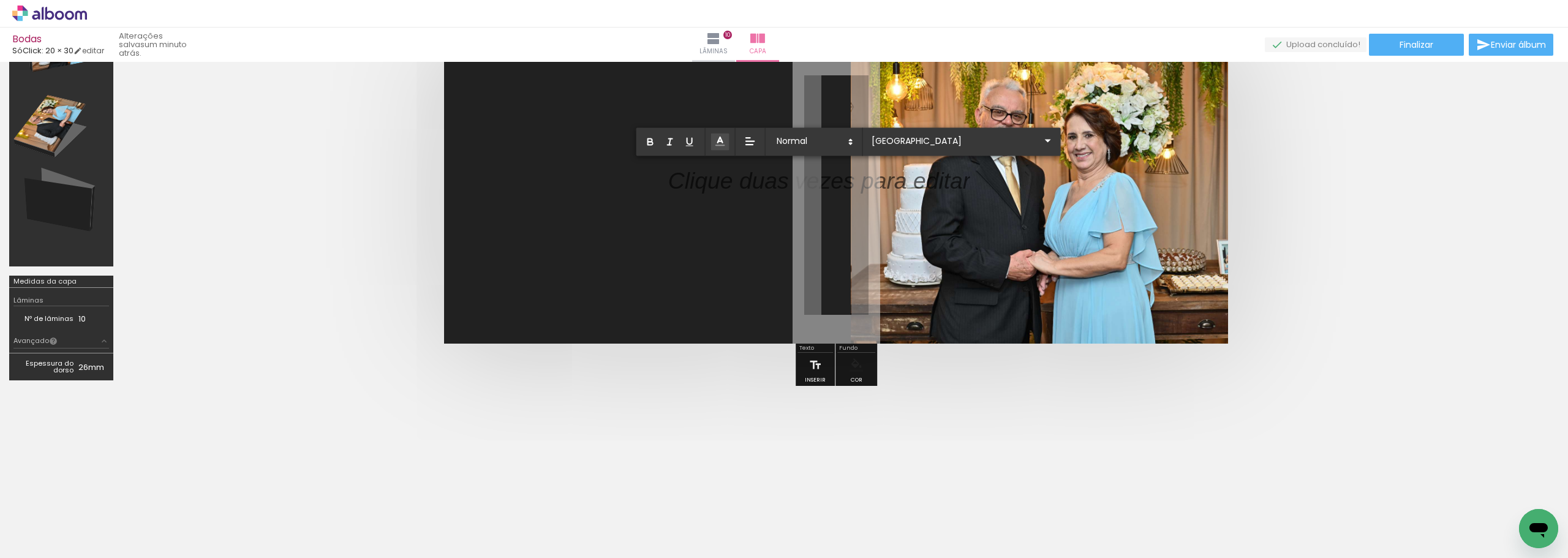
scroll to position [0, 0]
click at [1274, 181] on quentale-cover at bounding box center [836, 195] width 1330 height 297
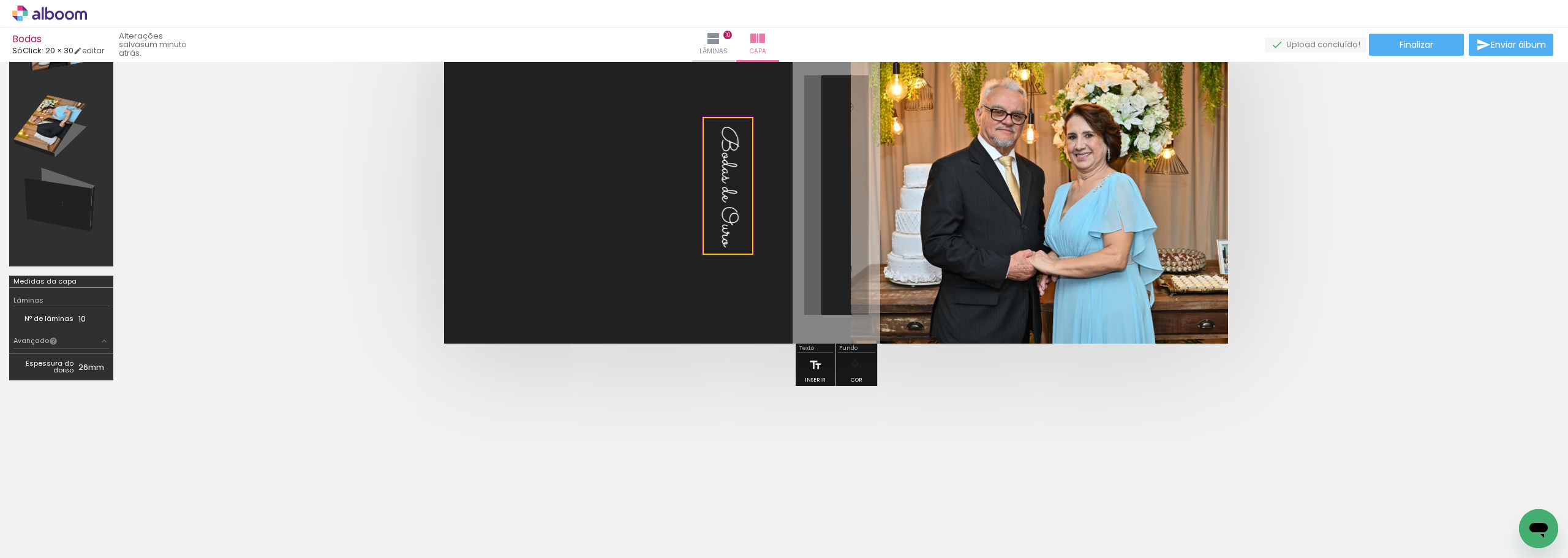
drag, startPoint x: 806, startPoint y: 167, endPoint x: 749, endPoint y: 217, distance: 75.8
click at [749, 264] on quentale-layouter at bounding box center [836, 195] width 784 height 297
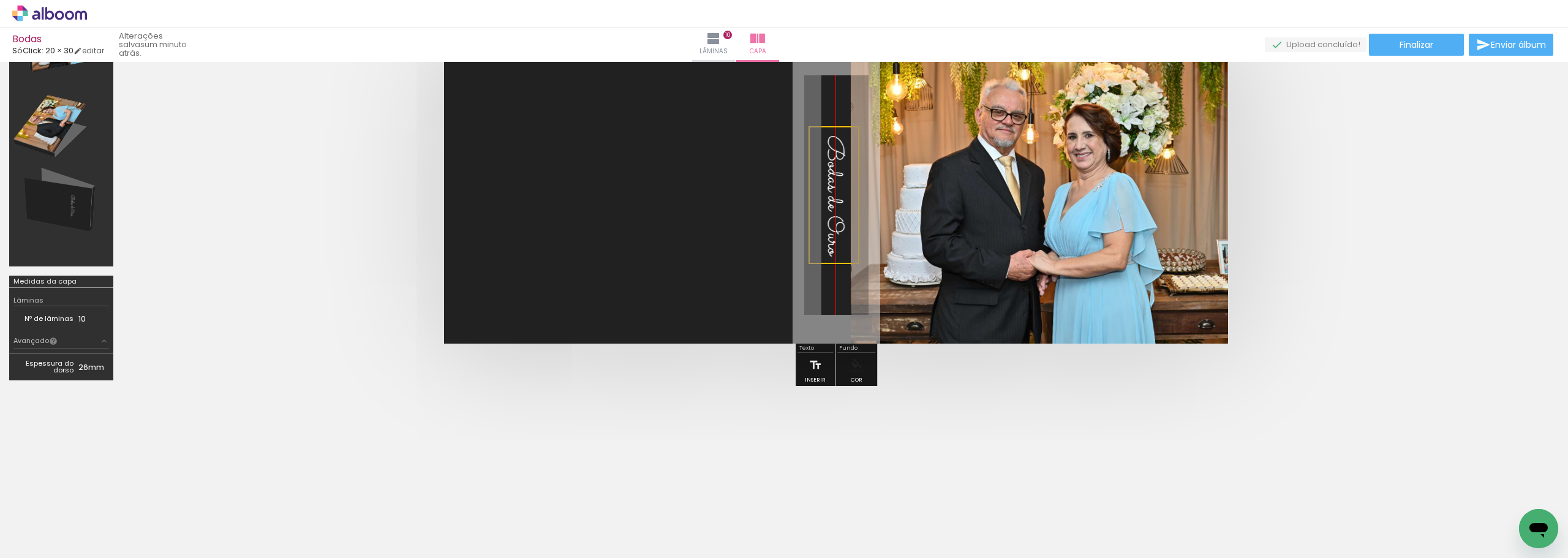
drag, startPoint x: 734, startPoint y: 197, endPoint x: 838, endPoint y: 204, distance: 104.2
click at [838, 204] on quentale-selection at bounding box center [834, 195] width 51 height 138
click at [1323, 240] on quentale-cover at bounding box center [836, 195] width 1330 height 297
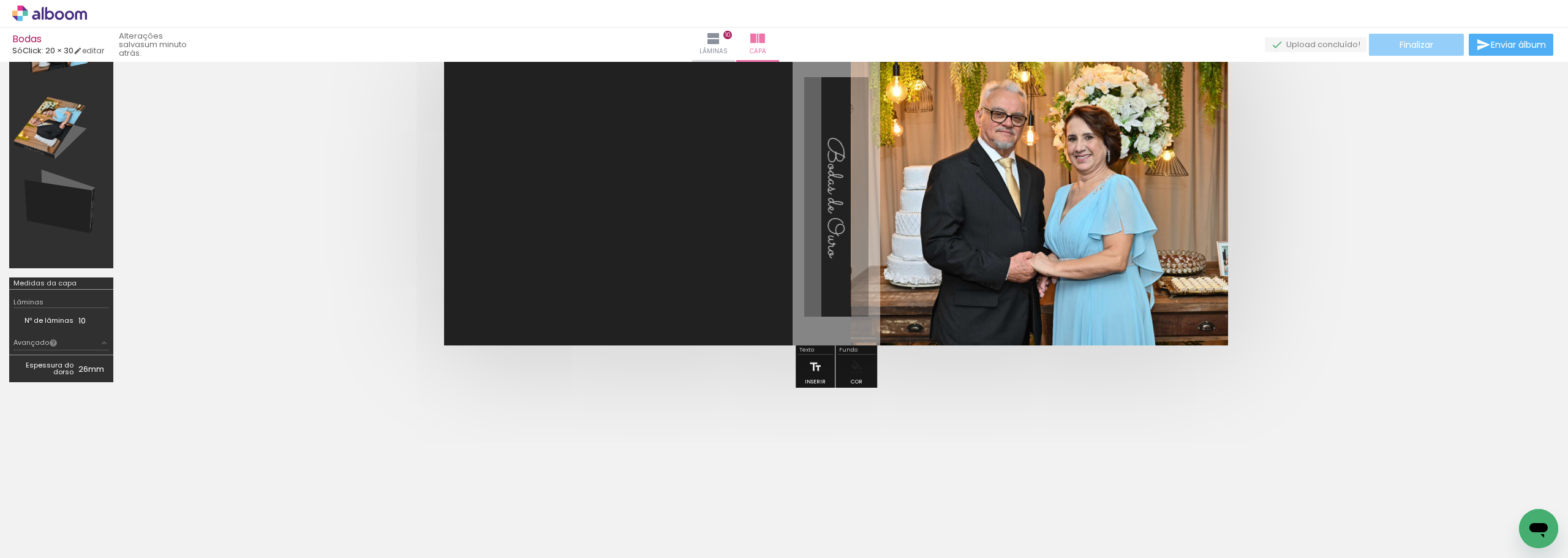
click at [1408, 51] on paper-button "Finalizar" at bounding box center [1416, 44] width 95 height 22
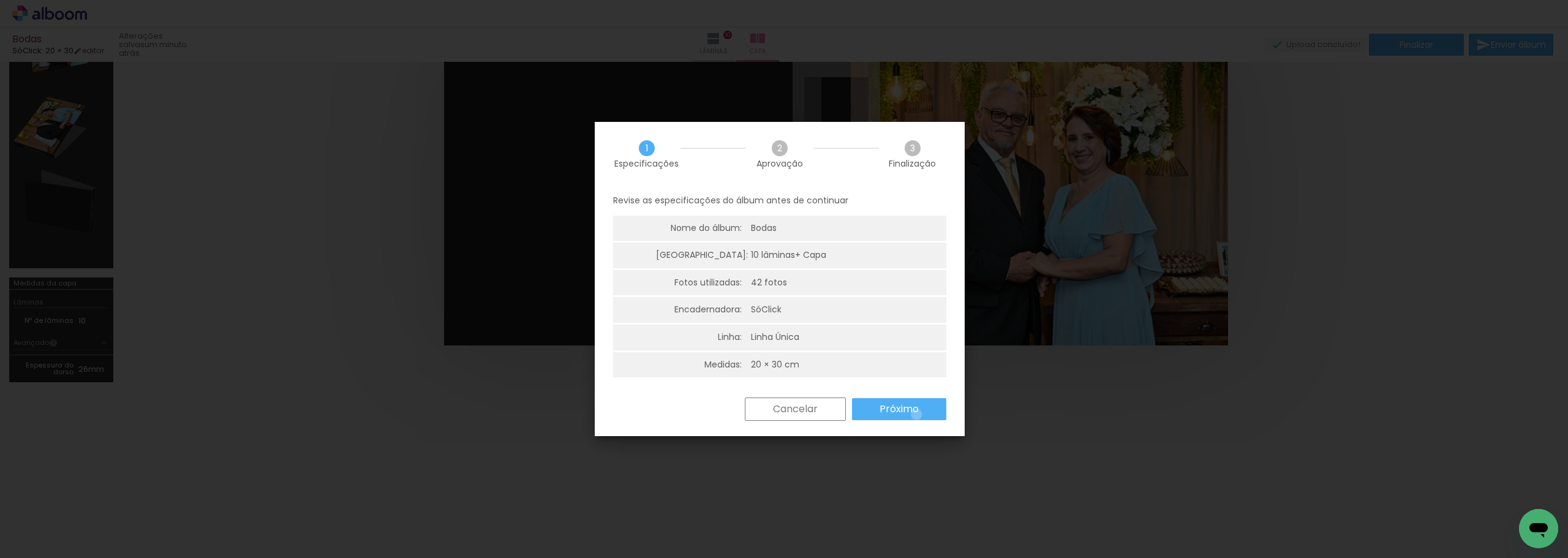
click at [0, 0] on slot "Próximo" at bounding box center [0, 0] width 0 height 0
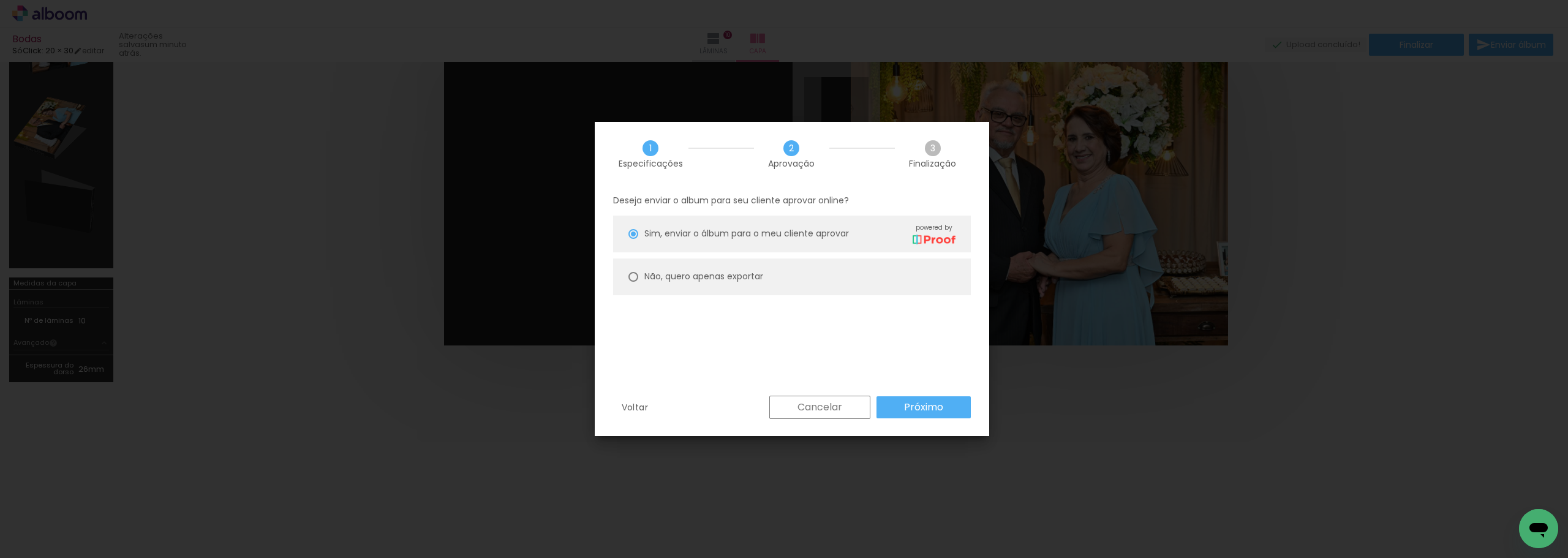
click at [0, 0] on slot "Não, quero apenas exportar" at bounding box center [0, 0] width 0 height 0
type paper-radio-button "on"
click at [0, 0] on slot "Próximo" at bounding box center [0, 0] width 0 height 0
type input "Alta, 300 DPI"
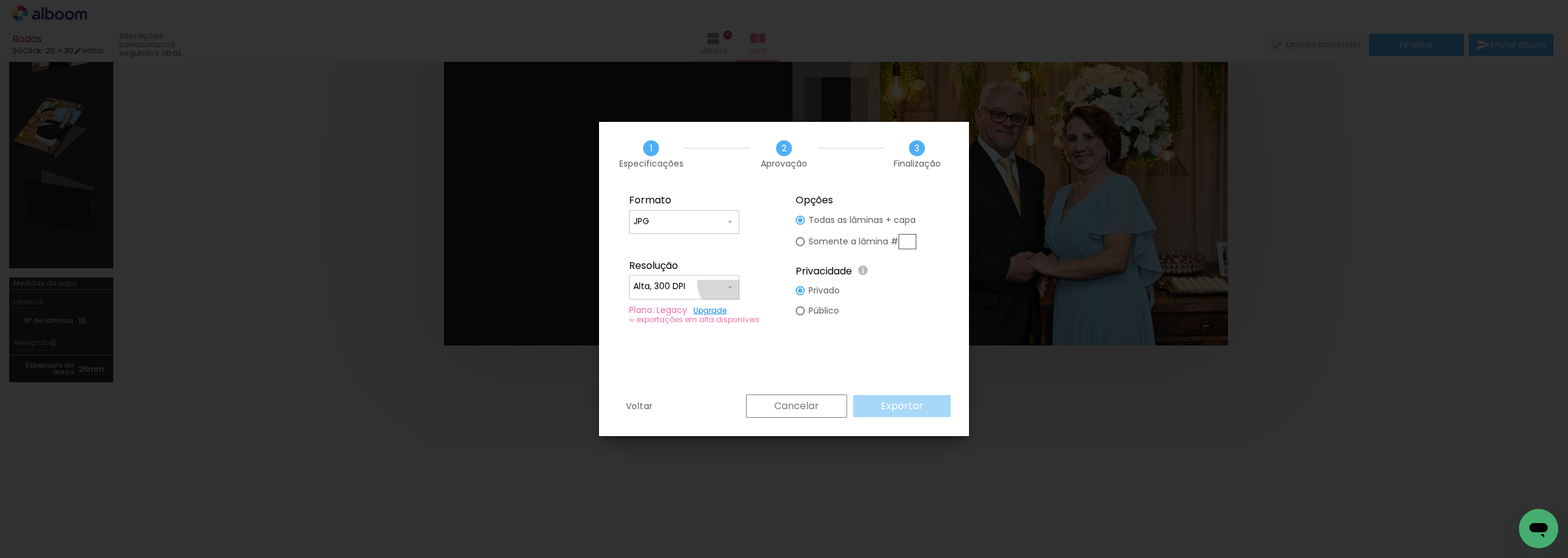
click at [730, 283] on iron-icon at bounding box center [730, 287] width 10 height 10
click at [730, 283] on paper-item "Alta, 300 DPI" at bounding box center [684, 285] width 110 height 25
type input "JPG"
click at [0, 0] on slot "Exportar" at bounding box center [0, 0] width 0 height 0
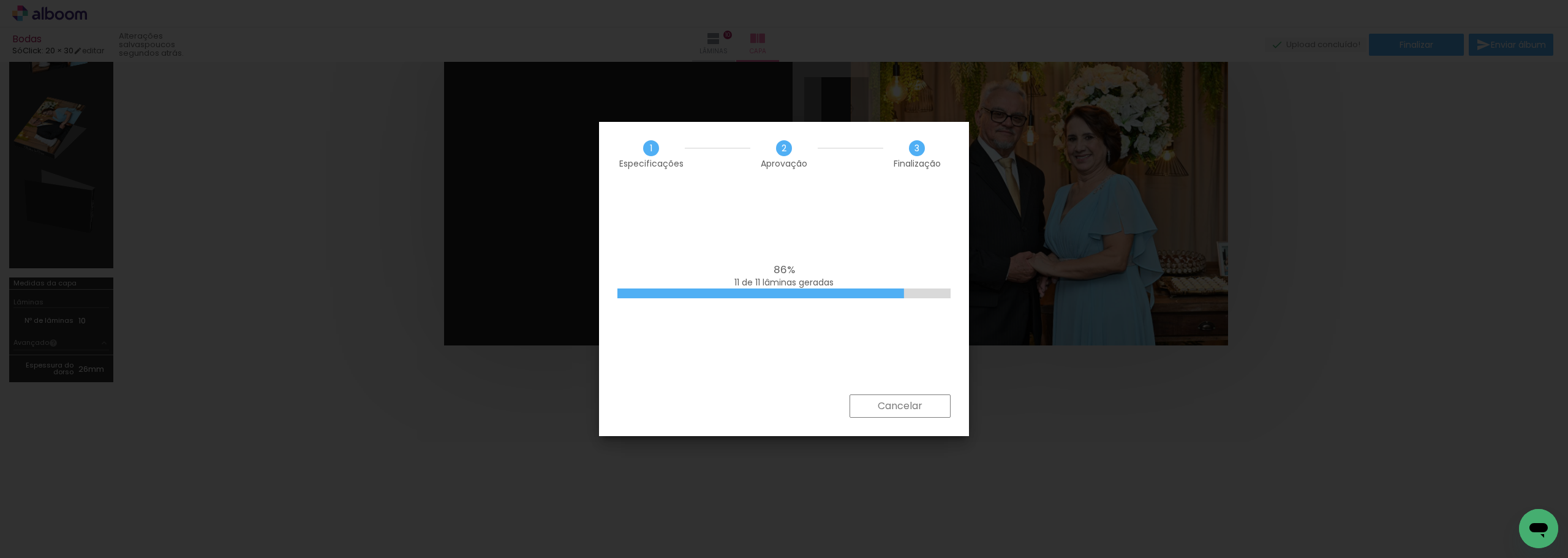
scroll to position [0, 1486]
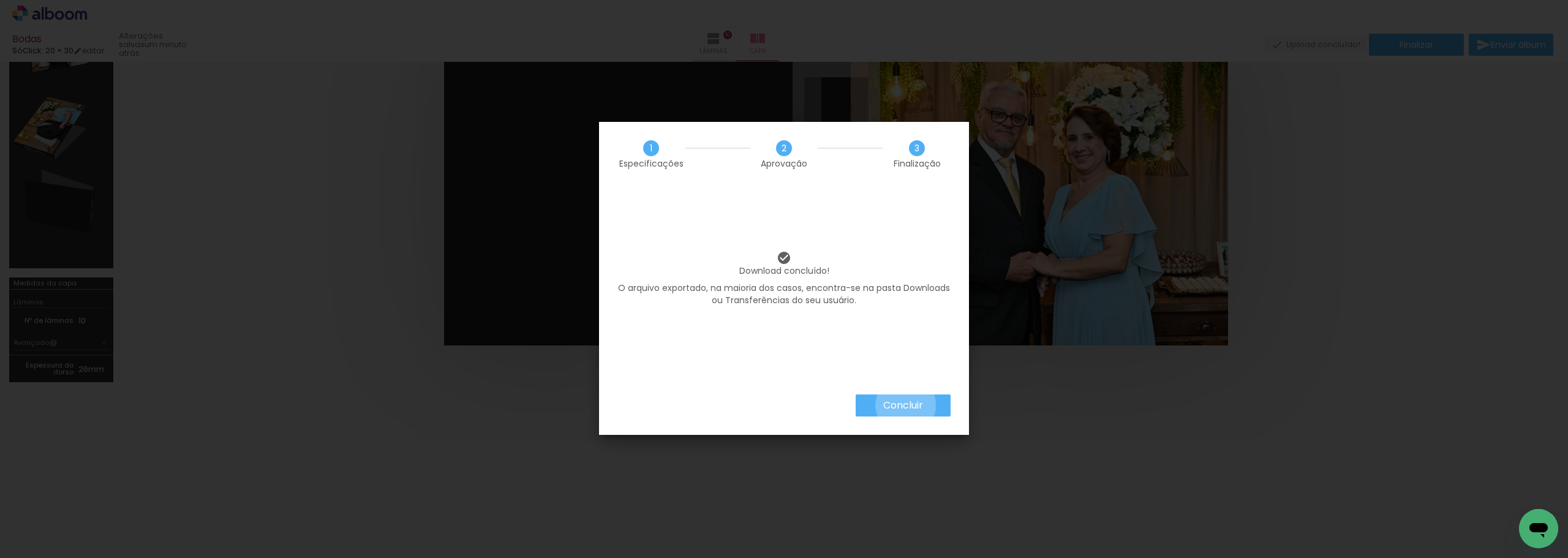
click at [0, 0] on slot "Concluir" at bounding box center [0, 0] width 0 height 0
